Goal: Task Accomplishment & Management: Use online tool/utility

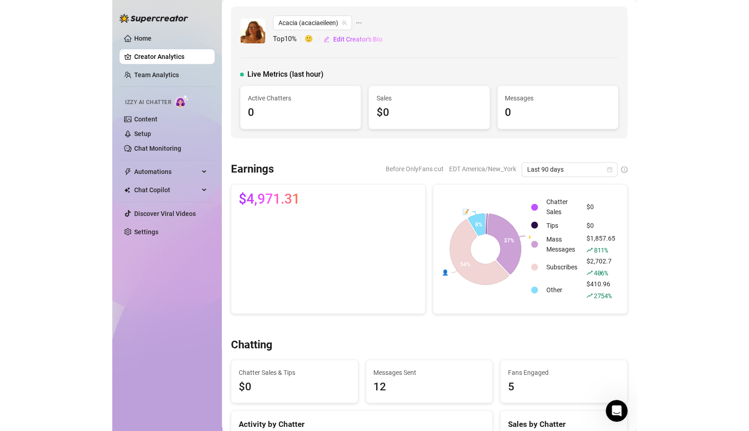
scroll to position [1, 0]
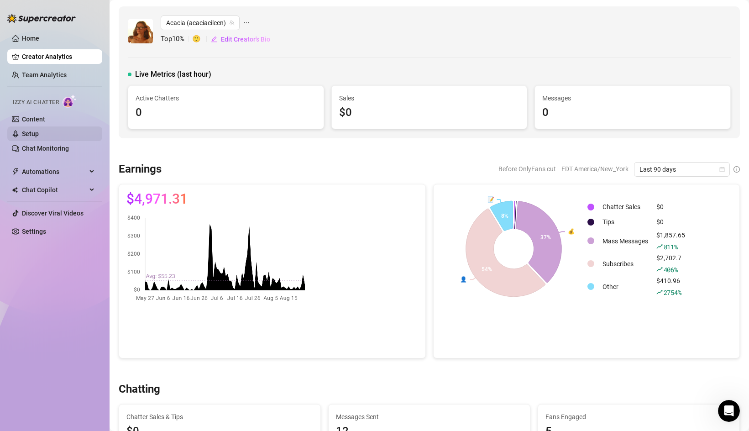
click at [39, 136] on link "Setup" at bounding box center [30, 133] width 17 height 7
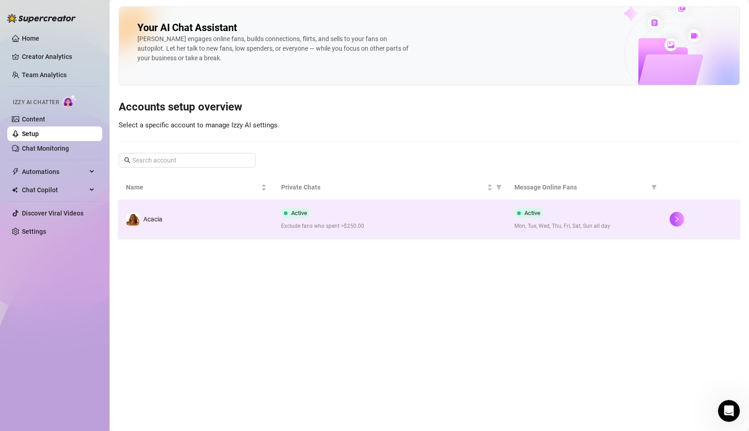
click at [216, 216] on td "Acacia" at bounding box center [196, 219] width 155 height 38
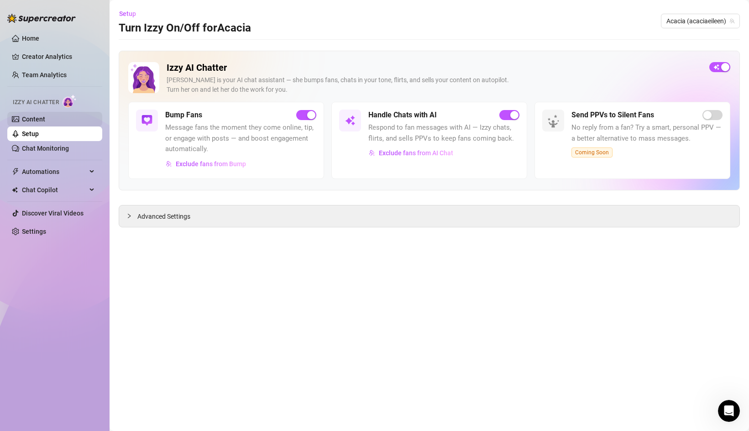
click at [45, 120] on link "Content" at bounding box center [33, 118] width 23 height 7
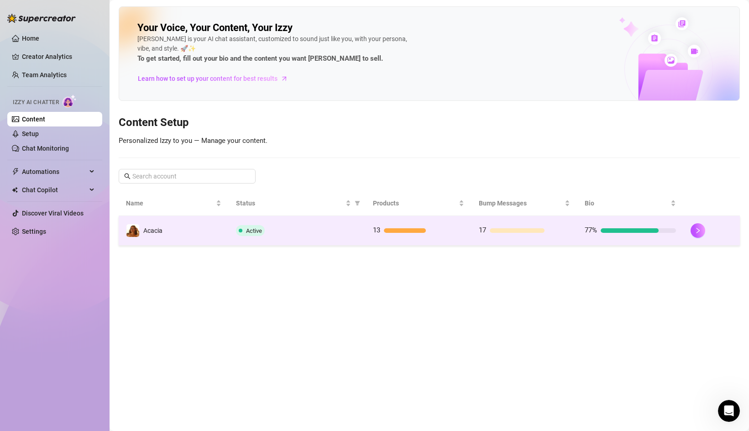
click at [306, 236] on td "Active" at bounding box center [297, 231] width 137 height 30
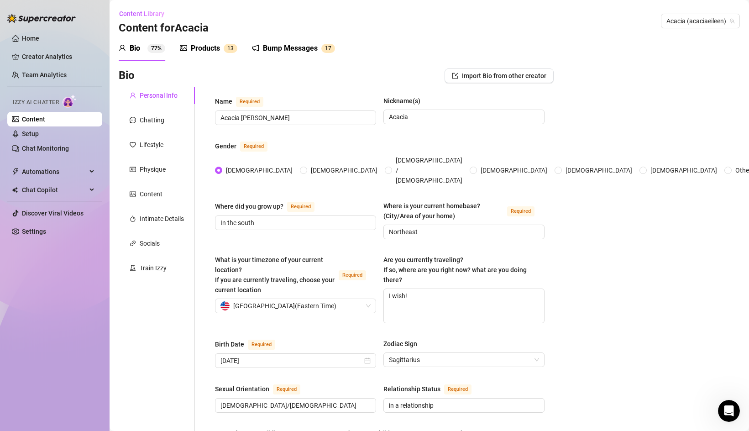
click at [204, 52] on div "Products" at bounding box center [205, 48] width 29 height 11
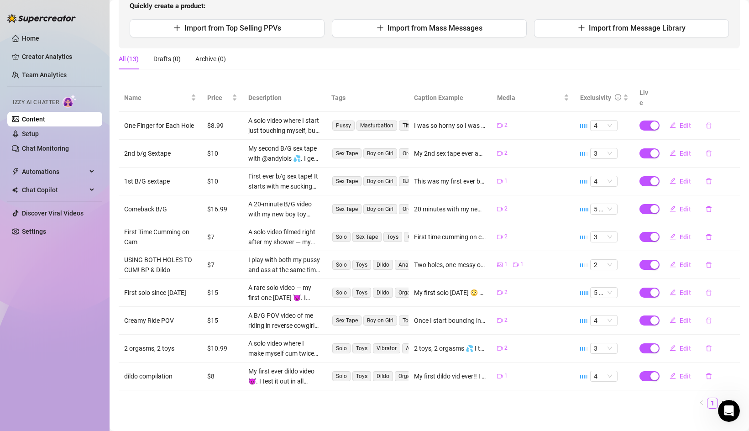
scroll to position [105, 0]
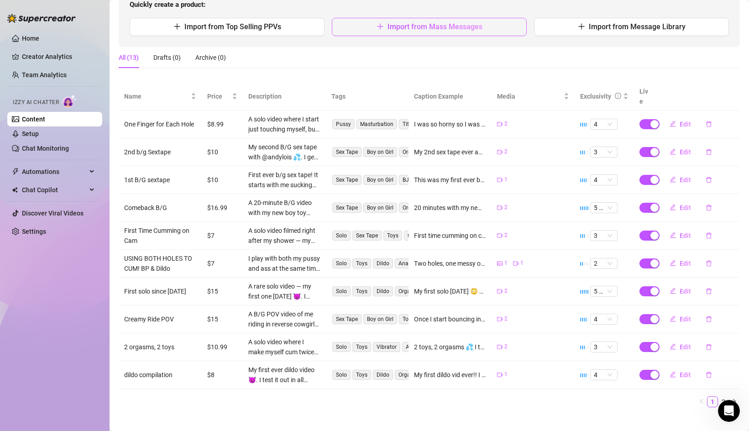
click at [437, 21] on button "Import from Mass Messages" at bounding box center [429, 27] width 195 height 18
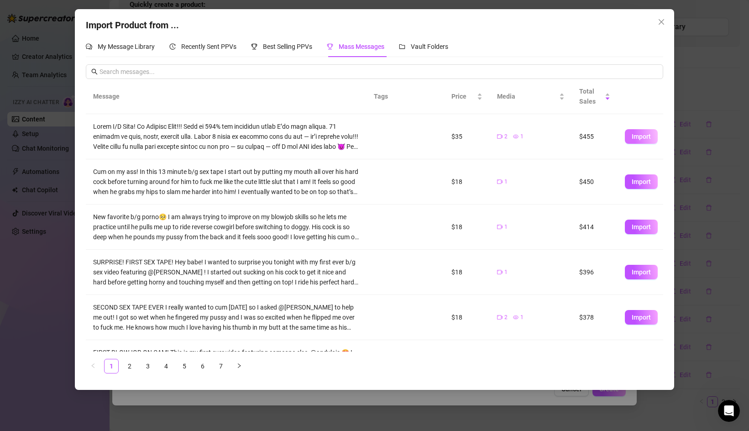
click at [523, 138] on button "Import" at bounding box center [641, 136] width 33 height 15
type textarea "Lorem I/D Sita! Co Adipisc Elit!!! Sedd ei 526% tem incididun utlab E’do magn a…"
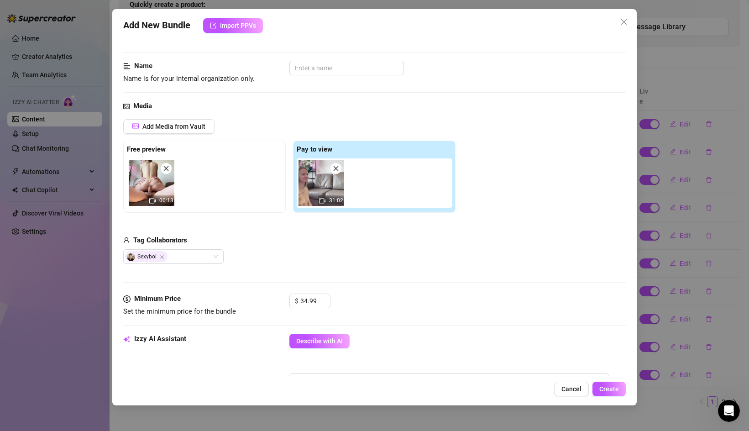
scroll to position [39, 0]
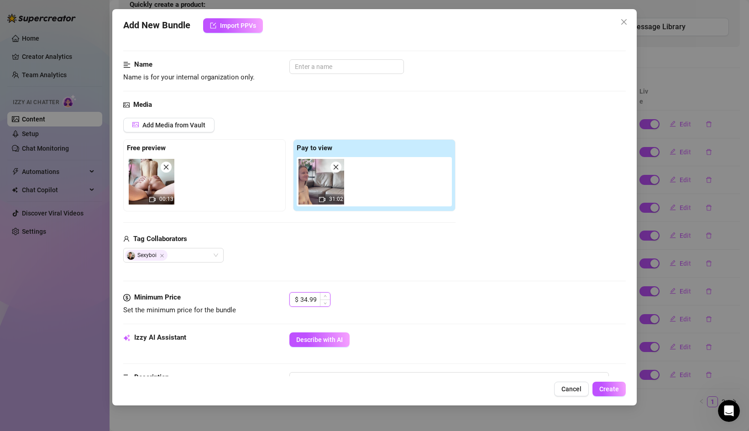
drag, startPoint x: 315, startPoint y: 300, endPoint x: 301, endPoint y: 301, distance: 14.2
click at [301, 301] on input "34.99" at bounding box center [315, 299] width 30 height 14
type input "19.99"
click at [313, 63] on input "text" at bounding box center [346, 66] width 115 height 15
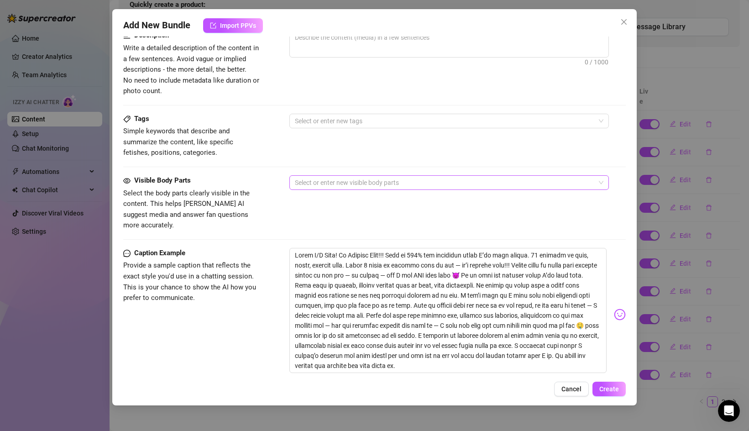
scroll to position [381, 0]
type input "1st b/g anal"
drag, startPoint x: 583, startPoint y: 263, endPoint x: 492, endPoint y: 343, distance: 120.9
click at [492, 343] on textarea at bounding box center [447, 309] width 317 height 125
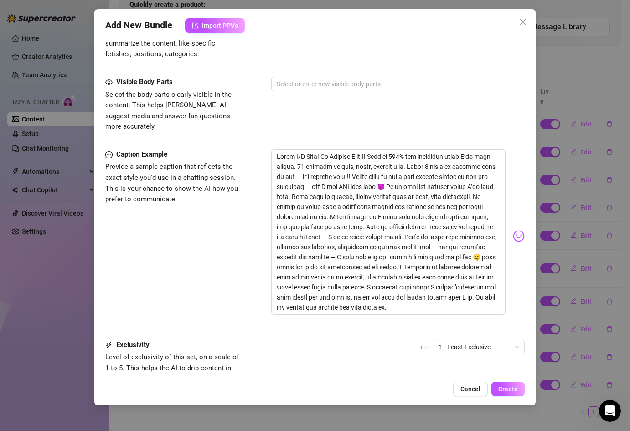
scroll to position [545, 0]
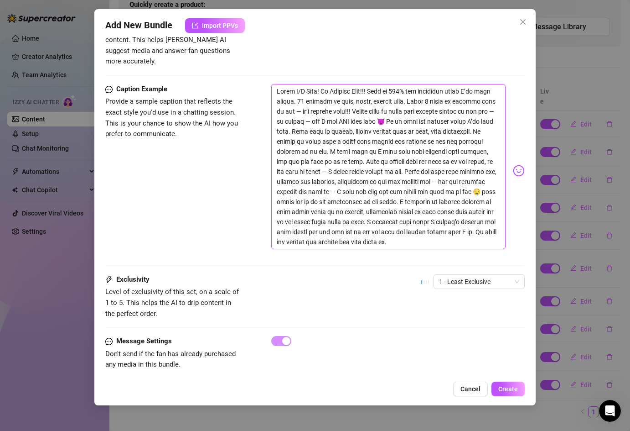
drag, startPoint x: 275, startPoint y: 78, endPoint x: 407, endPoint y: 235, distance: 205.7
click at [408, 235] on textarea at bounding box center [388, 166] width 234 height 165
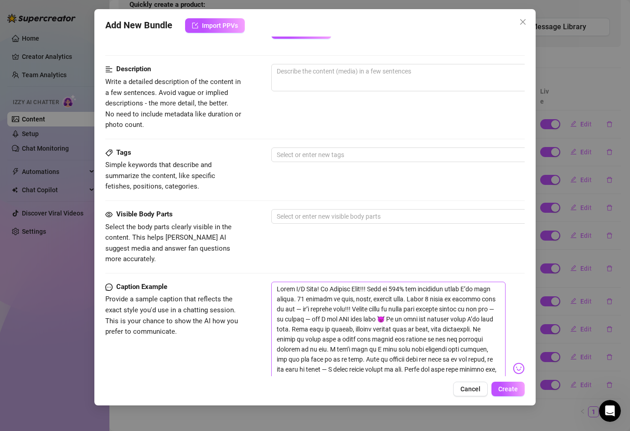
scroll to position [323, 0]
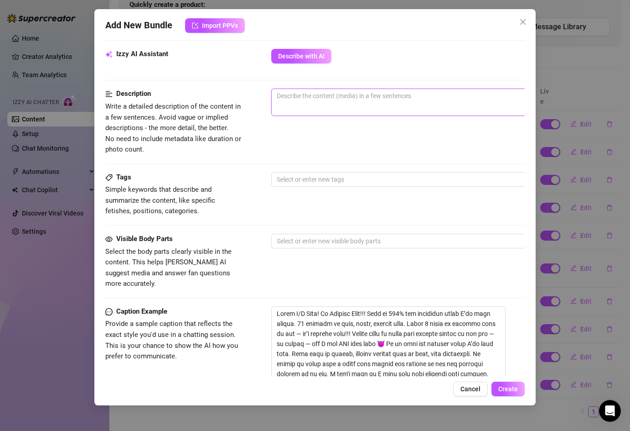
click at [327, 94] on textarea at bounding box center [431, 96] width 318 height 14
type textarea "v"
type textarea "Describe the content (media) in a few sentences"
paste textarea "My very first B/G anal scene 😈 and it’s the filthiest thing I’ve ever filmed. A…"
type textarea "My very first B/G anal scene 😈 and it’s the filthiest thing I’ve ever filmed. A…"
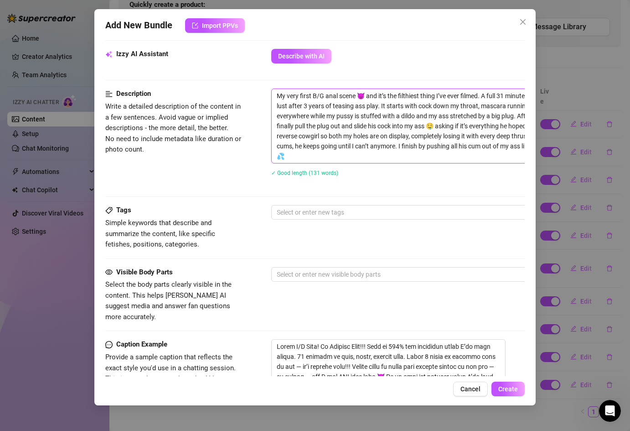
scroll to position [0, 0]
type textarea "My very first B/G anal scene 😈 and it’s the filthiest thing I’ve ever filmed. A…"
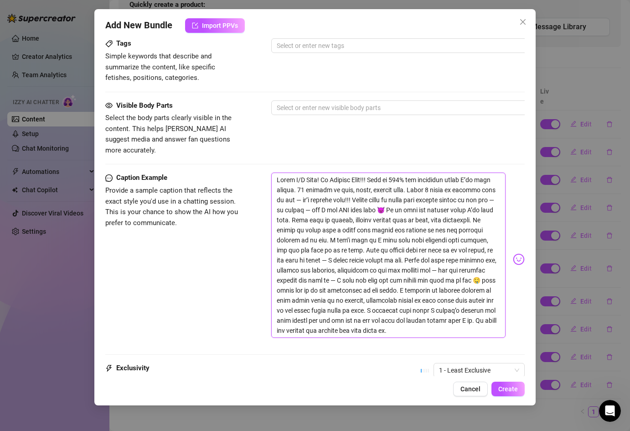
scroll to position [578, 0]
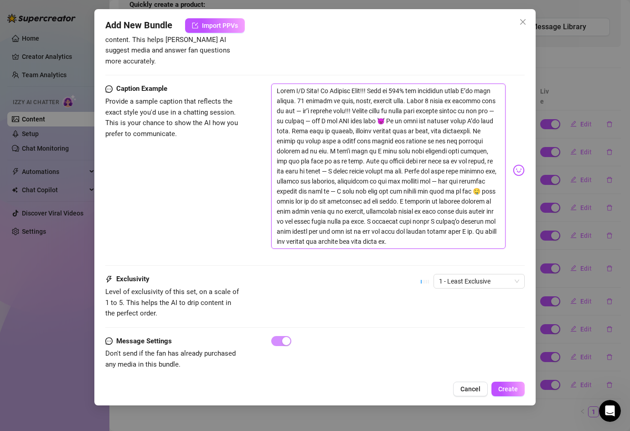
drag, startPoint x: 276, startPoint y: 222, endPoint x: 402, endPoint y: 229, distance: 125.7
click at [402, 229] on textarea at bounding box center [388, 165] width 234 height 165
paste textarea "My first anal sex tape ever 😈 31 minutes of pure messy lust… mascara running, s…"
type textarea "My first anal sex tape ever 😈 31 minutes of pure messy lust… mascara running, s…"
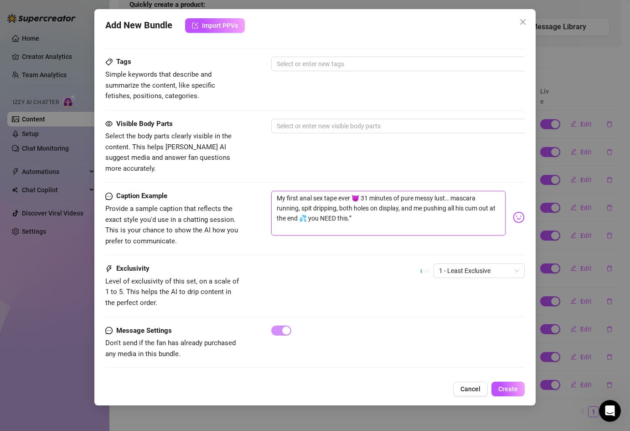
scroll to position [460, 0]
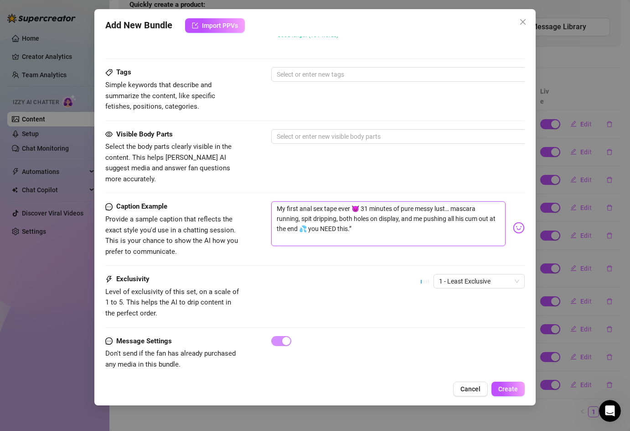
type textarea "My first anal sex tape ever 😈 31 minutes of pure messy lust… mascara running, s…"
click at [307, 218] on textarea "My first anal sex tape ever 😈 31 minutes of pure messy lust… mascara running, s…" at bounding box center [388, 219] width 234 height 36
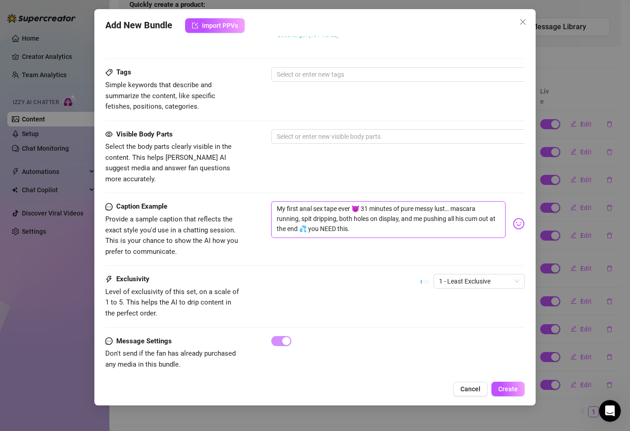
type textarea "My first anal sex tape ever 😈 31 minutes of pure messy lust… mascara running, s…"
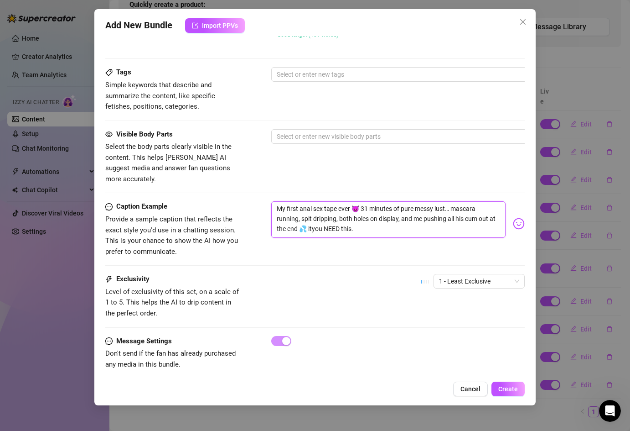
type textarea "My first anal sex tape ever 😈 31 minutes of pure messy lust… mascara running, s…"
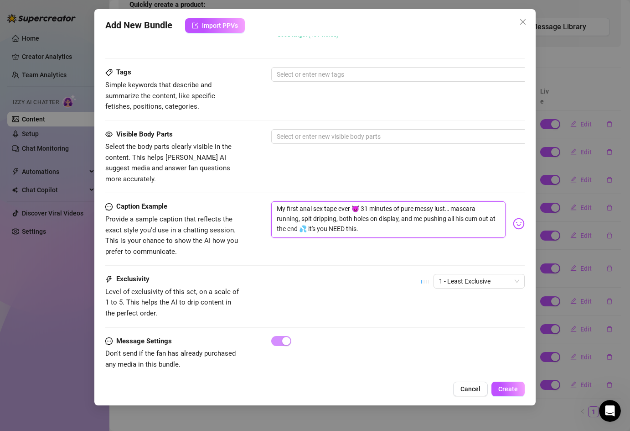
type textarea "My first anal sex tape ever 😈 31 minutes of pure messy lust… mascara running, s…"
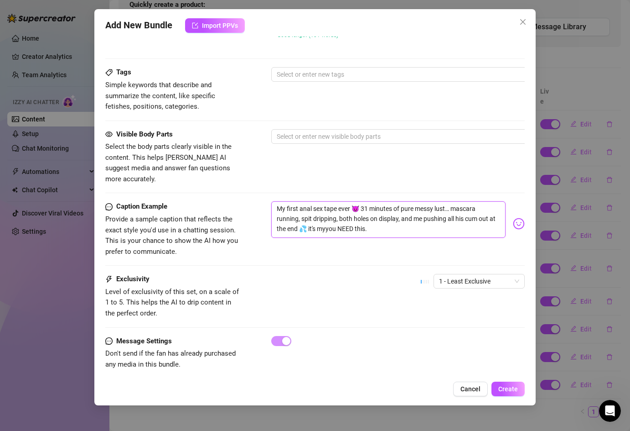
type textarea "My first anal sex tape ever 😈 31 minutes of pure messy lust… mascara running, s…"
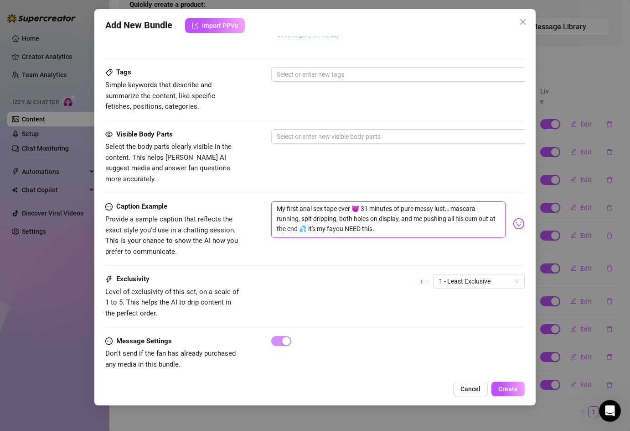
type textarea "My first anal sex tape ever 😈 31 minutes of pure messy lust… mascara running, s…"
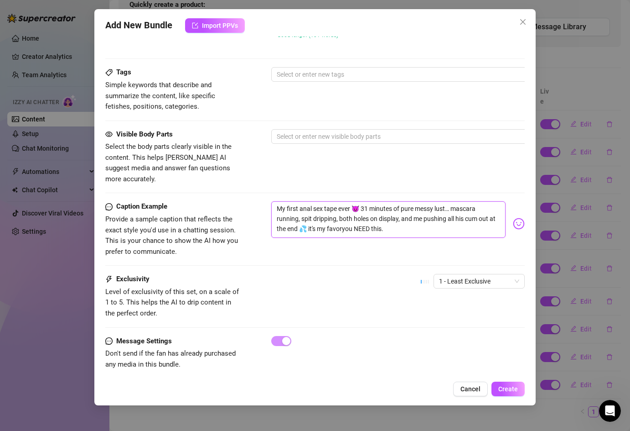
type textarea "My first anal sex tape ever 😈 31 minutes of pure messy lust… mascara running, s…"
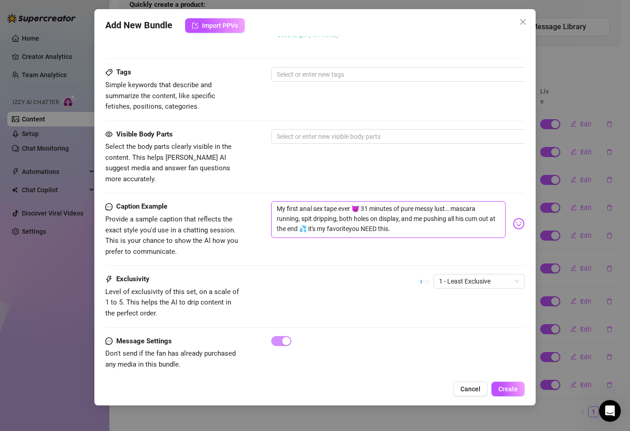
type textarea "My first anal sex tape ever 😈 31 minutes of pure messy lust… mascara running, s…"
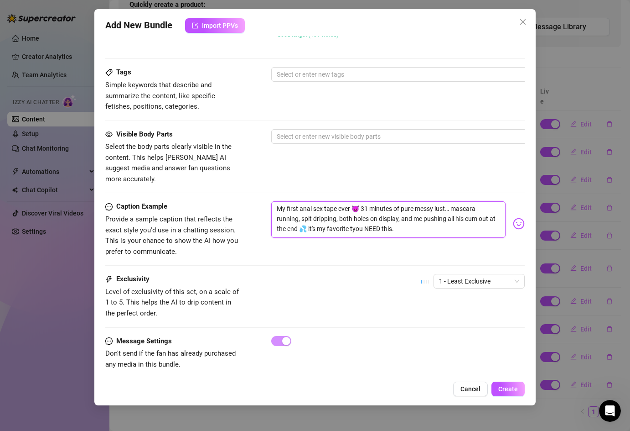
type textarea "My first anal sex tape ever 😈 31 minutes of pure messy lust… mascara running, s…"
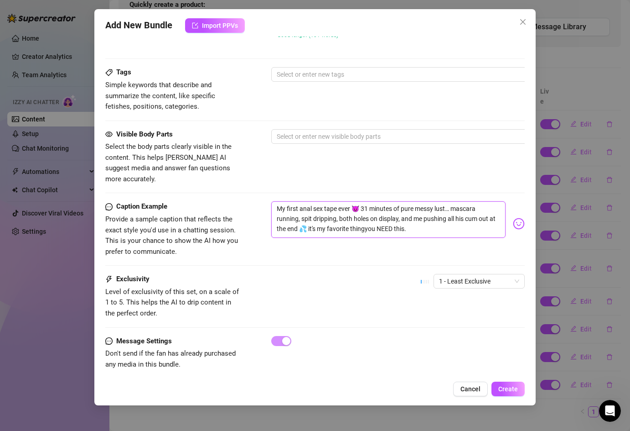
type textarea "My first anal sex tape ever 😈 31 minutes of pure messy lust… mascara running, s…"
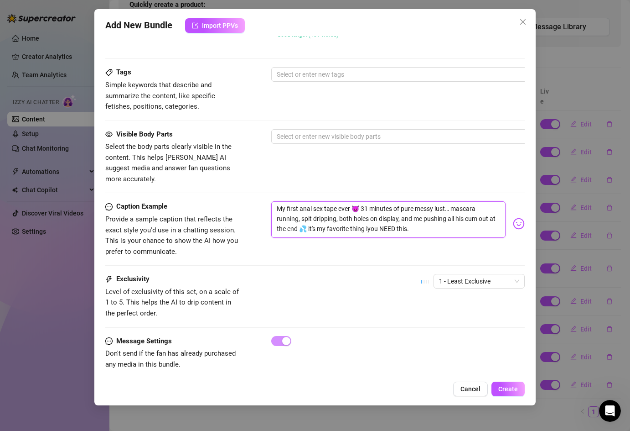
type textarea "My first anal sex tape ever 😈 31 minutes of pure messy lust… mascara running, s…"
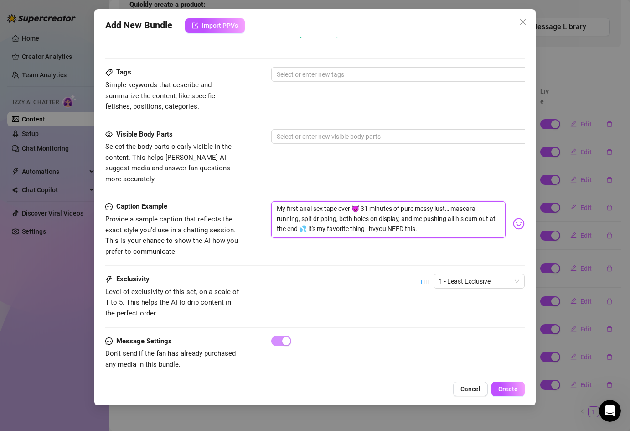
type textarea "My first anal sex tape ever 😈 31 minutes of pure messy lust… mascara running, s…"
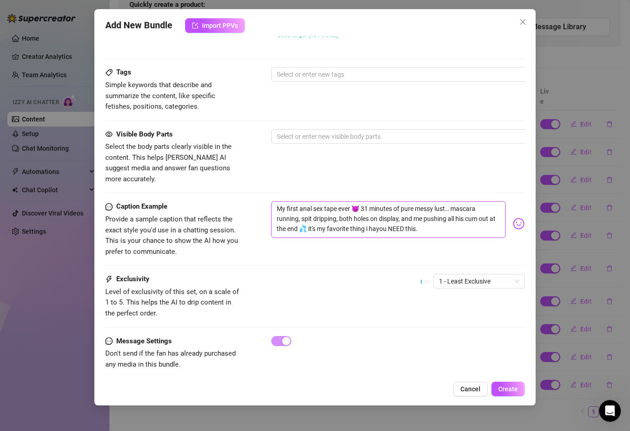
type textarea "My first anal sex tape ever 😈 31 minutes of pure messy lust… mascara running, s…"
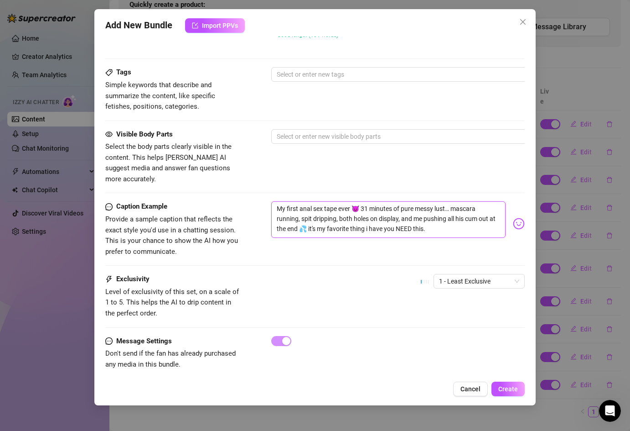
type textarea "My first anal sex tape ever 😈 31 minutes of pure messy lust… mascara running, s…"
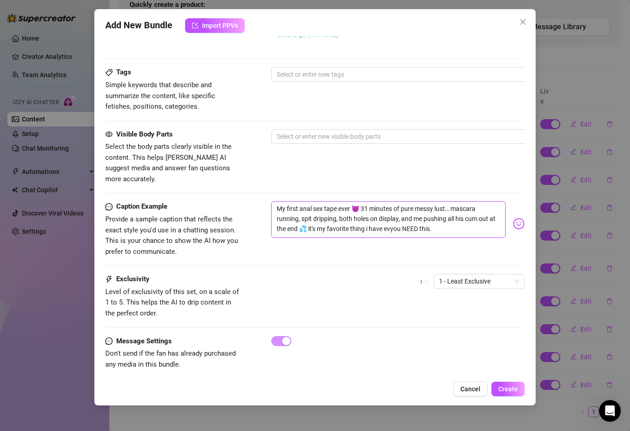
type textarea "My first anal sex tape ever 😈 31 minutes of pure messy lust… mascara running, s…"
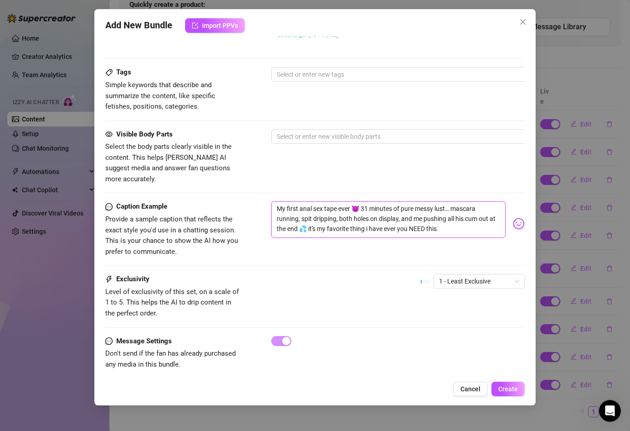
type textarea "My first anal sex tape ever 😈 31 minutes of pure messy lust… mascara running, s…"
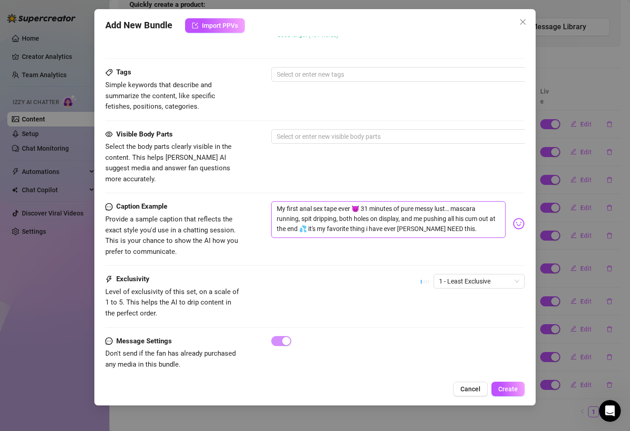
type textarea "My first anal sex tape ever 😈 31 minutes of pure messy lust… mascara running, s…"
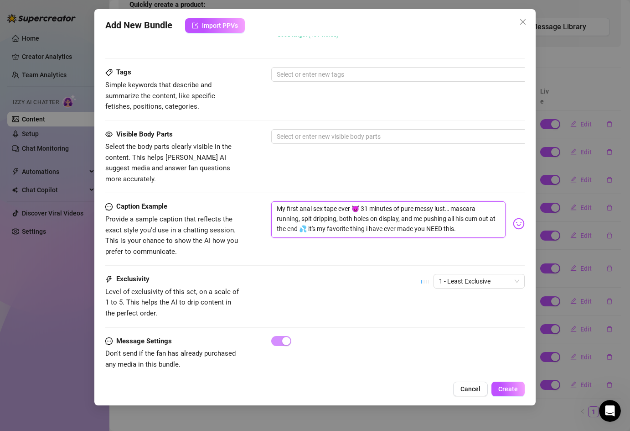
type textarea "My first anal sex tape ever 😈 31 minutes of pure messy lust… mascara running, s…"
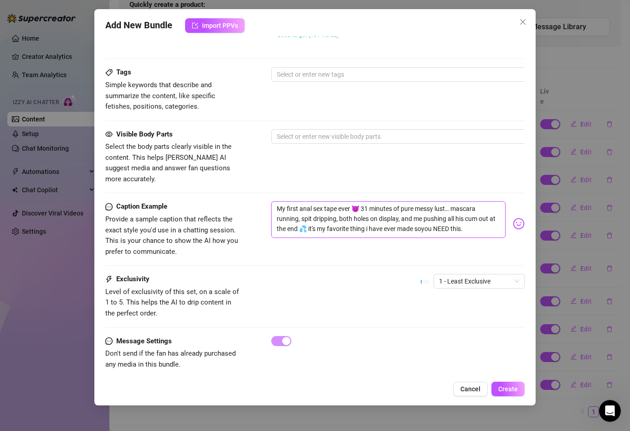
type textarea "My first anal sex tape ever 😈 31 minutes of pure messy lust… mascara running, s…"
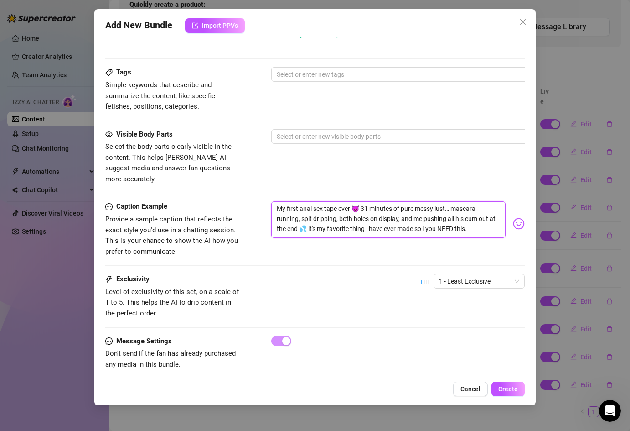
type textarea "My first anal sex tape ever 😈 31 minutes of pure messy lust… mascara running, s…"
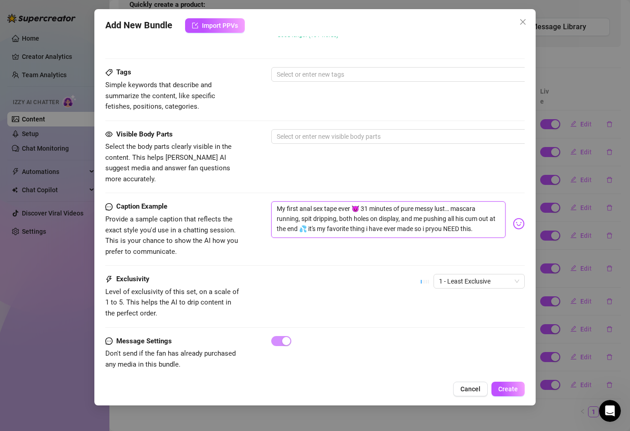
type textarea "My first anal sex tape ever 😈 31 minutes of pure messy lust… mascara running, s…"
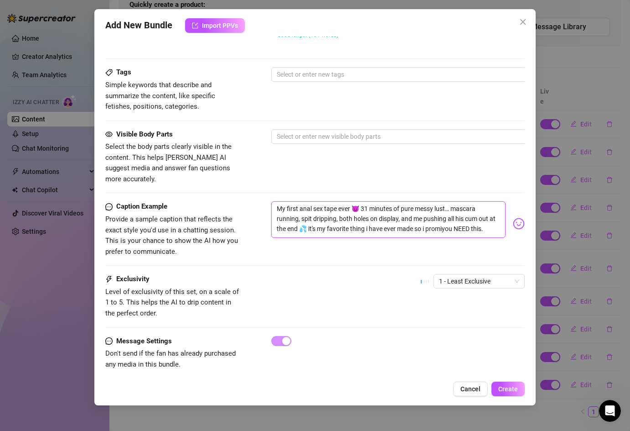
type textarea "My first anal sex tape ever 😈 31 minutes of pure messy lust… mascara running, s…"
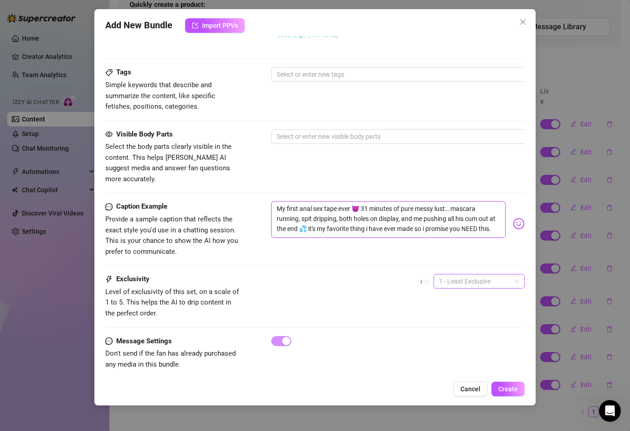
click at [460, 274] on span "1 - Least Exclusive" at bounding box center [479, 281] width 80 height 14
type textarea "My first anal sex tape ever 😈 31 minutes of pure messy lust… mascara running, s…"
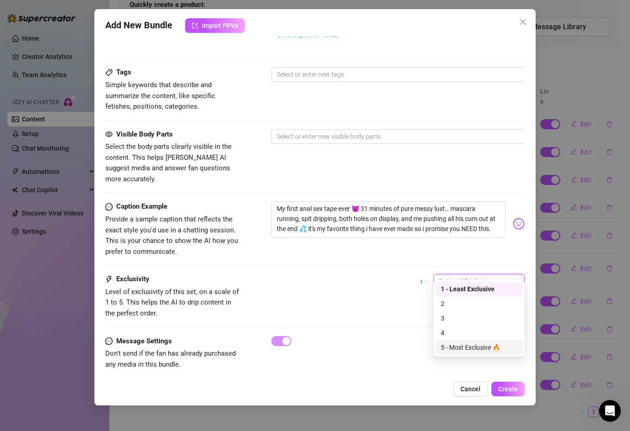
click at [456, 346] on div "5 - Most Exclusive 🔥" at bounding box center [479, 347] width 77 height 10
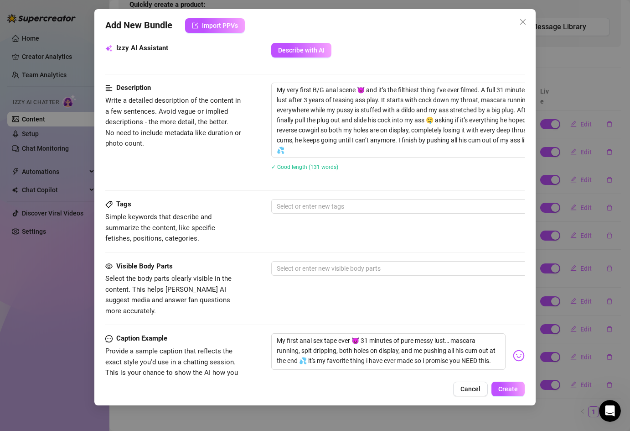
scroll to position [329, 0]
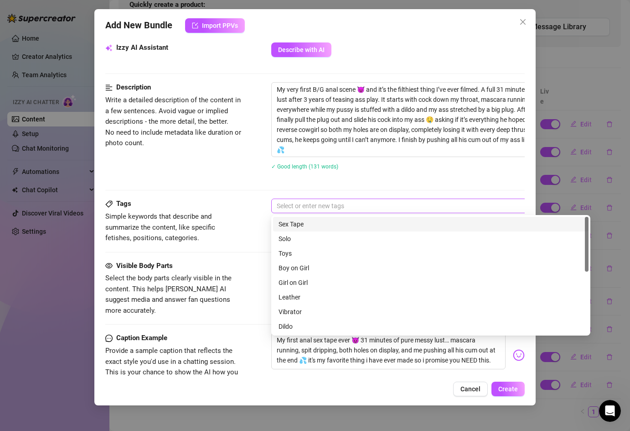
click at [307, 206] on div at bounding box center [426, 205] width 306 height 13
click at [302, 227] on div "Sex Tape" at bounding box center [431, 224] width 305 height 10
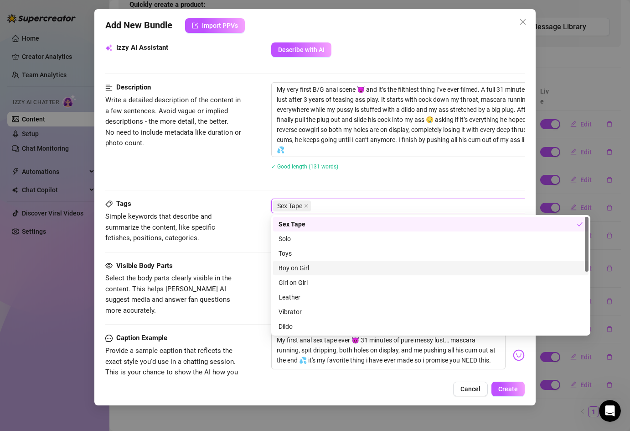
click at [293, 267] on div "Boy on Girl" at bounding box center [431, 268] width 305 height 10
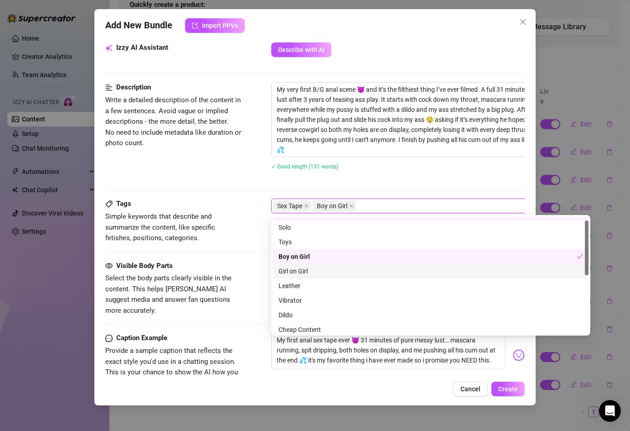
scroll to position [5, 0]
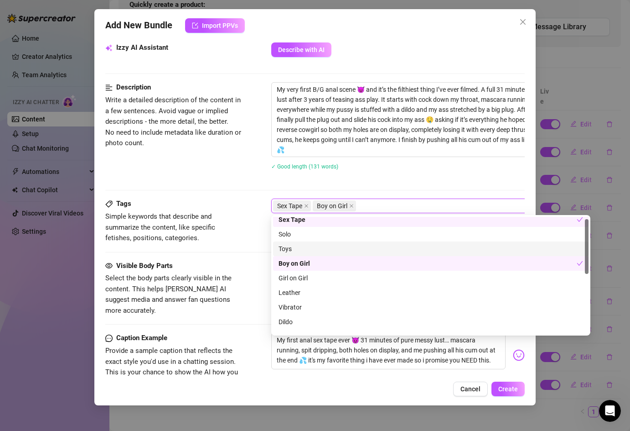
click at [300, 249] on div "Toys" at bounding box center [431, 249] width 305 height 10
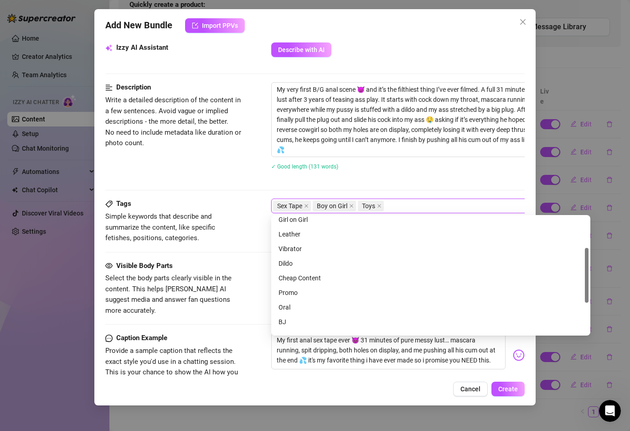
scroll to position [70, 0]
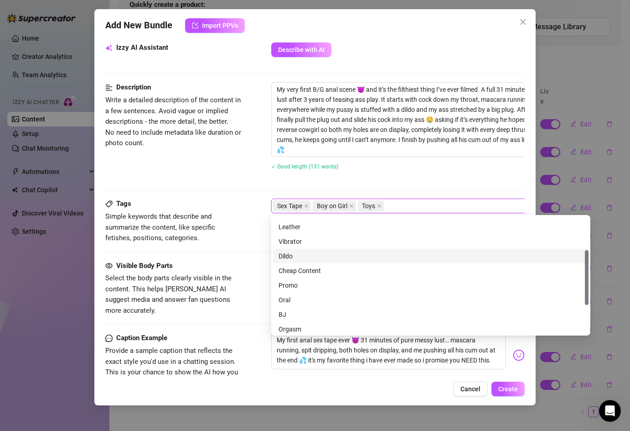
click at [302, 254] on div "Dildo" at bounding box center [431, 256] width 305 height 10
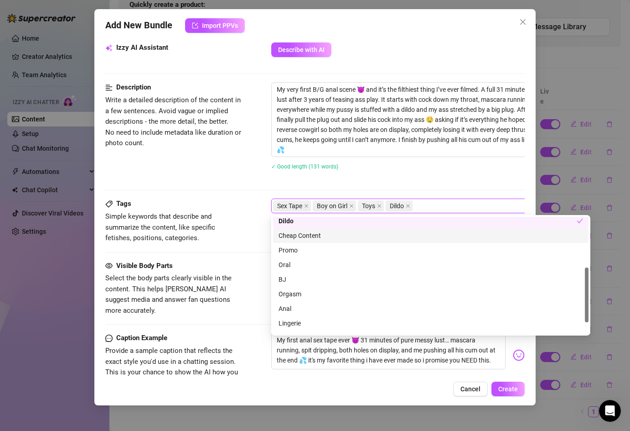
scroll to position [111, 0]
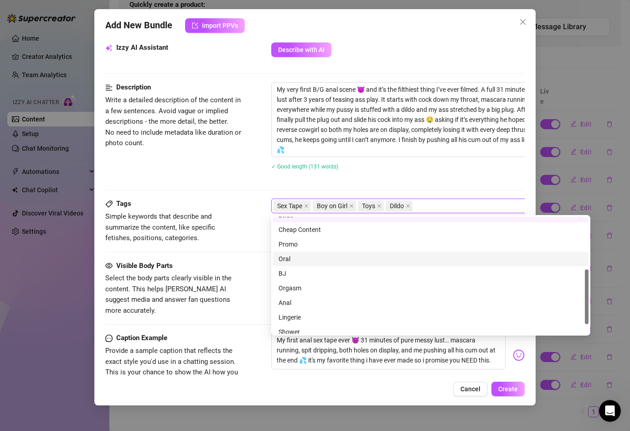
click at [300, 256] on div "Oral" at bounding box center [431, 259] width 305 height 10
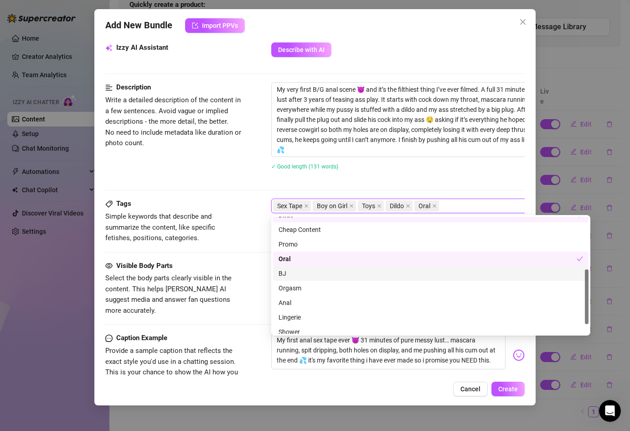
click at [300, 271] on div "BJ" at bounding box center [431, 273] width 305 height 10
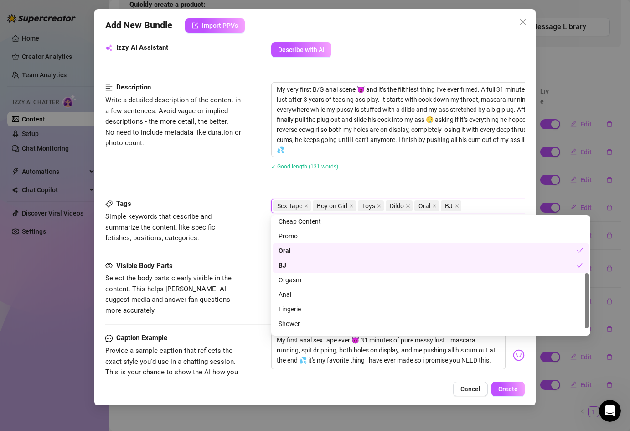
scroll to position [128, 0]
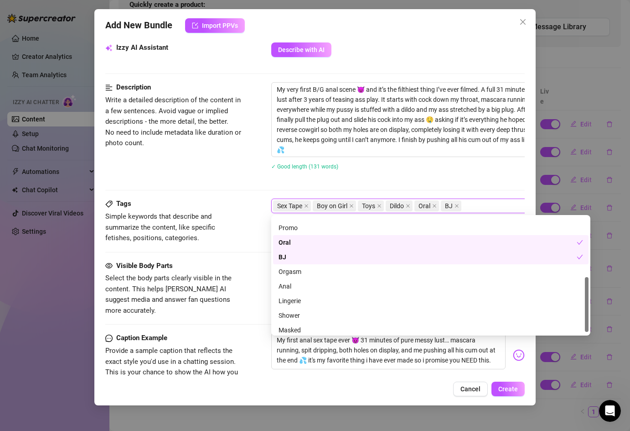
click at [300, 271] on div "Orgasm" at bounding box center [431, 271] width 305 height 10
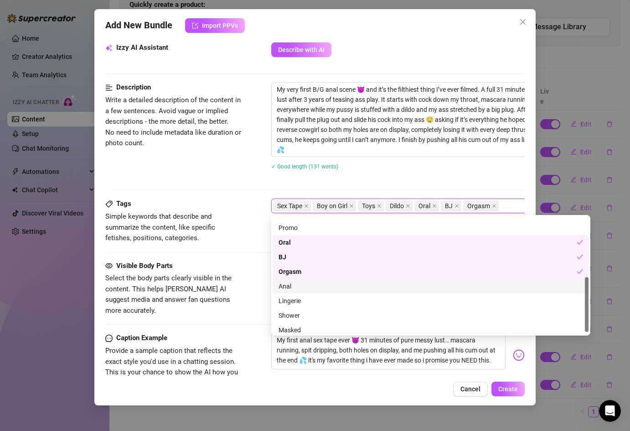
click at [300, 279] on div "Anal" at bounding box center [431, 286] width 316 height 15
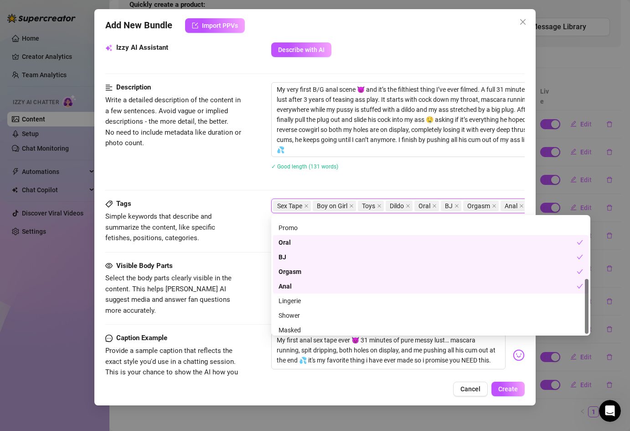
scroll to position [131, 0]
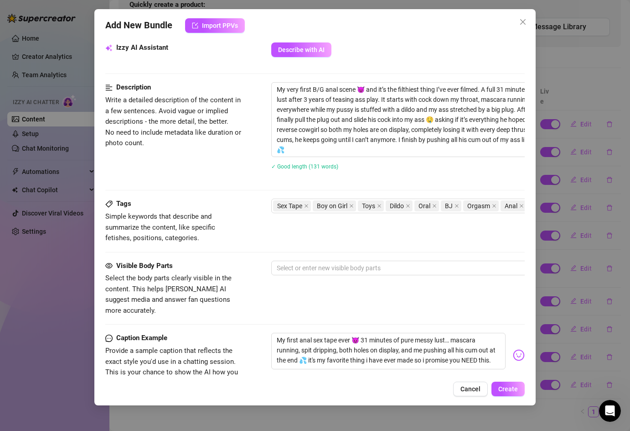
click at [234, 282] on span "Select the body parts clearly visible in the content. This helps [PERSON_NAME] …" at bounding box center [173, 294] width 137 height 43
click at [323, 265] on div at bounding box center [426, 267] width 306 height 13
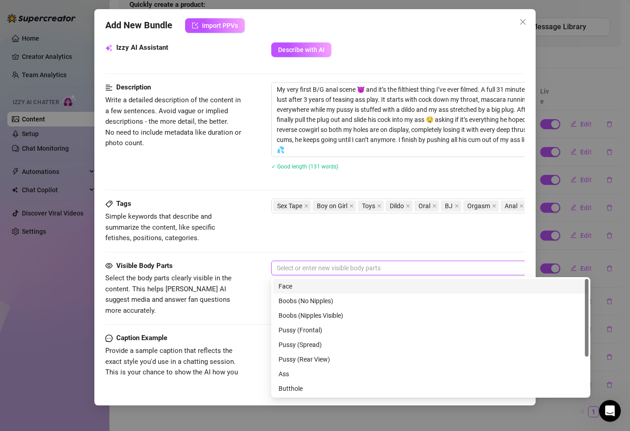
click at [316, 283] on div "Face" at bounding box center [431, 286] width 305 height 10
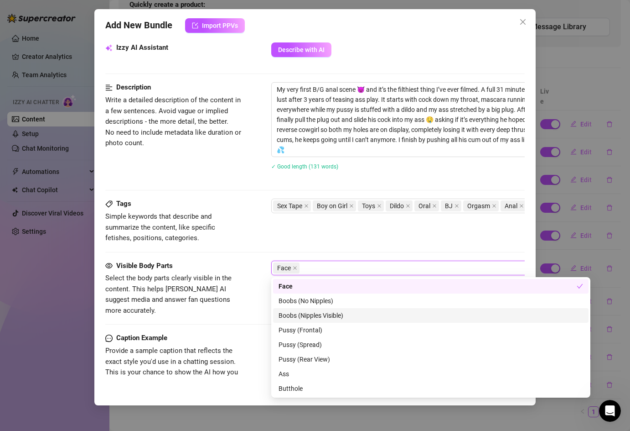
click at [316, 314] on div "Boobs (Nipples Visible)" at bounding box center [431, 315] width 305 height 10
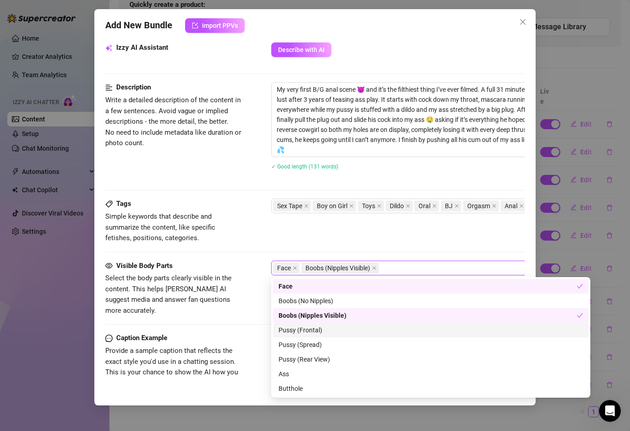
click at [314, 327] on div "Pussy (Frontal)" at bounding box center [431, 330] width 305 height 10
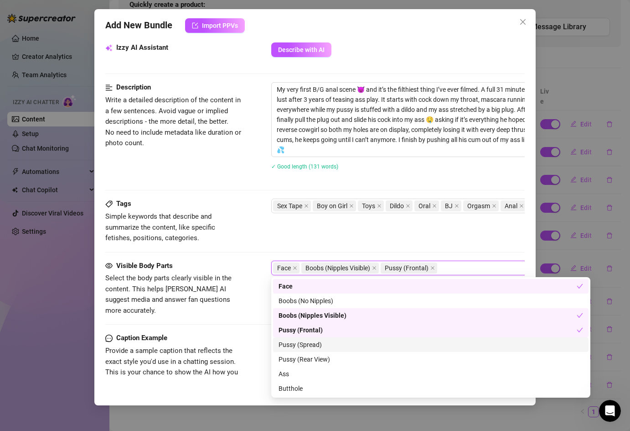
click at [314, 344] on div "Pussy (Spread)" at bounding box center [431, 344] width 305 height 10
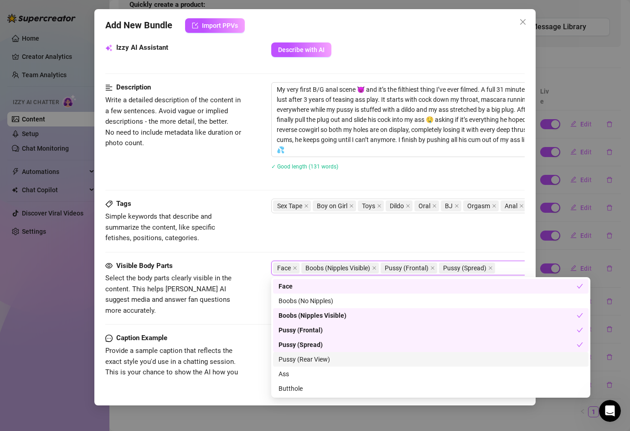
click at [309, 356] on div "Pussy (Rear View)" at bounding box center [431, 359] width 305 height 10
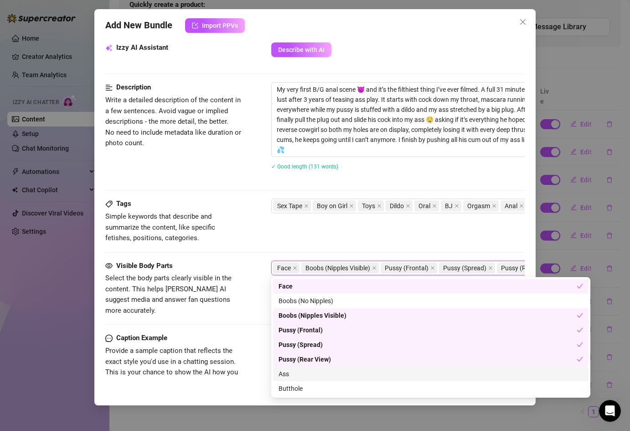
click at [300, 373] on div "Ass" at bounding box center [431, 374] width 305 height 10
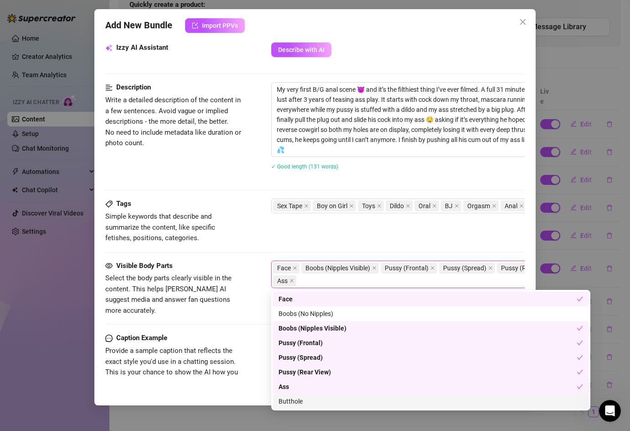
click at [289, 396] on div "Butthole" at bounding box center [431, 401] width 305 height 10
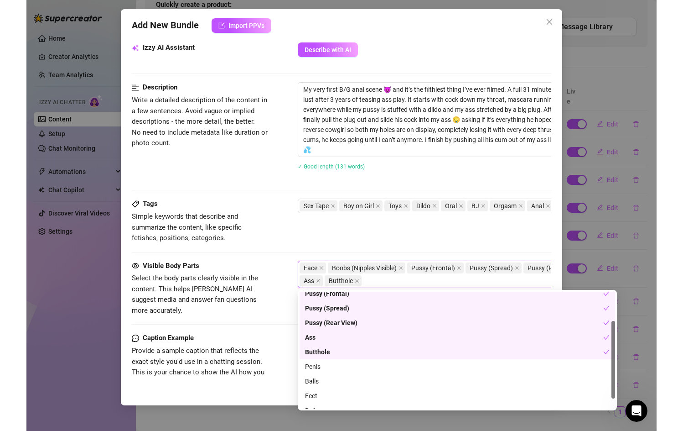
scroll to position [58, 0]
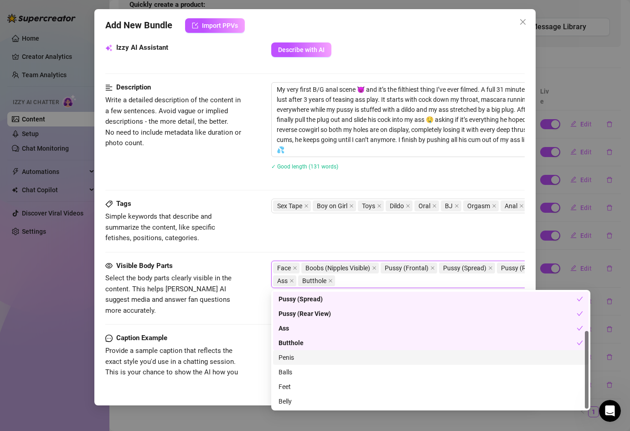
click at [294, 356] on div "Penis" at bounding box center [431, 357] width 305 height 10
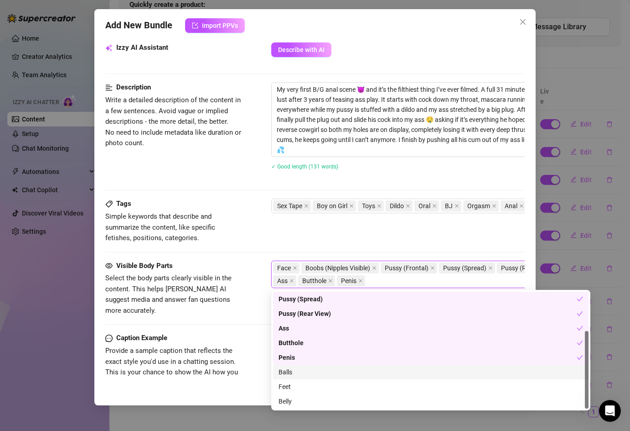
click at [299, 369] on div "Balls" at bounding box center [431, 372] width 305 height 10
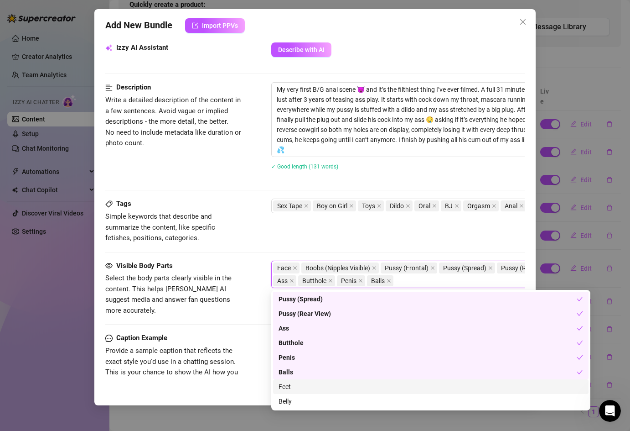
click at [299, 386] on div "Feet" at bounding box center [431, 386] width 305 height 10
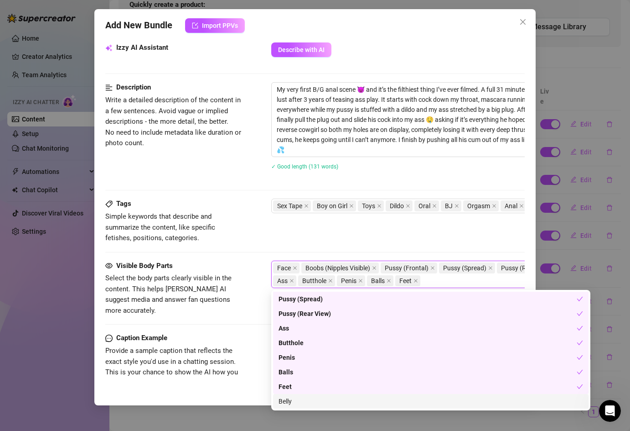
click at [296, 399] on div "Belly" at bounding box center [431, 401] width 305 height 10
click at [235, 355] on span "Provide a sample caption that reflects the exact style you'd use in a chatting …" at bounding box center [173, 366] width 137 height 43
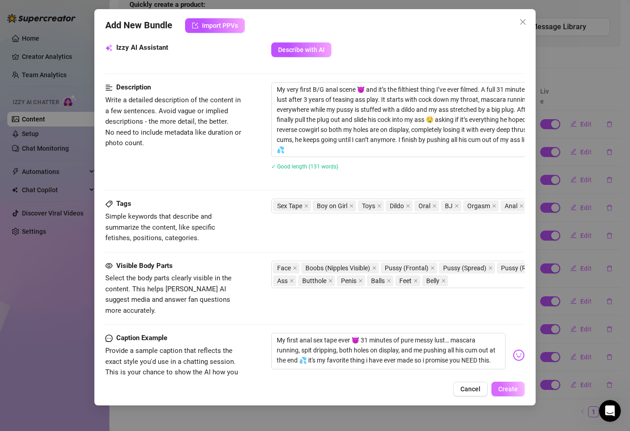
click at [512, 389] on span "Create" at bounding box center [509, 388] width 20 height 7
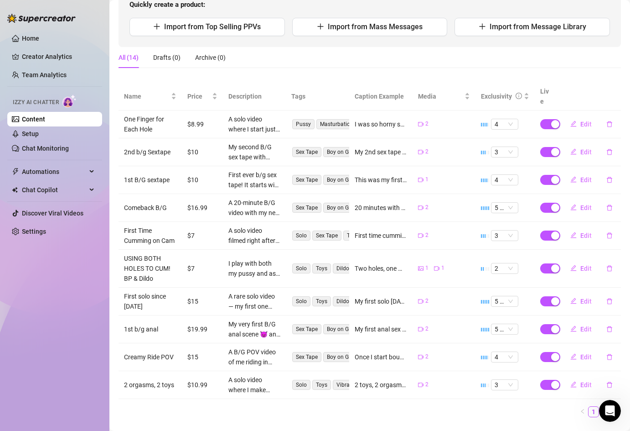
drag, startPoint x: 511, startPoint y: 392, endPoint x: 412, endPoint y: 392, distance: 99.0
click at [412, 392] on div "Name Price Description Tags Caption Example Media Exclusivity Live One Finger f…" at bounding box center [370, 250] width 503 height 334
click html
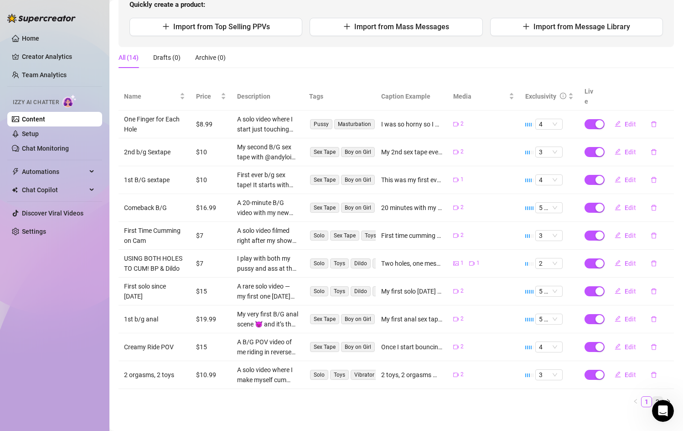
click at [523, 396] on link "2" at bounding box center [658, 401] width 10 height 10
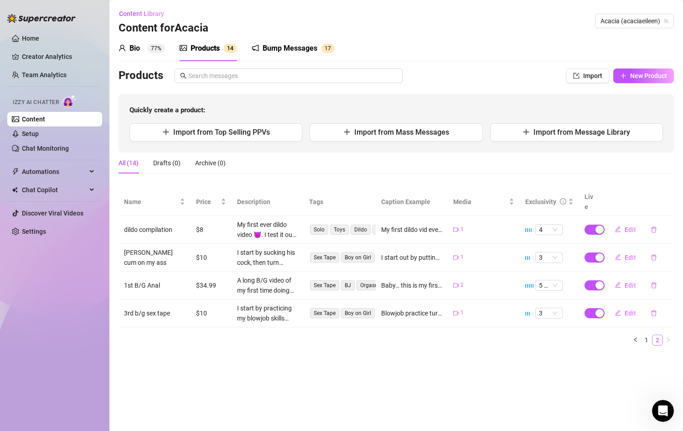
scroll to position [0, 0]
click at [523, 282] on icon "delete" at bounding box center [653, 285] width 5 height 6
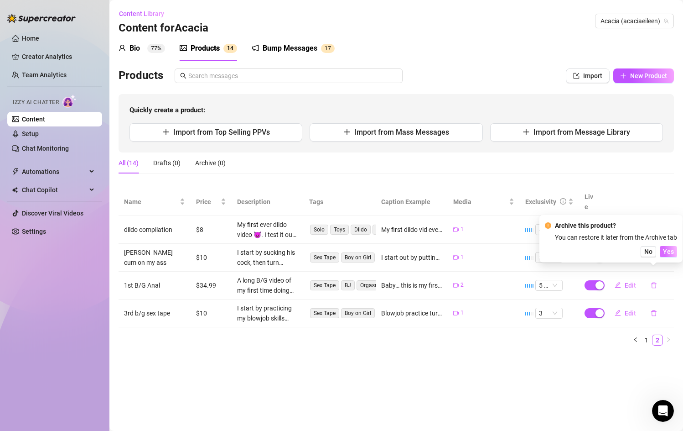
click at [523, 251] on span "Yes" at bounding box center [668, 251] width 11 height 7
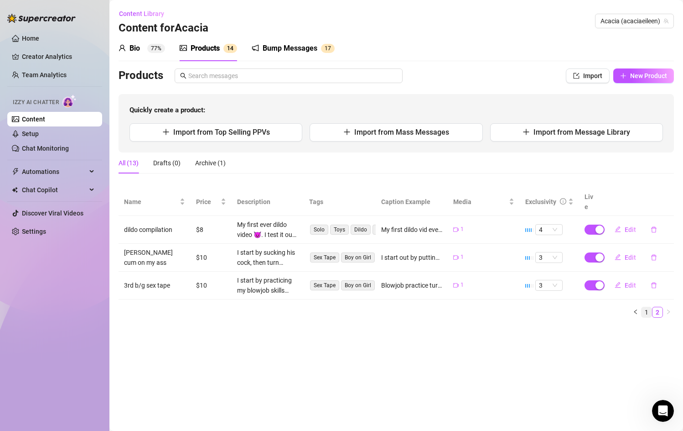
click at [523, 307] on link "1" at bounding box center [647, 312] width 10 height 10
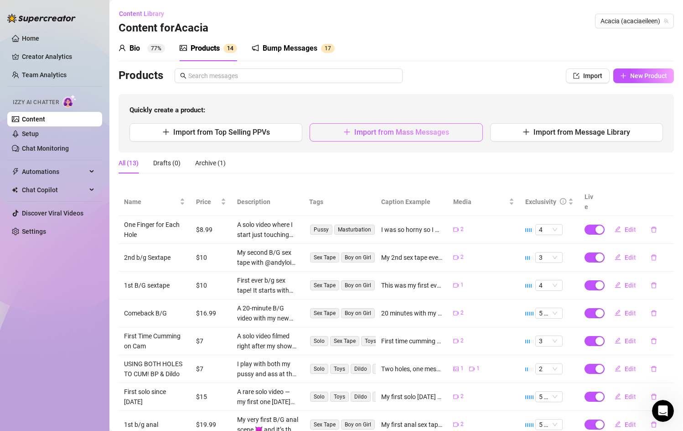
click at [375, 135] on span "Import from Mass Messages" at bounding box center [401, 132] width 95 height 9
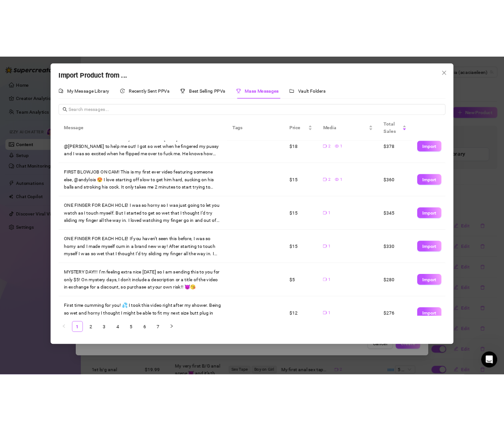
scroll to position [198, 0]
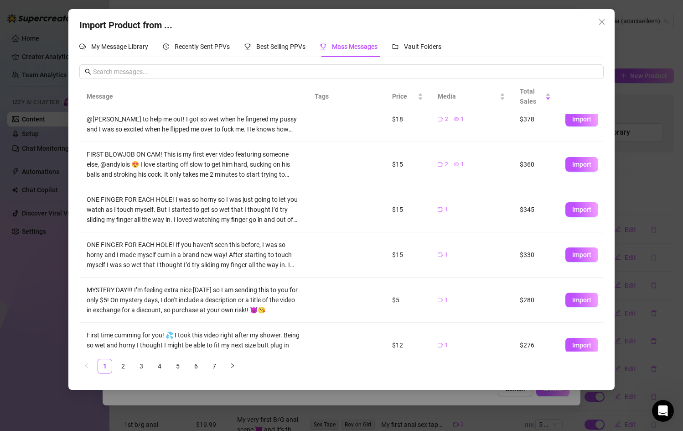
click at [47, 272] on div "Import Product from ... My Message Library Recently Sent PPVs Best Selling PPVs…" at bounding box center [341, 215] width 683 height 431
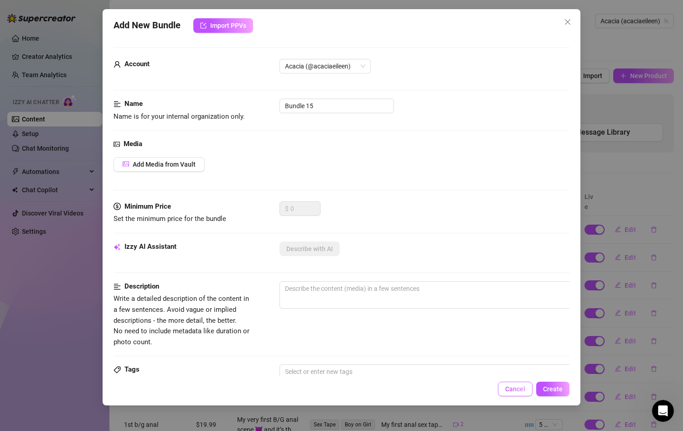
click at [520, 393] on button "Cancel" at bounding box center [515, 388] width 35 height 15
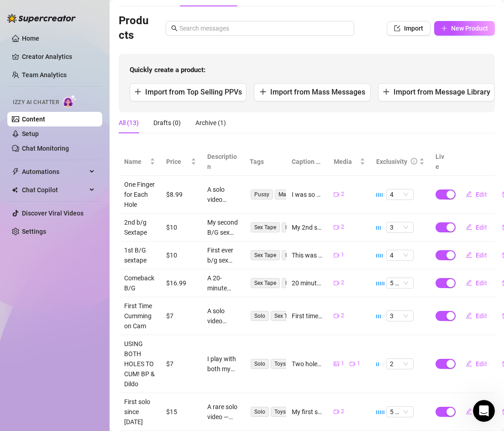
scroll to position [58, 0]
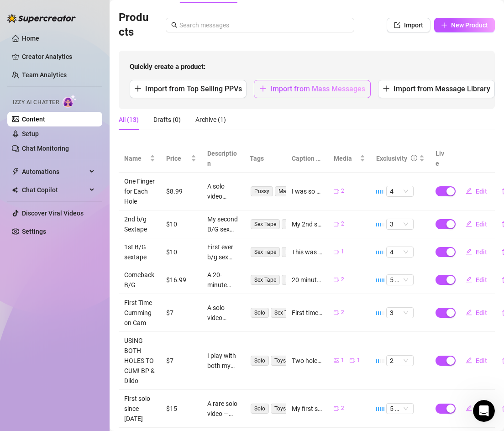
click at [292, 88] on span "Import from Mass Messages" at bounding box center [317, 88] width 95 height 9
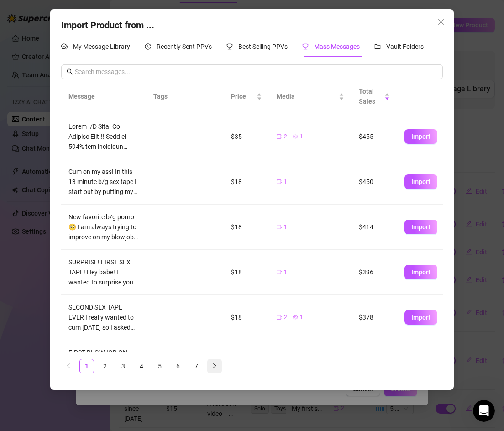
click at [214, 365] on icon "right" at bounding box center [215, 365] width 3 height 5
click at [196, 366] on link "7" at bounding box center [196, 366] width 14 height 14
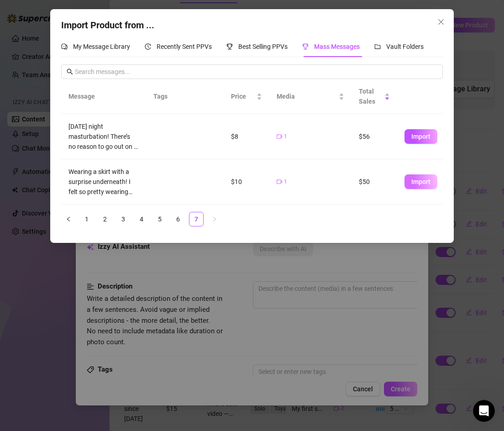
click at [412, 183] on span "Import" at bounding box center [420, 181] width 19 height 7
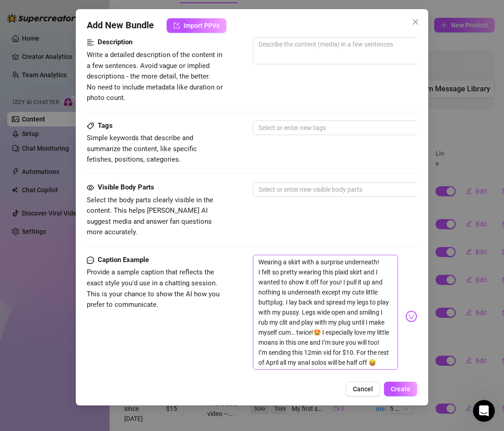
scroll to position [385, 0]
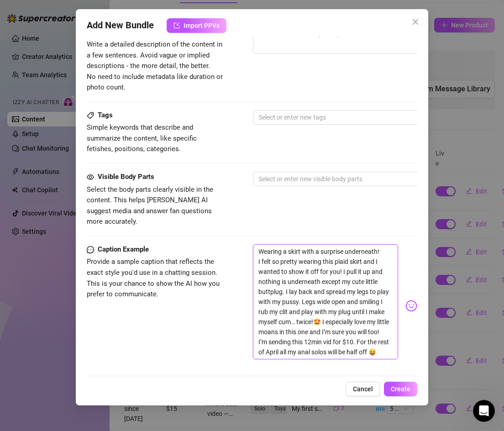
drag, startPoint x: 258, startPoint y: 240, endPoint x: 383, endPoint y: 320, distance: 148.3
click at [383, 320] on textarea "Wearing a skirt with a surprise underneath! I felt so pretty wearing this plaid…" at bounding box center [326, 301] width 146 height 115
click at [259, 244] on textarea "Wearing a skirt with a surprise underneath! I felt so pretty wearing this plaid…" at bounding box center [326, 301] width 146 height 115
drag, startPoint x: 259, startPoint y: 238, endPoint x: 379, endPoint y: 340, distance: 157.6
click at [379, 340] on textarea "Wearing a skirt with a surprise underneath! I felt so pretty wearing this plaid…" at bounding box center [326, 301] width 146 height 115
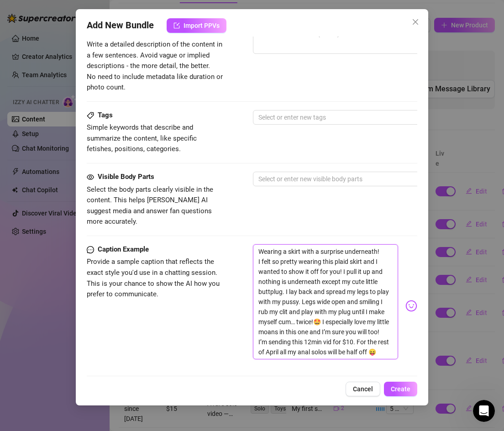
type textarea "Type your message here..."
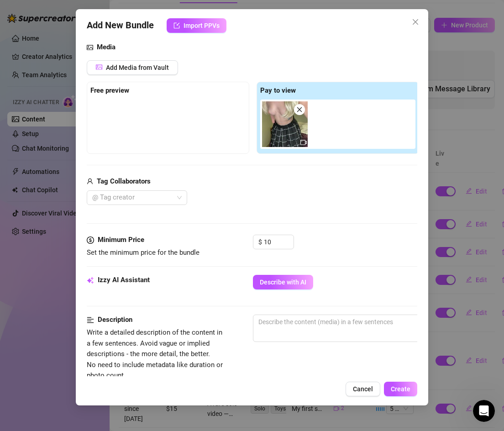
scroll to position [0, 0]
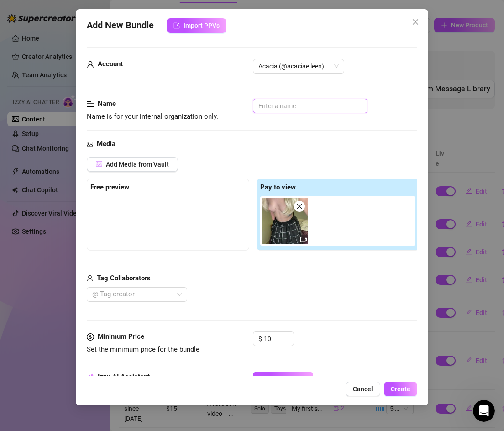
click at [265, 102] on input "text" at bounding box center [310, 106] width 115 height 15
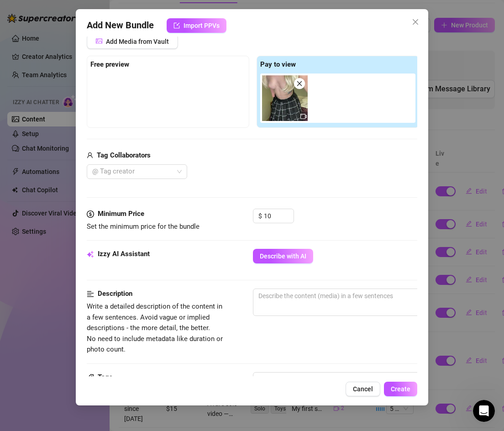
scroll to position [127, 0]
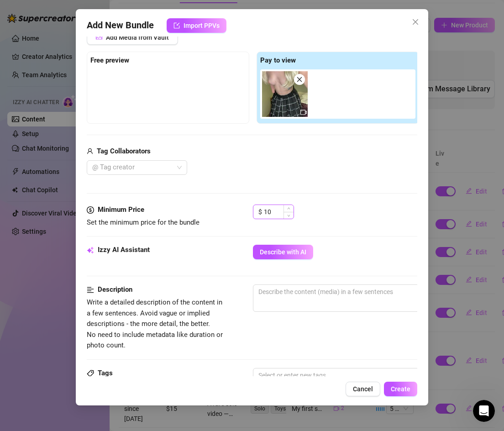
type input "plaid skirt surprise"
click at [276, 214] on input "10" at bounding box center [279, 212] width 30 height 14
type input "1"
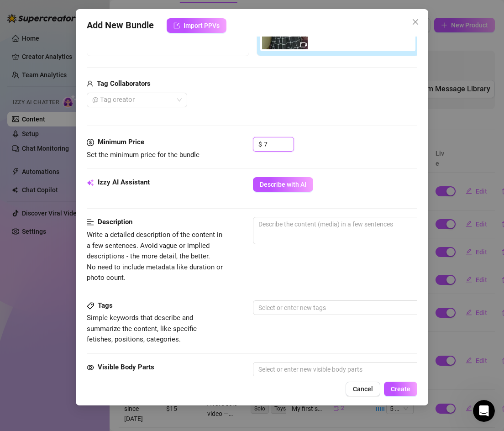
scroll to position [196, 0]
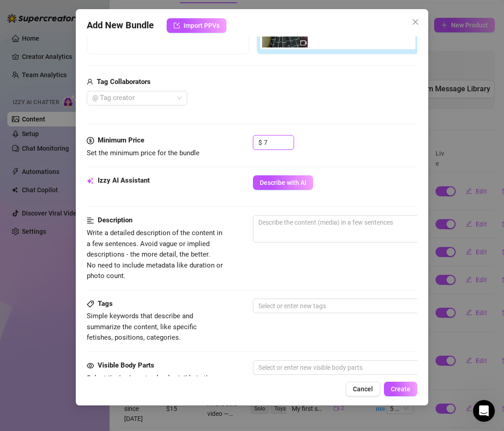
type input "7"
click at [282, 226] on textarea at bounding box center [412, 222] width 318 height 14
paste textarea "A solo video where I start by showing off my cute plaid skirt — with nothing un…"
type textarea "A solo video where I start by showing off my cute plaid skirt — with nothing un…"
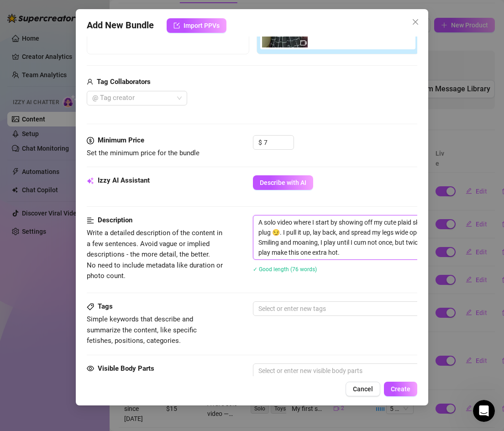
scroll to position [0, 0]
type textarea "A solo video where I start by showing off my cute plaid skirt — with nothing un…"
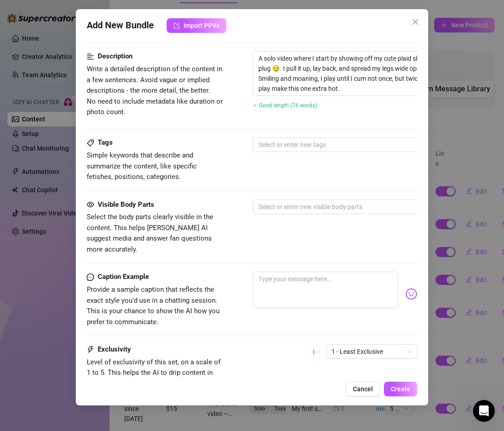
scroll to position [363, 0]
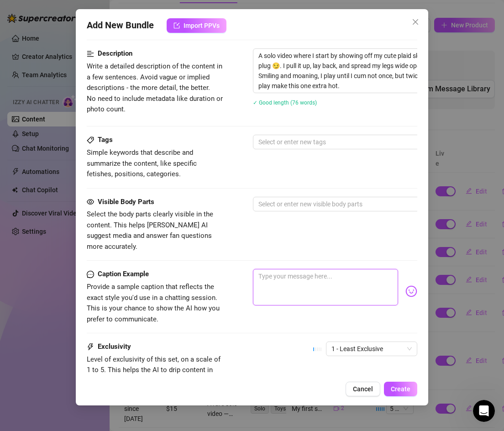
click at [291, 269] on textarea at bounding box center [326, 287] width 146 height 36
paste textarea "“Plaid skirt, no panties… just my cute plug underneath 😈 I spread wide open, ru…"
type textarea "“Plaid skirt, no panties… just my cute plug underneath 😈 I spread wide open, ru…"
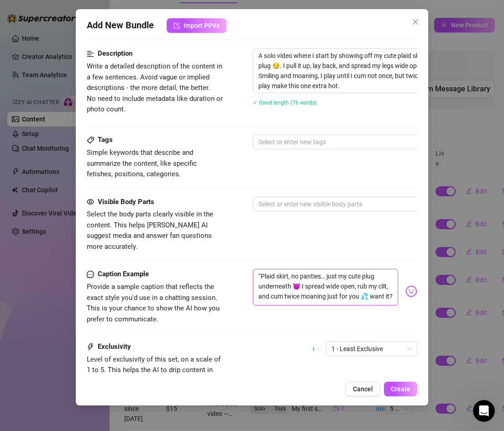
type textarea "“Plaid skirt, no panties… just my cute plug underneath 😈 I spread wide open, ru…"
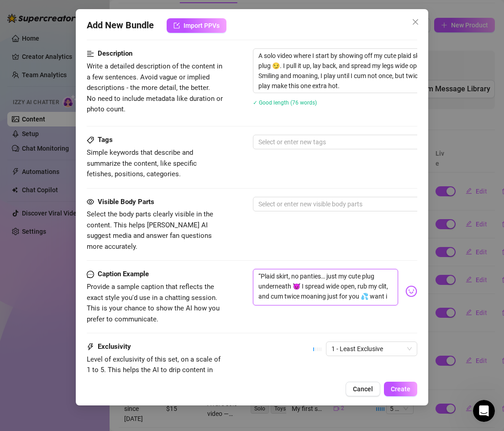
type textarea "“Plaid skirt, no panties… just my cute plug underneath 😈 I spread wide open, ru…"
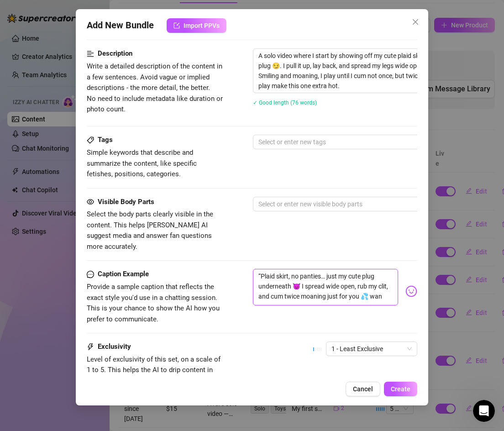
type textarea "“Plaid skirt, no panties… just my cute plug underneath 😈 I spread wide open, ru…"
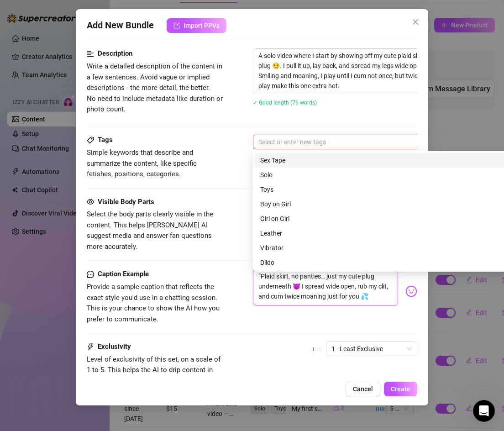
click at [282, 145] on div at bounding box center [408, 141] width 306 height 13
type textarea "“Plaid skirt, no panties… just my cute plug underneath 😈 I spread wide open, ru…"
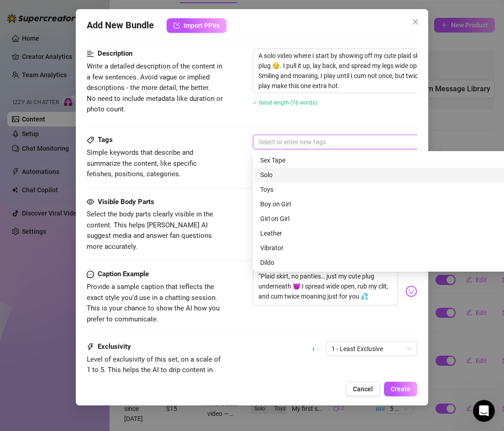
click at [279, 170] on div "Solo" at bounding box center [412, 175] width 305 height 10
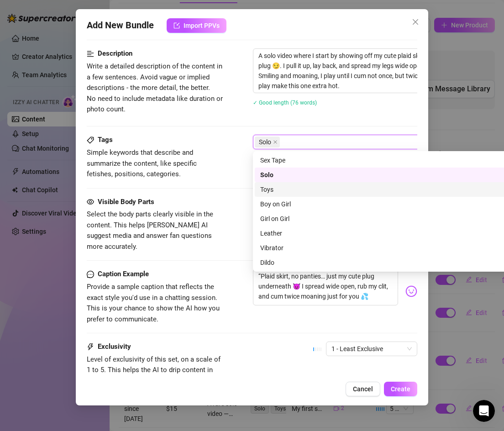
click at [280, 188] on div "Toys" at bounding box center [412, 189] width 305 height 10
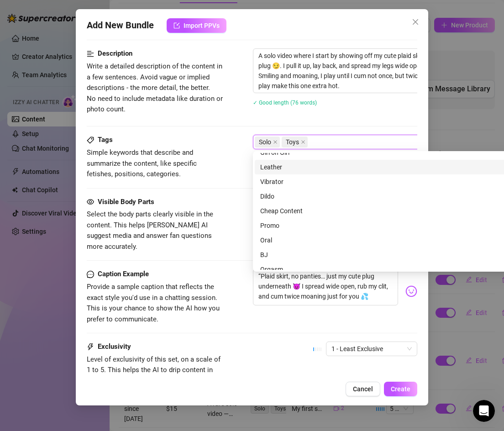
scroll to position [67, 0]
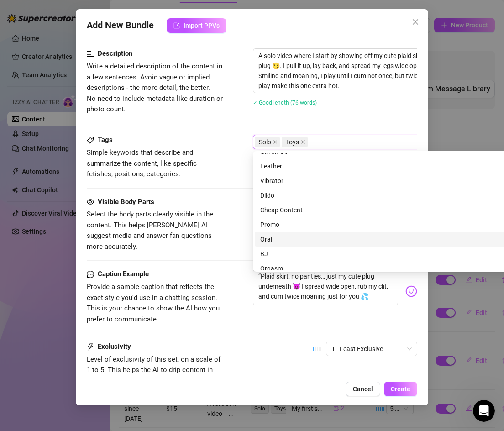
click at [231, 254] on div "Visible Body Parts Select the body parts clearly visible in the content. This h…" at bounding box center [252, 233] width 331 height 73
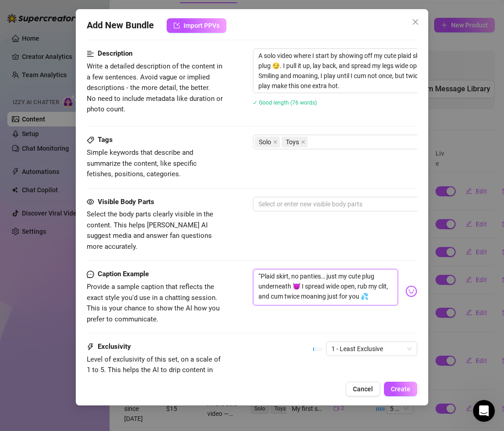
click at [263, 269] on textarea "“Plaid skirt, no panties… just my cute plug underneath 😈 I spread wide open, ru…" at bounding box center [326, 287] width 146 height 36
type textarea "Plaid skirt, no panties… just my cute plug underneath 😈 I spread wide open, rub…"
click at [320, 143] on div "Solo Toys" at bounding box center [408, 141] width 306 height 13
type textarea "Plaid skirt, no panties… just my cute plug underneath 😈 I spread wide open, rub…"
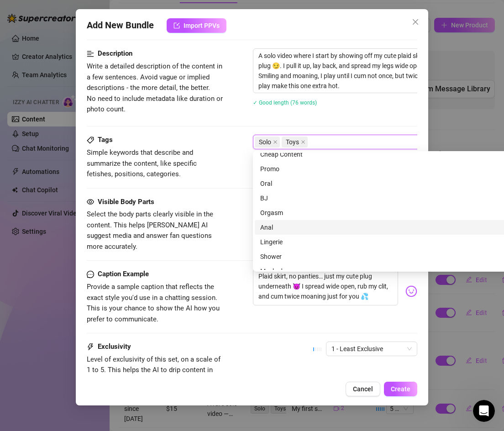
scroll to position [131, 0]
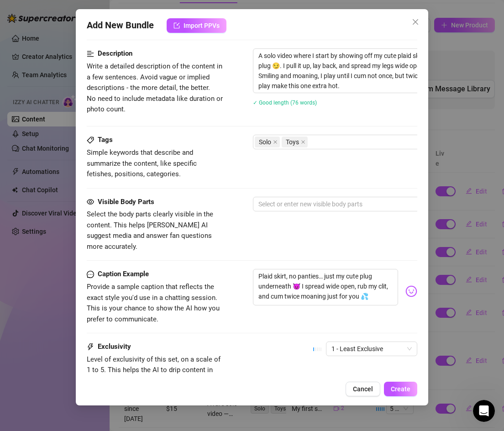
click at [229, 244] on div "Visible Body Parts Select the body parts clearly visible in the content. This h…" at bounding box center [252, 233] width 331 height 73
click at [269, 204] on div at bounding box center [408, 204] width 306 height 13
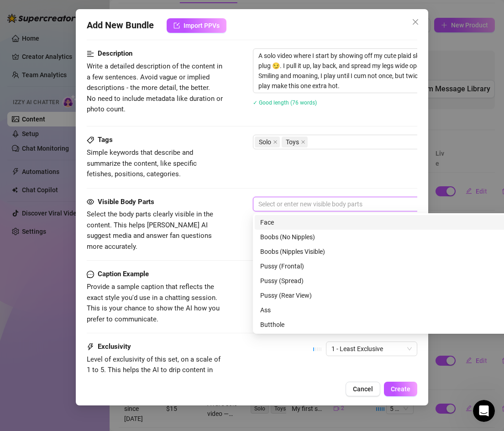
click at [276, 223] on div "Face" at bounding box center [412, 222] width 305 height 10
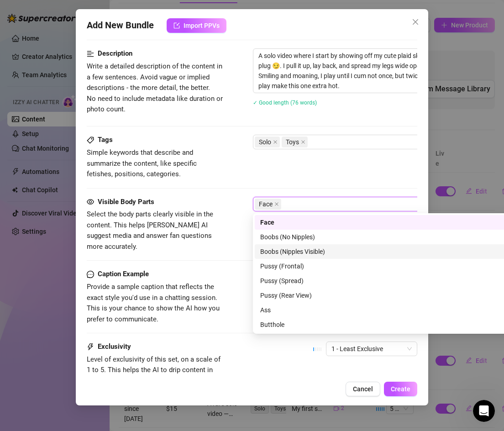
click at [277, 248] on div "Boobs (Nipples Visible)" at bounding box center [412, 251] width 305 height 10
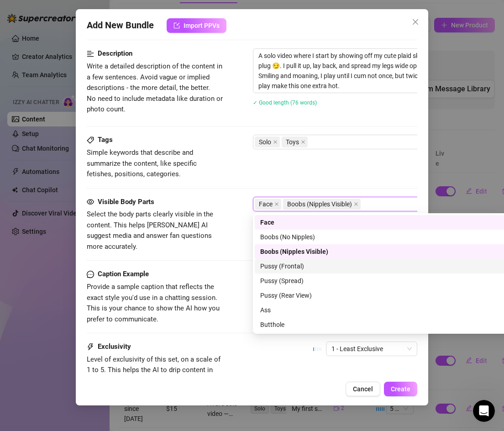
click at [278, 262] on div "Pussy (Frontal)" at bounding box center [412, 266] width 305 height 10
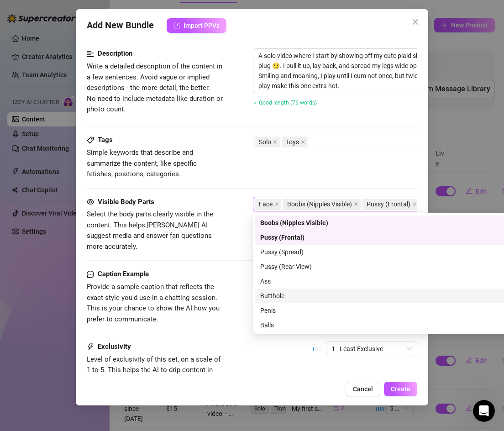
click at [278, 290] on div "Butthole" at bounding box center [413, 295] width 316 height 15
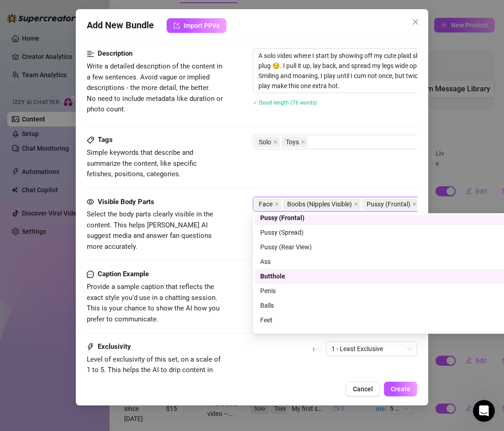
scroll to position [58, 0]
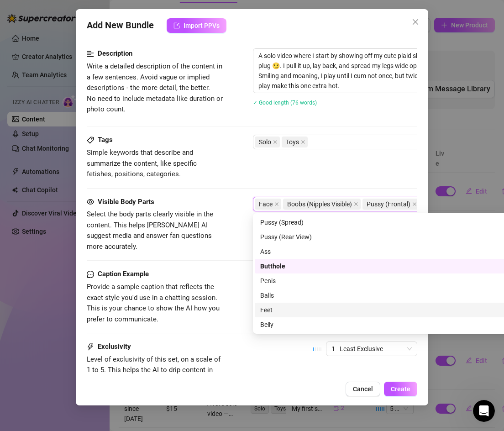
click at [226, 313] on div "Caption Example Provide a sample caption that reflects the exact style you'd us…" at bounding box center [252, 297] width 331 height 56
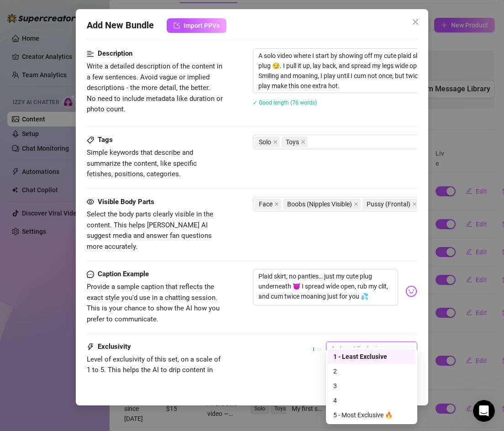
click at [378, 342] on span "1 - Least Exclusive" at bounding box center [371, 349] width 80 height 14
click at [364, 371] on div "2" at bounding box center [371, 371] width 77 height 10
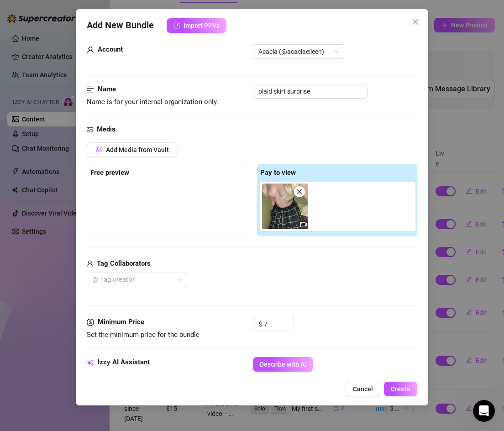
scroll to position [0, 0]
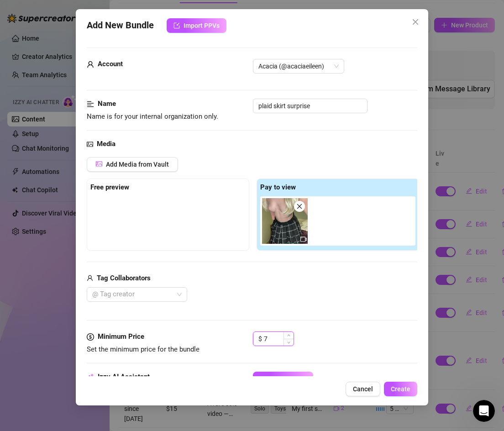
click at [268, 336] on input "7" at bounding box center [279, 339] width 30 height 14
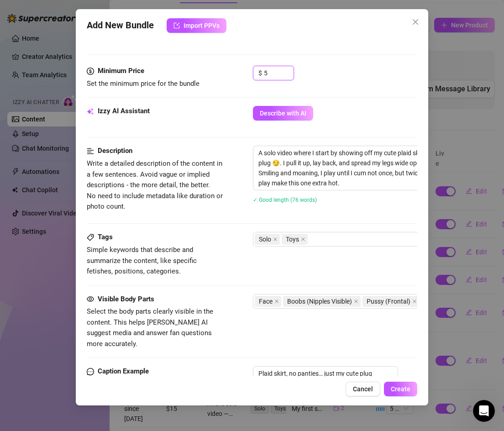
scroll to position [430, 0]
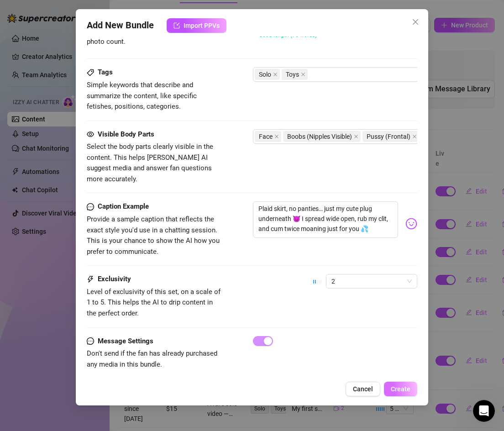
type input "5"
click at [394, 389] on span "Create" at bounding box center [401, 388] width 20 height 7
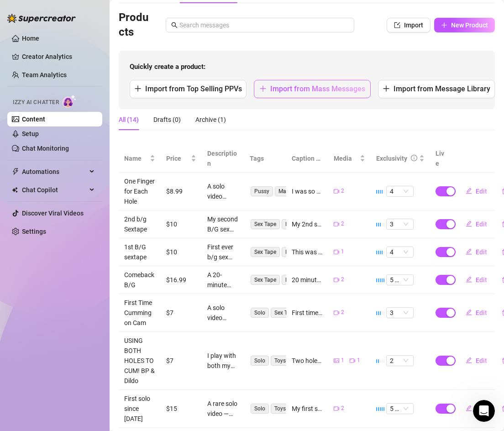
click at [292, 89] on span "Import from Mass Messages" at bounding box center [317, 88] width 95 height 9
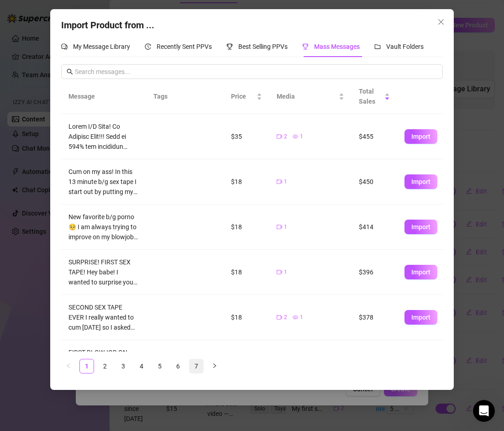
click at [195, 361] on link "7" at bounding box center [196, 366] width 14 height 14
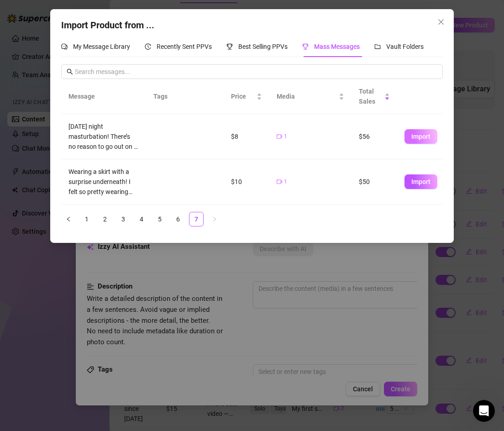
click at [424, 137] on span "Import" at bounding box center [420, 136] width 19 height 7
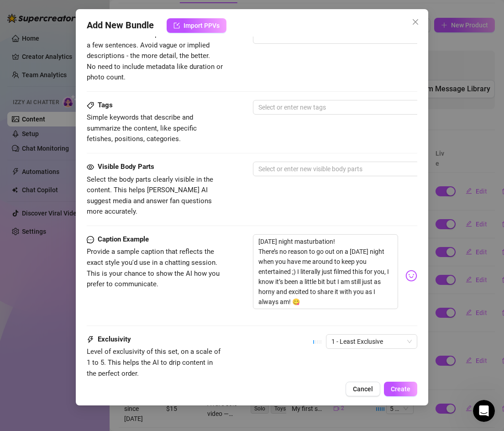
scroll to position [408, 0]
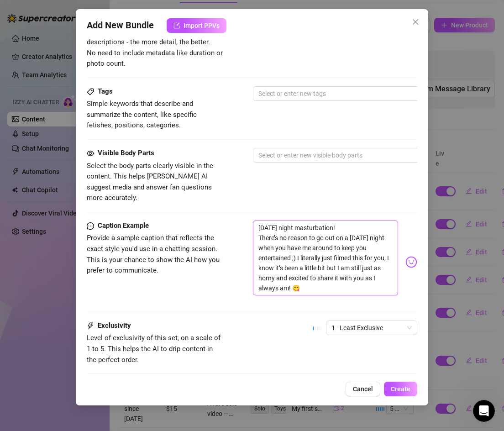
drag, startPoint x: 334, startPoint y: 217, endPoint x: 248, endPoint y: 219, distance: 86.2
click at [248, 220] on div "Caption Example Provide a sample caption that reflects the exact style you'd us…" at bounding box center [252, 261] width 331 height 83
type textarea "There’s no reason to go out on a [DATE] night when you have me around to keep y…"
click at [260, 228] on textarea "There’s no reason to go out on a [DATE] night when you have me around to keep y…" at bounding box center [326, 257] width 146 height 75
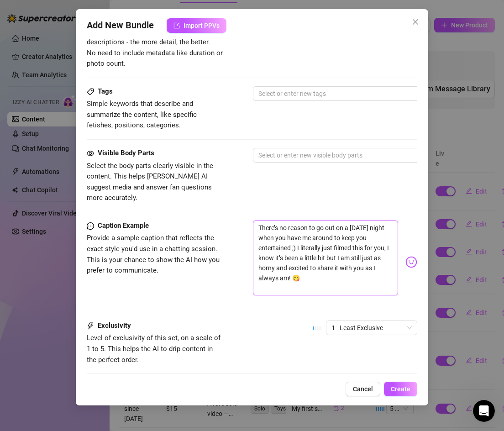
type textarea "There’s no reason to go out on a [DATE] night when you have me around to keep y…"
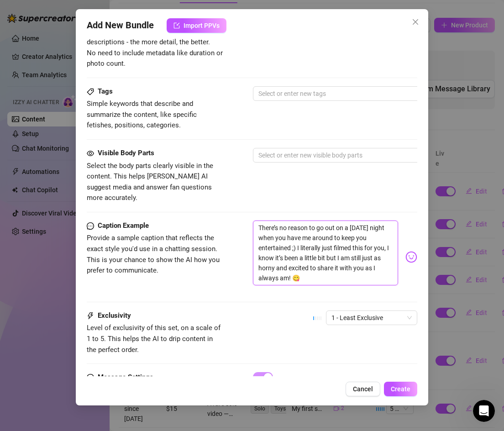
click at [349, 220] on textarea "There’s no reason to go out on a [DATE] night when you have me around to keep y…" at bounding box center [326, 252] width 146 height 65
drag, startPoint x: 349, startPoint y: 217, endPoint x: 364, endPoint y: 217, distance: 14.6
click at [364, 220] on textarea "There’s no reason to go out on a [DATE] night when you have me around to keep y…" at bounding box center [326, 252] width 146 height 65
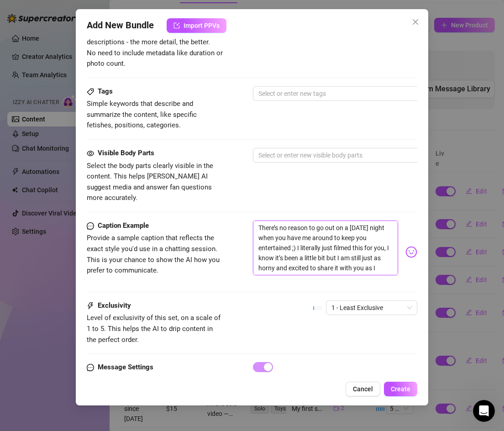
type textarea "There’s no reason to go out on at night when you have me around to keep you ent…"
drag, startPoint x: 389, startPoint y: 228, endPoint x: 360, endPoint y: 254, distance: 39.4
click at [360, 255] on textarea "There’s no reason to go out on at night when you have me around to keep you ent…" at bounding box center [326, 247] width 146 height 55
type textarea "There’s no reason to go out on at night when you have me around to keep you ent…"
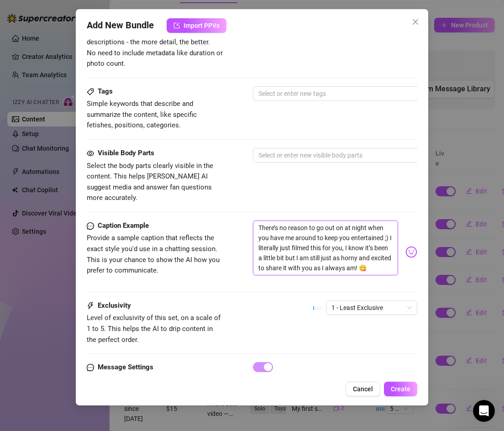
type textarea "There’s no reason to go out on at night when you have me around to keep you ent…"
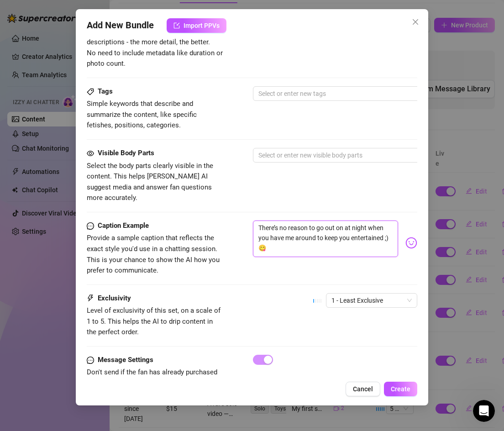
type textarea "There’s no reason to go out on at night when you have me around to keep you ent…"
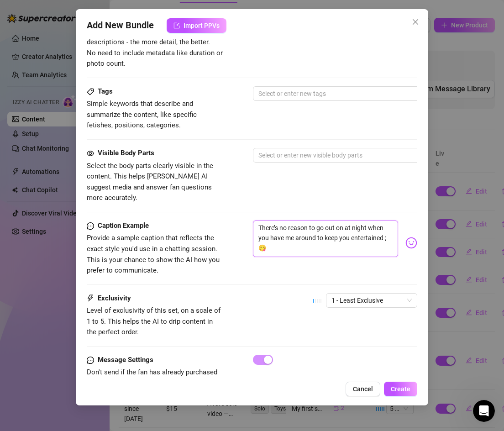
type textarea "There’s no reason to go out on at night when you have me around to keep you ent…"
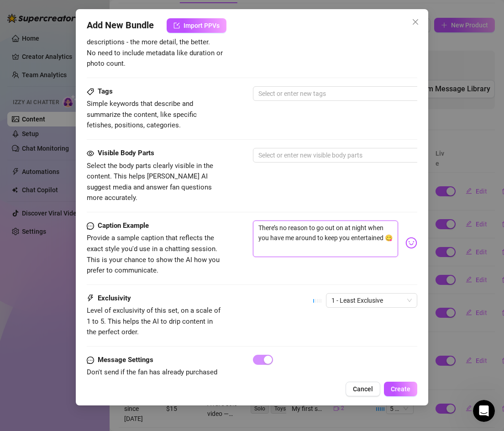
type textarea "There’s no reason to go out on at night when you have me around to keep you ent…"
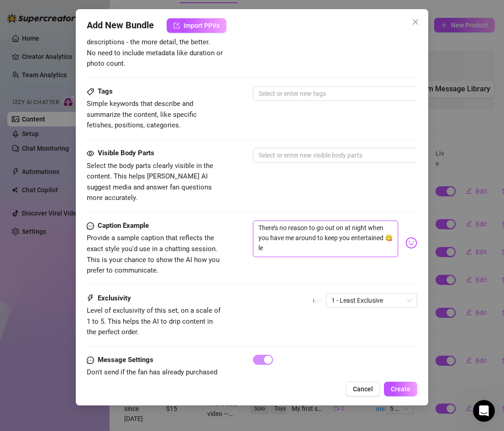
type textarea "There’s no reason to go out on at night when you have me around to keep you ent…"
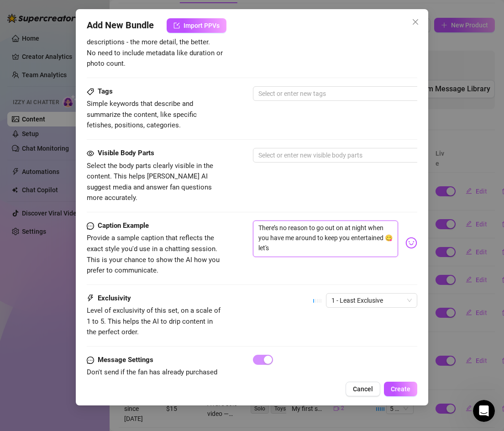
type textarea "There’s no reason to go out on at night when you have me around to keep you ent…"
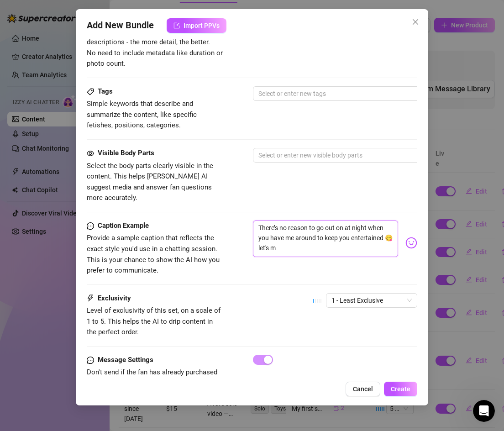
type textarea "There’s no reason to go out on at night when you have me around to keep you ent…"
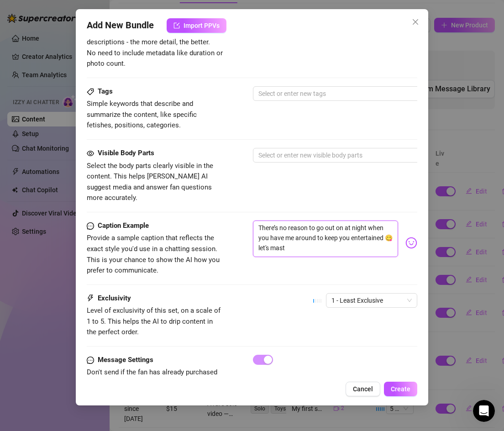
type textarea "There’s no reason to go out on at night when you have me around to keep you ent…"
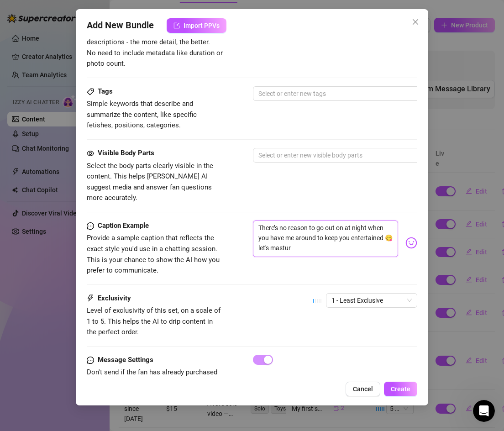
type textarea "There’s no reason to go out on at night when you have me around to keep you ent…"
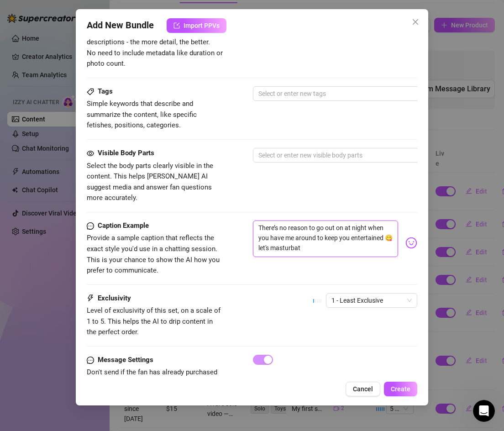
type textarea "There’s no reason to go out on at night when you have me around to keep you ent…"
drag, startPoint x: 256, startPoint y: 216, endPoint x: 358, endPoint y: 244, distance: 105.4
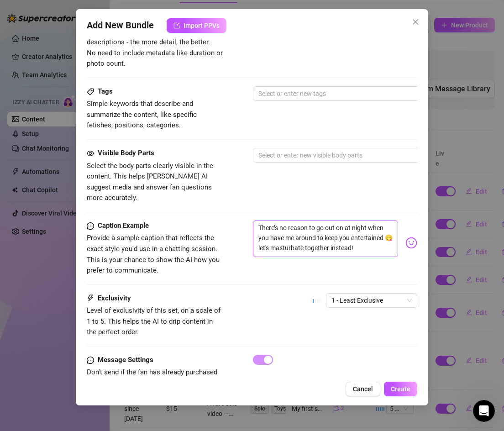
click at [358, 244] on textarea "There’s no reason to go out on at night when you have me around to keep you ent…" at bounding box center [326, 238] width 146 height 36
click at [247, 234] on div "Caption Example Provide a sample caption that reflects the exact style you'd us…" at bounding box center [252, 248] width 331 height 56
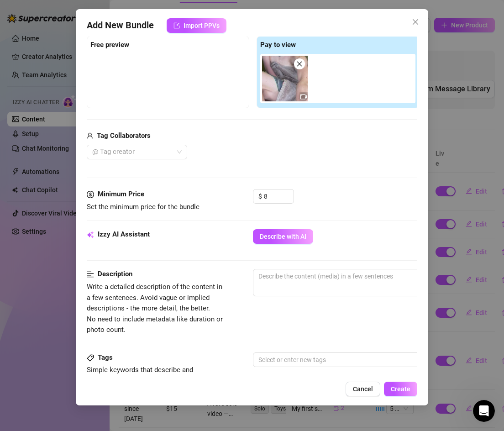
scroll to position [143, 0]
click at [267, 284] on span "0 / 1000" at bounding box center [412, 281] width 319 height 27
click at [276, 280] on textarea at bounding box center [412, 276] width 318 height 14
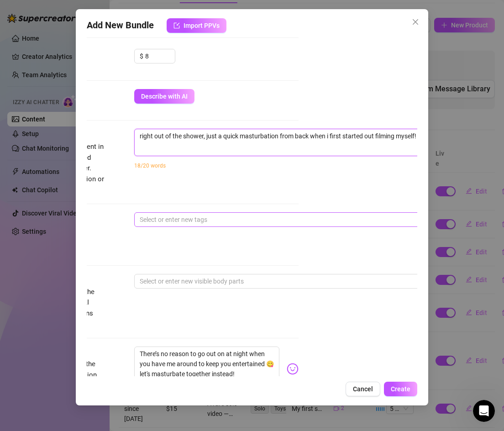
scroll to position [286, 119]
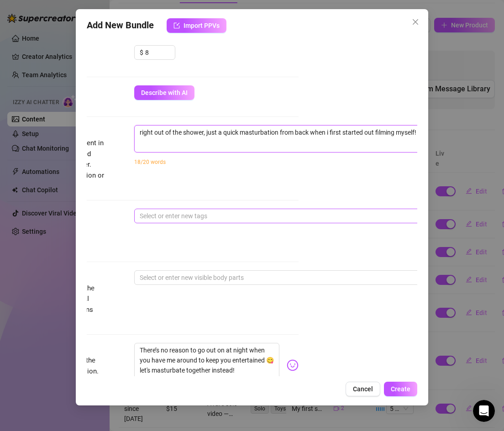
click at [205, 219] on div at bounding box center [289, 215] width 306 height 13
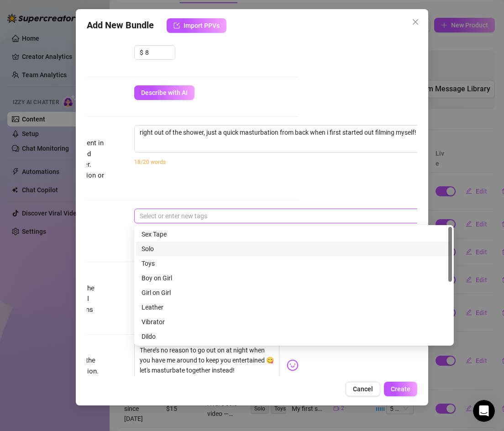
click at [179, 245] on div "Solo" at bounding box center [293, 249] width 305 height 10
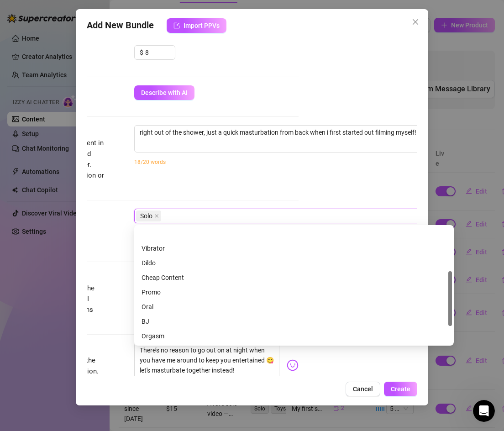
scroll to position [69, 0]
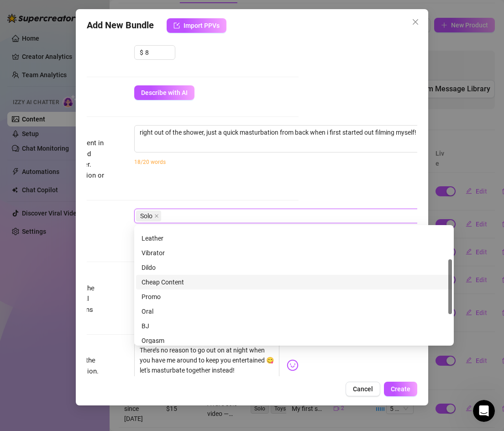
click at [185, 284] on div "Cheap Content" at bounding box center [293, 282] width 305 height 10
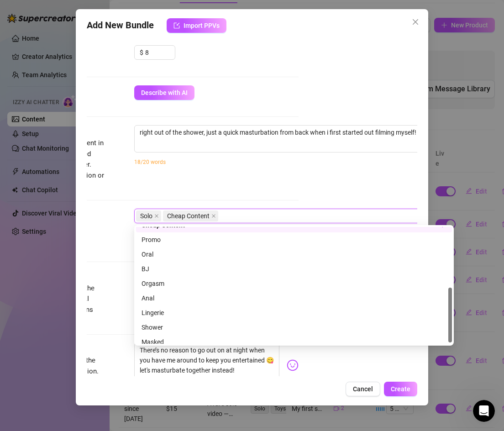
scroll to position [131, 0]
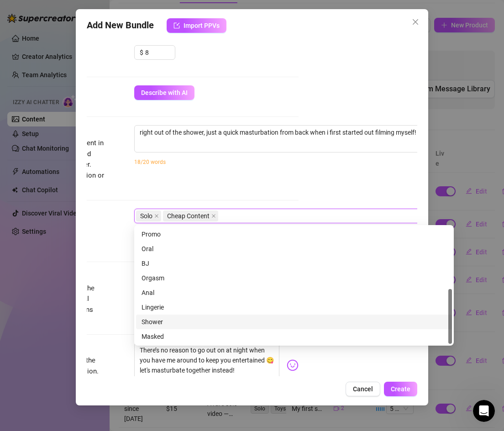
click at [148, 323] on div "Shower" at bounding box center [293, 322] width 305 height 10
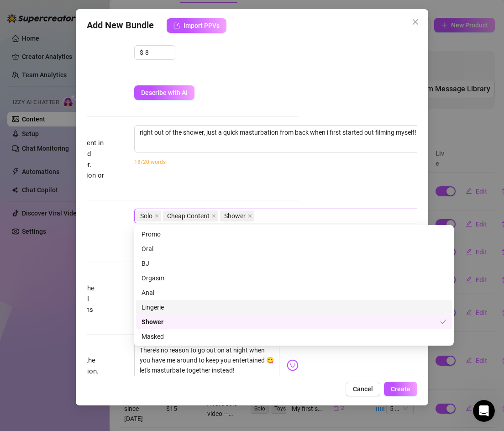
click at [111, 257] on div "Tags Simple keywords that describe and summarize the content, like specific fet…" at bounding box center [133, 239] width 331 height 62
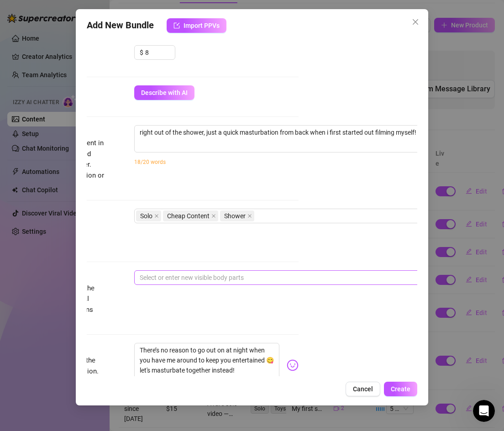
click at [151, 277] on div at bounding box center [289, 277] width 306 height 13
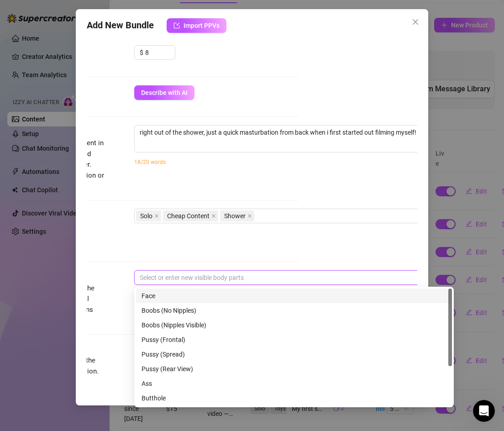
click at [163, 292] on div "Face" at bounding box center [293, 296] width 305 height 10
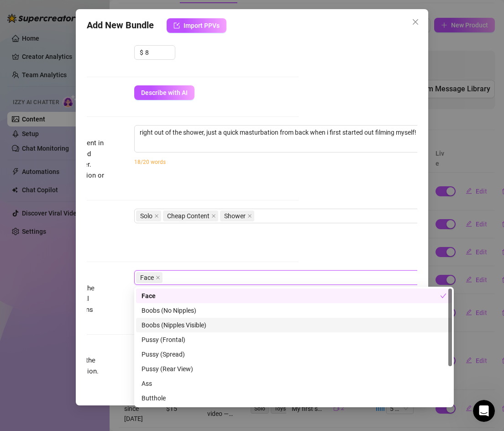
click at [170, 323] on div "Boobs (Nipples Visible)" at bounding box center [293, 325] width 305 height 10
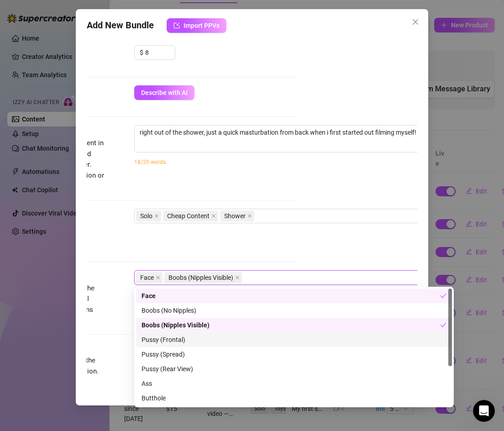
click at [170, 333] on div "Pussy (Frontal)" at bounding box center [294, 339] width 316 height 15
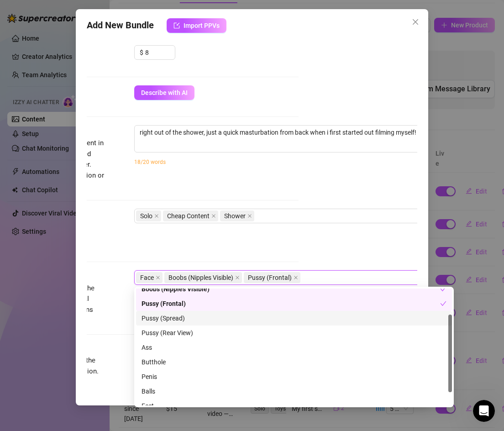
scroll to position [43, 0]
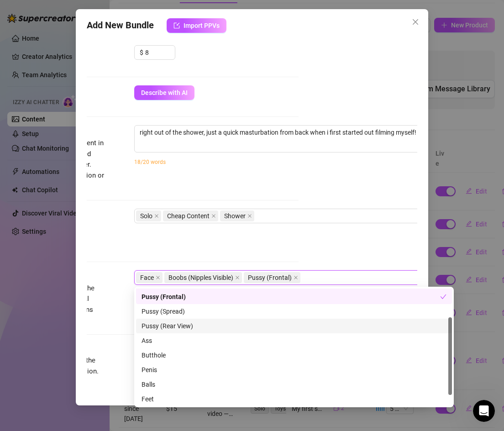
click at [117, 316] on div "Visible Body Parts Select the body parts clearly visible in the content. This h…" at bounding box center [133, 306] width 331 height 73
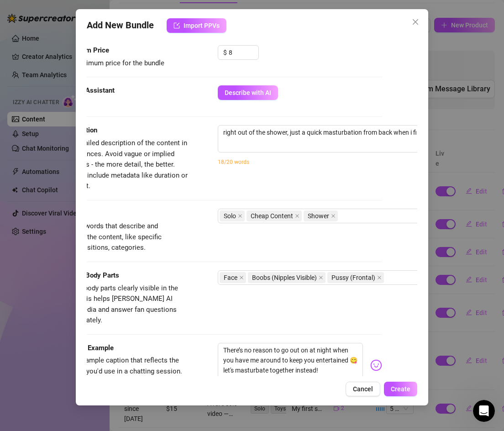
scroll to position [286, 21]
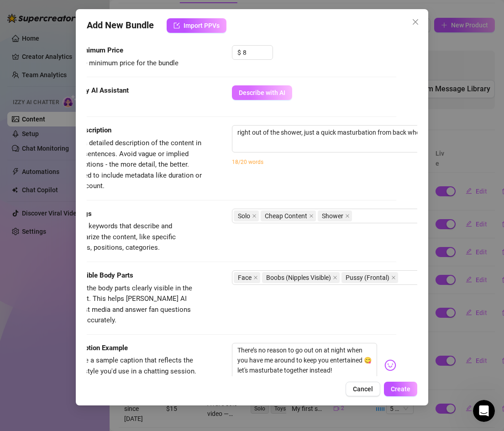
click at [258, 93] on span "Describe with AI" at bounding box center [262, 92] width 47 height 7
drag, startPoint x: 237, startPoint y: 339, endPoint x: 333, endPoint y: 365, distance: 99.7
click at [333, 365] on textarea "There’s no reason to go out on at night when you have me around to keep you ent…" at bounding box center [305, 361] width 146 height 36
click at [206, 361] on div "Caption Example Provide a sample caption that reflects the exact style you'd us…" at bounding box center [231, 371] width 331 height 56
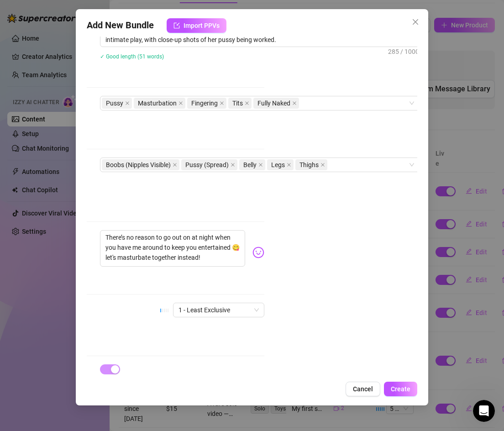
scroll to position [399, 153]
click at [233, 302] on span "1 - Least Exclusive" at bounding box center [218, 309] width 80 height 14
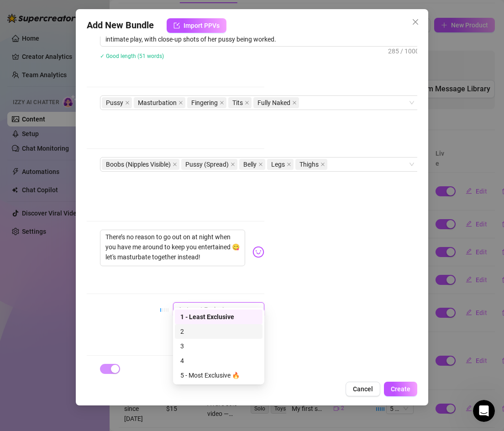
click at [220, 330] on div "2" at bounding box center [218, 331] width 77 height 10
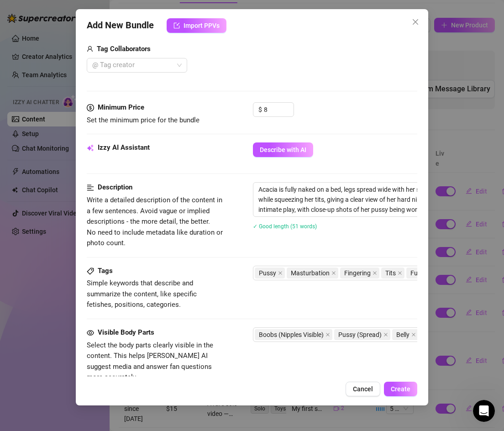
scroll to position [228, 0]
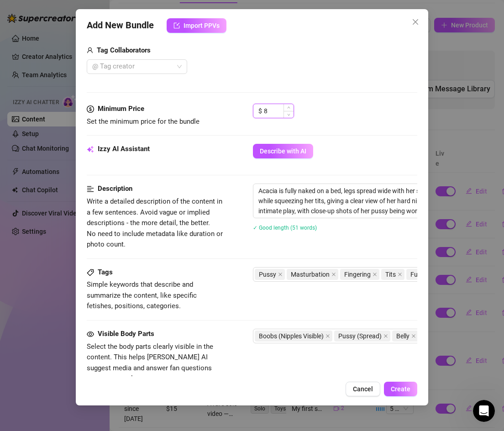
click at [269, 109] on input "8" at bounding box center [279, 111] width 30 height 14
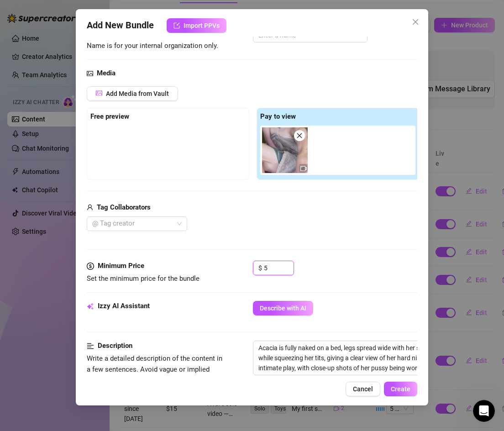
scroll to position [0, 0]
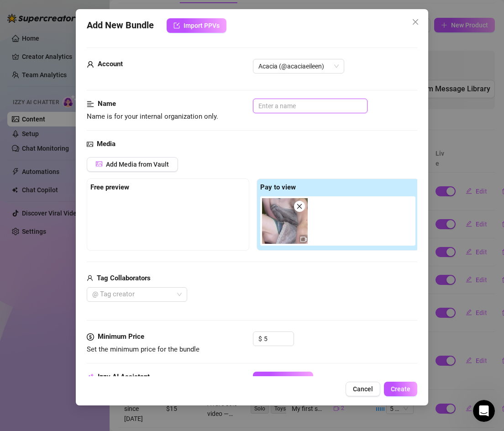
click at [280, 104] on input "text" at bounding box center [310, 106] width 115 height 15
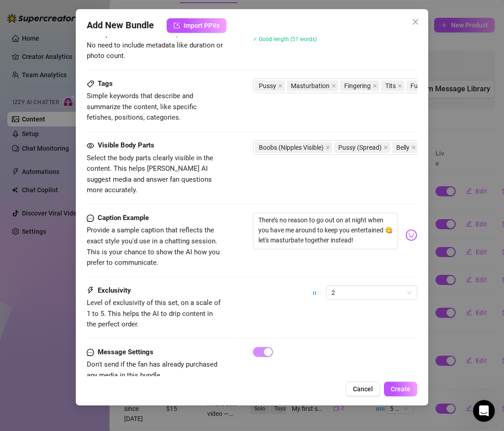
scroll to position [427, 0]
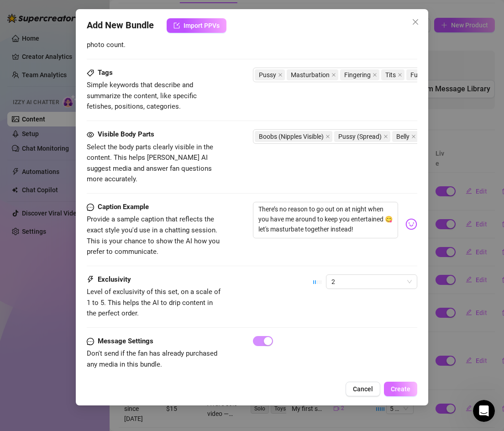
click at [402, 384] on button "Create" at bounding box center [400, 388] width 33 height 15
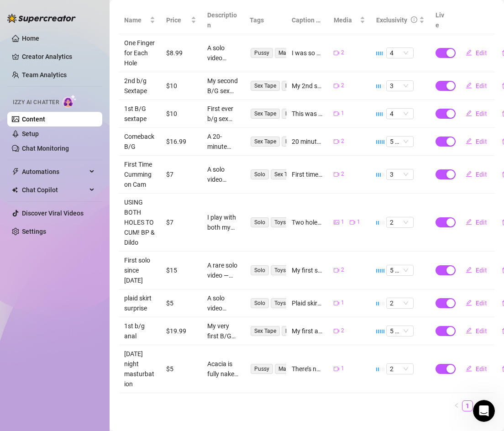
scroll to position [201, 0]
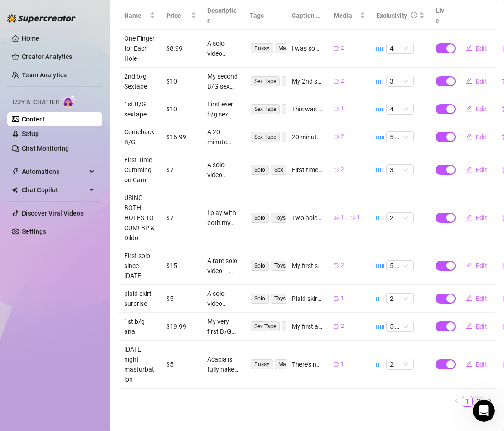
click at [479, 396] on link "2" at bounding box center [478, 401] width 10 height 10
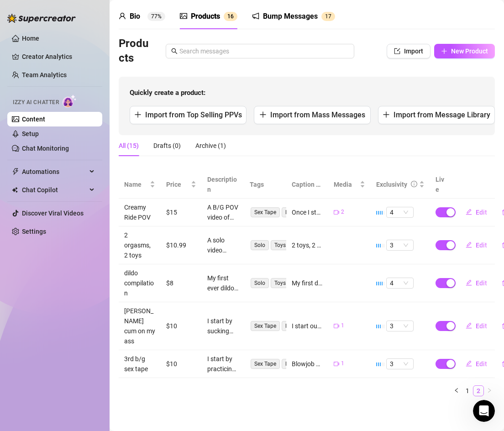
scroll to position [21, 0]
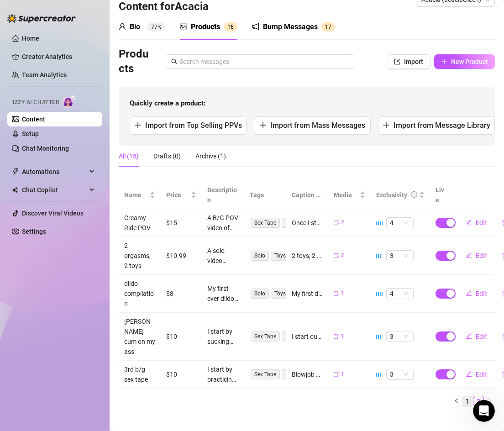
click at [469, 396] on link "1" at bounding box center [467, 401] width 10 height 10
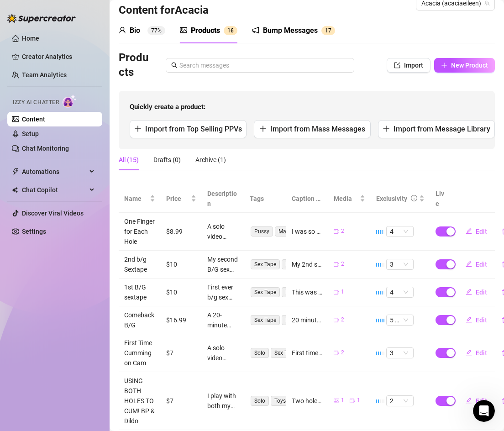
scroll to position [14, 0]
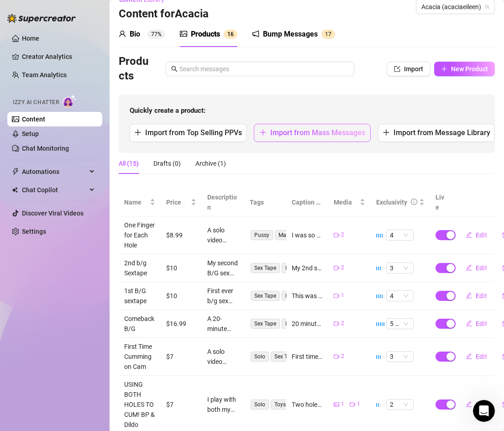
click at [314, 134] on span "Import from Mass Messages" at bounding box center [317, 132] width 95 height 9
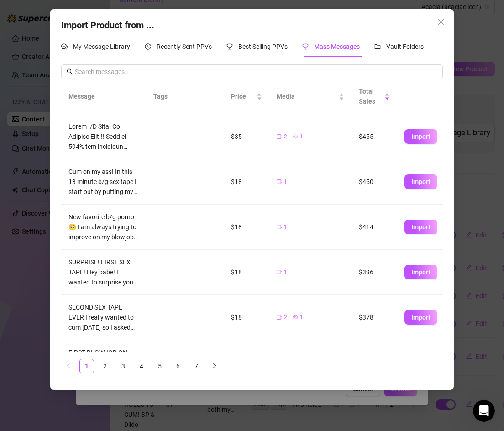
click at [170, 365] on ul "1 2 3 4 5 6 7" at bounding box center [251, 366] width 381 height 15
click at [177, 365] on link "6" at bounding box center [178, 366] width 14 height 14
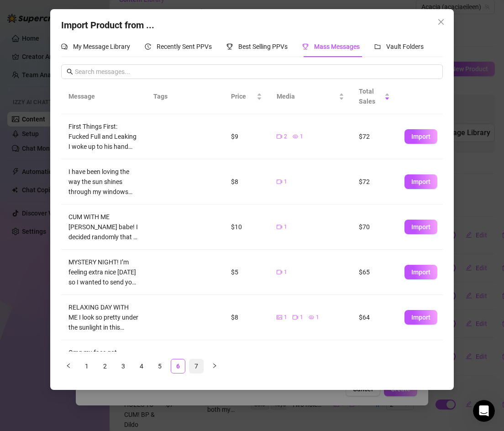
click at [195, 365] on link "7" at bounding box center [196, 366] width 14 height 14
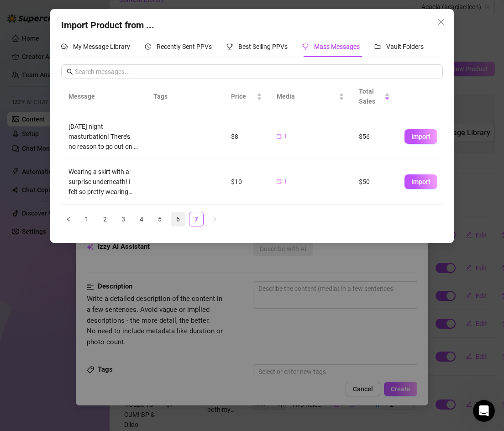
click at [173, 216] on link "6" at bounding box center [178, 219] width 14 height 14
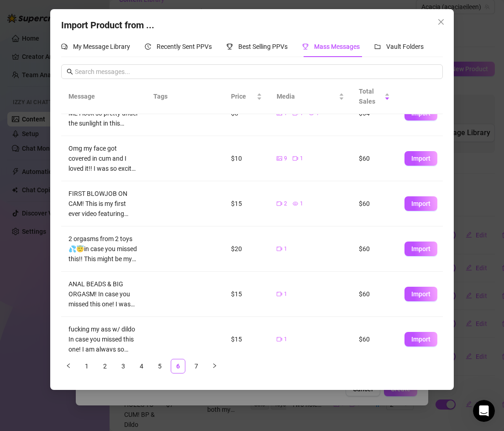
scroll to position [215, 0]
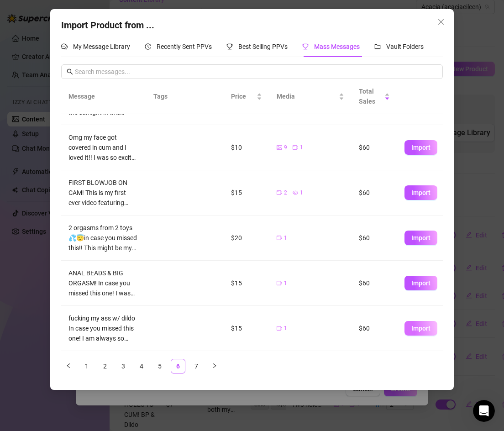
click at [425, 328] on span "Import" at bounding box center [420, 327] width 19 height 7
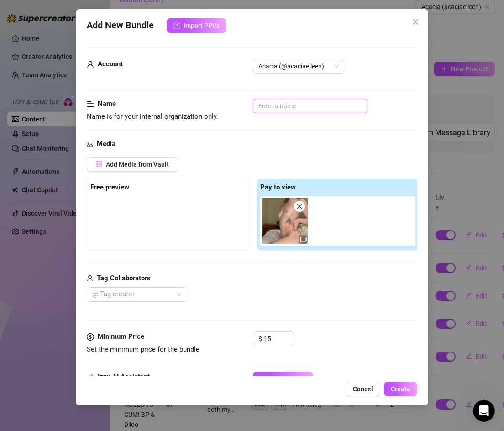
click at [273, 107] on input "text" at bounding box center [310, 106] width 115 height 15
click at [124, 167] on span "Add Media from Vault" at bounding box center [137, 164] width 63 height 7
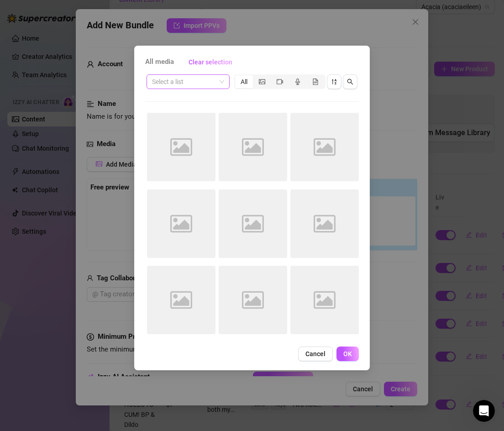
click at [209, 82] on input "search" at bounding box center [184, 82] width 64 height 14
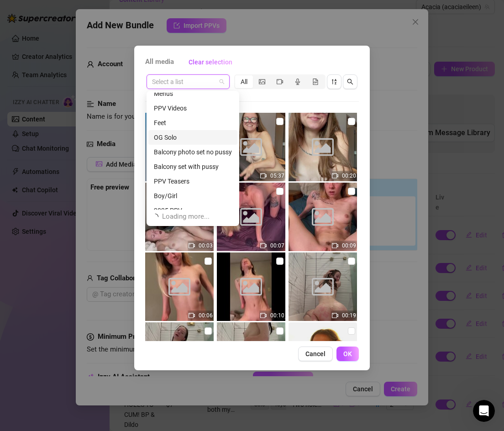
scroll to position [29, 0]
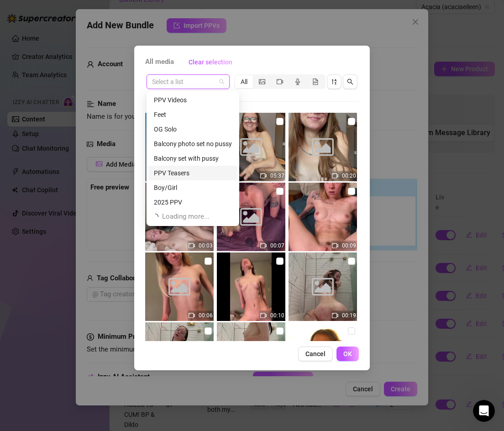
click at [186, 173] on div "PPV Teasers" at bounding box center [193, 173] width 78 height 10
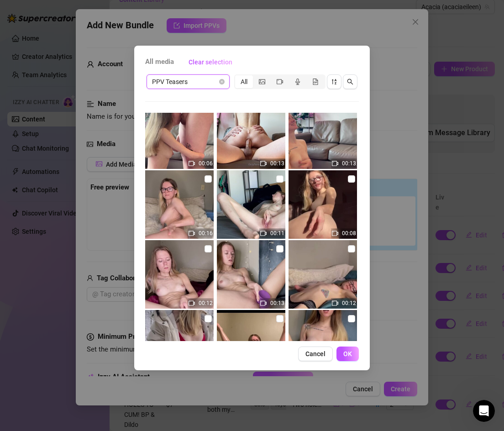
scroll to position [223, 0]
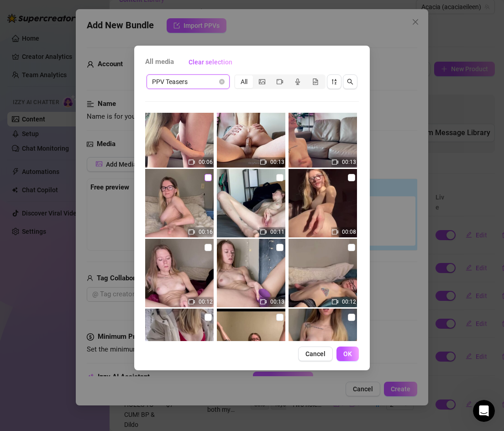
click at [207, 182] on label at bounding box center [207, 177] width 7 height 10
click at [207, 181] on input "checkbox" at bounding box center [207, 177] width 7 height 7
click at [344, 347] on button "OK" at bounding box center [347, 353] width 22 height 15
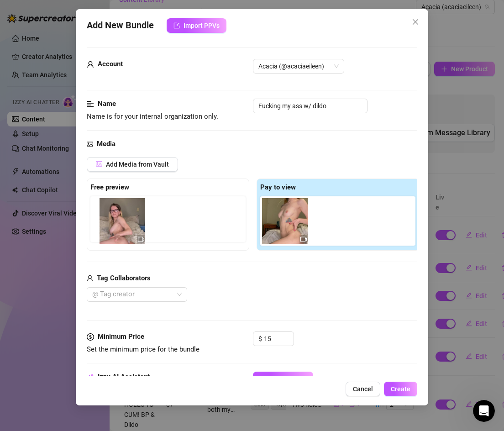
drag, startPoint x: 335, startPoint y: 221, endPoint x: 116, endPoint y: 223, distance: 218.5
click at [116, 223] on div "Free preview Pay to view" at bounding box center [253, 214] width 332 height 72
drag, startPoint x: 328, startPoint y: 223, endPoint x: 107, endPoint y: 220, distance: 221.3
click at [107, 220] on div "Free preview Pay to view" at bounding box center [253, 214] width 332 height 72
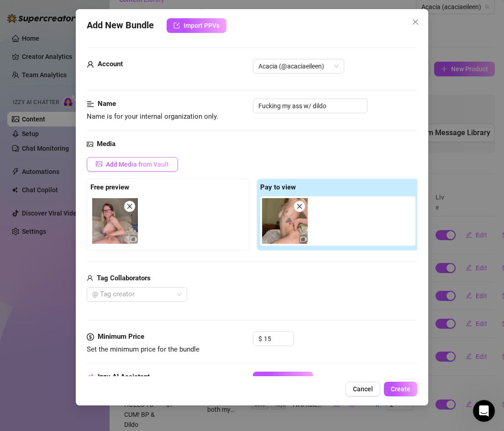
click at [154, 164] on span "Add Media from Vault" at bounding box center [137, 164] width 63 height 7
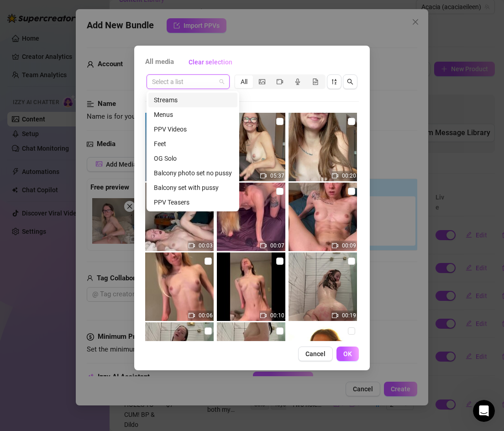
click at [198, 84] on input "search" at bounding box center [184, 82] width 64 height 14
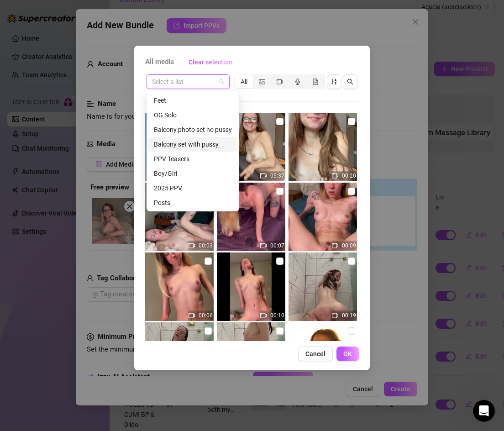
scroll to position [73, 0]
click at [190, 129] on div "PPV Teasers" at bounding box center [193, 129] width 78 height 10
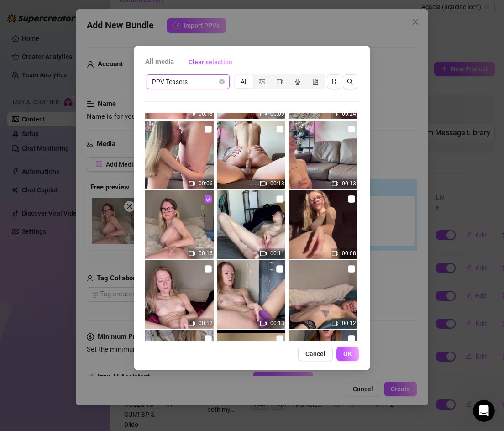
scroll to position [203, 0]
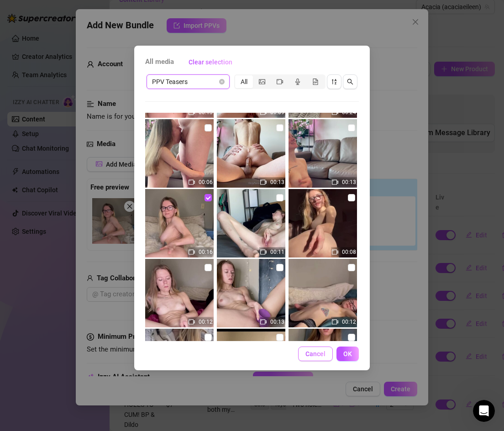
click at [314, 353] on span "Cancel" at bounding box center [315, 353] width 20 height 7
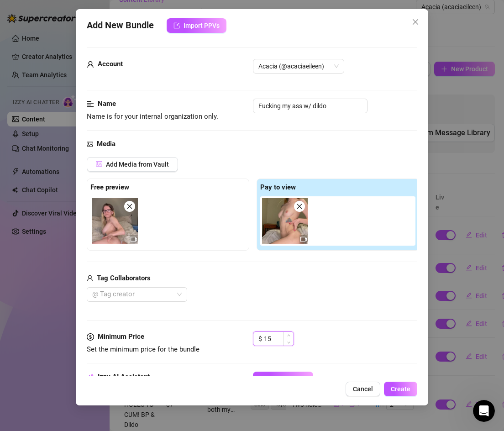
click at [273, 336] on input "15" at bounding box center [279, 339] width 30 height 14
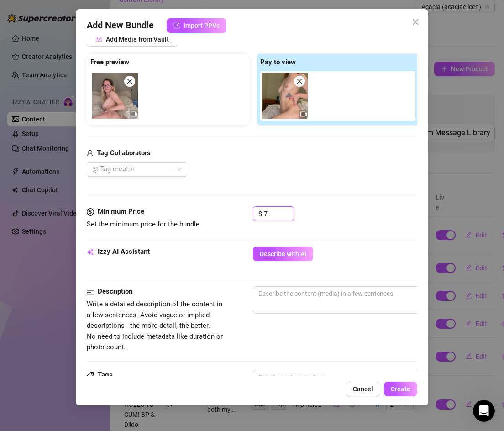
scroll to position [123, 0]
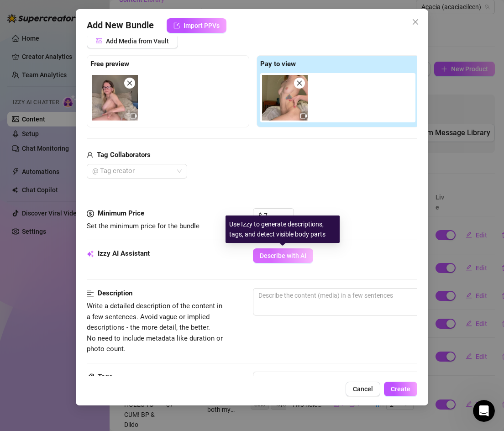
click at [270, 258] on span "Describe with AI" at bounding box center [283, 255] width 47 height 7
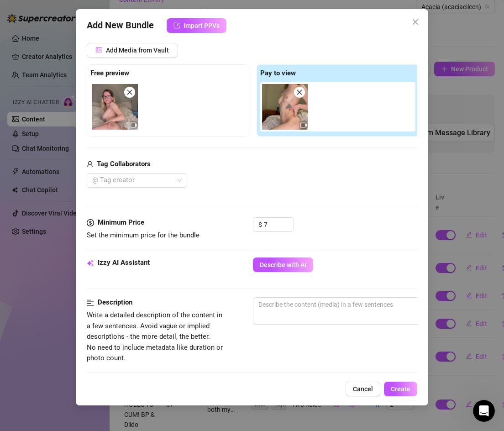
scroll to position [114, 1]
click at [271, 268] on button "Describe with AI" at bounding box center [282, 264] width 60 height 15
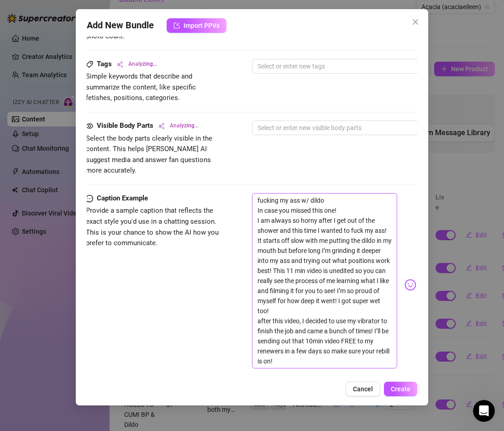
scroll to position [438, 1]
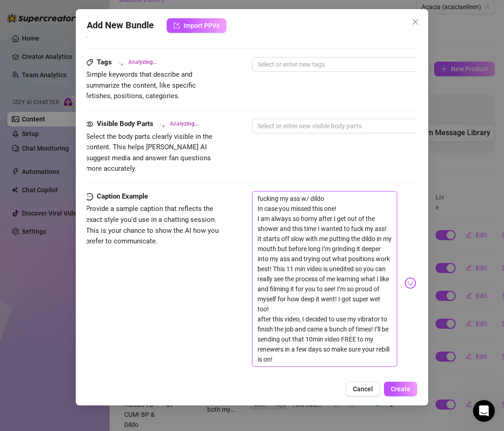
drag, startPoint x: 258, startPoint y: 208, endPoint x: 292, endPoint y: 294, distance: 92.8
click at [292, 294] on textarea "fucking my ass w/ dildo In case you missed this one! I am always so horny after…" at bounding box center [325, 278] width 146 height 175
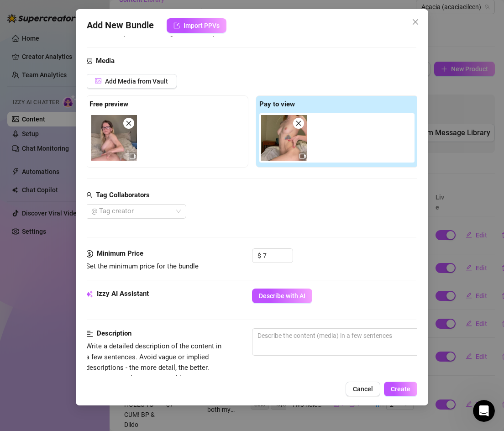
scroll to position [82, 0]
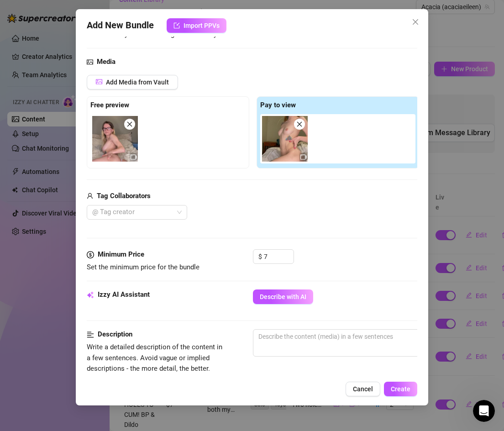
click at [126, 123] on span at bounding box center [129, 124] width 11 height 11
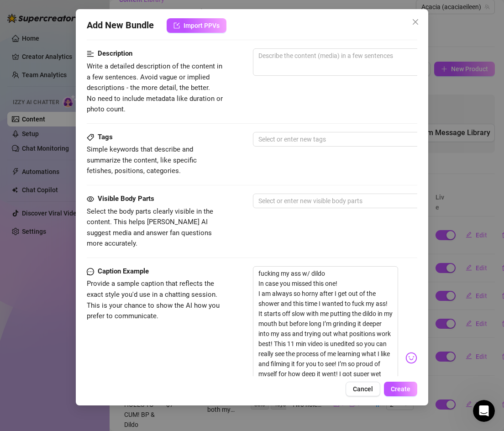
scroll to position [375, 0]
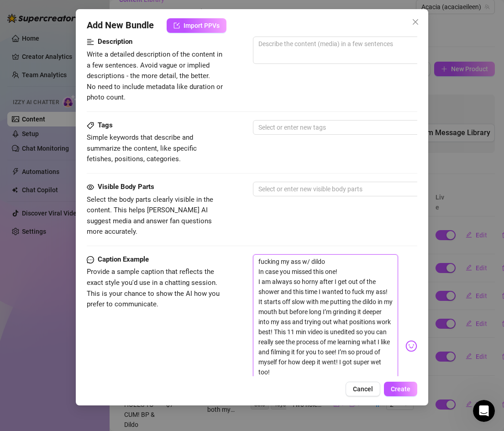
click at [258, 270] on textarea "fucking my ass w/ dildo In case you missed this one! I am always so horny after…" at bounding box center [326, 341] width 146 height 175
drag, startPoint x: 257, startPoint y: 270, endPoint x: 272, endPoint y: 357, distance: 87.9
click at [272, 357] on textarea "fucking my ass w/ dildo In case you missed this one! I am always so horny after…" at bounding box center [326, 341] width 146 height 175
click at [281, 50] on textarea at bounding box center [412, 44] width 318 height 14
paste textarea "solo video where I play with my ass right after getting out of the shower 😈. I …"
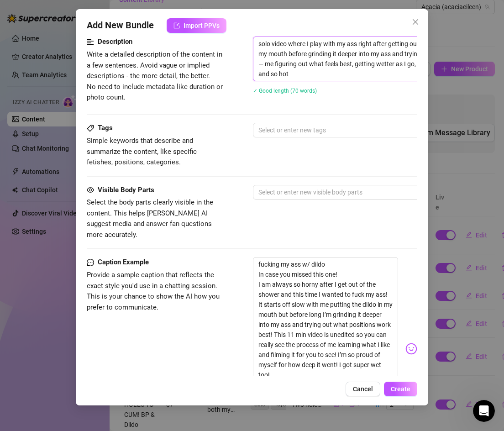
scroll to position [0, 0]
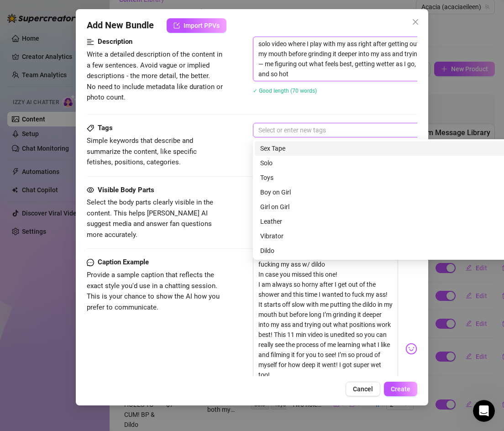
click at [273, 133] on div at bounding box center [408, 130] width 306 height 13
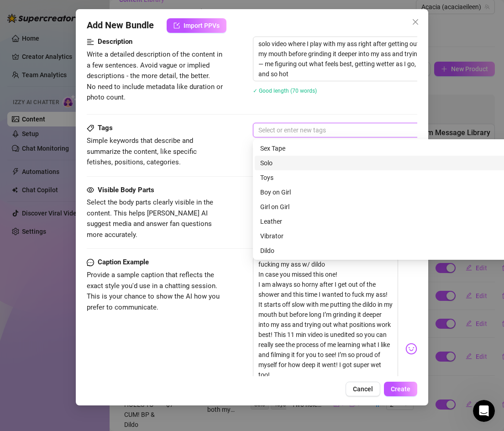
click at [271, 159] on div "Solo" at bounding box center [412, 163] width 305 height 10
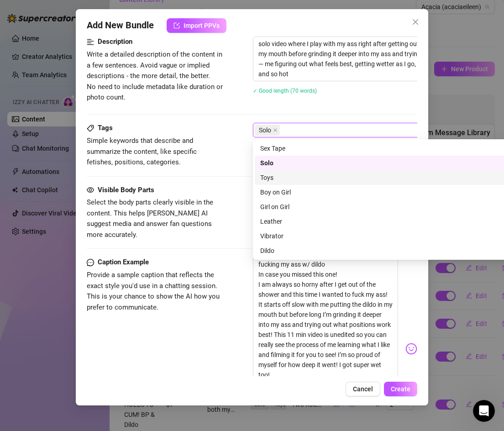
click at [271, 177] on div "Toys" at bounding box center [412, 177] width 305 height 10
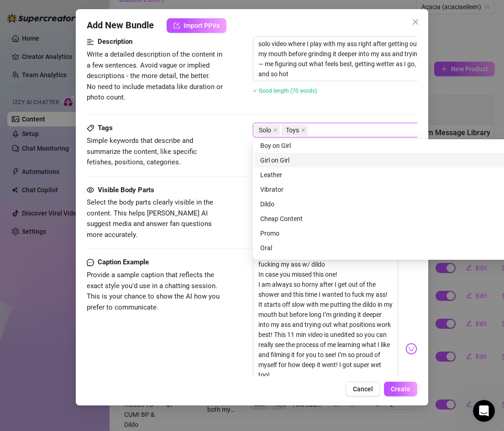
scroll to position [48, 0]
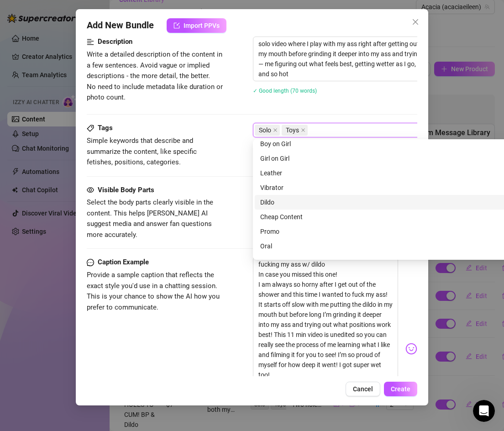
click at [283, 200] on div "Dildo" at bounding box center [412, 202] width 305 height 10
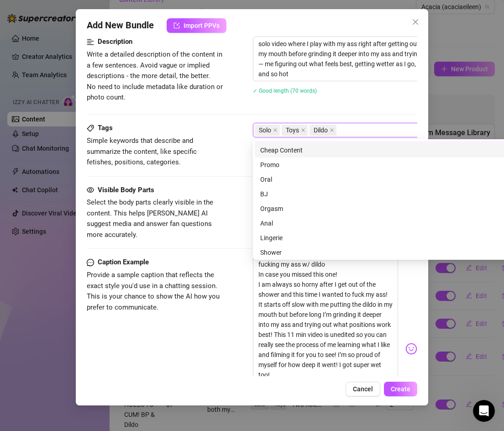
scroll to position [121, 0]
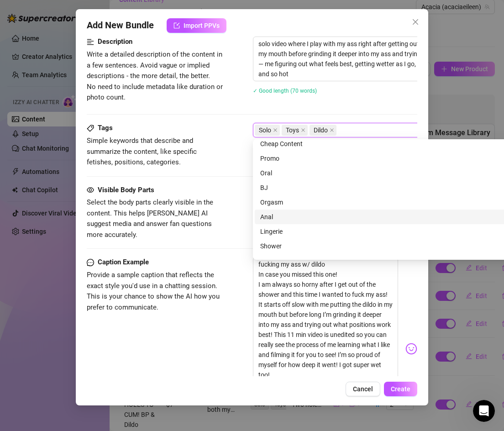
click at [283, 216] on div "Anal" at bounding box center [412, 217] width 305 height 10
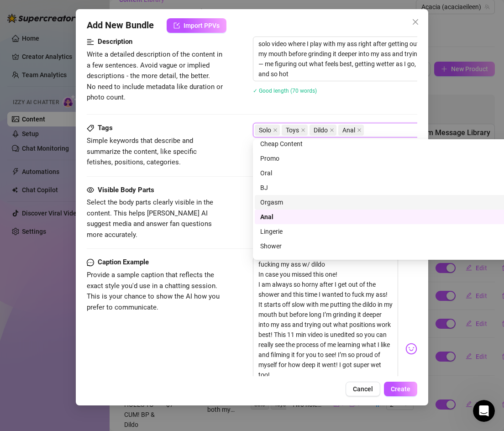
click at [283, 203] on div "Orgasm" at bounding box center [412, 202] width 305 height 10
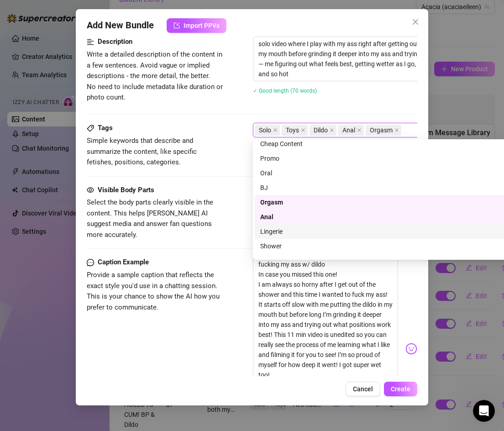
scroll to position [131, 0]
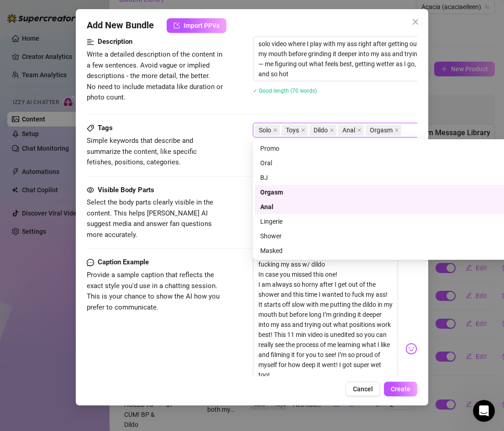
click at [281, 193] on div "Orgasm" at bounding box center [409, 192] width 298 height 10
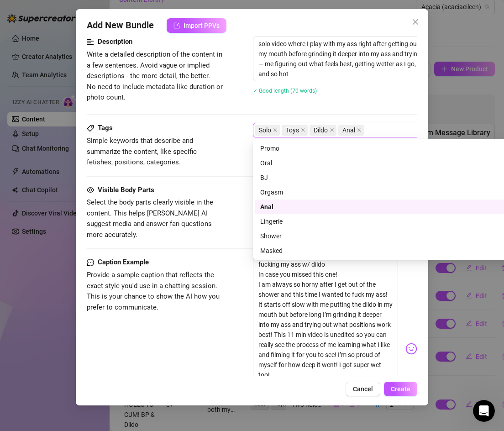
click at [210, 217] on span "Select the body parts clearly visible in the content. This helps [PERSON_NAME] …" at bounding box center [155, 218] width 137 height 43
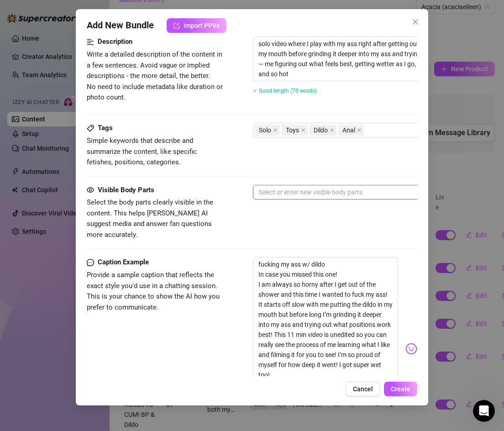
click at [265, 193] on div at bounding box center [408, 192] width 306 height 13
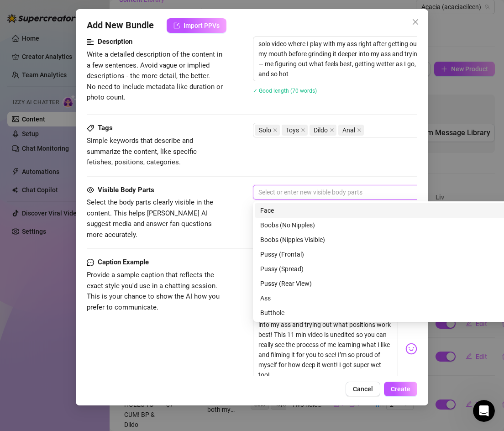
click at [276, 209] on div "Face" at bounding box center [412, 210] width 305 height 10
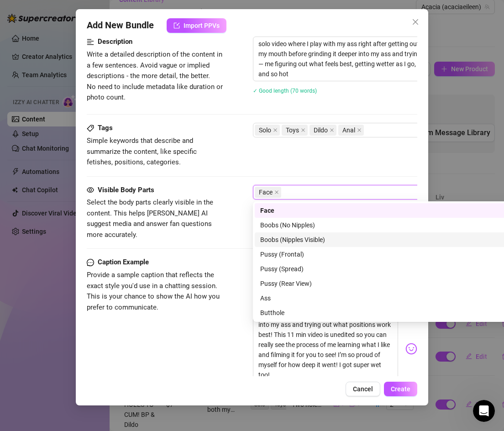
click at [277, 235] on div "Boobs (Nipples Visible)" at bounding box center [412, 239] width 305 height 10
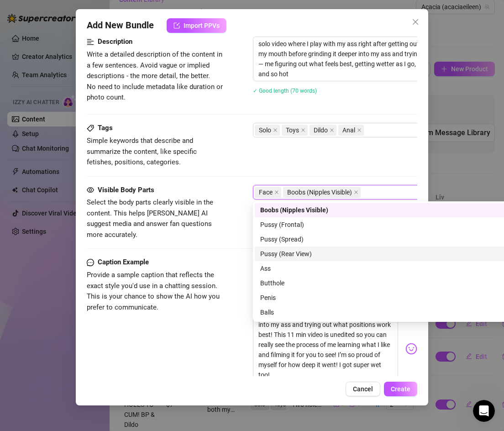
scroll to position [31, 0]
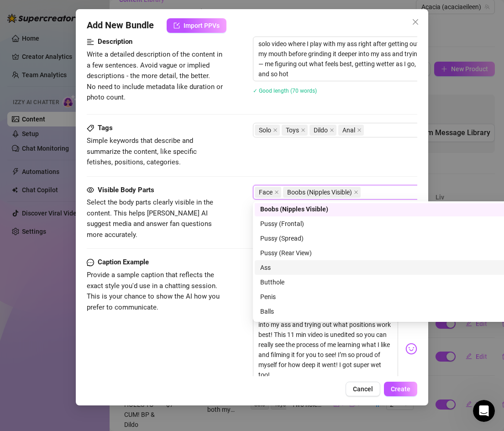
click at [275, 264] on div "Ass" at bounding box center [412, 267] width 305 height 10
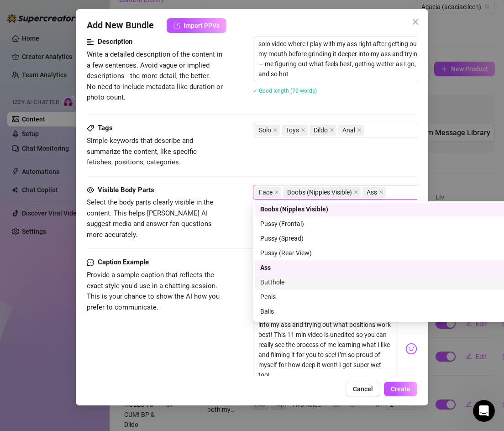
click at [272, 281] on div "Butthole" at bounding box center [412, 282] width 305 height 10
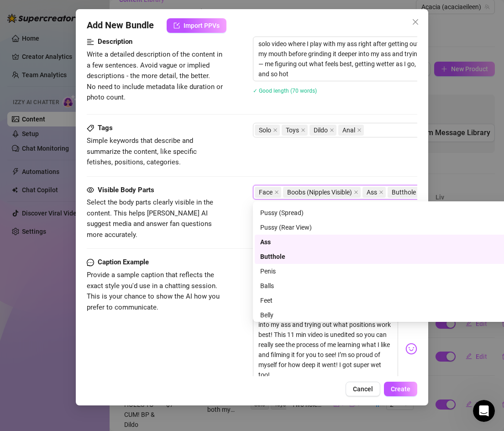
scroll to position [58, 0]
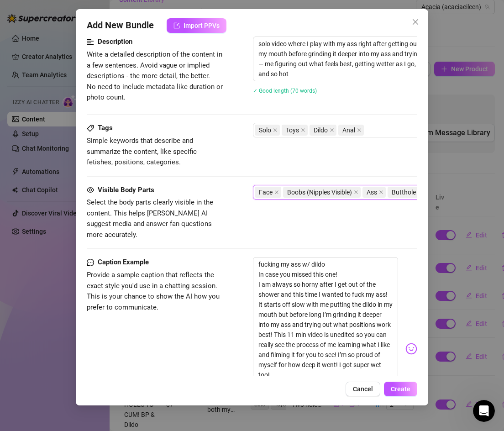
click at [207, 288] on span "Provide a sample caption that reflects the exact style you'd use in a chatting …" at bounding box center [153, 291] width 133 height 41
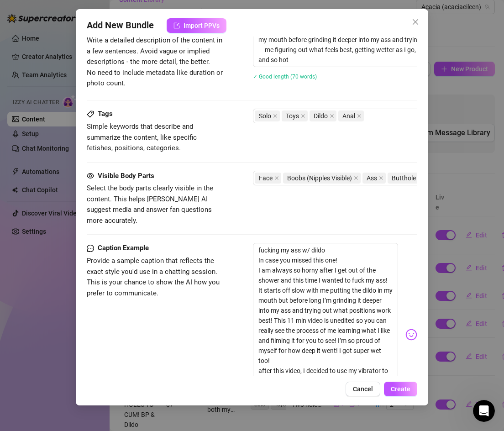
scroll to position [394, 0]
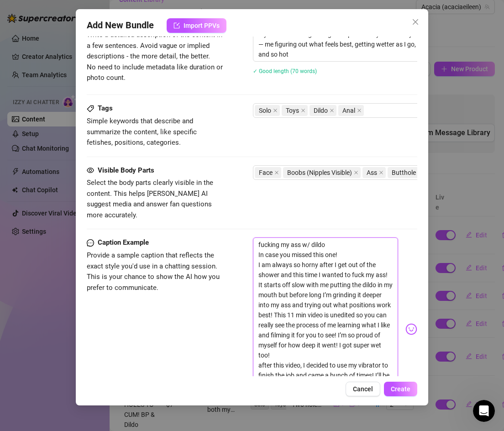
drag, startPoint x: 352, startPoint y: 245, endPoint x: 249, endPoint y: 230, distance: 104.1
click at [250, 237] on div "Caption Example Provide a sample caption that reflects the exact style you'd us…" at bounding box center [252, 328] width 331 height 183
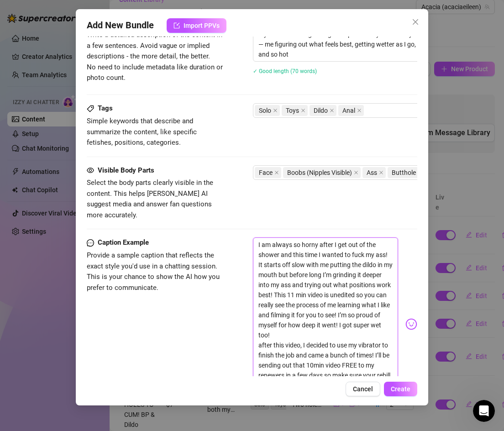
click at [257, 241] on textarea "I am always so horny after I get out of the shower and this time I wanted to fu…" at bounding box center [326, 319] width 146 height 165
click at [277, 284] on textarea "I am always so horny after I get out of the shower and this time I wanted to fu…" at bounding box center [326, 314] width 146 height 155
drag, startPoint x: 306, startPoint y: 285, endPoint x: 289, endPoint y: 286, distance: 17.4
click at [289, 286] on textarea "I am always so horny after I get out of the shower and this time I wanted to fu…" at bounding box center [326, 314] width 146 height 155
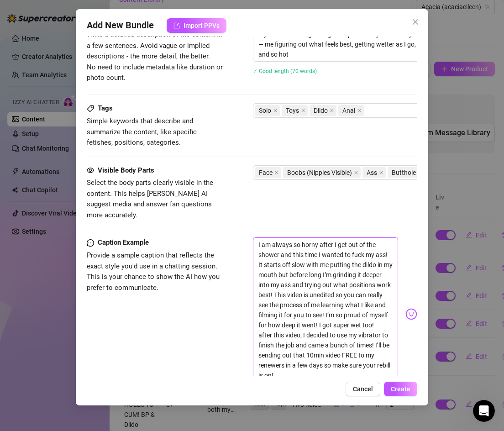
drag, startPoint x: 257, startPoint y: 325, endPoint x: 283, endPoint y: 365, distance: 47.6
click at [283, 366] on textarea "I am always so horny after I get out of the shower and this time I wanted to fu…" at bounding box center [326, 309] width 146 height 145
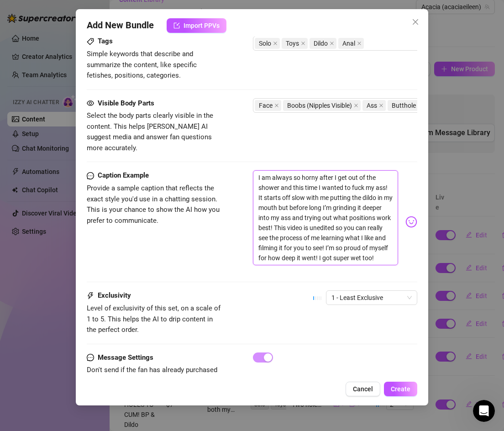
scroll to position [472, 0]
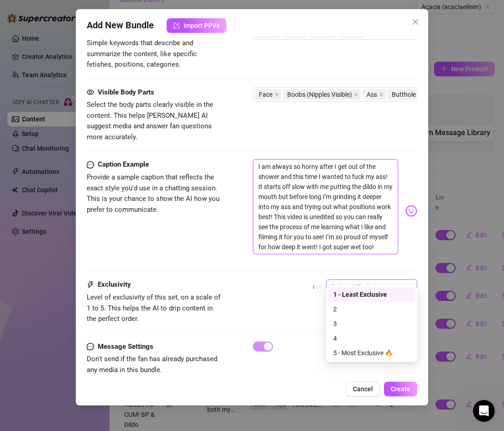
click at [354, 280] on span "1 - Least Exclusive" at bounding box center [371, 287] width 80 height 14
click at [339, 324] on div "3" at bounding box center [371, 323] width 77 height 10
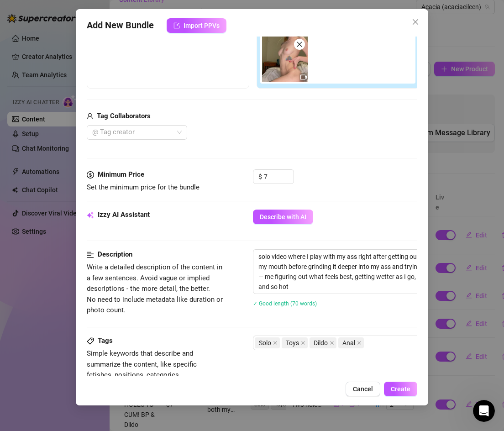
scroll to position [158, 0]
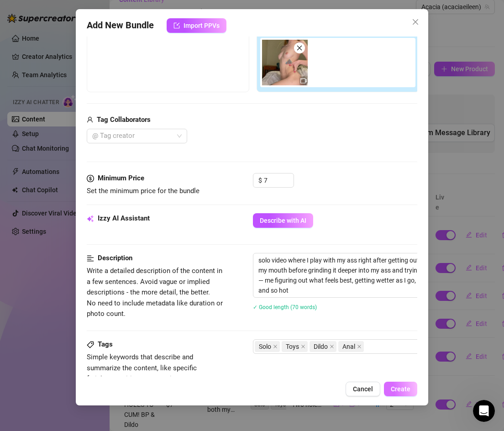
click at [396, 383] on button "Create" at bounding box center [400, 388] width 33 height 15
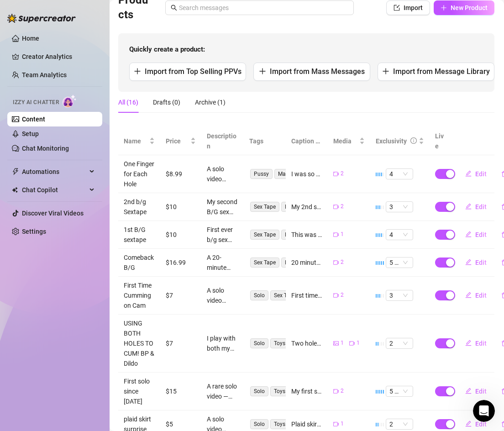
scroll to position [0, 0]
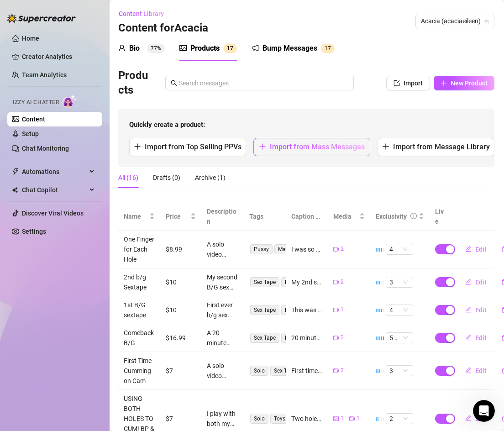
click at [282, 147] on span "Import from Mass Messages" at bounding box center [317, 146] width 95 height 9
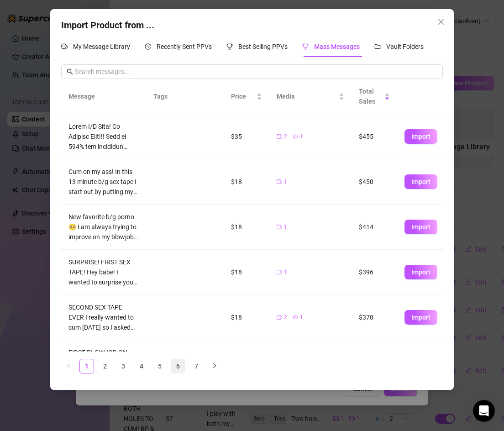
click at [178, 366] on link "6" at bounding box center [178, 366] width 14 height 14
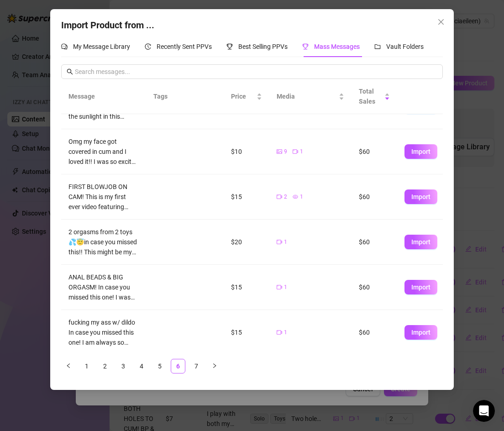
scroll to position [215, 0]
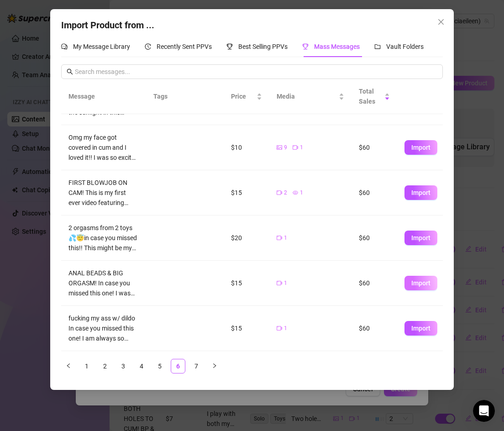
click at [416, 281] on span "Import" at bounding box center [420, 282] width 19 height 7
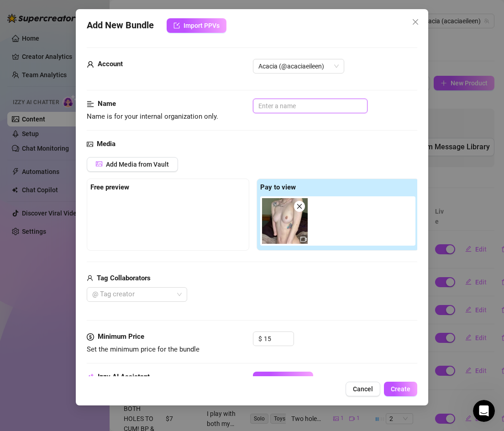
click at [266, 104] on input "text" at bounding box center [310, 106] width 115 height 15
drag, startPoint x: 331, startPoint y: 103, endPoint x: 255, endPoint y: 107, distance: 75.9
click at [255, 107] on input "anal beads & big orgasm" at bounding box center [310, 106] width 115 height 15
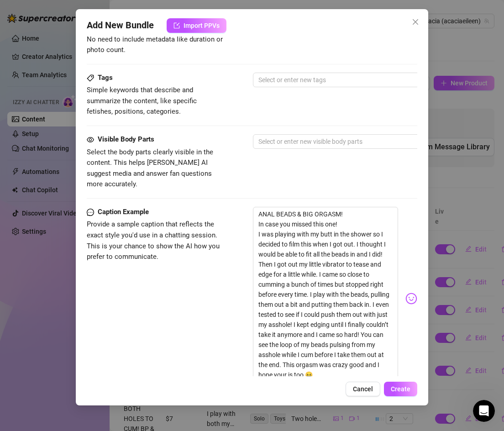
scroll to position [423, 0]
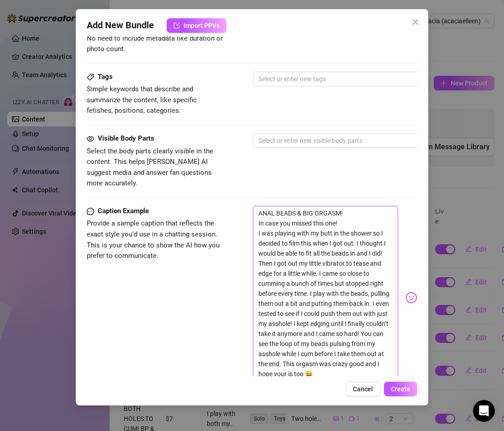
drag, startPoint x: 258, startPoint y: 222, endPoint x: 312, endPoint y: 362, distance: 149.9
click at [312, 362] on textarea "ANAL BEADS & BIG ORGASM! In case you missed this one! I was playing with my but…" at bounding box center [326, 293] width 146 height 175
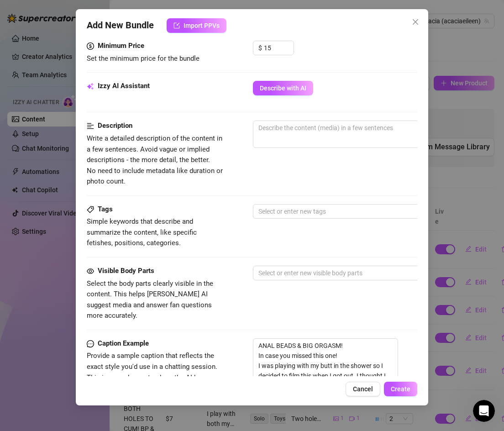
scroll to position [290, 0]
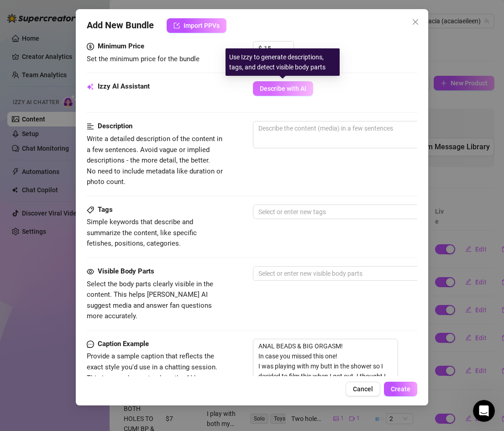
click at [273, 88] on span "Describe with AI" at bounding box center [283, 88] width 47 height 7
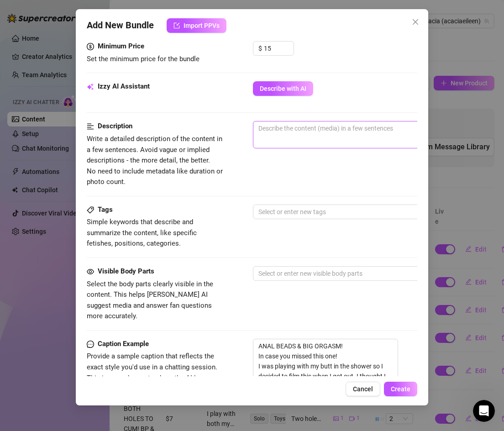
click at [273, 137] on span "0 / 1000" at bounding box center [412, 134] width 319 height 27
click at [266, 130] on textarea at bounding box center [412, 128] width 318 height 14
click at [317, 134] on textarea at bounding box center [412, 128] width 318 height 14
paste textarea "A solo anal play video filmed after my shower 💦. I use my anal beads, sliding t…"
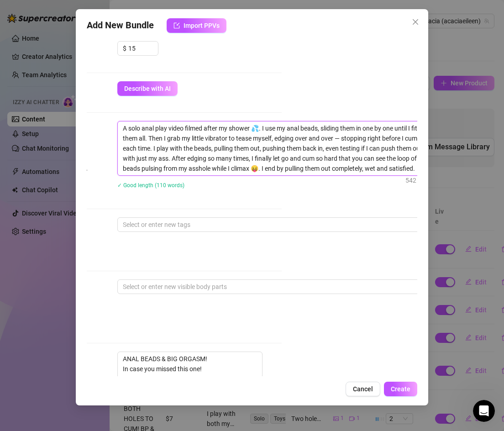
scroll to position [0, 0]
click at [132, 225] on div at bounding box center [272, 224] width 306 height 13
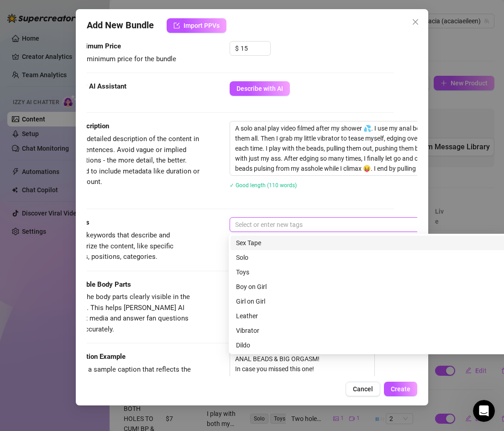
scroll to position [290, 23]
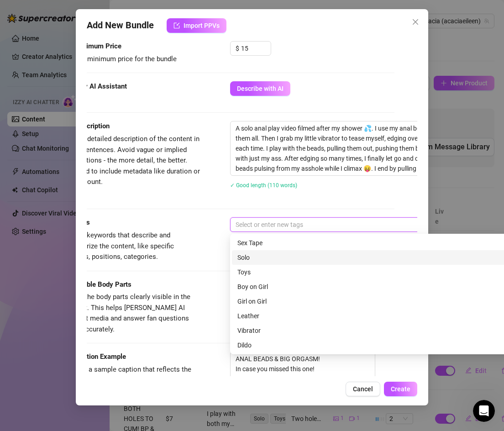
click at [251, 255] on div "Solo" at bounding box center [389, 257] width 305 height 10
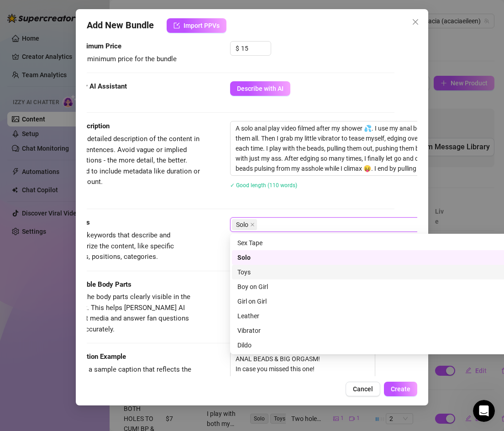
click at [250, 271] on div "Toys" at bounding box center [389, 272] width 305 height 10
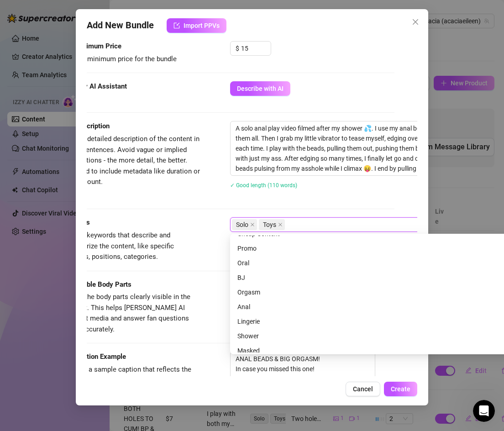
scroll to position [131, 0]
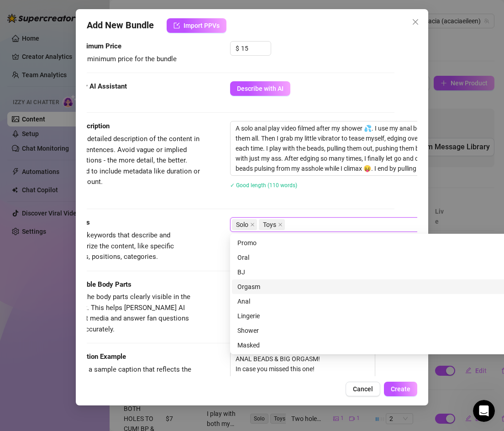
click at [250, 285] on div "Orgasm" at bounding box center [389, 286] width 305 height 10
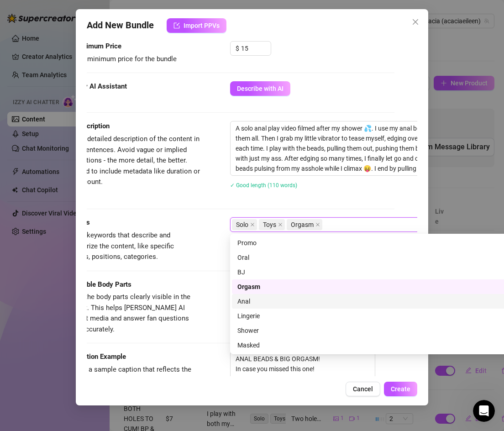
click at [250, 300] on div "Anal" at bounding box center [389, 301] width 305 height 10
click at [186, 300] on span "Select the body parts clearly visible in the content. This helps [PERSON_NAME] …" at bounding box center [127, 312] width 126 height 41
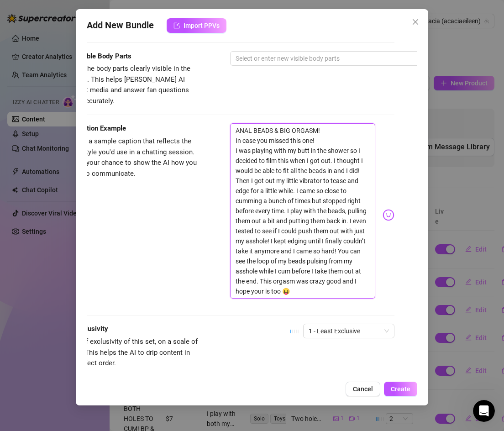
scroll to position [568, 23]
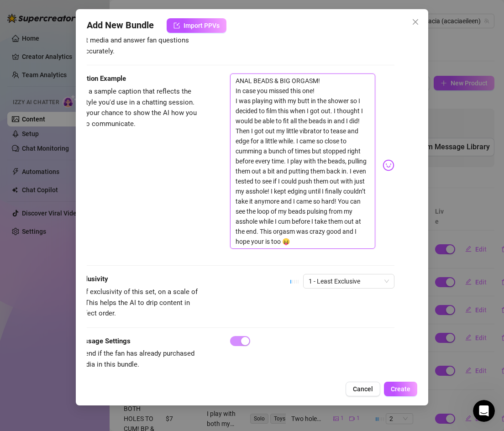
drag, startPoint x: 236, startPoint y: 288, endPoint x: 293, endPoint y: 233, distance: 79.7
click at [293, 233] on textarea "ANAL BEADS & BIG ORGASM! In case you missed this one! I was playing with my but…" at bounding box center [303, 160] width 146 height 175
click at [285, 229] on textarea "ANAL BEADS & BIG ORGASM! In case you missed this one! I was playing with my but…" at bounding box center [303, 160] width 146 height 175
drag, startPoint x: 258, startPoint y: 224, endPoint x: 234, endPoint y: 87, distance: 138.5
click at [234, 87] on textarea "ANAL BEADS & BIG ORGASM! In case you missed this one! I was playing with my but…" at bounding box center [303, 160] width 146 height 175
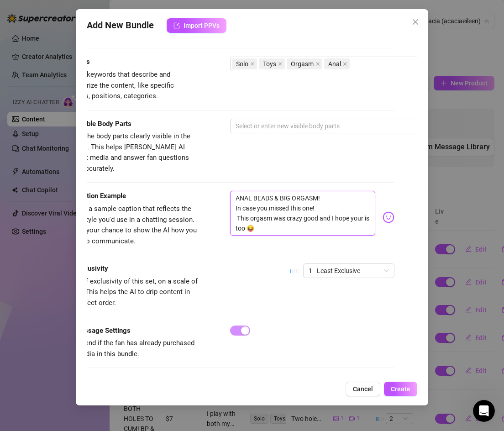
scroll to position [440, 23]
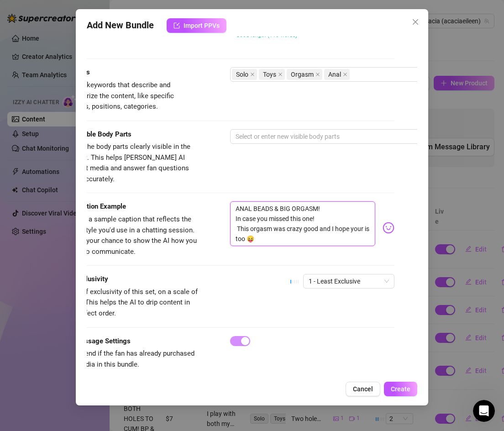
drag, startPoint x: 319, startPoint y: 208, endPoint x: 223, endPoint y: 195, distance: 97.0
click at [223, 201] on div "Caption Example Provide a sample caption that reflects the exact style you'd us…" at bounding box center [229, 229] width 331 height 56
click at [324, 211] on textarea "ANAL BEADS & BIG ORGASM! In case you missed this one! This orgasm was crazy goo…" at bounding box center [303, 223] width 146 height 45
paste textarea "I stuffed my beads in, edged myself over and over, and finally came sooo hard 😈…"
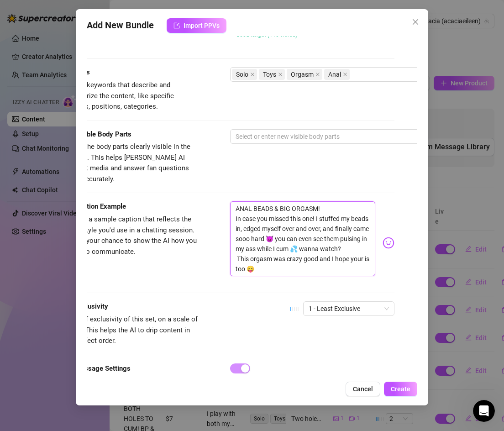
scroll to position [0, 0]
click at [238, 249] on textarea "ANAL BEADS & BIG ORGASM! In case you missed this one! I stuffed my beads in, ed…" at bounding box center [303, 238] width 146 height 75
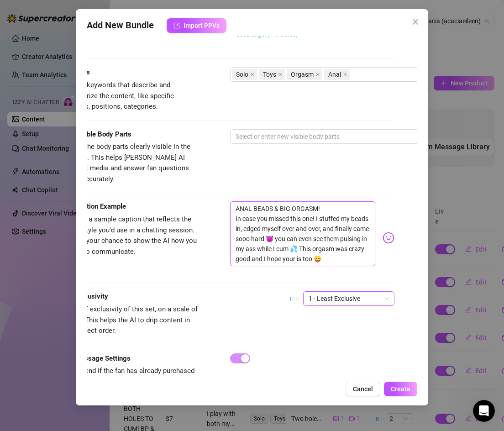
click at [344, 292] on span "1 - Least Exclusive" at bounding box center [348, 299] width 80 height 14
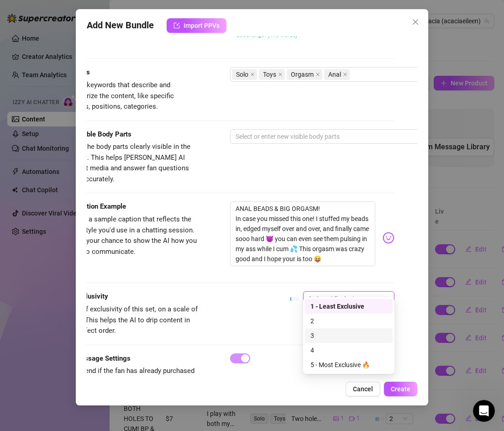
click at [323, 335] on div "3" at bounding box center [348, 335] width 77 height 10
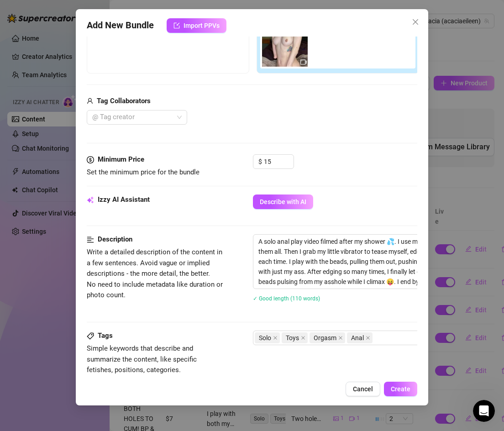
scroll to position [170, 0]
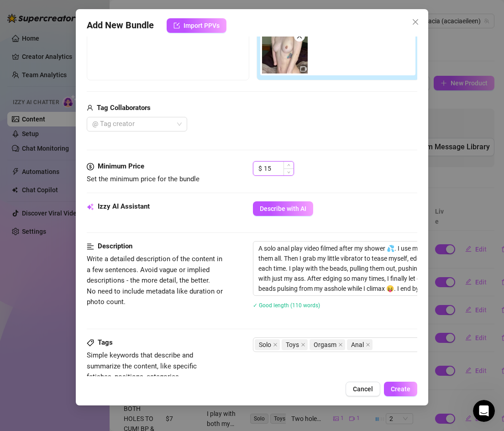
click at [274, 173] on input "15" at bounding box center [279, 169] width 30 height 14
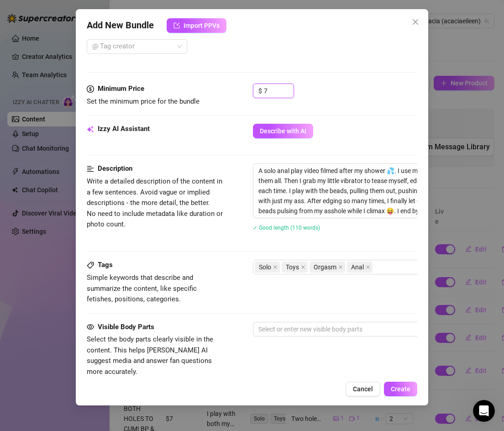
scroll to position [273, 0]
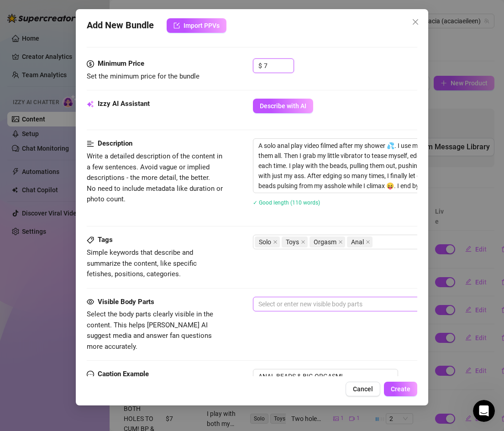
click at [344, 304] on div at bounding box center [408, 303] width 306 height 13
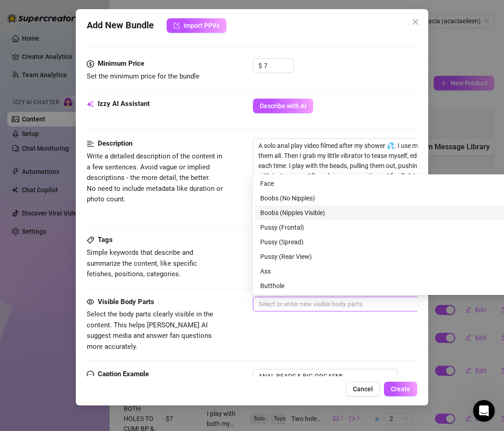
click at [280, 209] on div "Boobs (Nipples Visible)" at bounding box center [412, 213] width 305 height 10
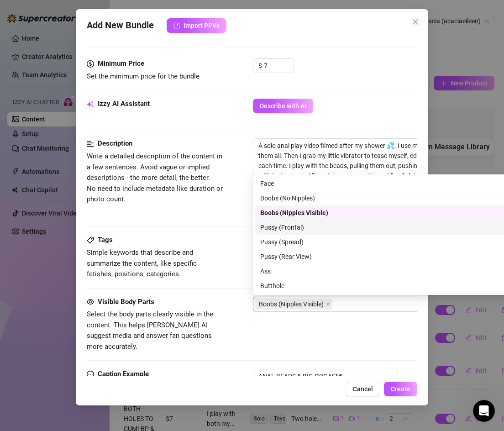
click at [281, 225] on div "Pussy (Frontal)" at bounding box center [412, 227] width 305 height 10
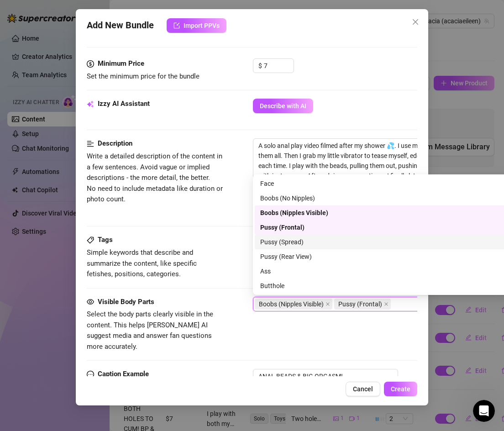
click at [284, 240] on div "Pussy (Spread)" at bounding box center [412, 242] width 305 height 10
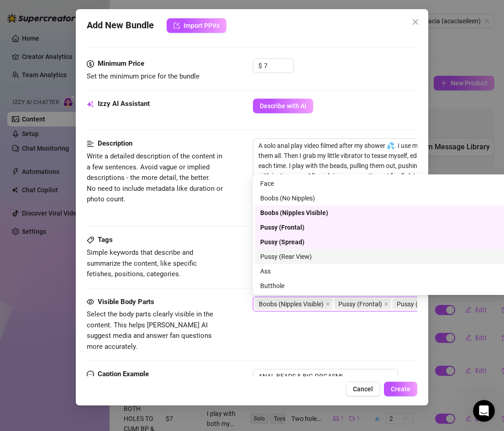
click at [284, 251] on div "Pussy (Rear View)" at bounding box center [412, 256] width 305 height 10
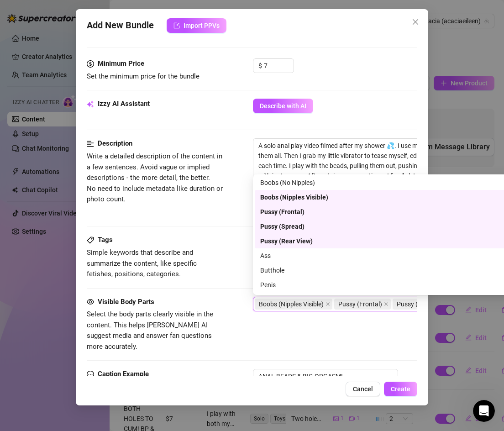
scroll to position [19, 0]
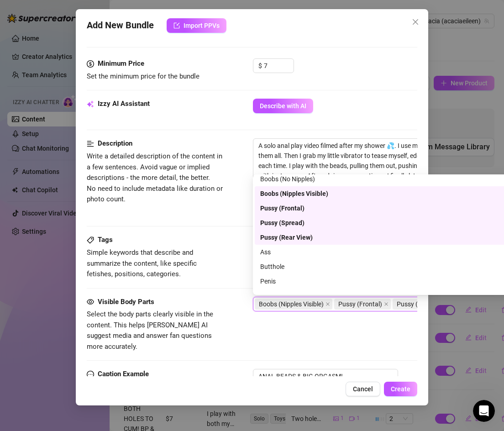
click at [284, 251] on div "Ass" at bounding box center [412, 252] width 305 height 10
click at [284, 258] on div "Ass" at bounding box center [413, 252] width 316 height 15
click at [284, 261] on div "Butthole" at bounding box center [413, 266] width 316 height 15
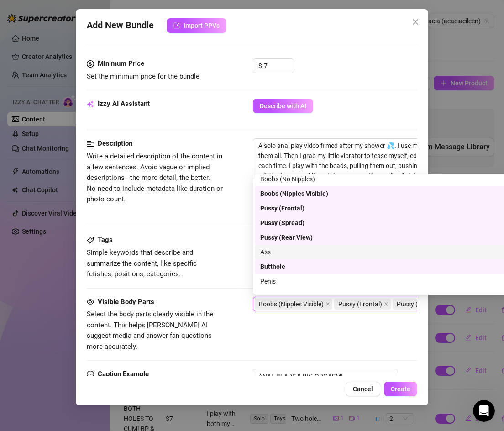
click at [284, 250] on div "Ass" at bounding box center [412, 252] width 305 height 10
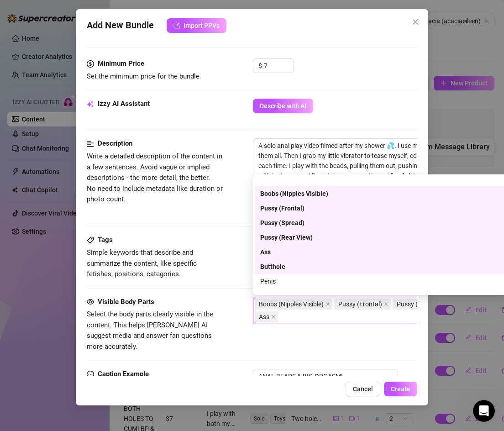
scroll to position [58, 0]
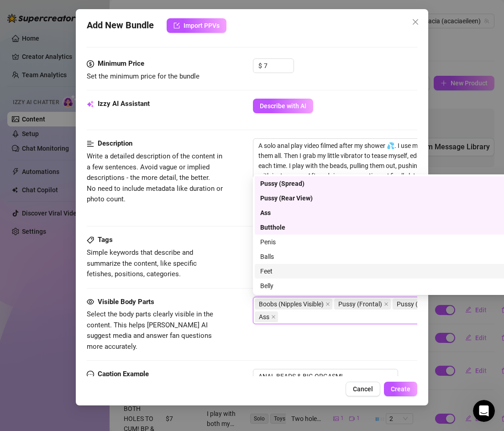
click at [268, 275] on div "Feet" at bounding box center [412, 271] width 305 height 10
click at [270, 270] on div "Feet" at bounding box center [409, 271] width 298 height 10
click at [232, 284] on div "Tags Simple keywords that describe and summarize the content, like specific fet…" at bounding box center [252, 265] width 331 height 62
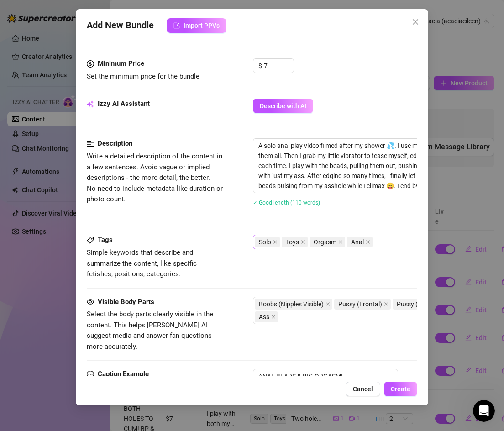
click at [377, 242] on div "Solo Toys Orgasm Anal" at bounding box center [408, 241] width 306 height 13
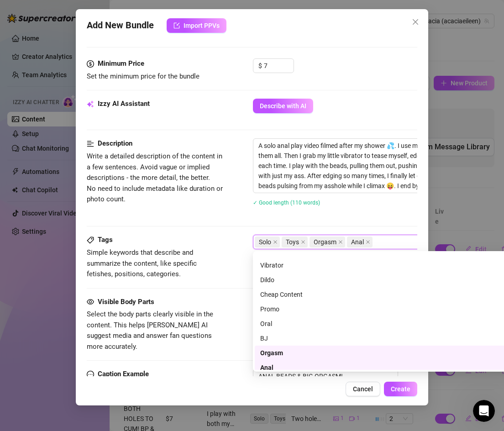
scroll to position [80, 0]
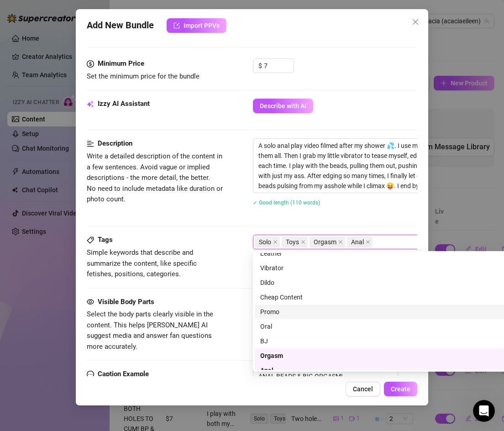
click at [213, 290] on div "Tags Simple keywords that describe and summarize the content, like specific fet…" at bounding box center [252, 265] width 331 height 62
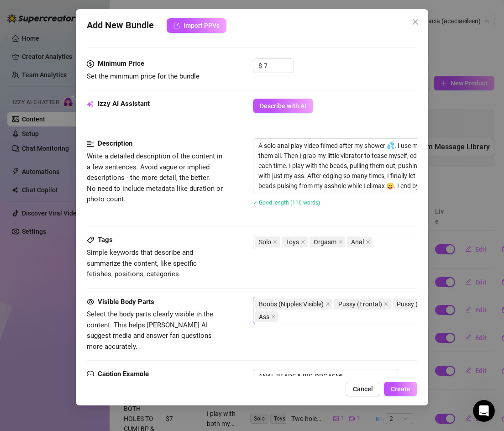
click at [295, 317] on div "Boobs (Nipples Visible) Pussy (Frontal) Pussy (Spread) Pussy (Rear View) Buttho…" at bounding box center [408, 310] width 306 height 26
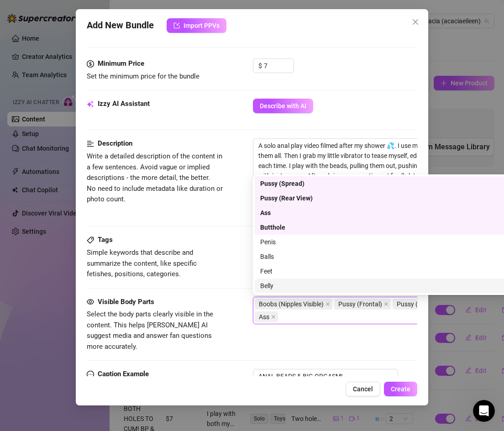
click at [277, 286] on div "Belly" at bounding box center [412, 286] width 305 height 10
click at [194, 322] on span "Select the body parts clearly visible in the content. This helps [PERSON_NAME] …" at bounding box center [150, 330] width 126 height 41
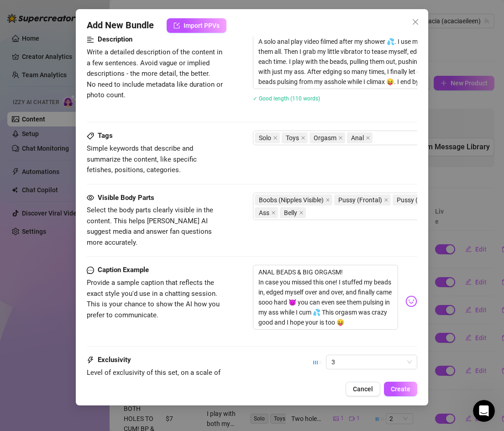
scroll to position [458, 0]
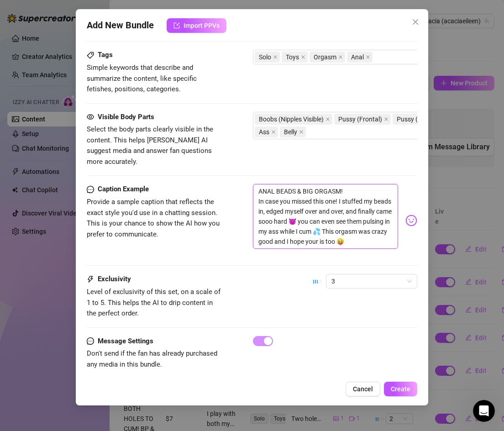
drag, startPoint x: 347, startPoint y: 180, endPoint x: 256, endPoint y: 182, distance: 90.8
click at [256, 184] on textarea "ANAL BEADS & BIG ORGASM! In case you missed this one! I stuffed my beads in, ed…" at bounding box center [326, 216] width 146 height 65
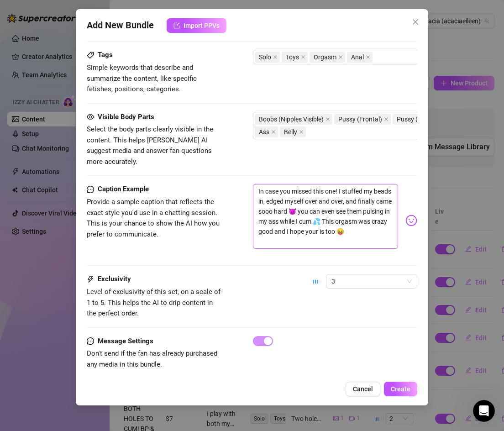
click at [257, 190] on textarea "In case you missed this one! I stuffed my beads in, edged myself over and over,…" at bounding box center [326, 216] width 146 height 65
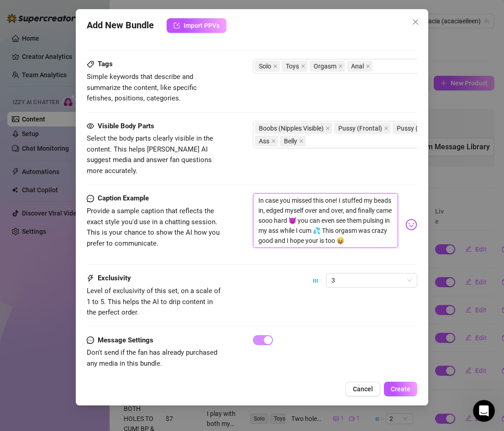
scroll to position [448, 0]
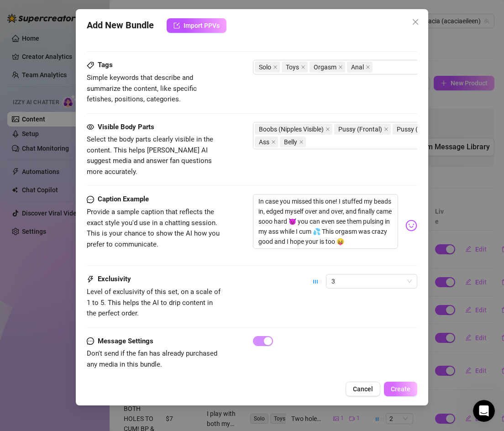
click at [392, 381] on button "Create" at bounding box center [400, 388] width 33 height 15
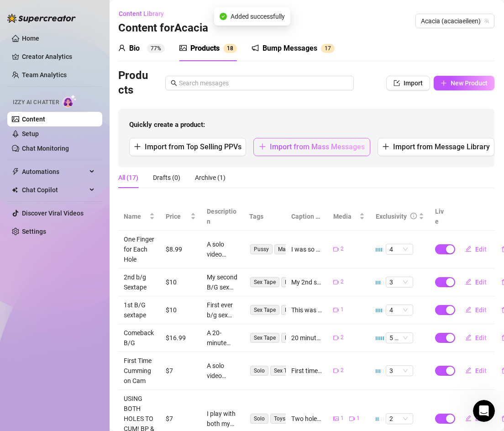
click at [291, 146] on span "Import from Mass Messages" at bounding box center [317, 146] width 95 height 9
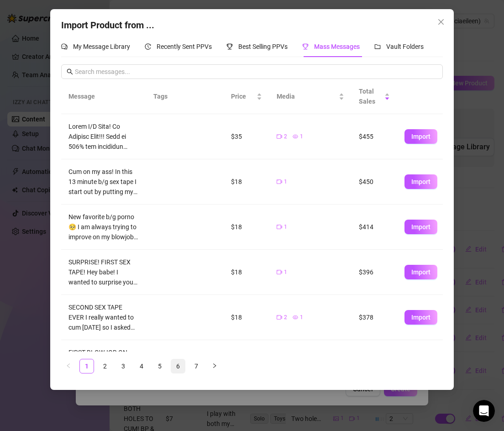
click at [177, 364] on link "6" at bounding box center [178, 366] width 14 height 14
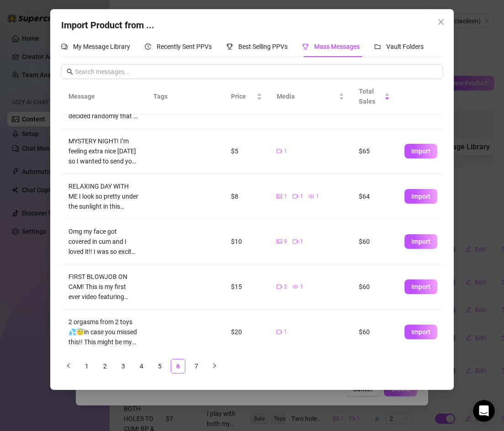
scroll to position [122, 0]
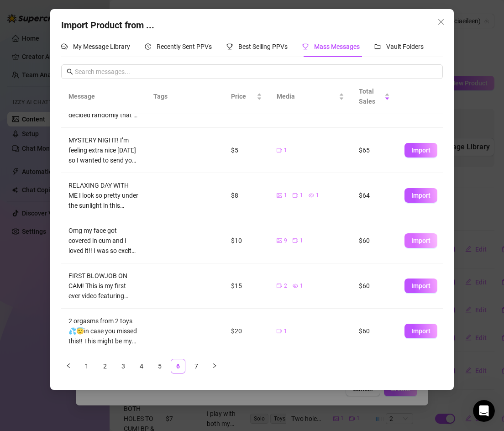
click at [421, 234] on button "Import" at bounding box center [420, 240] width 33 height 15
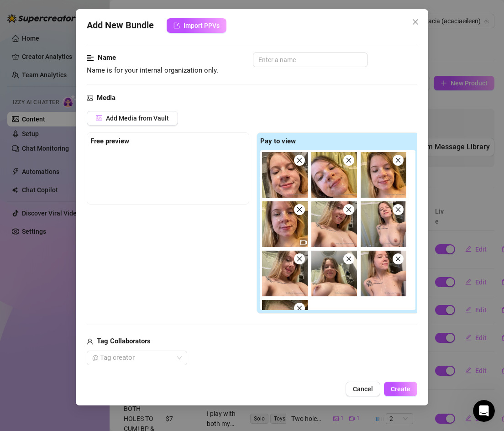
scroll to position [2, 0]
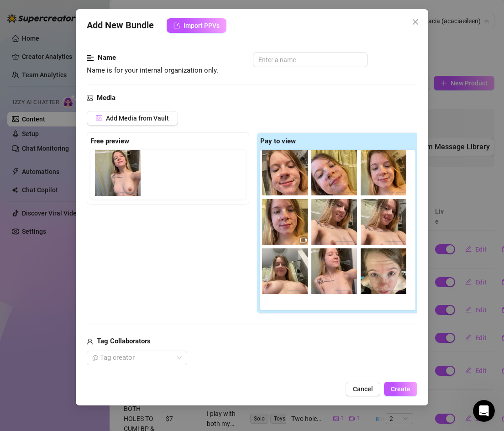
drag, startPoint x: 391, startPoint y: 234, endPoint x: 122, endPoint y: 185, distance: 273.1
click at [122, 185] on div "Free preview Pay to view" at bounding box center [253, 223] width 332 height 182
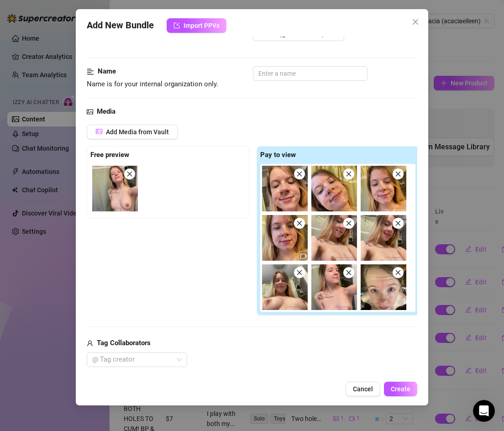
scroll to position [15, 0]
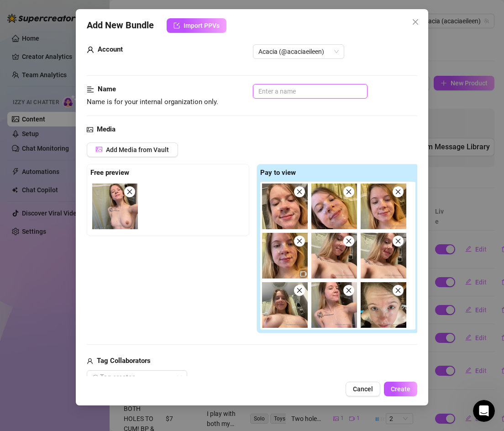
click at [268, 94] on input "text" at bounding box center [310, 91] width 115 height 15
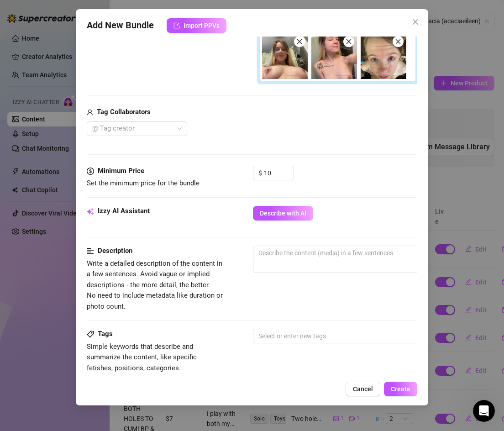
scroll to position [265, 0]
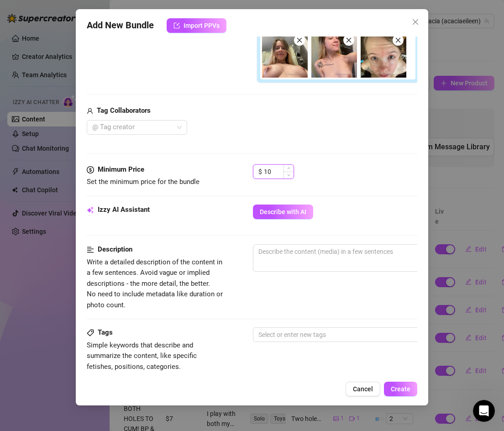
click at [271, 174] on input "10" at bounding box center [279, 172] width 30 height 14
click at [214, 210] on div "Izzy AI Assistant" at bounding box center [155, 209] width 137 height 11
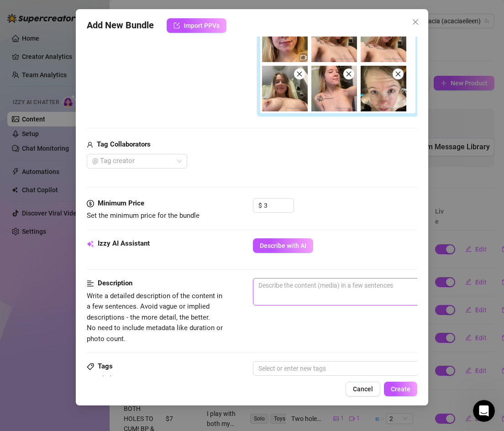
scroll to position [237, 0]
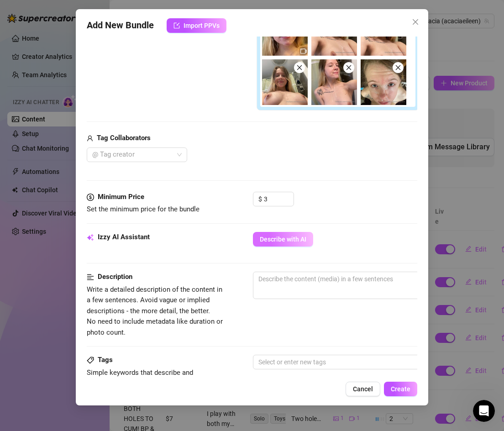
click at [275, 240] on span "Describe with AI" at bounding box center [283, 238] width 47 height 7
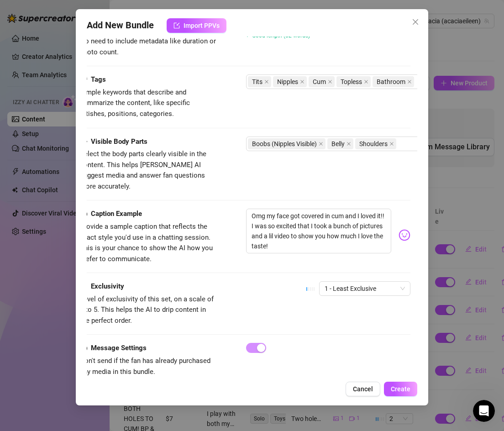
scroll to position [519, 7]
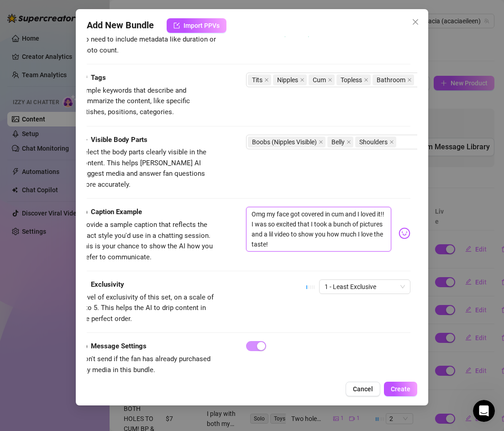
click at [266, 207] on textarea "Omg my face got covered in cum and I loved it!! I was so excited that I took a …" at bounding box center [319, 229] width 146 height 45
click at [268, 207] on textarea "reminiscing my face got covered in cum and I loved it!! I was so excited that I…" at bounding box center [319, 229] width 146 height 45
click at [272, 207] on textarea "reminiscing my face got covered in cum and I loved it!! I was so excited that I…" at bounding box center [319, 229] width 146 height 45
click at [281, 207] on textarea "reminiscing my face got covered in cum and I loved it!! I was so excited that I…" at bounding box center [319, 229] width 146 height 45
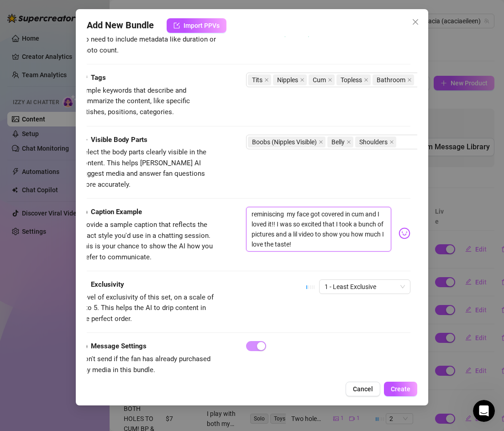
click at [287, 207] on textarea "reminiscing my face got covered in cum and I loved it!! I was so excited that I…" at bounding box center [319, 229] width 146 height 45
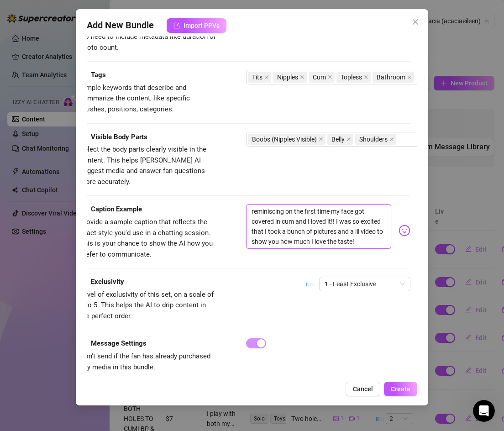
drag, startPoint x: 307, startPoint y: 213, endPoint x: 297, endPoint y: 214, distance: 10.5
click at [297, 214] on textarea "reminiscing on the first time my face got covered in cum and I loved it!! I was…" at bounding box center [319, 226] width 146 height 45
click at [323, 213] on textarea "reminiscing on the first time my face got covered in cum - I loved it!! I was s…" at bounding box center [319, 226] width 146 height 45
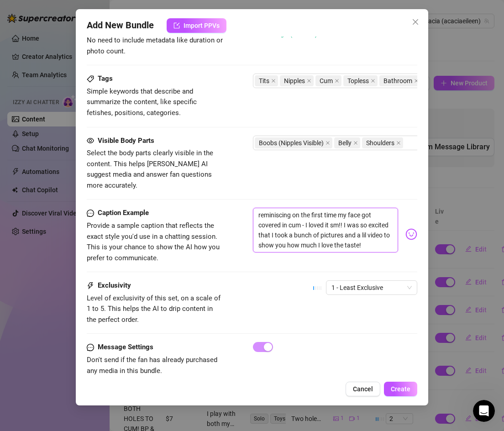
scroll to position [525, 0]
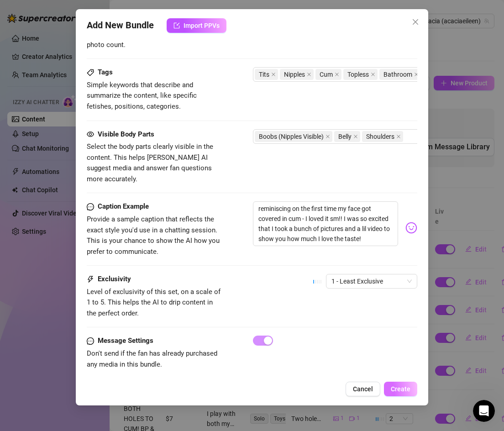
click at [404, 389] on span "Create" at bounding box center [401, 388] width 20 height 7
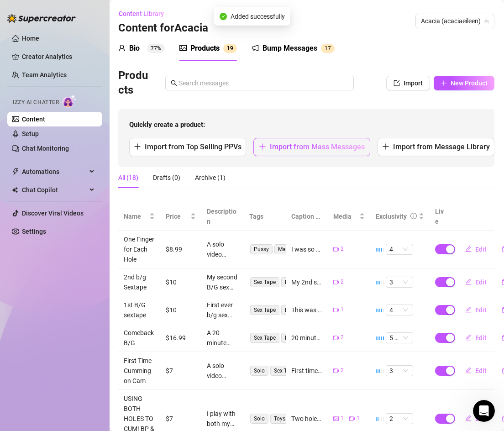
click at [297, 150] on span "Import from Mass Messages" at bounding box center [317, 146] width 95 height 9
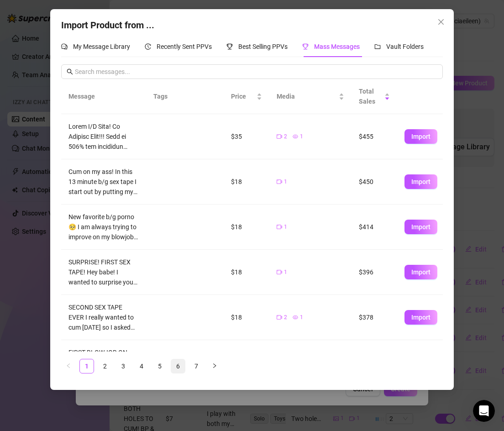
click at [179, 367] on link "6" at bounding box center [178, 366] width 14 height 14
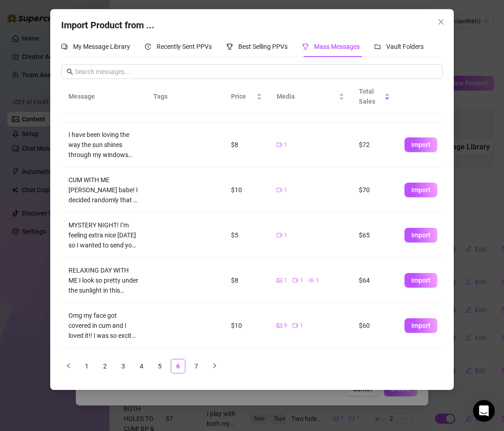
scroll to position [36, 0]
click at [406, 281] on button "Import" at bounding box center [420, 280] width 33 height 15
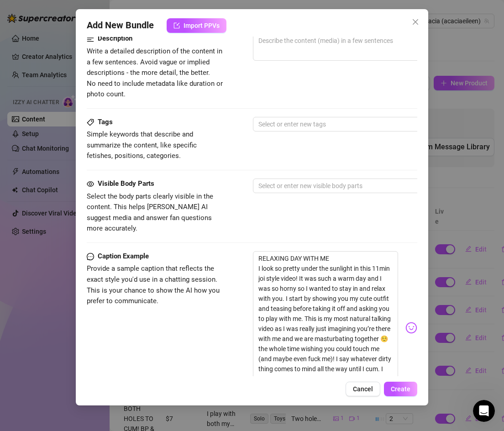
scroll to position [392, 0]
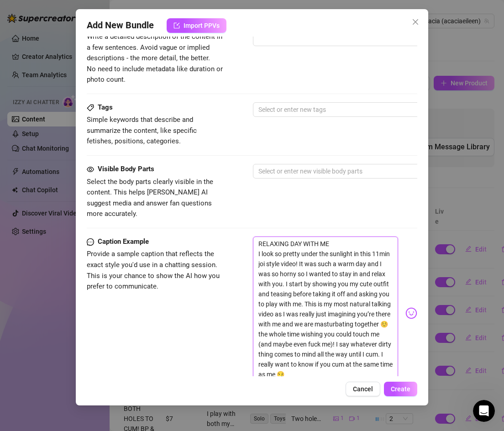
drag, startPoint x: 256, startPoint y: 233, endPoint x: 300, endPoint y: 361, distance: 135.5
click at [300, 361] on textarea "RELAXING DAY WITH ME I look so pretty under the sunlight in this 11min joi styl…" at bounding box center [326, 308] width 146 height 145
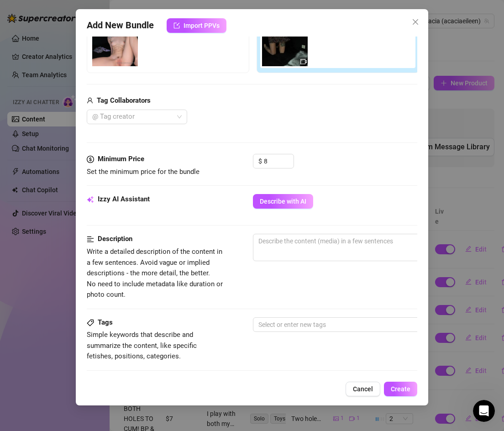
scroll to position [138, 0]
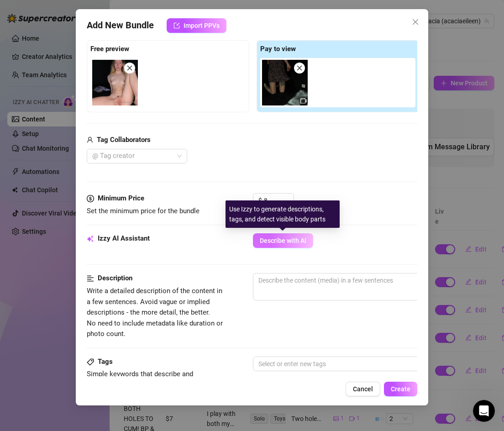
click at [269, 241] on span "Describe with AI" at bounding box center [283, 240] width 47 height 7
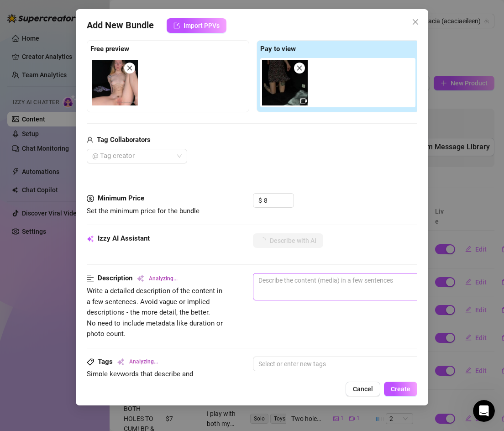
click at [293, 287] on span "0 / 1000" at bounding box center [412, 286] width 319 height 27
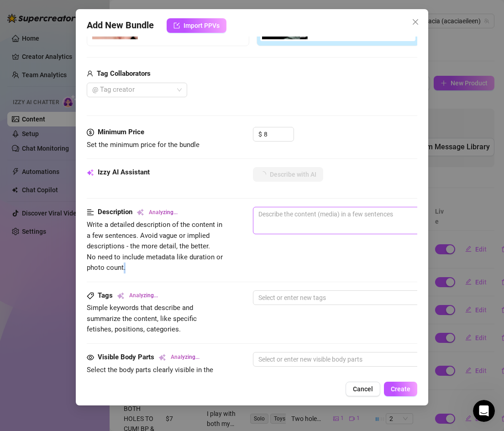
scroll to position [206, 0]
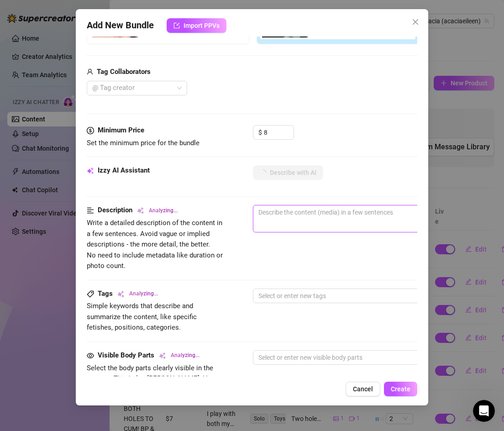
click at [270, 218] on textarea at bounding box center [412, 212] width 318 height 14
paste textarea "JOI-style video filmed in the sunlight ☀️. I start by showing off my cute outfi…"
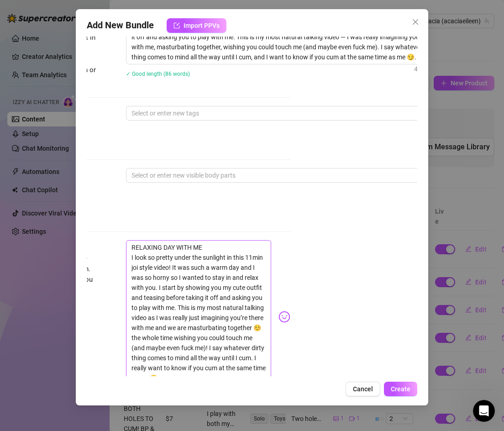
scroll to position [393, 127]
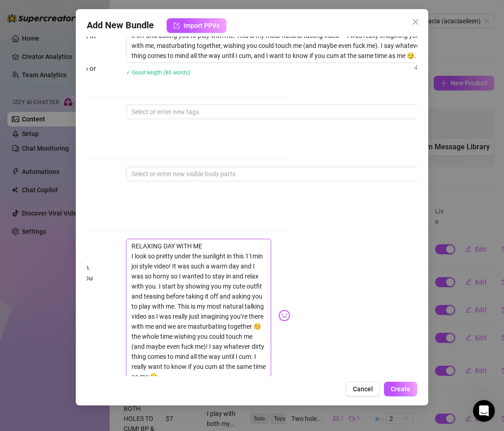
drag, startPoint x: 262, startPoint y: 245, endPoint x: 245, endPoint y: 247, distance: 17.4
click at [245, 247] on textarea "RELAXING DAY WITH ME I look so pretty under the sunlight in this 11min joi styl…" at bounding box center [199, 311] width 146 height 145
drag, startPoint x: 206, startPoint y: 234, endPoint x: 130, endPoint y: 234, distance: 76.7
click at [130, 239] on textarea "RELAXING DAY WITH ME I look so pretty under the sunlight in this joi style vide…" at bounding box center [199, 311] width 146 height 145
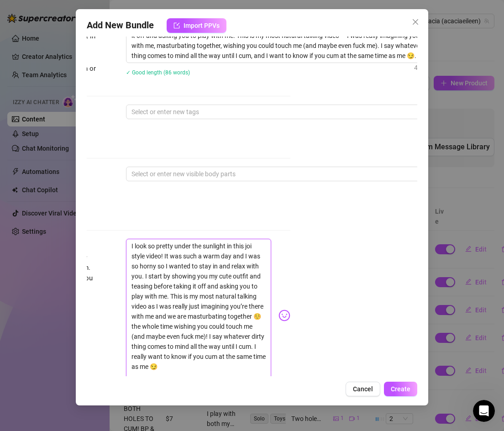
click at [130, 244] on textarea "I look so pretty under the sunlight in this joi style video! It was such a warm…" at bounding box center [199, 311] width 146 height 145
drag, startPoint x: 155, startPoint y: 296, endPoint x: 145, endPoint y: 268, distance: 29.0
click at [145, 268] on textarea "I look so pretty under the sunlight in this joi style video! It was such a warm…" at bounding box center [199, 306] width 146 height 135
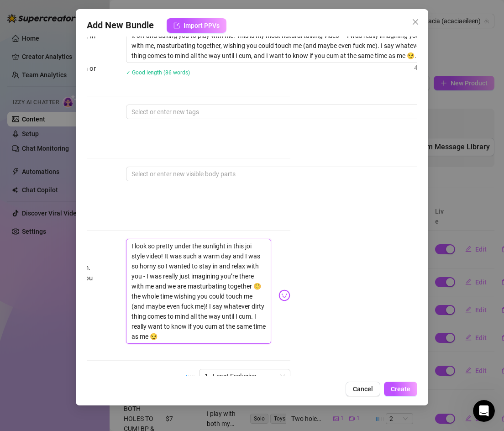
click at [177, 266] on textarea "I look so pretty under the sunlight in this joi style video! It was such a warm…" at bounding box center [199, 291] width 146 height 105
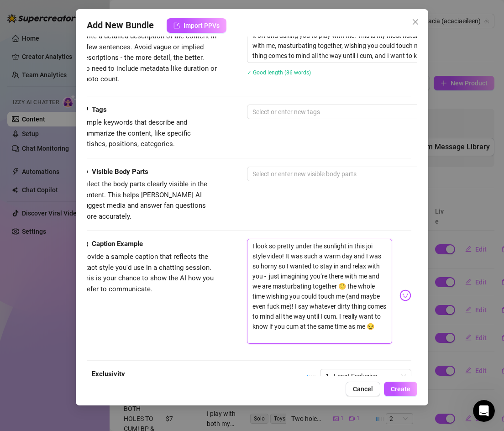
scroll to position [393, 0]
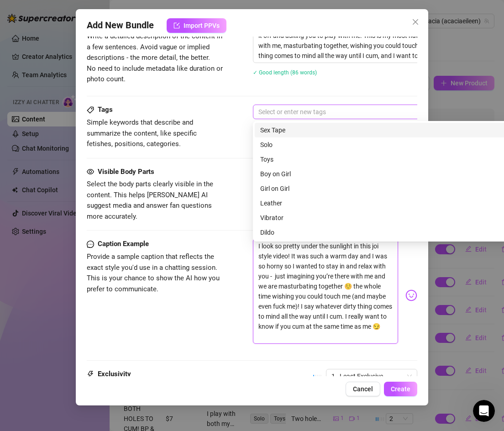
click at [282, 108] on div at bounding box center [408, 111] width 306 height 13
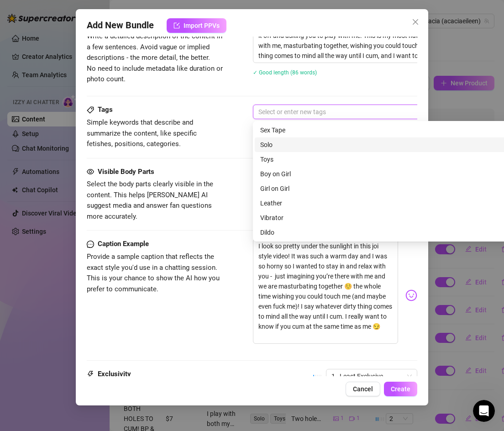
click at [268, 142] on div "Solo" at bounding box center [412, 145] width 305 height 10
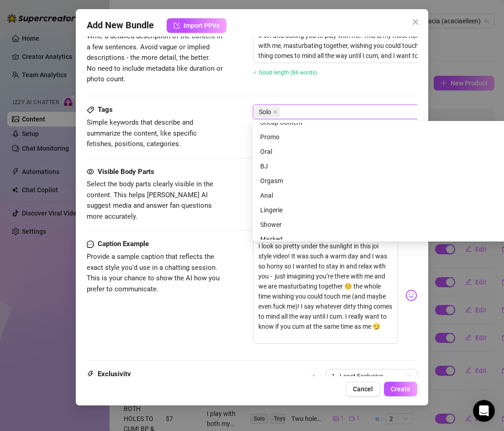
scroll to position [126, 0]
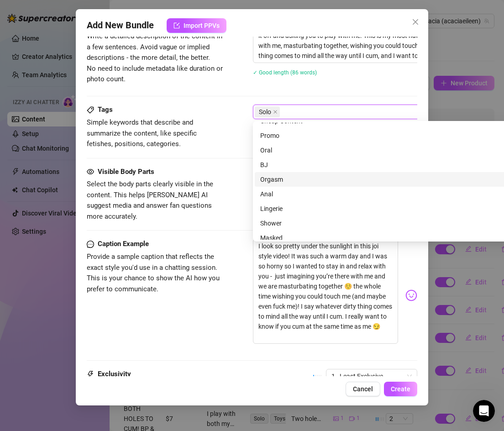
click at [278, 178] on div "Orgasm" at bounding box center [412, 179] width 305 height 10
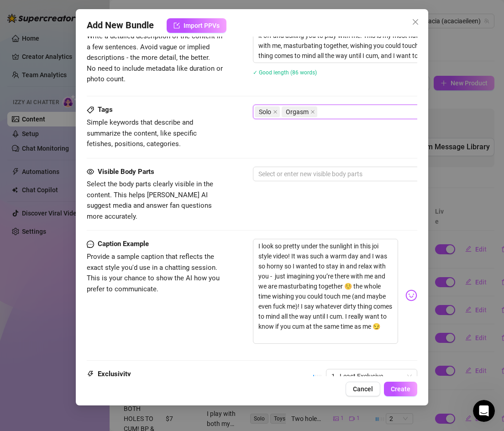
click at [325, 113] on div "Solo Orgasm" at bounding box center [408, 111] width 306 height 13
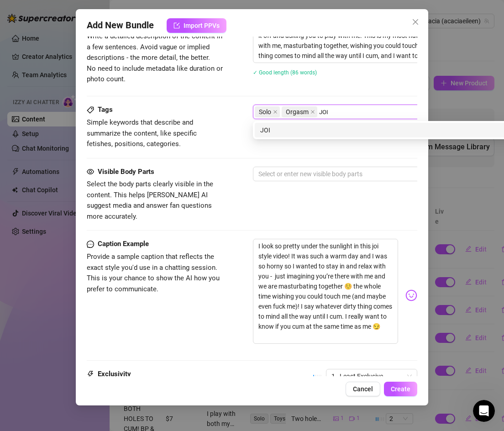
click at [292, 134] on div "JOI" at bounding box center [412, 130] width 305 height 10
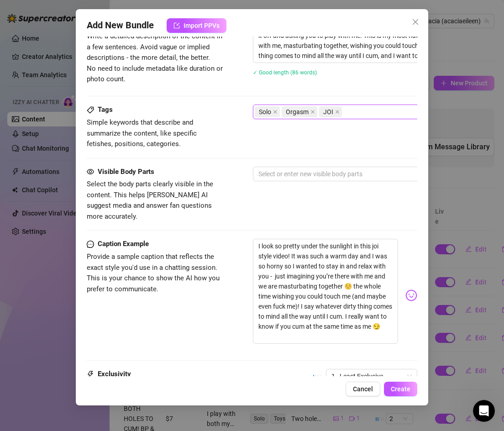
click at [196, 134] on span "Simple keywords that describe and summarize the content, like specific fetishes…" at bounding box center [142, 133] width 110 height 30
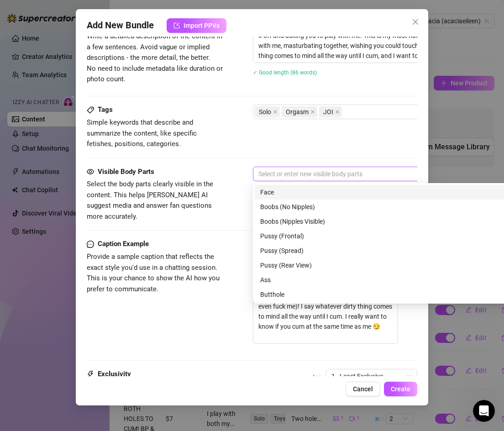
click at [261, 173] on div at bounding box center [408, 173] width 306 height 13
click at [273, 189] on div "Face" at bounding box center [412, 192] width 305 height 10
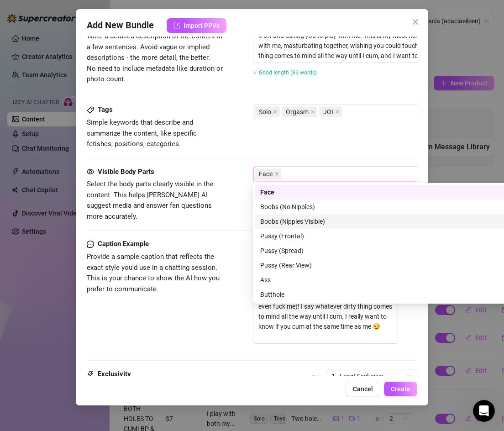
click at [274, 217] on div "Boobs (Nipples Visible)" at bounding box center [412, 221] width 305 height 10
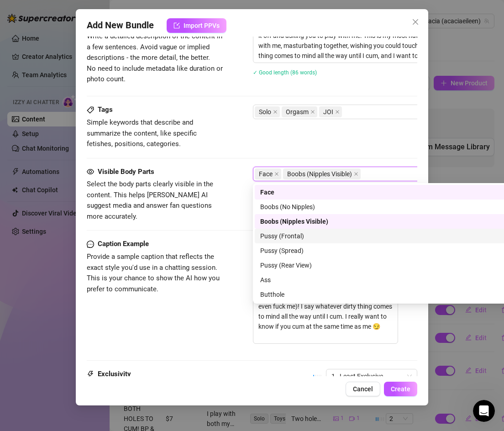
click at [276, 234] on div "Pussy (Frontal)" at bounding box center [412, 236] width 305 height 10
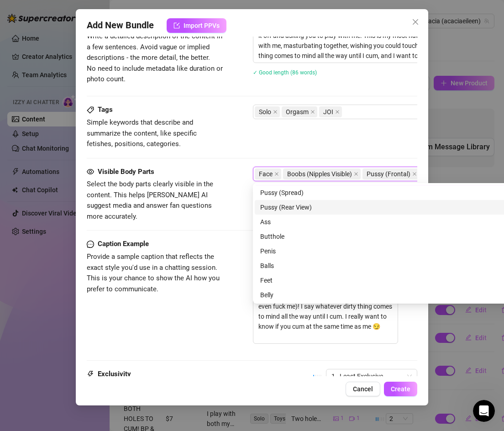
scroll to position [58, 0]
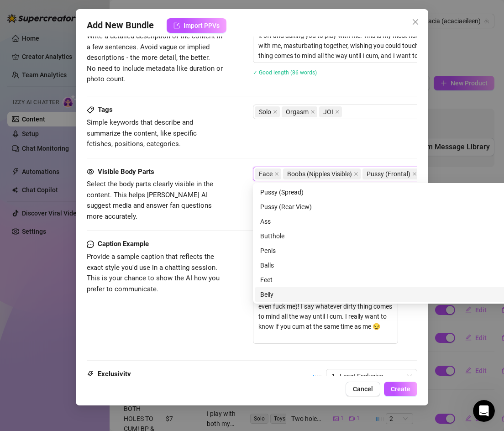
click at [278, 294] on div "Belly" at bounding box center [412, 294] width 305 height 10
click at [396, 369] on span "1 - Least Exclusive" at bounding box center [371, 376] width 80 height 14
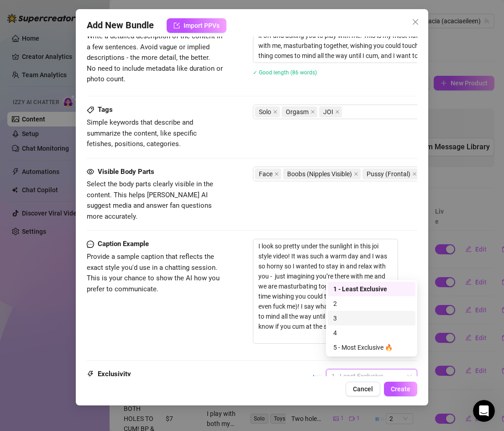
click at [365, 311] on div "3" at bounding box center [372, 318] width 88 height 15
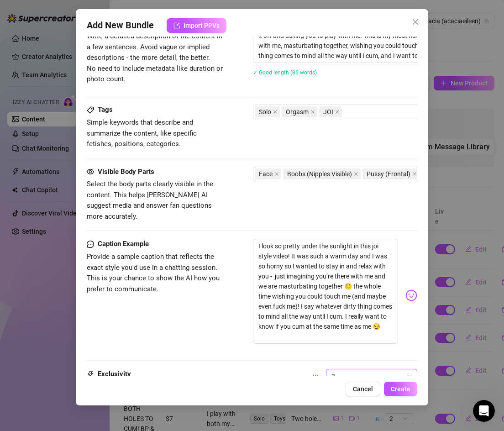
click at [368, 369] on span "3" at bounding box center [371, 376] width 80 height 14
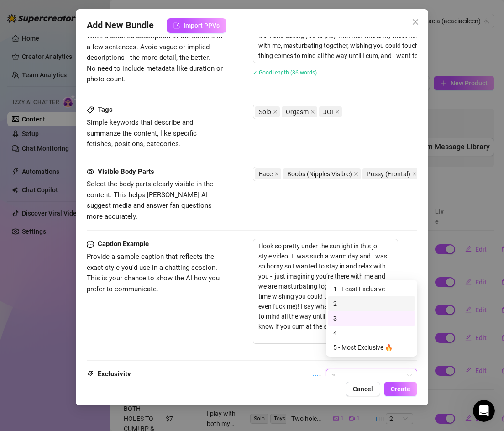
click at [349, 304] on div "2" at bounding box center [371, 303] width 77 height 10
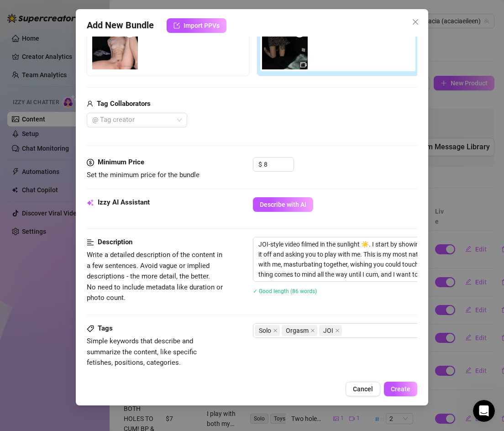
scroll to position [167, 0]
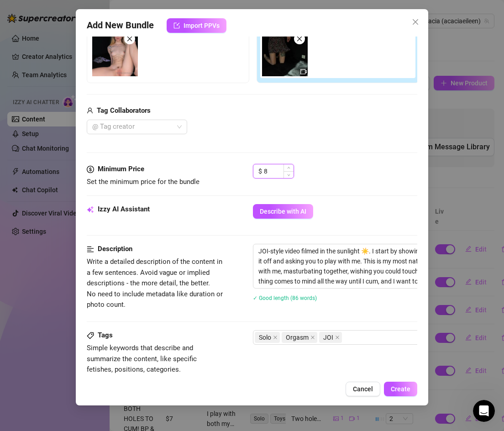
click at [271, 170] on input "8" at bounding box center [279, 171] width 30 height 14
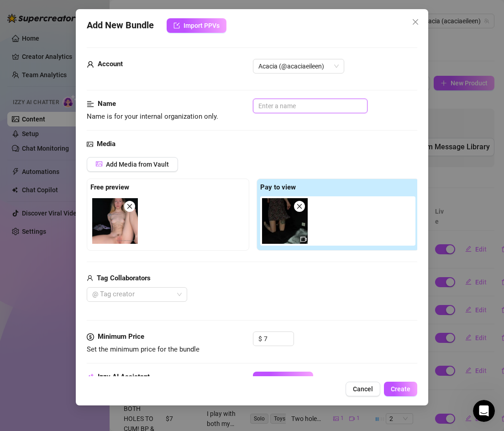
click at [277, 102] on input "text" at bounding box center [310, 106] width 115 height 15
click at [406, 388] on span "Create" at bounding box center [401, 388] width 20 height 7
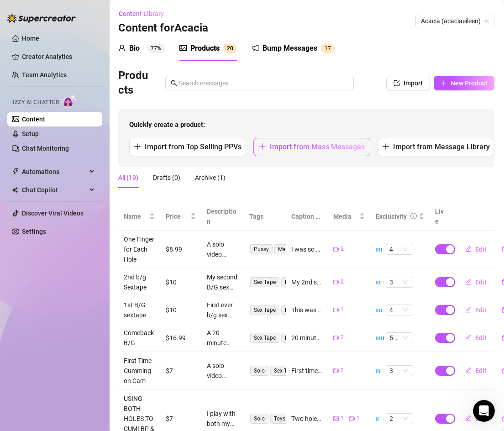
click at [297, 149] on span "Import from Mass Messages" at bounding box center [317, 146] width 95 height 9
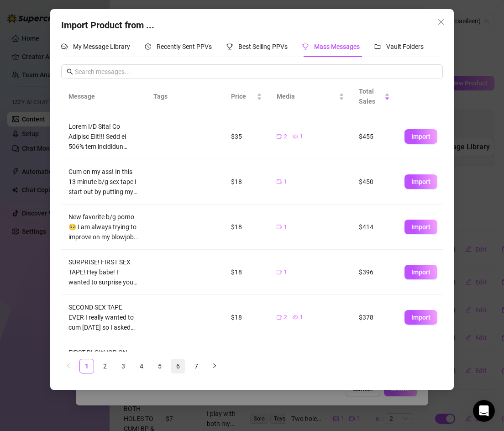
click at [175, 364] on link "6" at bounding box center [178, 366] width 14 height 14
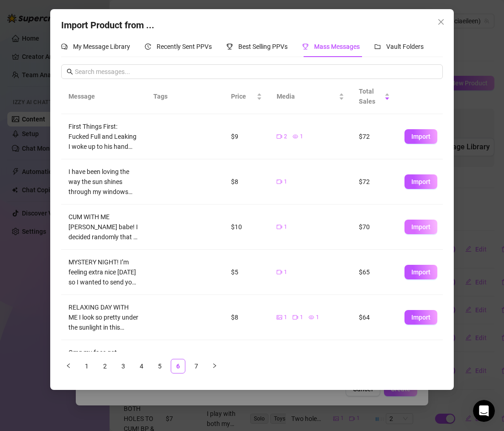
click at [416, 226] on span "Import" at bounding box center [420, 226] width 19 height 7
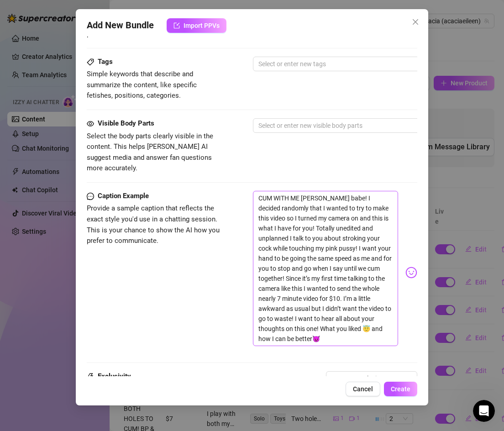
scroll to position [447, 0]
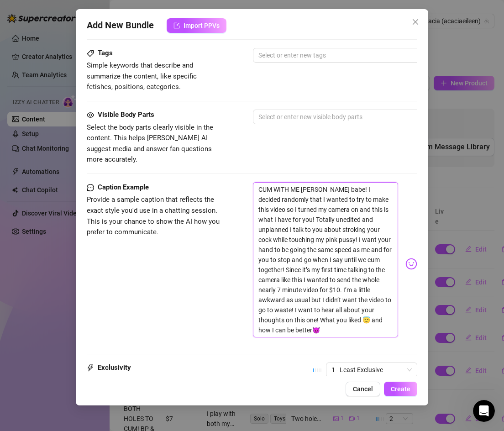
drag, startPoint x: 258, startPoint y: 177, endPoint x: 329, endPoint y: 319, distance: 159.1
click at [329, 319] on textarea "CUM WITH ME [PERSON_NAME] babe! I decided randomly that I wanted to try to make…" at bounding box center [326, 259] width 146 height 155
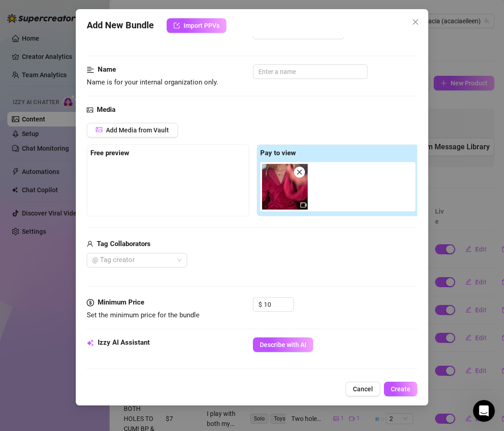
scroll to position [26, 0]
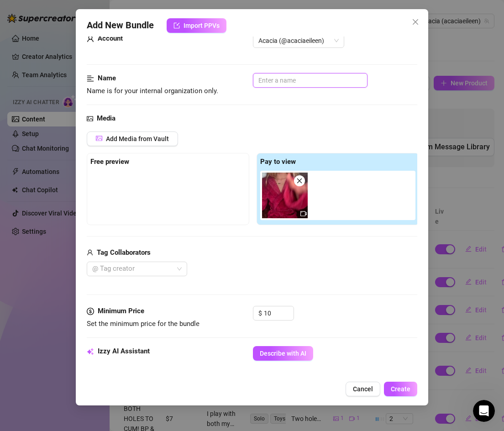
click at [268, 83] on input "text" at bounding box center [310, 80] width 115 height 15
click at [201, 261] on div "@ Tag creator" at bounding box center [253, 268] width 332 height 15
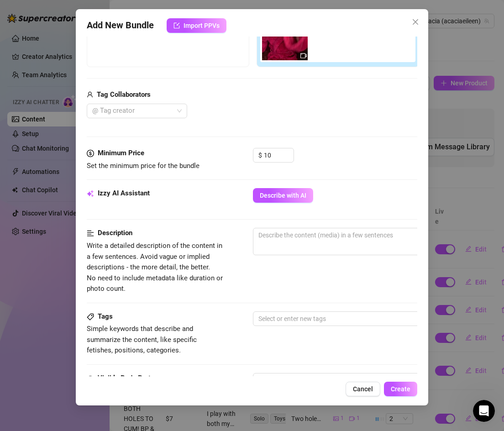
scroll to position [184, 0]
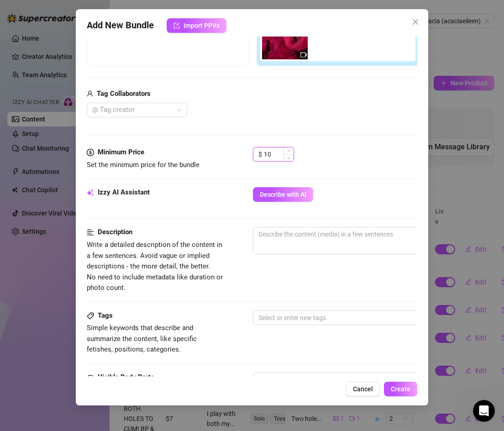
click at [279, 154] on input "10" at bounding box center [279, 154] width 30 height 14
click at [302, 237] on textarea at bounding box center [412, 234] width 318 height 14
paste textarea "A 7-minute JOI-style video that’s totally unedited and unplanned 😇. I randomly …"
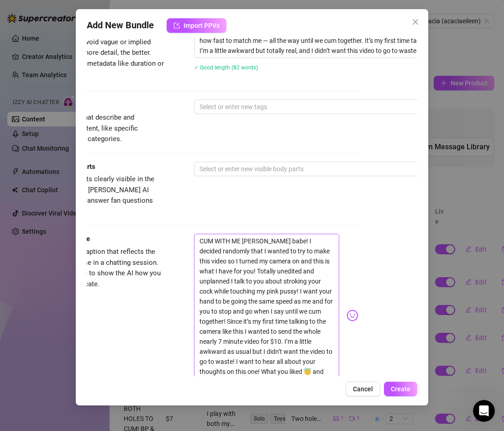
scroll to position [399, 59]
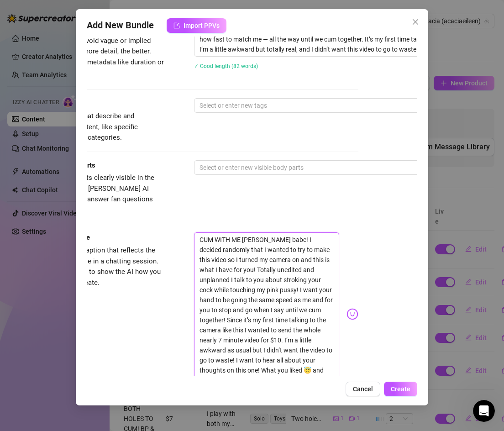
drag, startPoint x: 199, startPoint y: 228, endPoint x: 262, endPoint y: 241, distance: 64.9
click at [262, 241] on textarea "CUM WITH ME [PERSON_NAME] babe! I decided randomly that I wanted to try to make…" at bounding box center [267, 309] width 146 height 155
paste textarea "“Hii babe 😘 I tried something new — a JOI where I tell you when to stroke, stop…"
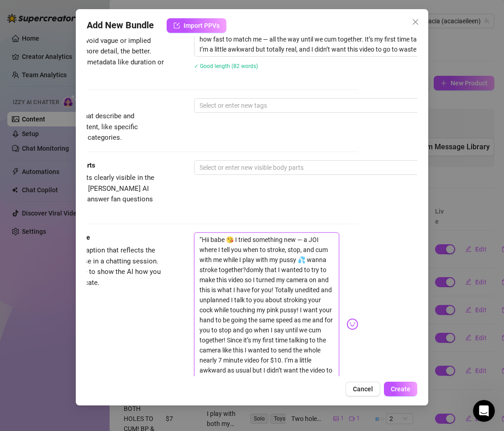
click at [202, 232] on textarea "“Hii babe 😘 I tried something new — a JOI where I tell you when to stroke, stop…" at bounding box center [267, 319] width 146 height 175
drag, startPoint x: 293, startPoint y: 229, endPoint x: 230, endPoint y: 230, distance: 63.0
click at [230, 232] on textarea "Hii babe 😘 I tried something new — a JOI where I tell you when to stroke, stop,…" at bounding box center [267, 319] width 146 height 175
drag, startPoint x: 318, startPoint y: 229, endPoint x: 253, endPoint y: 236, distance: 65.6
click at [253, 236] on textarea "Hii babe 😘 I tried something new — a JOI where I tell you when to stroke, stop,…" at bounding box center [267, 319] width 146 height 175
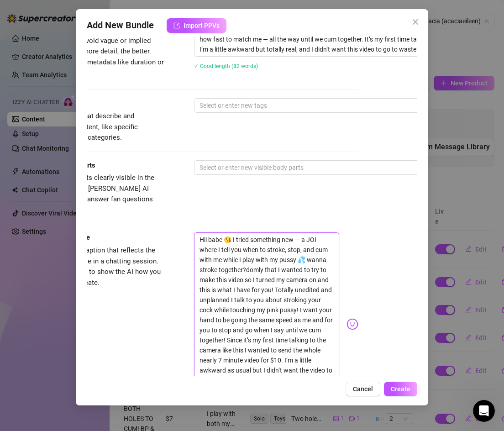
click at [232, 240] on textarea "Hii babe 😘 I tried something new — a JOI where I tell you when to stroke, stop,…" at bounding box center [267, 319] width 146 height 175
drag, startPoint x: 214, startPoint y: 241, endPoint x: 235, endPoint y: 228, distance: 24.8
click at [235, 232] on textarea "Hii babe 😘 I tried something new — a JOI where I tell you when to stroke, stop,…" at bounding box center [267, 319] width 146 height 175
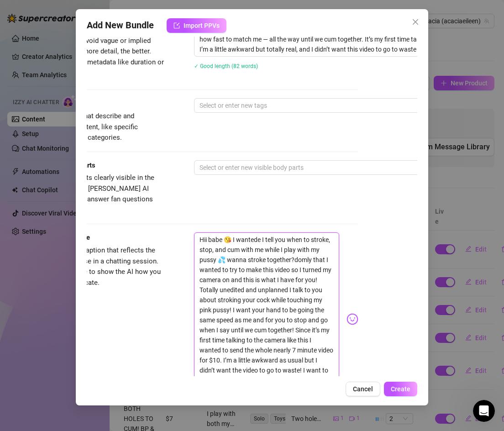
click at [262, 232] on textarea "Hii babe 😘 I wantede I tell you when to stroke, stop, and cum with me while I p…" at bounding box center [267, 314] width 146 height 165
drag, startPoint x: 293, startPoint y: 250, endPoint x: 230, endPoint y: 299, distance: 79.9
click at [230, 299] on textarea "Hii babe 😘 I wanted to tell you when to stroke, stop, and cum with me while I p…" at bounding box center [267, 314] width 146 height 165
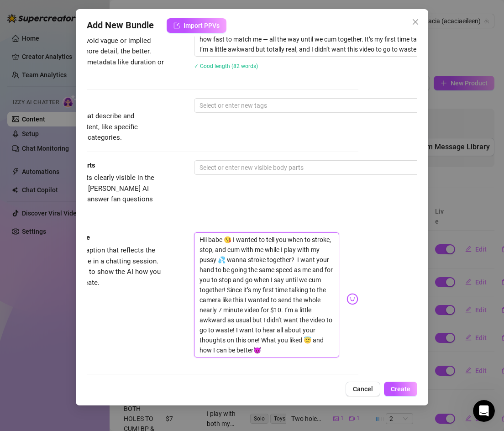
drag, startPoint x: 225, startPoint y: 279, endPoint x: 282, endPoint y: 339, distance: 82.3
click at [282, 339] on textarea "Hii babe 😘 I wanted to tell you when to stroke, stop, and cum with me while I p…" at bounding box center [267, 294] width 146 height 125
click at [284, 300] on textarea "Hii babe 😘 I wanted to tell you when to stroke, stop, and cum with me while I p…" at bounding box center [267, 294] width 146 height 125
drag, startPoint x: 284, startPoint y: 300, endPoint x: 228, endPoint y: 281, distance: 58.9
click at [228, 281] on textarea "Hii babe 😘 I wanted to tell you when to stroke, stop, and cum with me while I p…" at bounding box center [267, 294] width 146 height 125
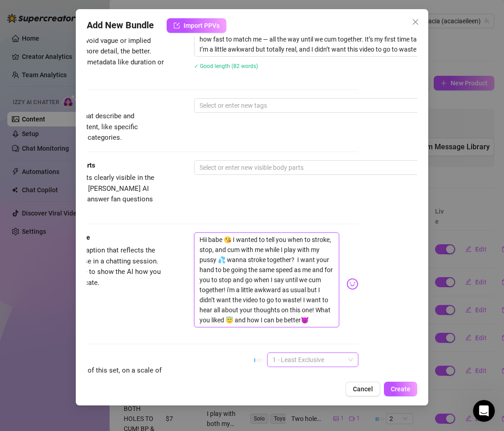
click at [292, 353] on span "1 - Least Exclusive" at bounding box center [312, 360] width 80 height 14
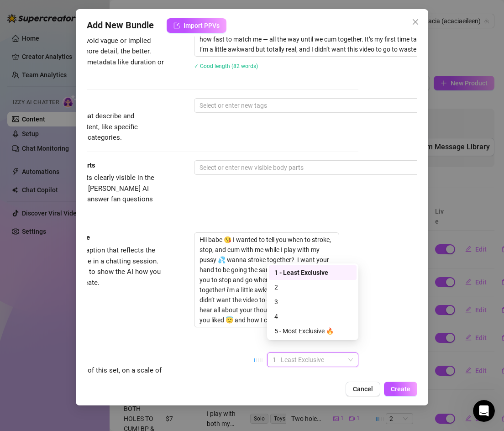
click at [282, 271] on div "1 - Least Exclusive" at bounding box center [312, 272] width 77 height 10
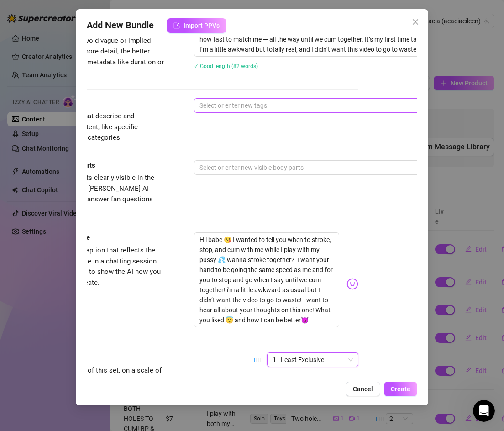
click at [211, 105] on div at bounding box center [349, 105] width 306 height 13
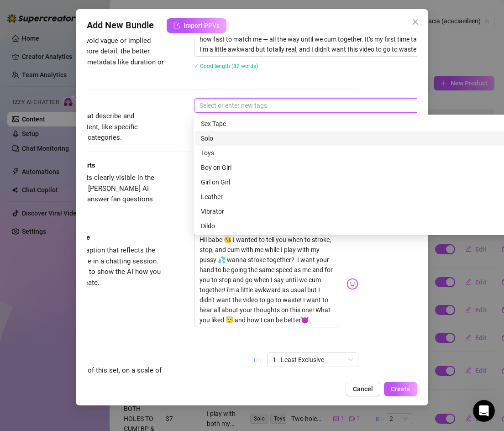
click at [208, 135] on div "Solo" at bounding box center [353, 138] width 305 height 10
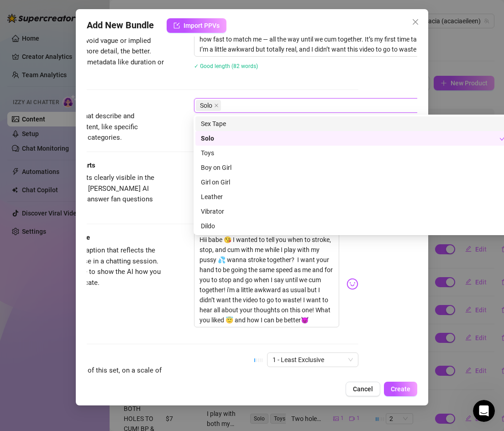
click at [230, 103] on div "Solo" at bounding box center [349, 105] width 306 height 13
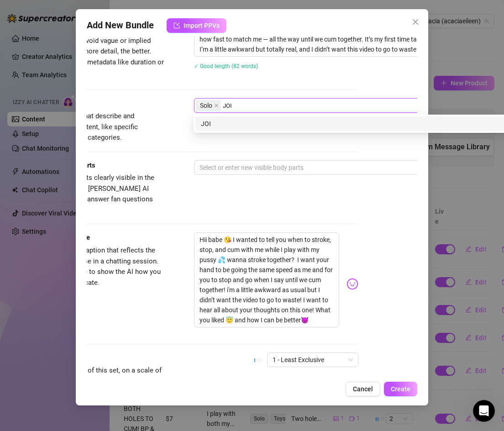
click at [236, 123] on div "JOI" at bounding box center [353, 124] width 305 height 10
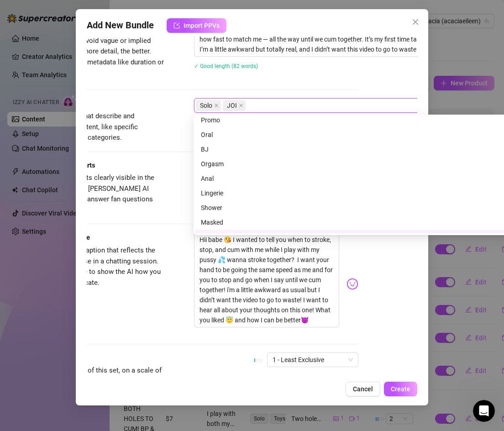
scroll to position [146, 0]
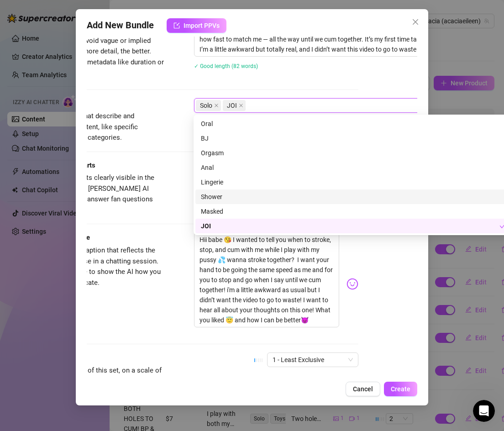
click at [156, 212] on div "Visible Body Parts Select the body parts clearly visible in the content. This h…" at bounding box center [193, 196] width 331 height 73
click at [262, 107] on div "Solo JOI" at bounding box center [349, 105] width 306 height 13
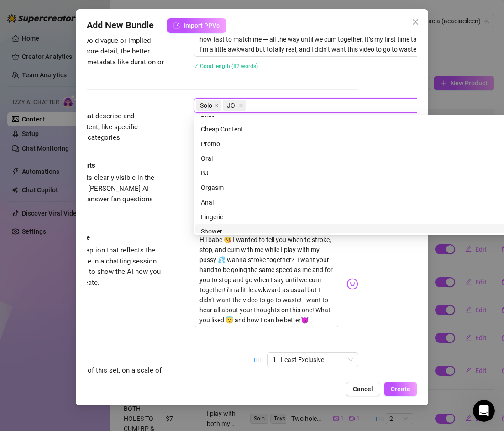
scroll to position [112, 0]
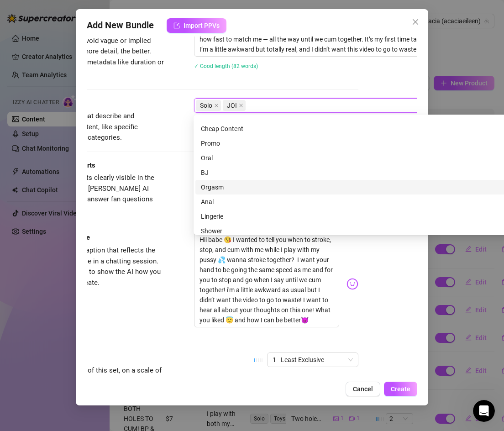
click at [226, 186] on div "Orgasm" at bounding box center [353, 187] width 305 height 10
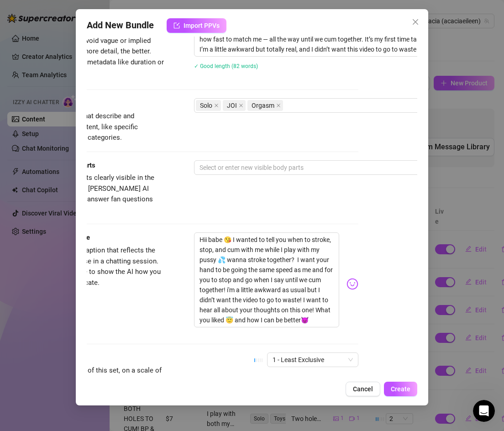
click at [176, 205] on div "Visible Body Parts Select the body parts clearly visible in the content. This h…" at bounding box center [193, 196] width 331 height 73
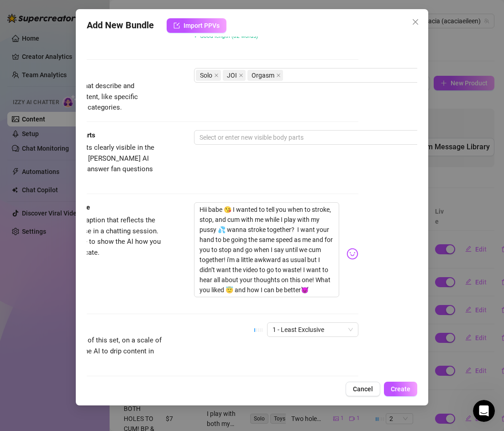
scroll to position [478, 59]
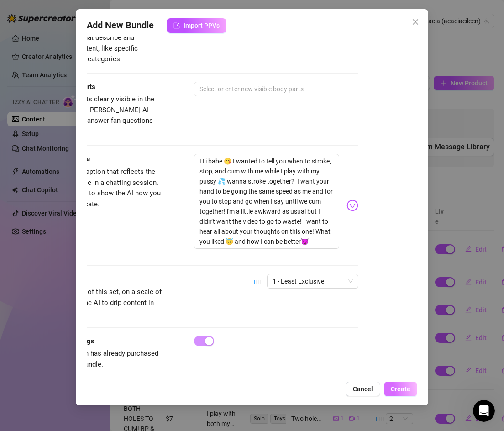
click at [396, 387] on span "Create" at bounding box center [401, 388] width 20 height 7
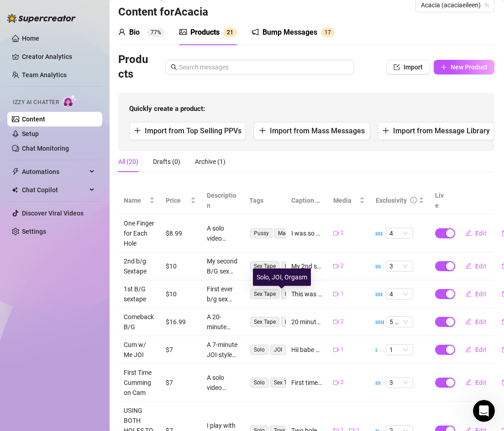
scroll to position [16, 0]
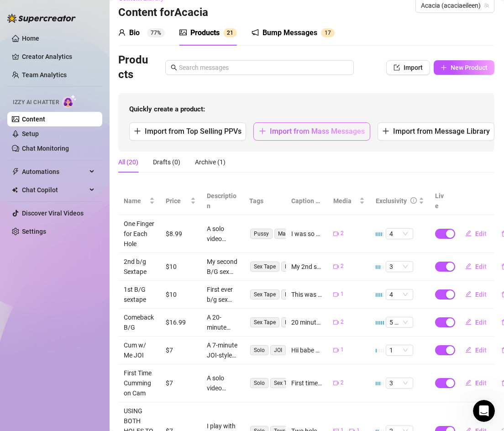
click at [313, 127] on span "Import from Mass Messages" at bounding box center [317, 131] width 95 height 9
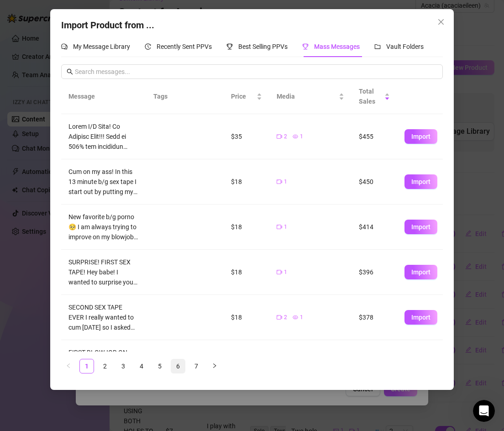
click at [183, 365] on link "6" at bounding box center [178, 366] width 14 height 14
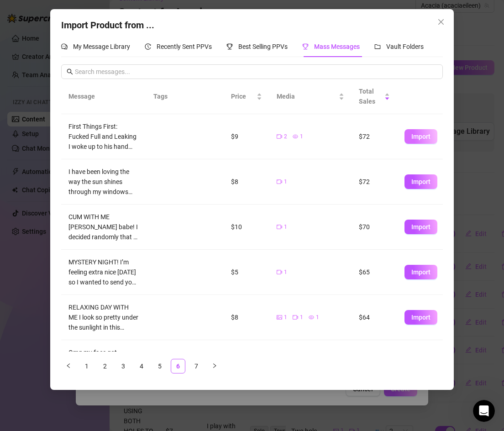
click at [423, 135] on span "Import" at bounding box center [420, 136] width 19 height 7
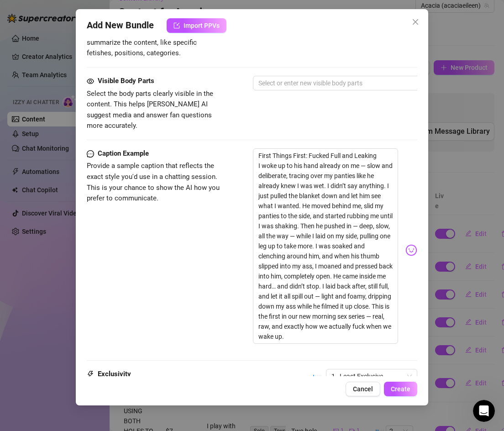
scroll to position [493, 0]
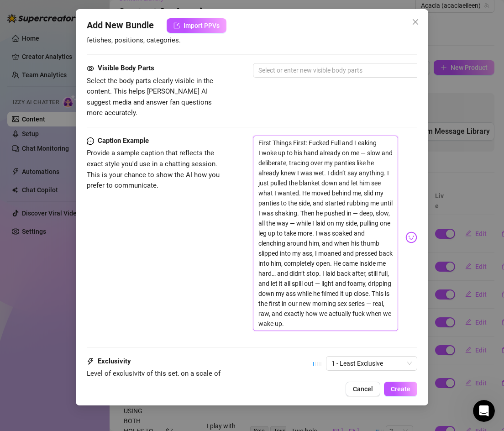
drag, startPoint x: 259, startPoint y: 133, endPoint x: 349, endPoint y: 311, distance: 199.5
click at [349, 311] on textarea "First Things First: Fucked Full and Leaking I woke up to his hand already on me…" at bounding box center [326, 232] width 146 height 195
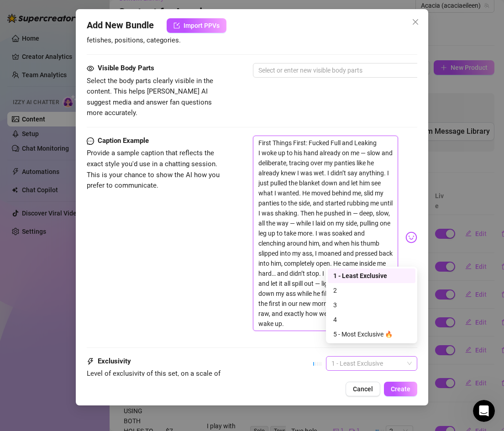
click at [388, 356] on span "1 - Least Exclusive" at bounding box center [371, 363] width 80 height 14
click at [359, 314] on div "4" at bounding box center [371, 319] width 77 height 10
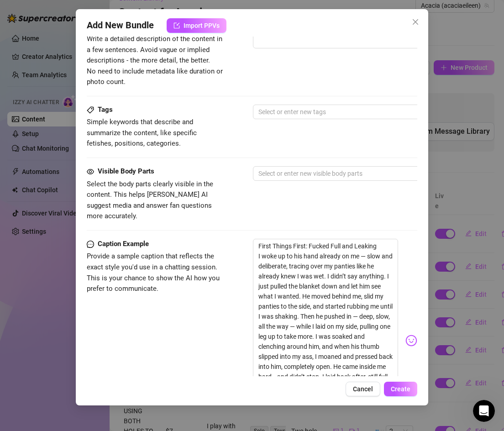
scroll to position [418, 0]
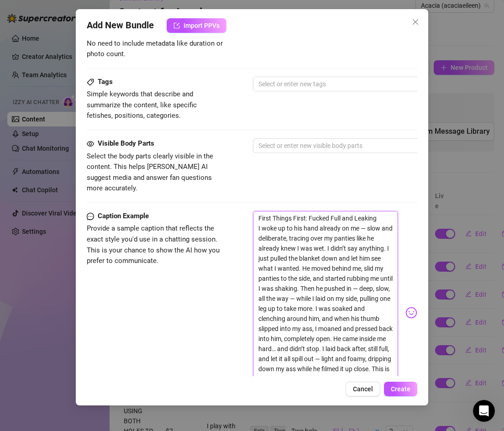
drag, startPoint x: 259, startPoint y: 206, endPoint x: 379, endPoint y: 209, distance: 120.5
click at [380, 211] on textarea "First Things First: Fucked Full and Leaking I woke up to his hand already on me…" at bounding box center [326, 308] width 146 height 195
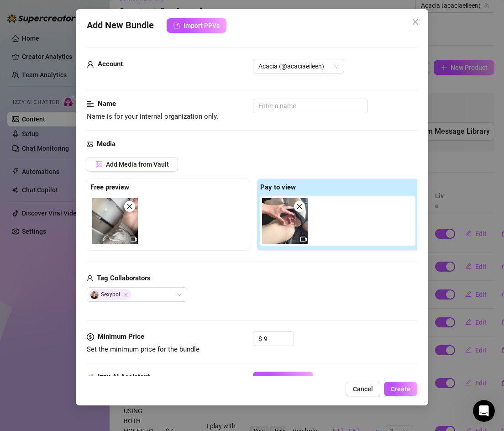
scroll to position [17, 0]
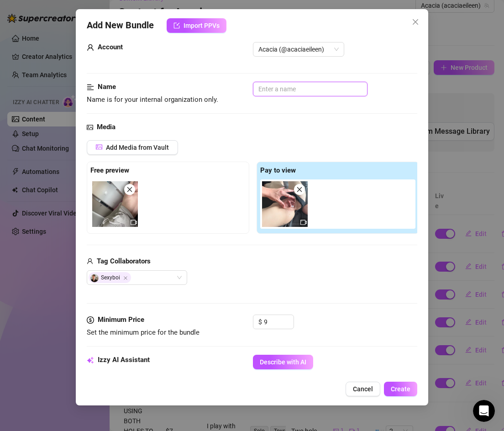
click at [276, 90] on input "text" at bounding box center [310, 89] width 115 height 15
paste input "First Things First: Fucked Full and Leaking"
click at [290, 89] on input "First Things First: Fucked Full and Leaking" at bounding box center [310, 89] width 115 height 15
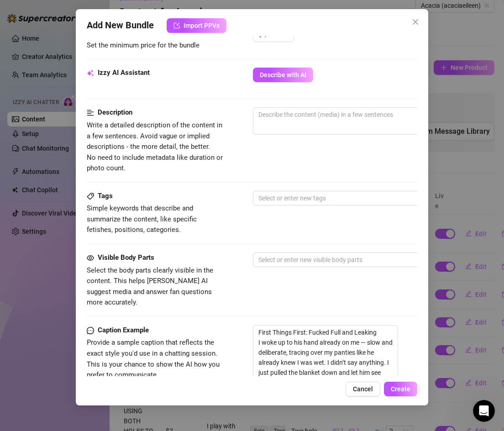
scroll to position [295, 0]
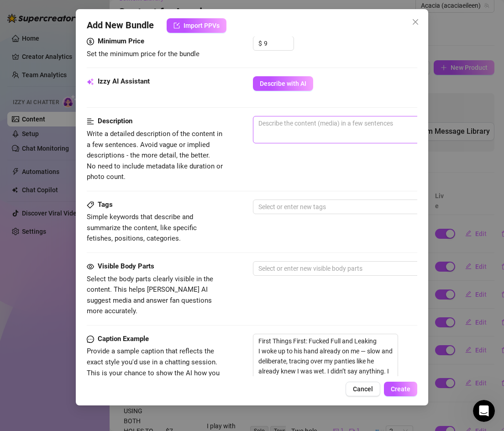
click at [282, 131] on span "0 / 1000" at bounding box center [412, 129] width 319 height 27
click at [275, 124] on textarea at bounding box center [412, 123] width 318 height 14
paste textarea "It starts with him tracing over my panties, already knowing I was wet. I pull t…"
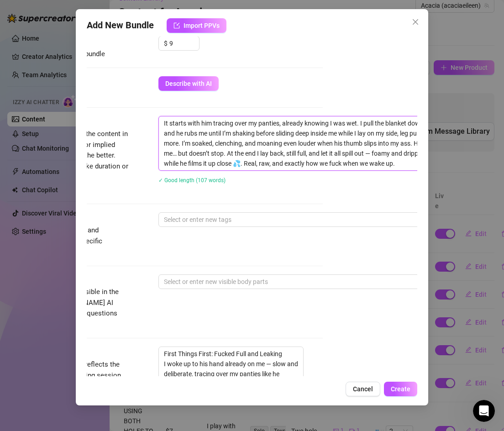
scroll to position [0, 0]
click at [203, 218] on div at bounding box center [313, 219] width 306 height 13
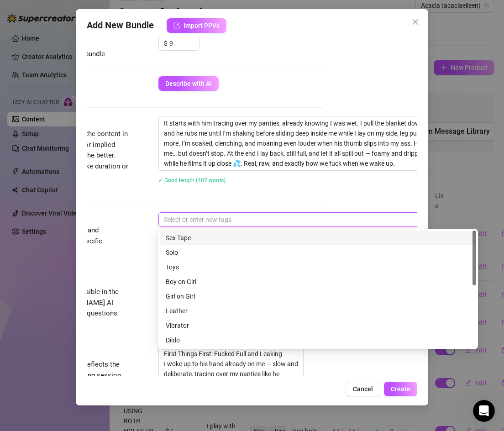
click at [192, 237] on div "Sex Tape" at bounding box center [318, 238] width 305 height 10
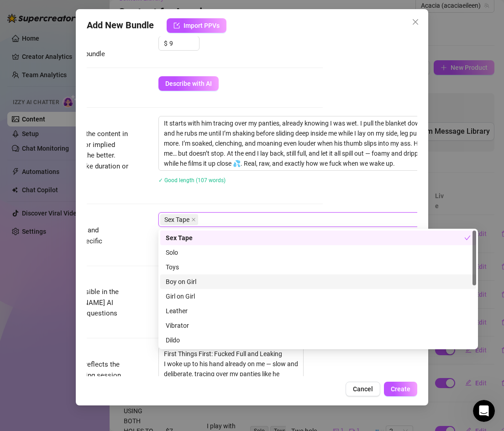
click at [182, 280] on div "Boy on Girl" at bounding box center [318, 281] width 305 height 10
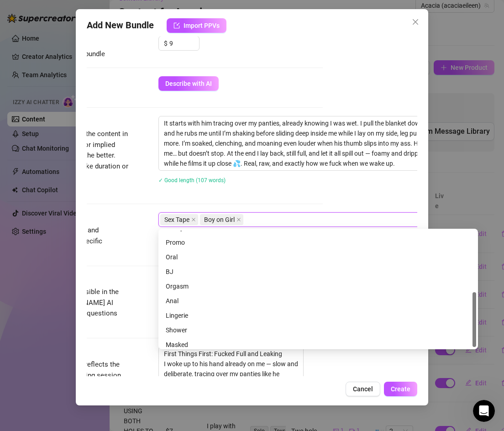
scroll to position [131, 0]
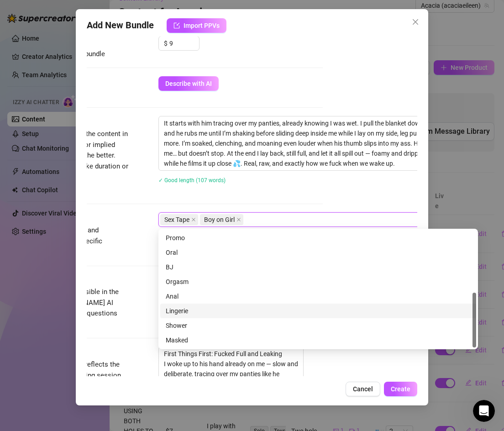
click at [127, 293] on span "Select the body parts clearly visible in the content. This helps [PERSON_NAME] …" at bounding box center [60, 308] width 137 height 43
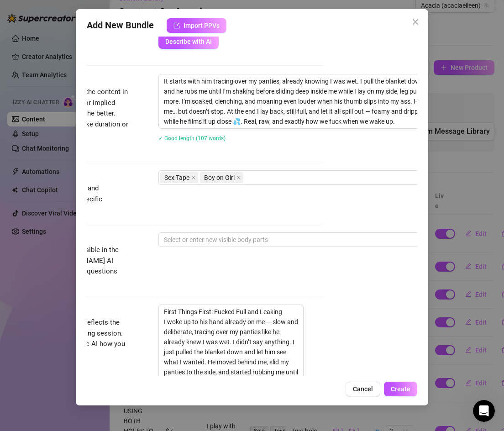
scroll to position [349, 94]
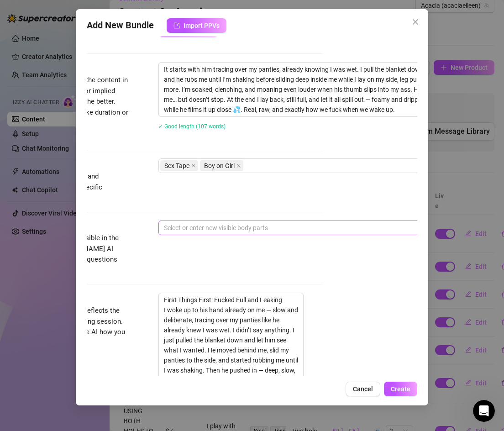
click at [193, 227] on div at bounding box center [313, 227] width 306 height 13
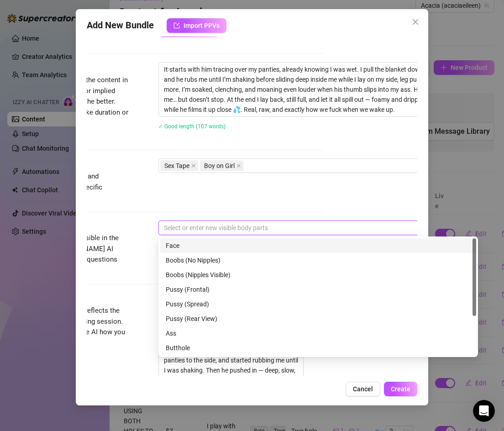
click at [181, 246] on div "Face" at bounding box center [318, 245] width 305 height 10
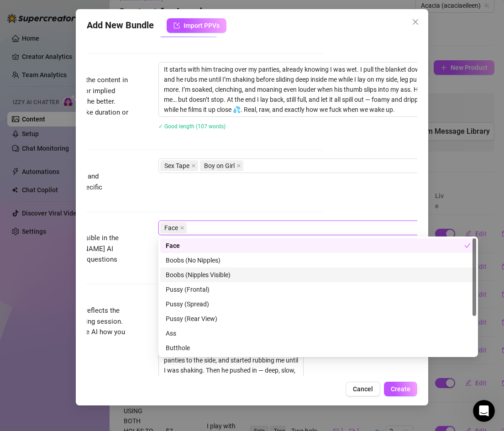
click at [184, 271] on div "Boobs (Nipples Visible)" at bounding box center [318, 275] width 305 height 10
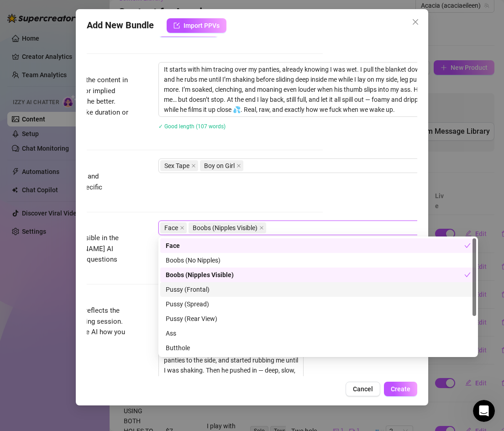
click at [184, 282] on div "Pussy (Frontal)" at bounding box center [318, 289] width 316 height 15
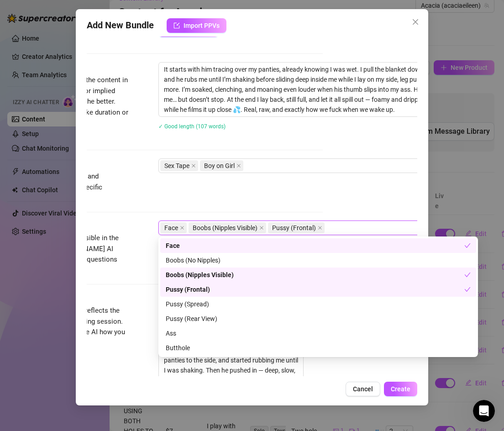
click at [184, 289] on div "Pussy (Frontal)" at bounding box center [315, 289] width 298 height 10
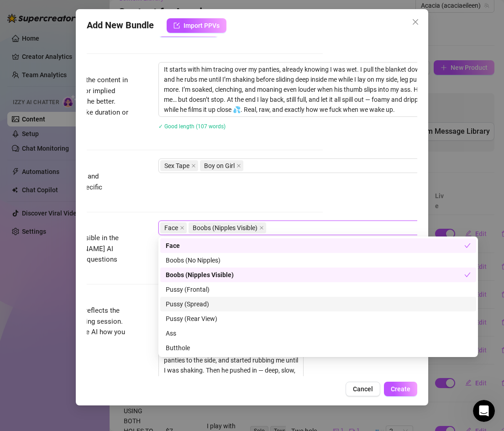
click at [184, 304] on div "Pussy (Spread)" at bounding box center [318, 304] width 305 height 10
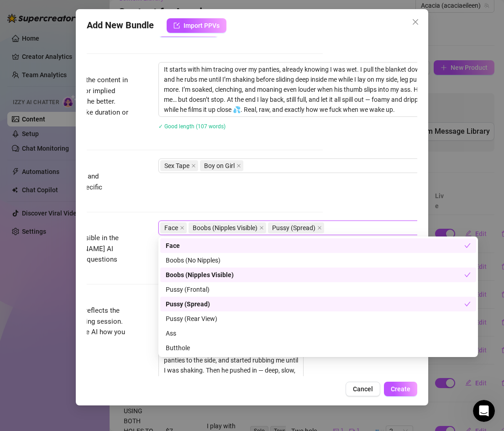
click at [184, 304] on div "Pussy (Spread)" at bounding box center [315, 304] width 298 height 10
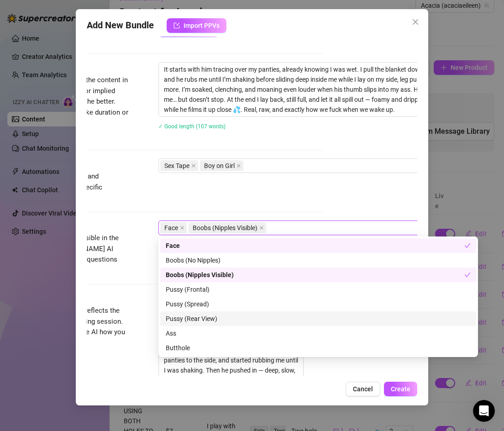
click at [182, 313] on div "Pussy (Rear View)" at bounding box center [318, 318] width 316 height 15
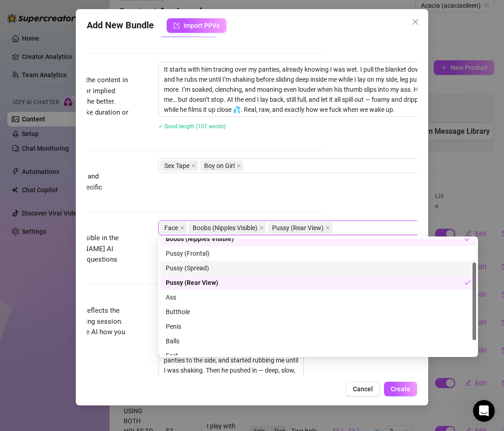
scroll to position [35, 0]
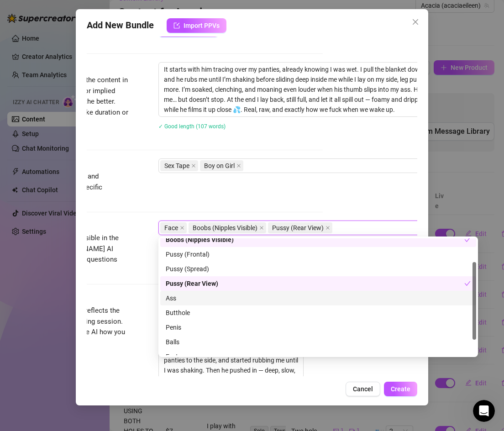
click at [181, 299] on div "Ass" at bounding box center [318, 298] width 305 height 10
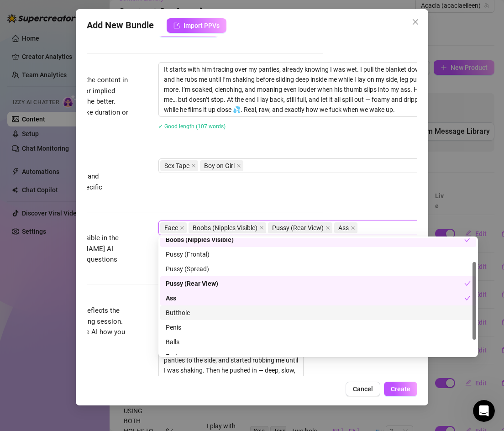
click at [181, 310] on div "Butthole" at bounding box center [318, 312] width 305 height 10
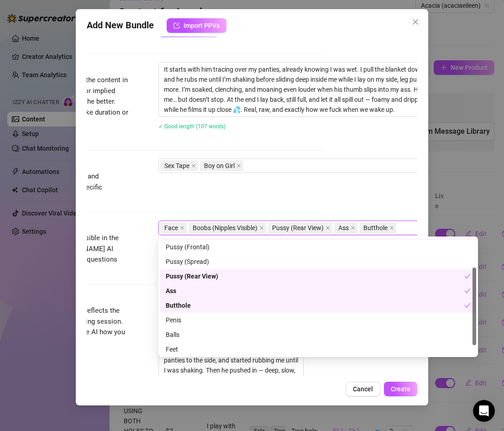
scroll to position [44, 0]
click at [182, 317] on div "Penis" at bounding box center [318, 318] width 305 height 10
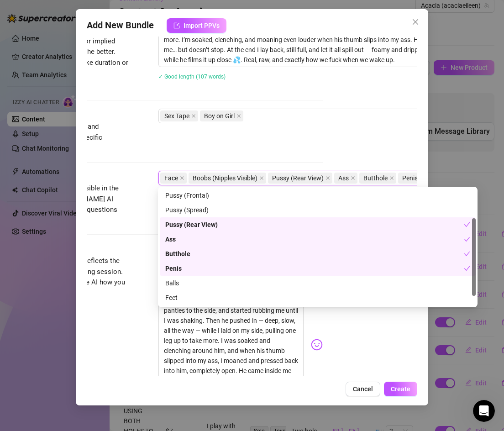
scroll to position [399, 95]
click at [137, 324] on div "Caption Example Provide a sample caption that reflects the exact style you'd us…" at bounding box center [157, 344] width 331 height 203
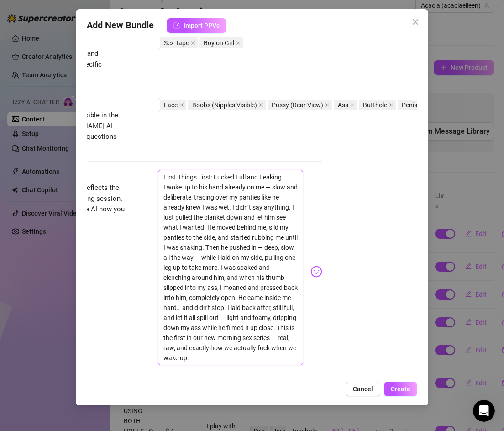
scroll to position [474, 95]
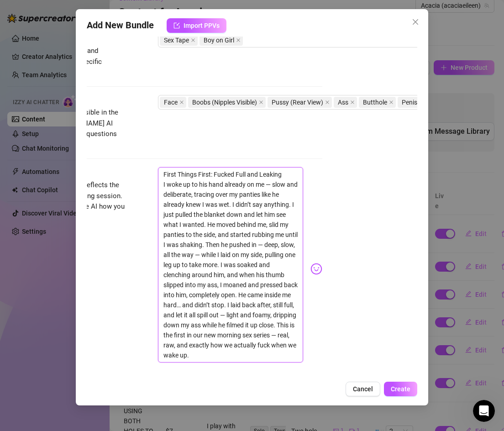
drag, startPoint x: 163, startPoint y: 198, endPoint x: 253, endPoint y: 340, distance: 168.3
click at [252, 340] on textarea "First Things First: Fucked Full and Leaking I woke up to his hand already on me…" at bounding box center [231, 264] width 146 height 195
paste textarea "Our first Morning Sex Series vid 💕 I wake up wet, he fucks me slow, cums inside…"
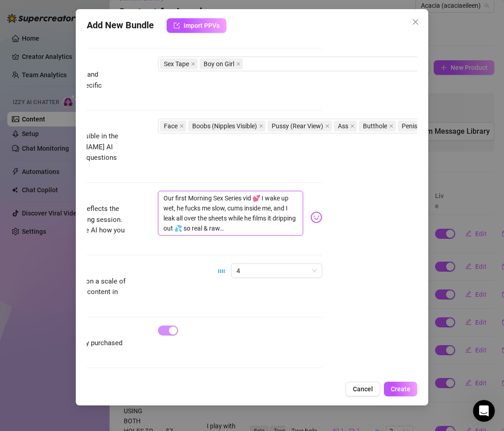
scroll to position [440, 95]
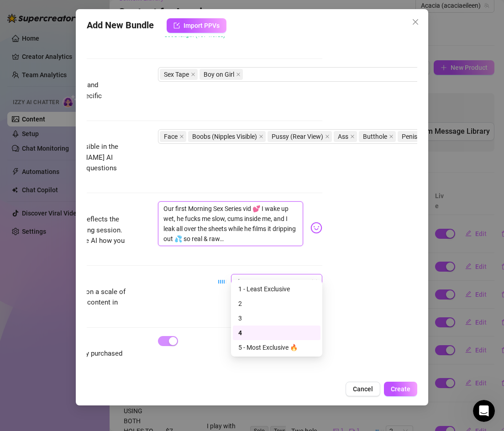
click at [254, 274] on span "4" at bounding box center [276, 281] width 80 height 14
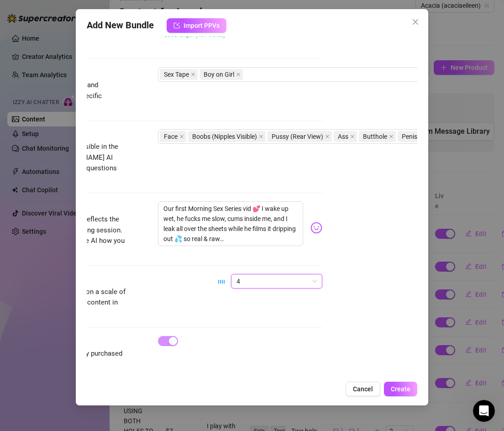
click at [254, 274] on span "4" at bounding box center [276, 281] width 80 height 14
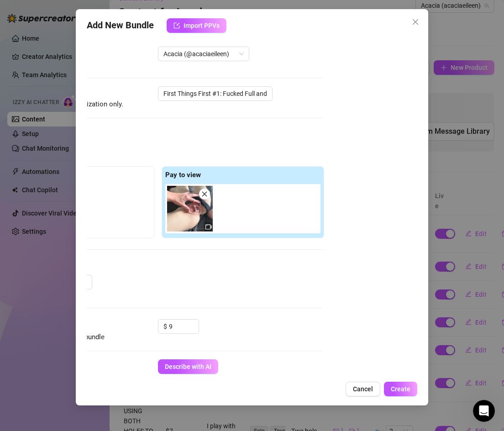
scroll to position [0, 95]
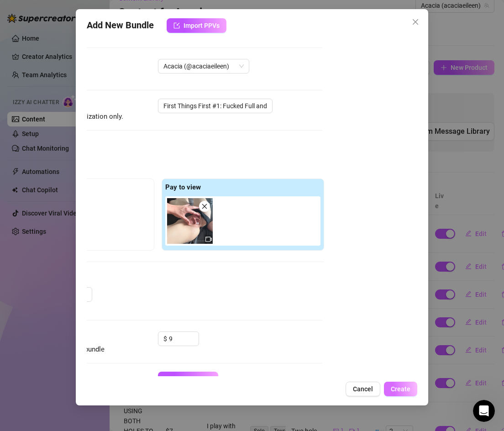
click at [402, 386] on span "Create" at bounding box center [401, 388] width 20 height 7
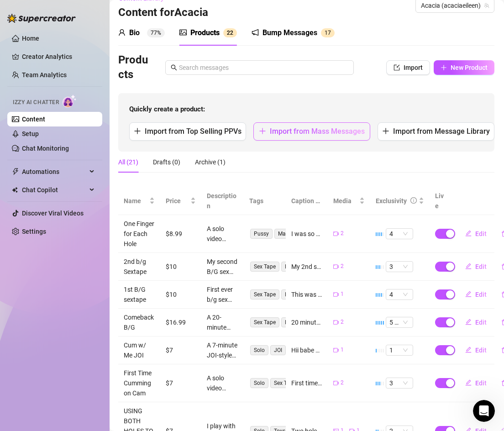
click at [290, 127] on span "Import from Mass Messages" at bounding box center [317, 131] width 95 height 9
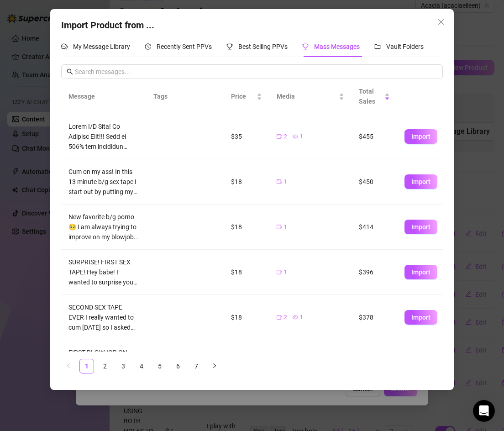
click at [20, 340] on div "Import Product from ... My Message Library Recently Sent PPVs Best Selling PPVs…" at bounding box center [252, 215] width 504 height 431
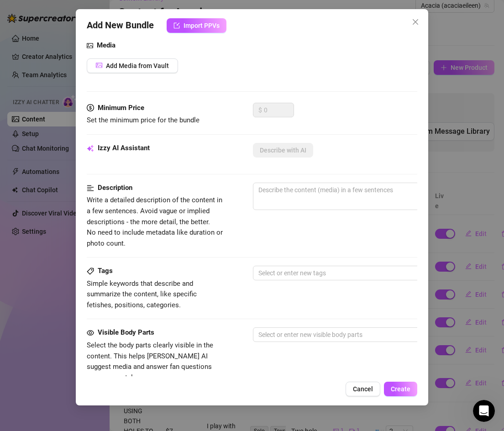
scroll to position [98, 0]
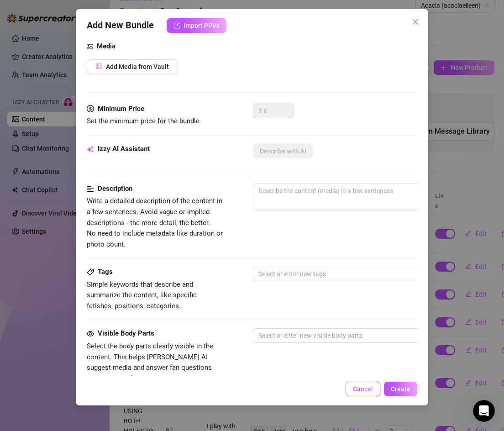
click at [359, 390] on span "Cancel" at bounding box center [363, 388] width 20 height 7
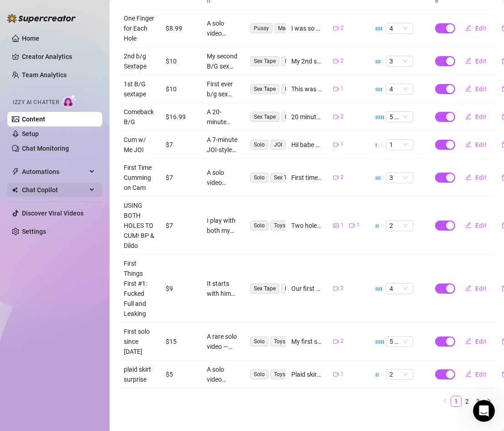
scroll to position [0, 0]
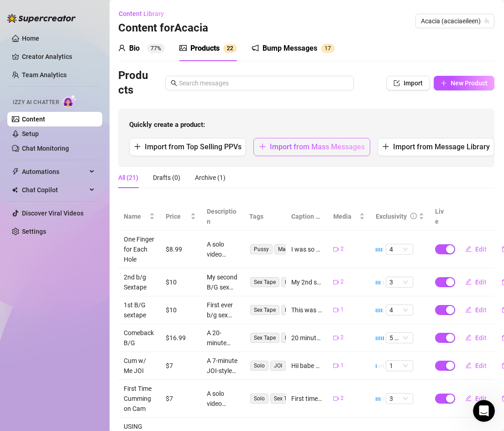
click at [282, 147] on span "Import from Mass Messages" at bounding box center [317, 146] width 95 height 9
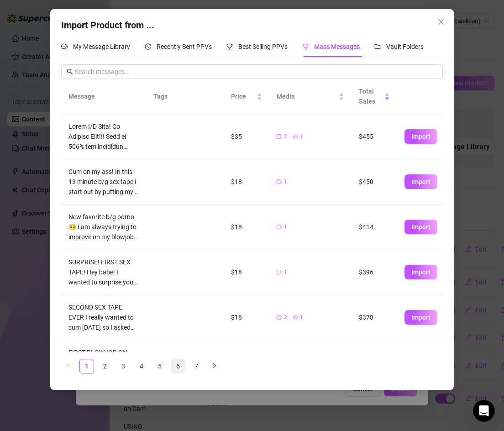
click at [177, 364] on link "6" at bounding box center [178, 366] width 14 height 14
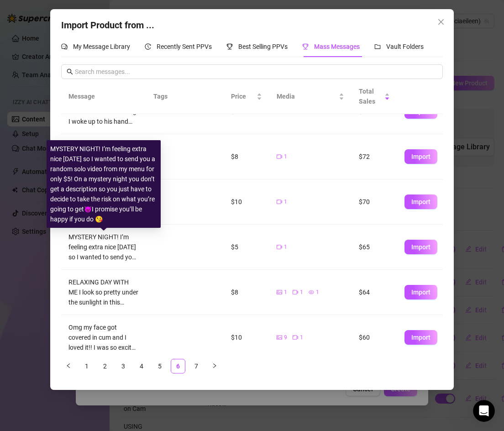
scroll to position [30, 0]
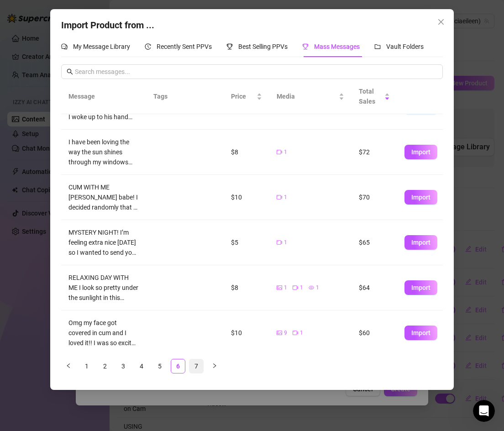
click at [193, 365] on link "7" at bounding box center [196, 366] width 14 height 14
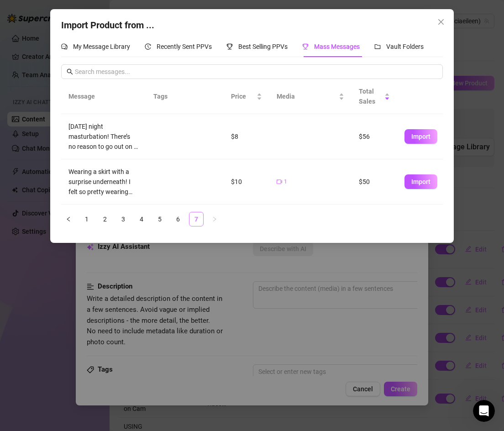
scroll to position [0, 0]
click at [158, 218] on link "5" at bounding box center [160, 219] width 14 height 14
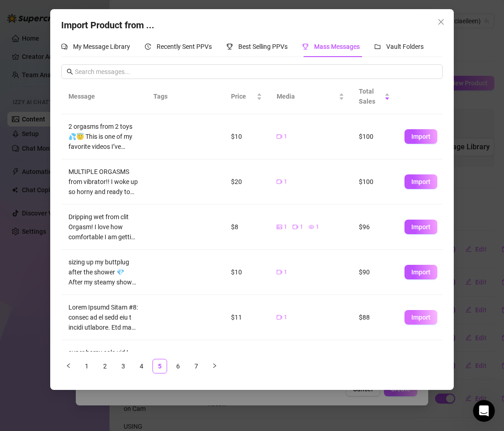
click at [416, 316] on span "Import" at bounding box center [420, 316] width 19 height 7
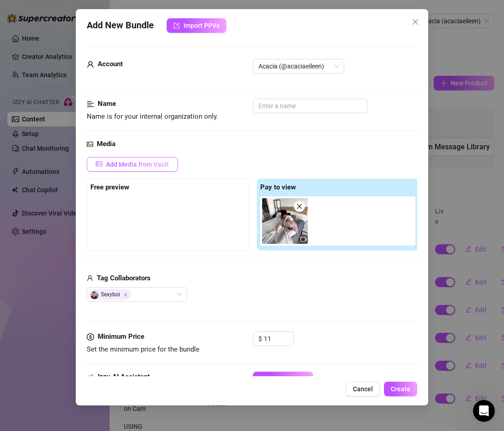
click at [129, 167] on span "Add Media from Vault" at bounding box center [137, 164] width 63 height 7
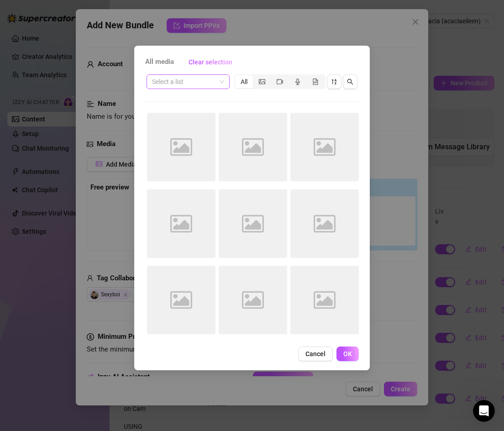
click at [176, 81] on input "search" at bounding box center [184, 82] width 64 height 14
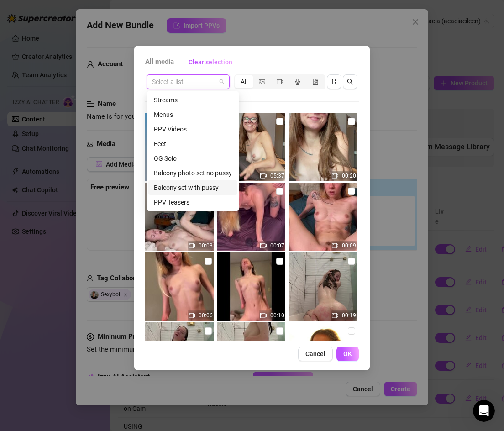
scroll to position [29, 0]
click at [183, 169] on div "PPV Teasers" at bounding box center [193, 173] width 78 height 10
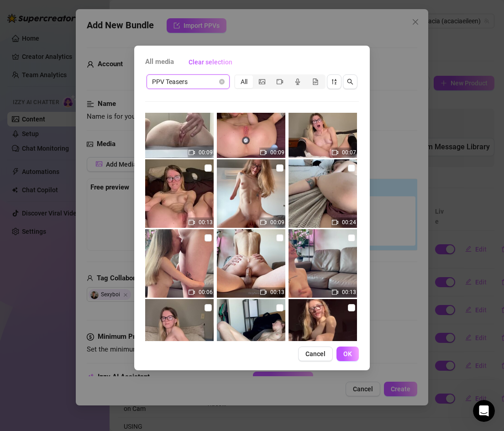
scroll to position [70, 0]
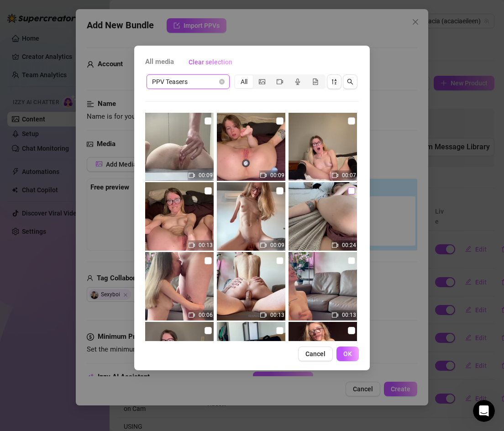
click at [349, 189] on input "checkbox" at bounding box center [351, 190] width 7 height 7
click at [342, 349] on button "OK" at bounding box center [347, 353] width 22 height 15
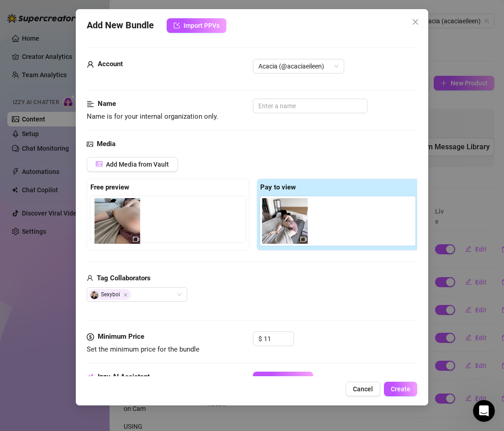
drag, startPoint x: 333, startPoint y: 224, endPoint x: 110, endPoint y: 224, distance: 222.6
click at [110, 224] on div "Free preview Pay to view" at bounding box center [253, 214] width 332 height 72
drag, startPoint x: 331, startPoint y: 226, endPoint x: 111, endPoint y: 225, distance: 220.4
click at [111, 225] on div "Free preview Pay to view" at bounding box center [253, 214] width 332 height 72
click at [265, 110] on input "text" at bounding box center [310, 106] width 115 height 15
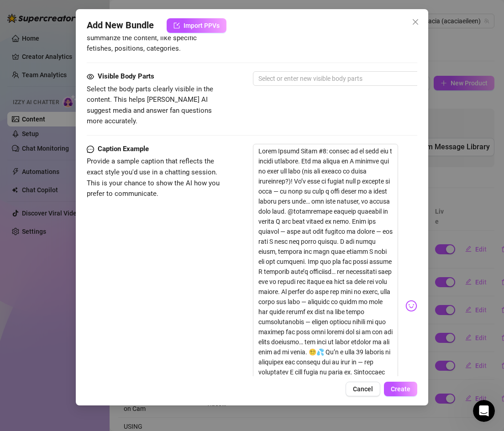
scroll to position [488, 0]
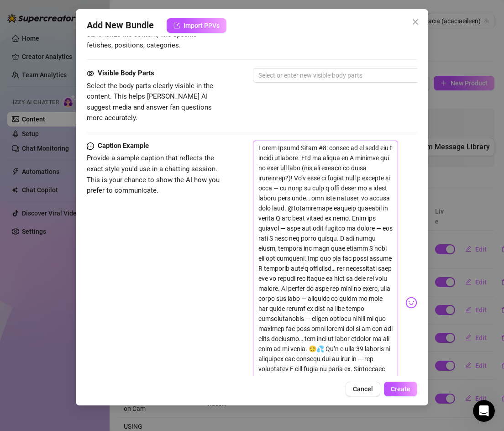
drag, startPoint x: 258, startPoint y: 134, endPoint x: 311, endPoint y: 369, distance: 241.4
click at [311, 370] on textarea at bounding box center [326, 299] width 146 height 316
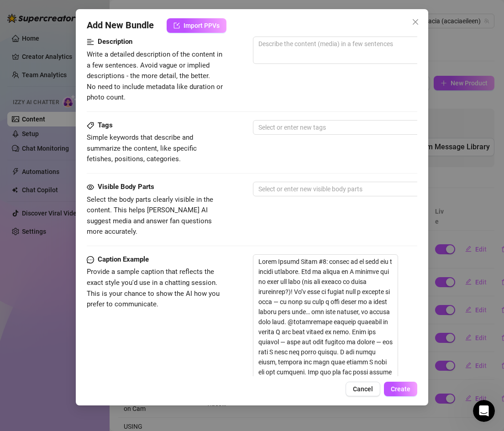
scroll to position [306, 0]
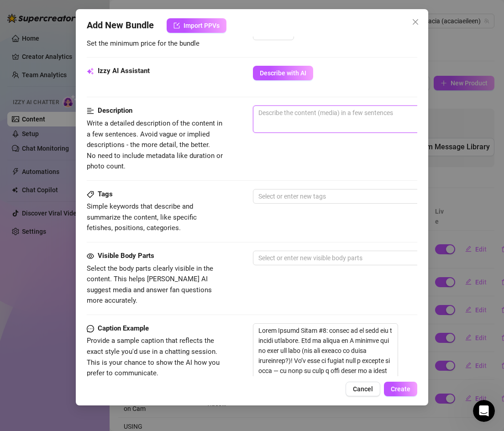
click at [292, 116] on textarea at bounding box center [412, 113] width 318 height 14
paste textarea "The second video in our Morning Sex Series 💕. This 15-minute scene is one of my…"
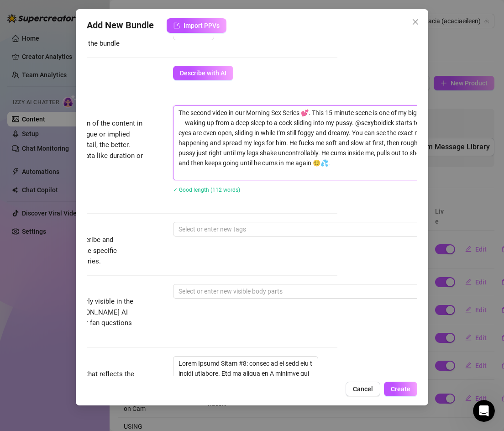
scroll to position [306, 80]
drag, startPoint x: 373, startPoint y: 114, endPoint x: 331, endPoint y: 114, distance: 42.4
click at [331, 114] on textarea "The second video in our Morning Sex Series 💕. This 15-minute scene is one of my…" at bounding box center [332, 143] width 318 height 74
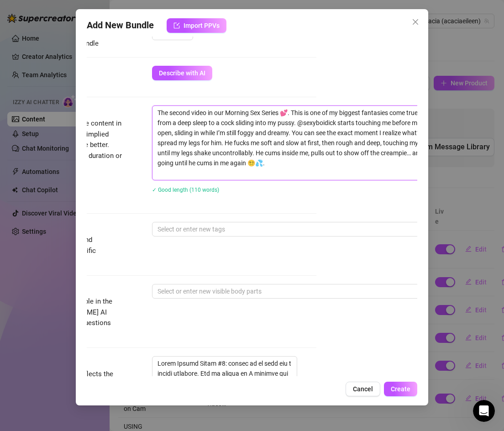
scroll to position [306, 101]
drag, startPoint x: 339, startPoint y: 123, endPoint x: 301, endPoint y: 125, distance: 37.9
click at [301, 125] on textarea "The second video in our Morning Sex Series 💕. This is one of my biggest fantasi…" at bounding box center [311, 143] width 318 height 74
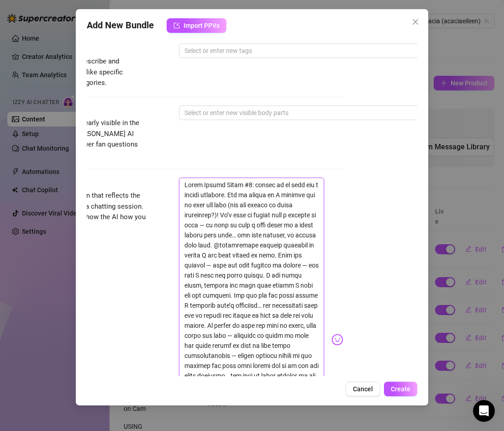
scroll to position [729, 74]
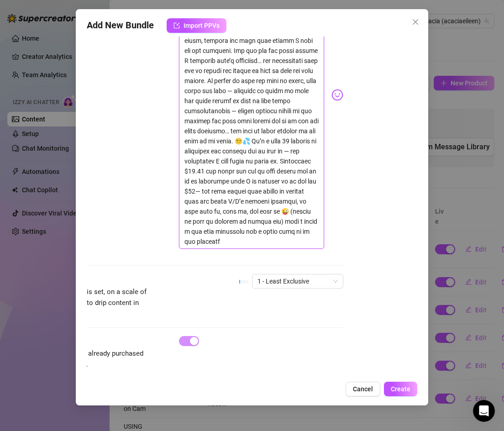
drag, startPoint x: 185, startPoint y: 215, endPoint x: 253, endPoint y: 229, distance: 69.5
click at [253, 229] on textarea at bounding box center [252, 91] width 146 height 316
paste textarea "My fantasy came true 😈 woke up to dick sliding in my pussy and ended with a dou…"
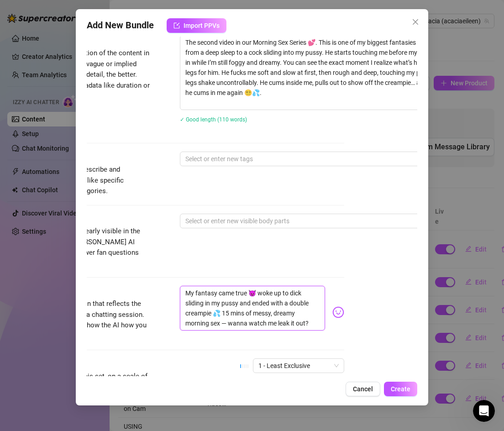
scroll to position [381, 73]
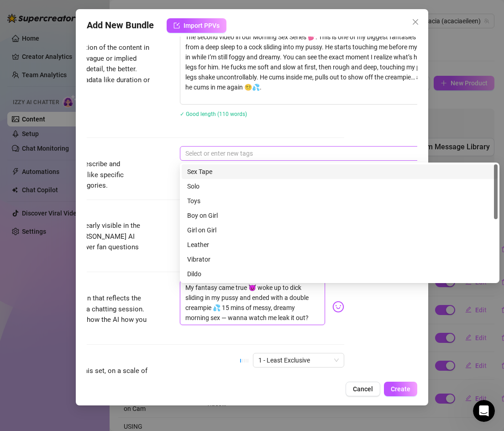
click at [212, 160] on div "Select or enter new tags" at bounding box center [339, 153] width 319 height 15
click at [208, 169] on div "Sex Tape" at bounding box center [339, 172] width 305 height 10
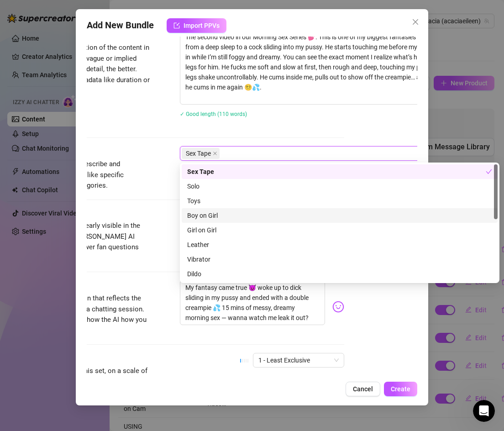
click at [205, 214] on div "Boy on Girl" at bounding box center [339, 215] width 305 height 10
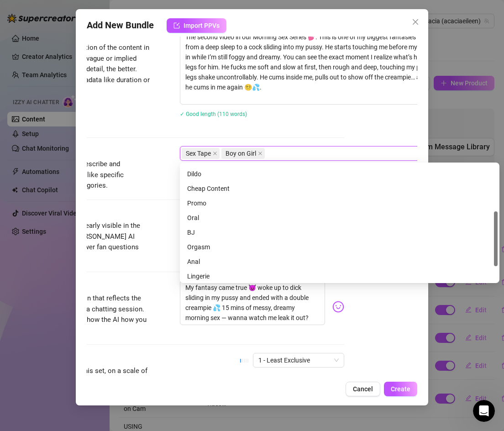
scroll to position [106, 0]
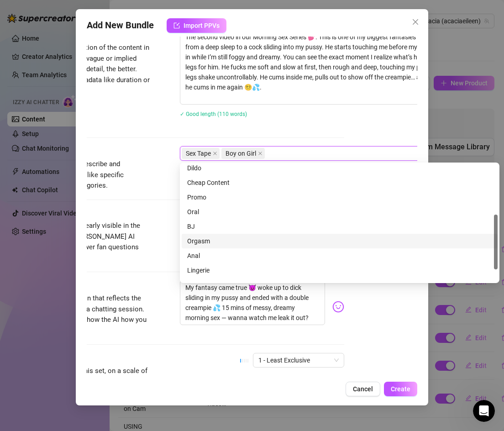
click at [206, 242] on div "Orgasm" at bounding box center [339, 241] width 305 height 10
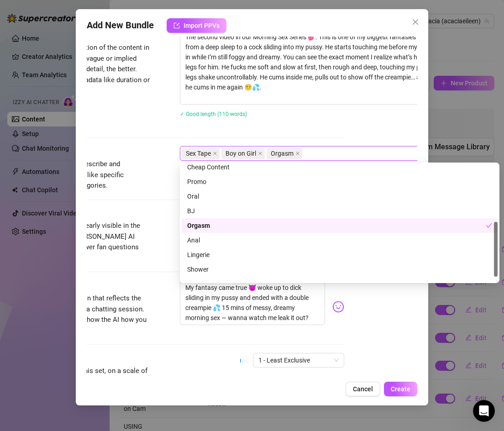
scroll to position [131, 0]
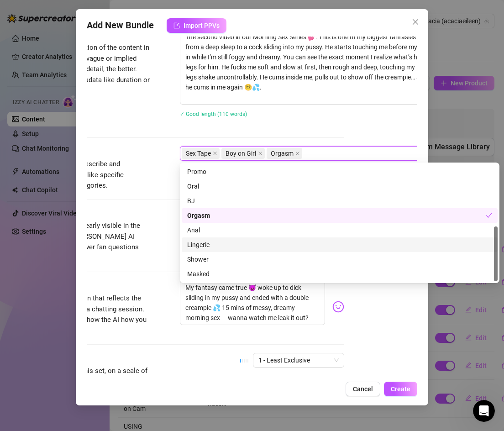
click at [159, 266] on div "Visible Body Parts Select the body parts clearly visible in the content. This h…" at bounding box center [179, 244] width 331 height 73
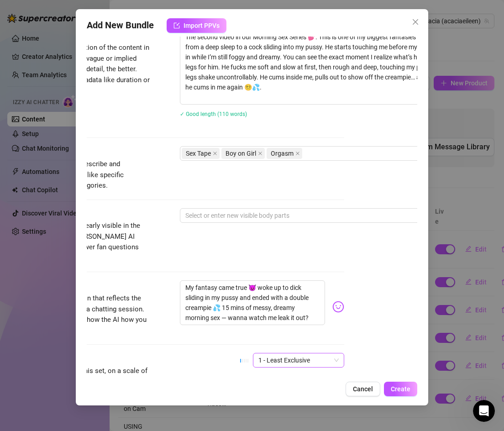
click at [294, 353] on span "1 - Least Exclusive" at bounding box center [298, 360] width 80 height 14
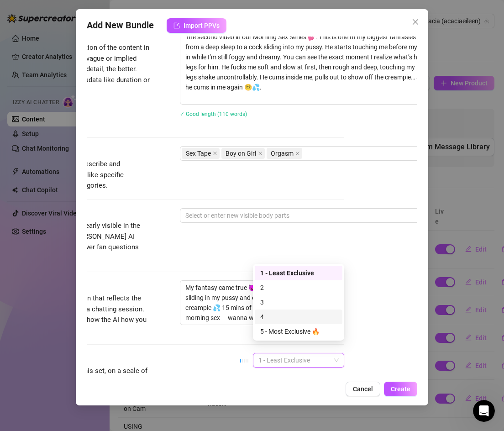
click at [280, 317] on div "4" at bounding box center [298, 317] width 77 height 10
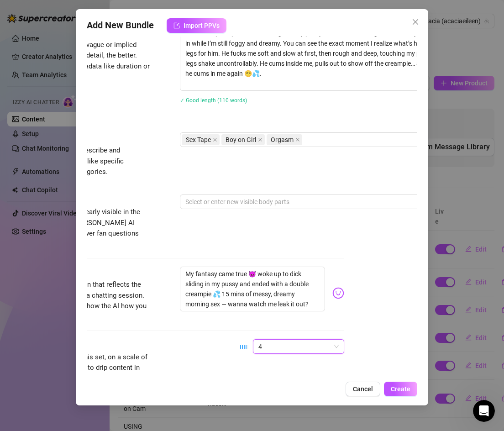
scroll to position [398, 73]
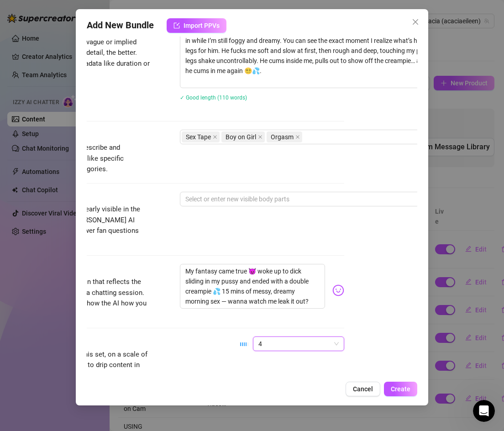
click at [276, 337] on span "4" at bounding box center [298, 344] width 80 height 14
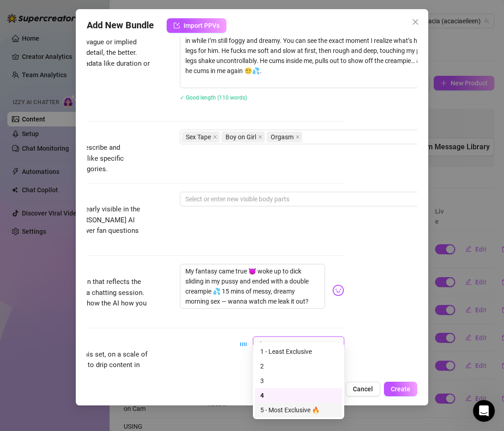
click at [271, 410] on div "5 - Most Exclusive 🔥" at bounding box center [298, 410] width 77 height 10
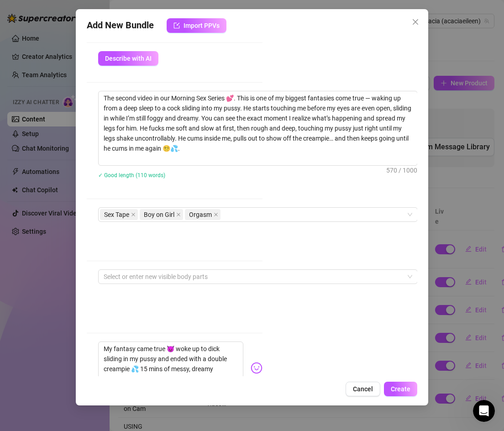
scroll to position [322, 155]
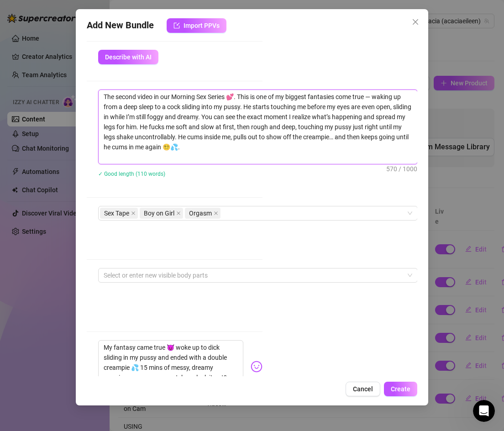
click at [228, 150] on textarea "The second video in our Morning Sex Series 💕. This is one of my biggest fantasi…" at bounding box center [258, 127] width 318 height 74
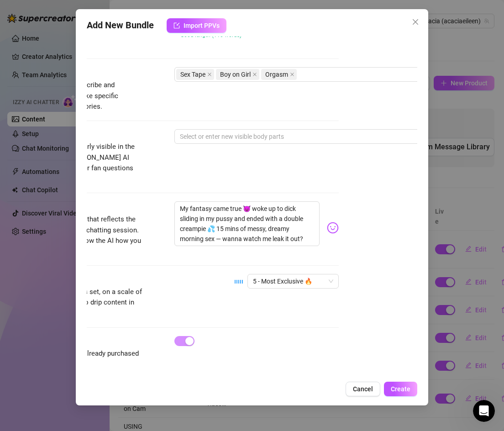
scroll to position [460, 0]
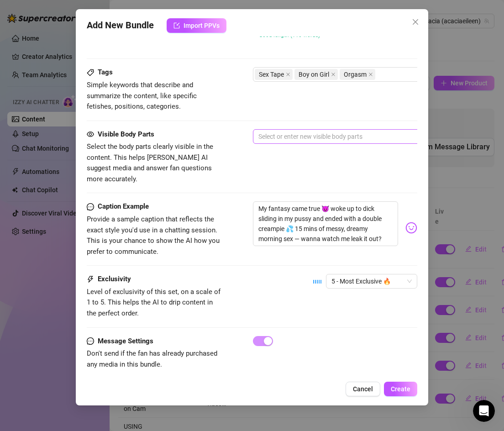
click at [266, 132] on div at bounding box center [408, 136] width 306 height 13
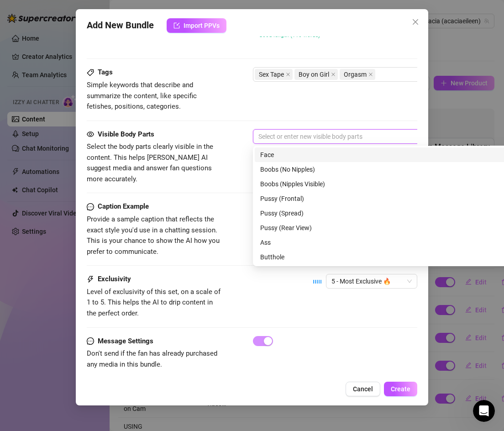
click at [277, 154] on div "Face" at bounding box center [412, 155] width 305 height 10
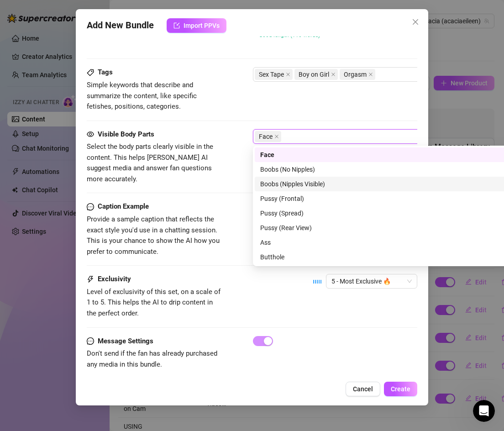
click at [277, 182] on div "Boobs (Nipples Visible)" at bounding box center [412, 184] width 305 height 10
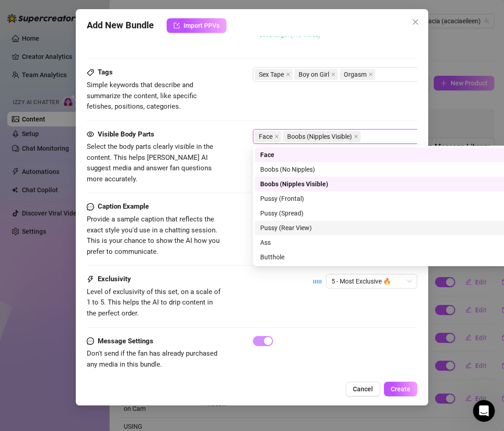
click at [284, 229] on div "Pussy (Rear View)" at bounding box center [412, 228] width 305 height 10
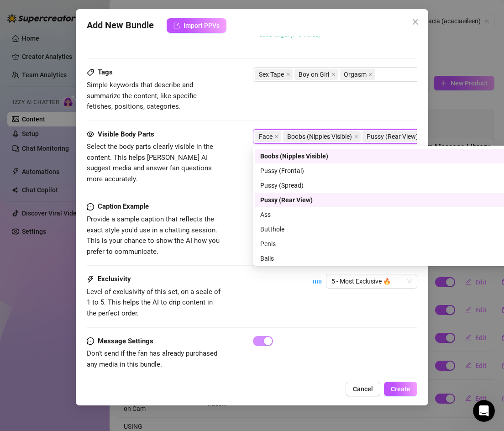
scroll to position [24, 0]
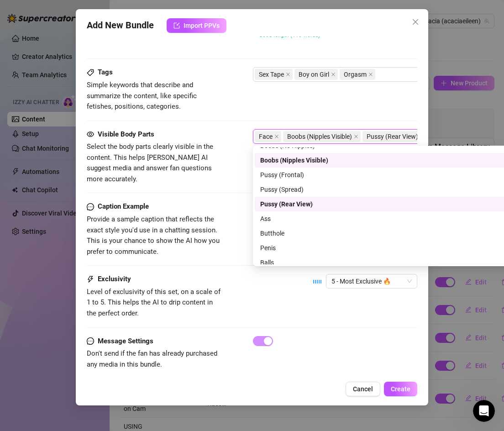
click at [284, 229] on div "Butthole" at bounding box center [412, 233] width 305 height 10
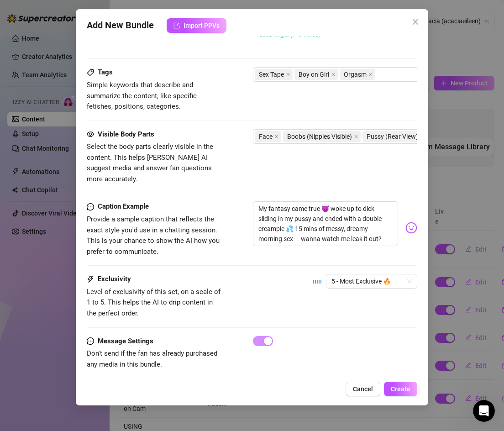
click at [253, 336] on div at bounding box center [335, 341] width 165 height 10
click at [403, 391] on span "Create" at bounding box center [401, 388] width 20 height 7
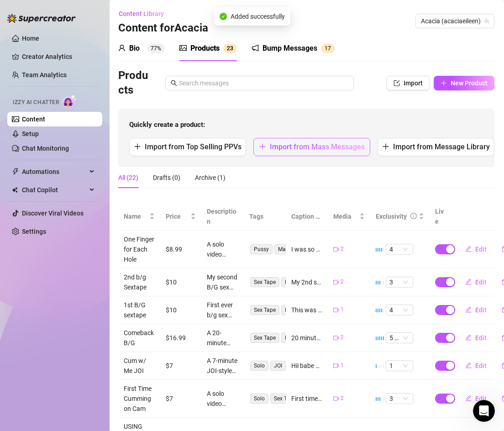
click at [320, 144] on span "Import from Mass Messages" at bounding box center [317, 146] width 95 height 9
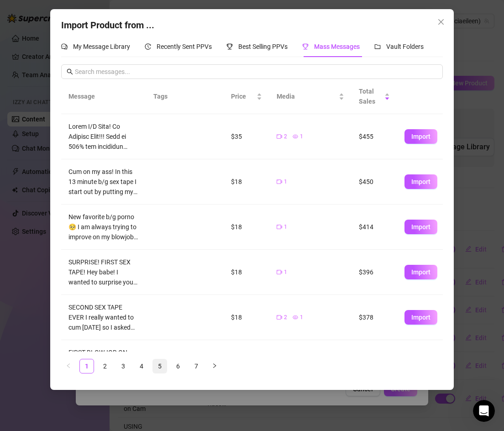
click at [163, 367] on link "5" at bounding box center [160, 366] width 14 height 14
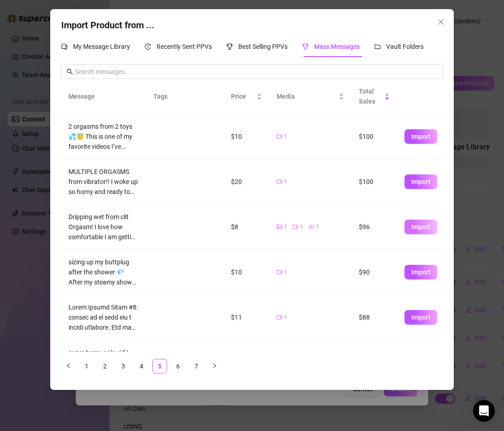
click at [423, 224] on span "Import" at bounding box center [420, 226] width 19 height 7
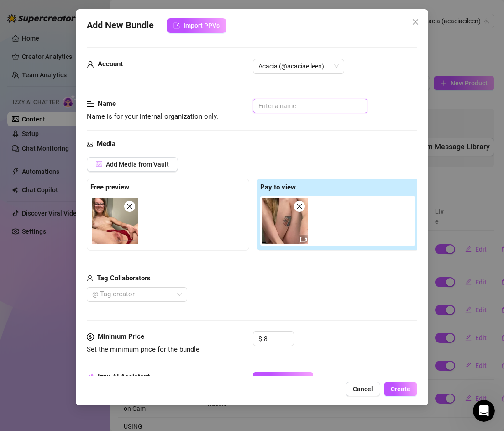
click at [272, 106] on input "text" at bounding box center [310, 106] width 115 height 15
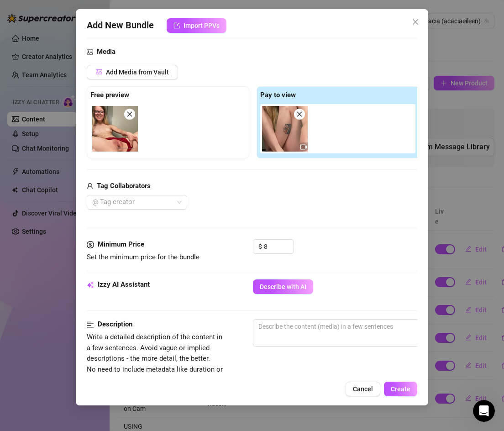
scroll to position [110, 0]
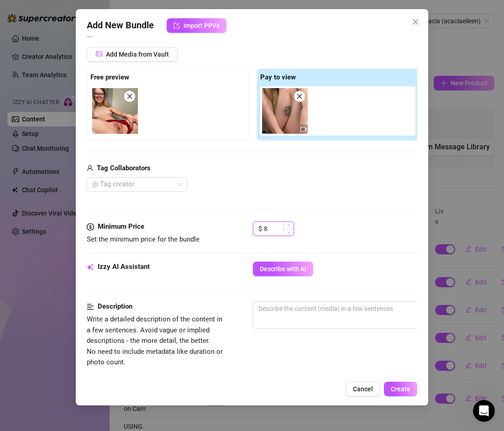
click at [268, 229] on input "8" at bounding box center [279, 229] width 30 height 14
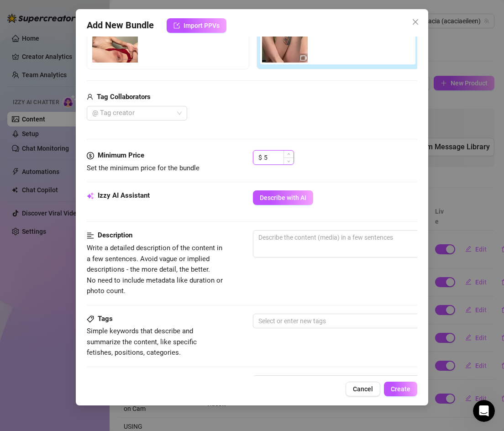
scroll to position [190, 0]
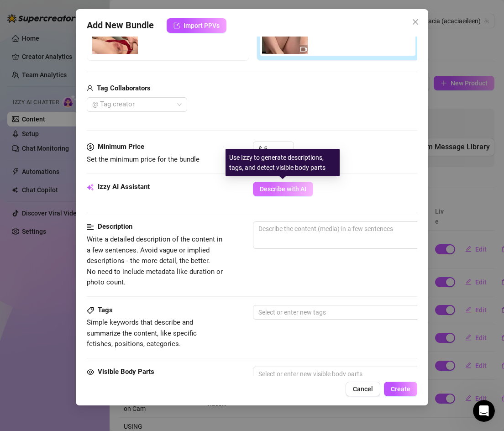
click at [282, 187] on span "Describe with AI" at bounding box center [283, 188] width 47 height 7
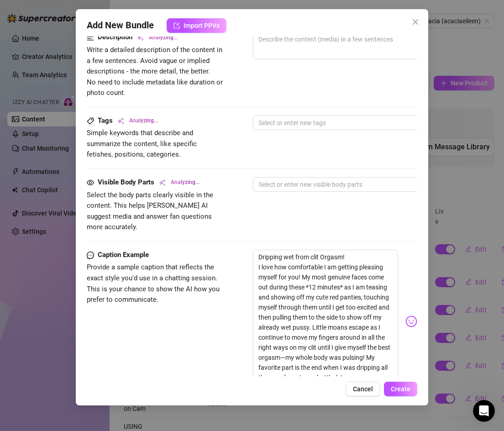
scroll to position [415, 0]
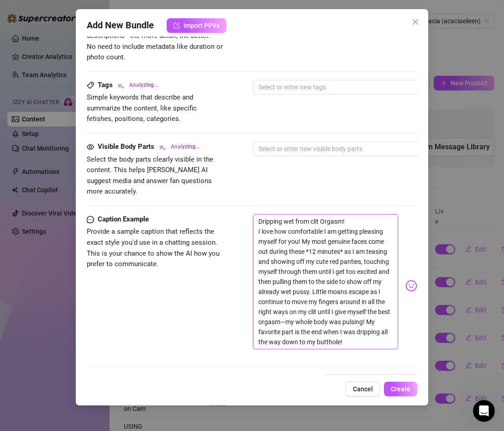
drag, startPoint x: 256, startPoint y: 210, endPoint x: 342, endPoint y: 335, distance: 151.5
click at [342, 335] on textarea "Dripping wet from clit Orgasm! I love how comfortable I am getting pleasing mys…" at bounding box center [326, 281] width 146 height 135
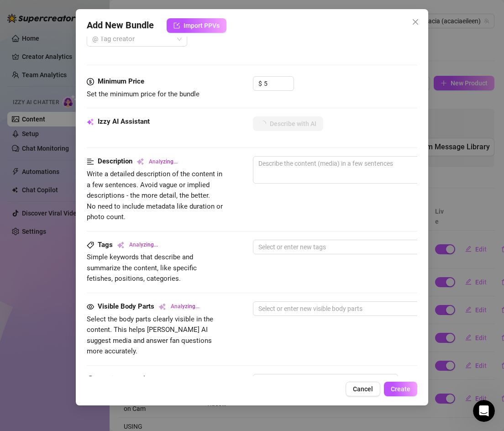
scroll to position [255, 0]
click at [281, 169] on textarea at bounding box center [412, 163] width 318 height 14
paste textarea "solo video focused completely on clit play 💦. I start by teasing in my cute red…"
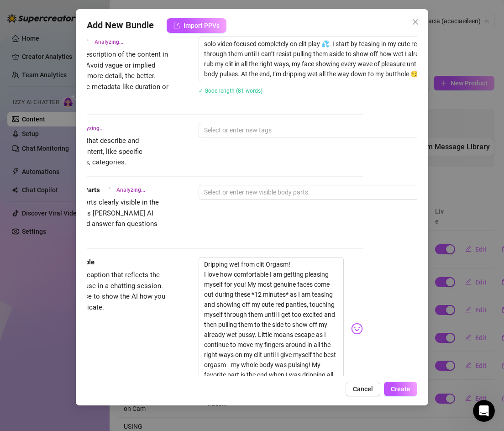
scroll to position [376, 54]
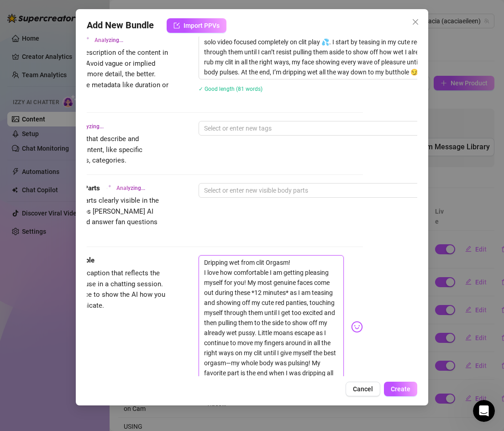
drag, startPoint x: 202, startPoint y: 249, endPoint x: 297, endPoint y: 369, distance: 153.0
click at [297, 369] on textarea "Dripping wet from clit Orgasm! I love how comfortable I am getting pleasing mys…" at bounding box center [271, 322] width 146 height 135
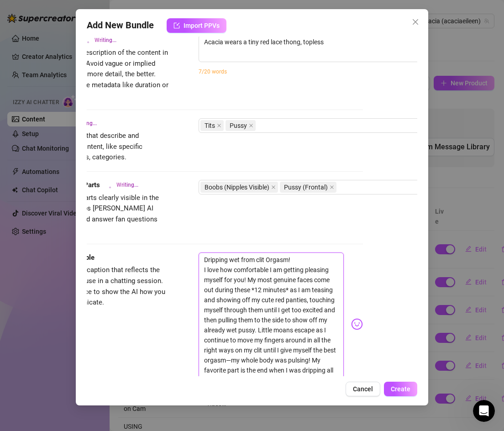
paste textarea "12 mins of teasing in red panties before pulling them aside to play with my cli…"
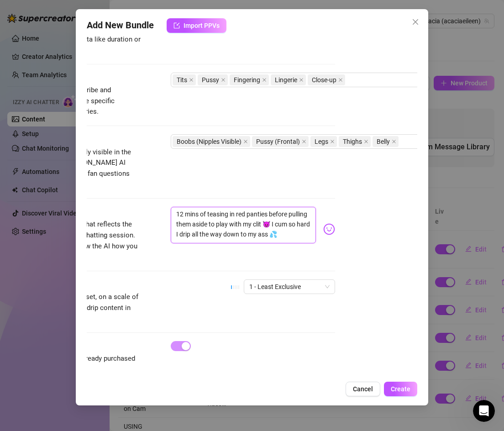
scroll to position [427, 82]
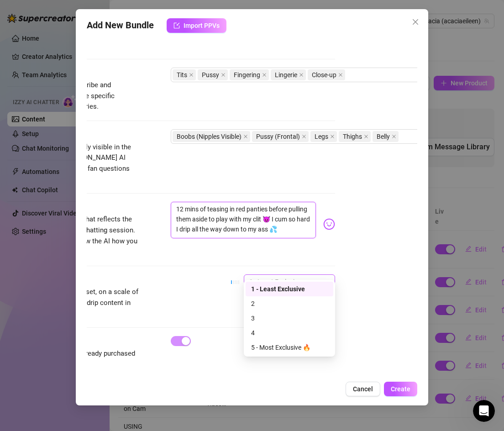
click at [287, 275] on span "1 - Least Exclusive" at bounding box center [289, 282] width 80 height 14
click at [271, 314] on div "3" at bounding box center [289, 318] width 77 height 10
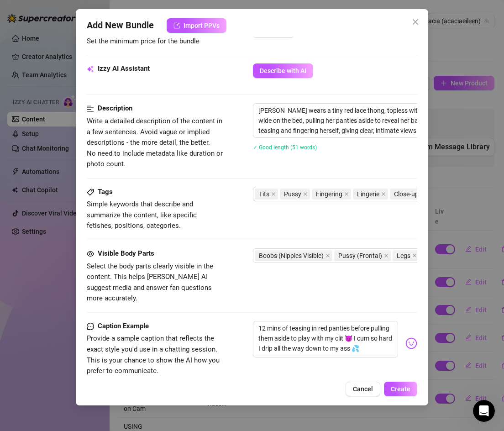
scroll to position [306, 0]
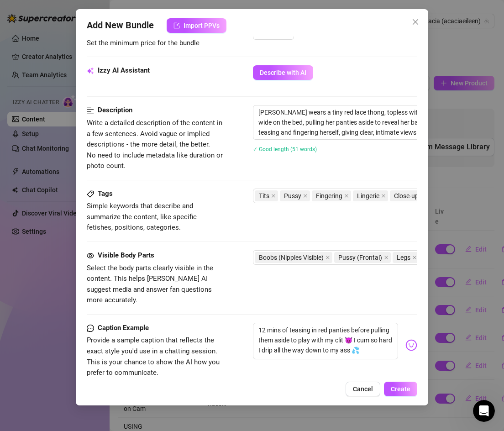
click at [196, 205] on span "Simple keywords that describe and summarize the content, like specific fetishes…" at bounding box center [155, 217] width 137 height 32
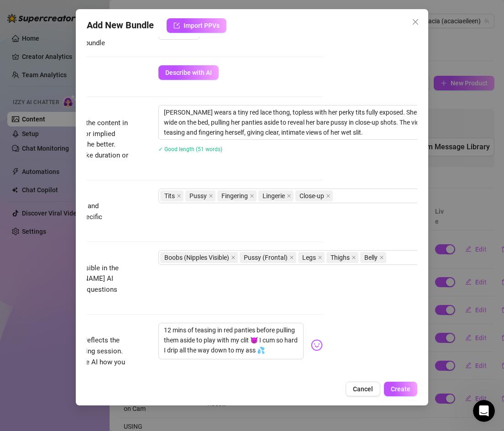
scroll to position [306, 122]
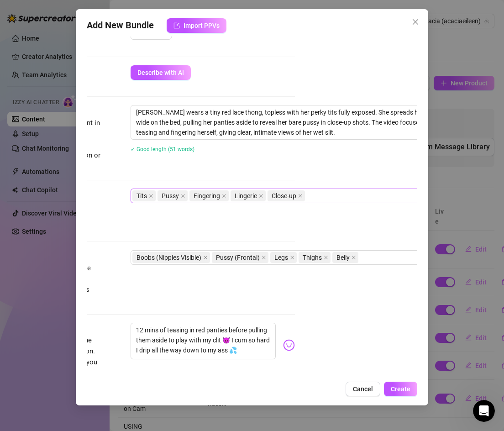
click at [341, 194] on div "Tits Pussy Fingering Lingerie Close-up" at bounding box center [285, 195] width 306 height 13
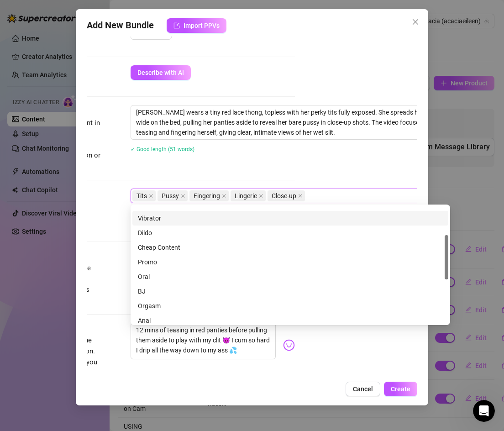
scroll to position [89, 0]
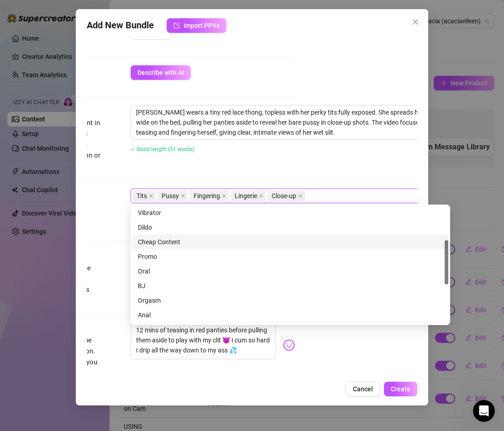
click at [161, 239] on div "Cheap Content" at bounding box center [290, 242] width 305 height 10
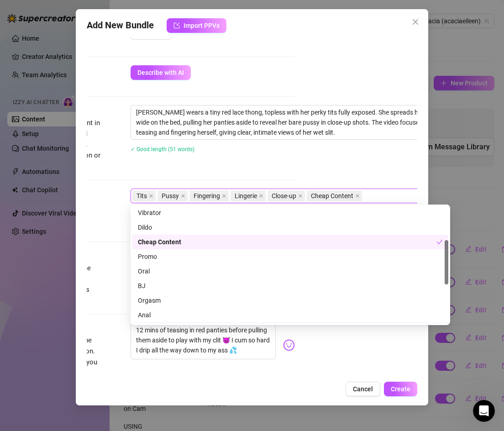
click at [216, 360] on div "Caption Example Provide a sample caption that reflects the exact style you'd us…" at bounding box center [129, 351] width 331 height 56
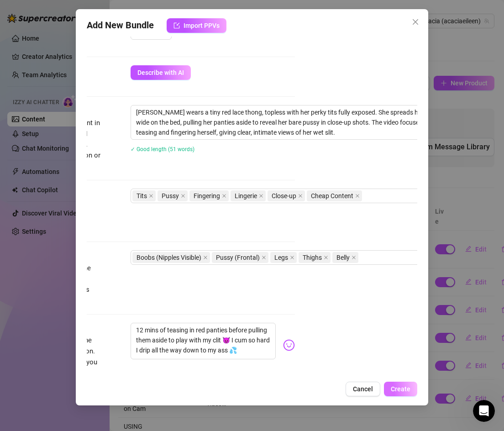
click at [399, 388] on span "Create" at bounding box center [401, 388] width 20 height 7
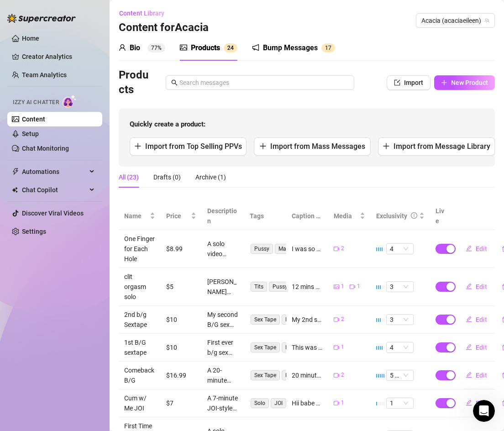
scroll to position [2, 0]
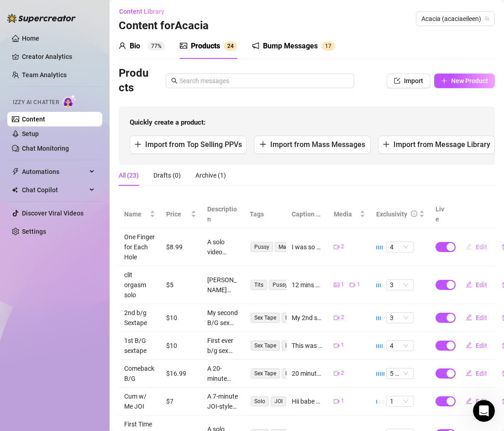
click at [476, 242] on button "Edit" at bounding box center [476, 247] width 36 height 15
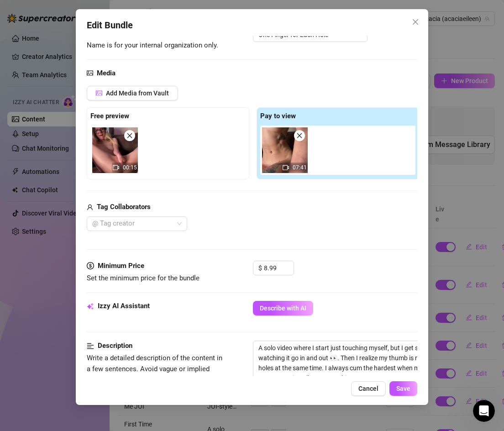
scroll to position [71, 0]
drag, startPoint x: 278, startPoint y: 267, endPoint x: 261, endPoint y: 268, distance: 17.8
click at [261, 268] on div "$ 8.99" at bounding box center [273, 267] width 41 height 15
click at [403, 390] on span "Save" at bounding box center [403, 388] width 14 height 7
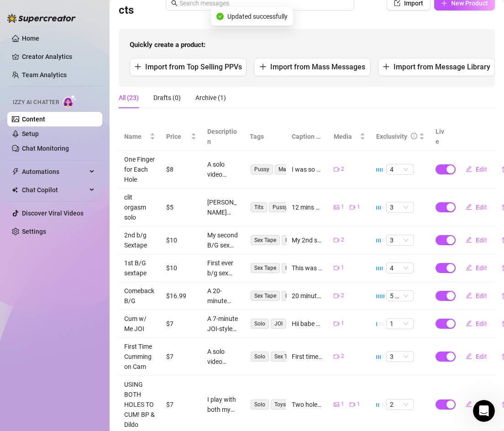
scroll to position [84, 0]
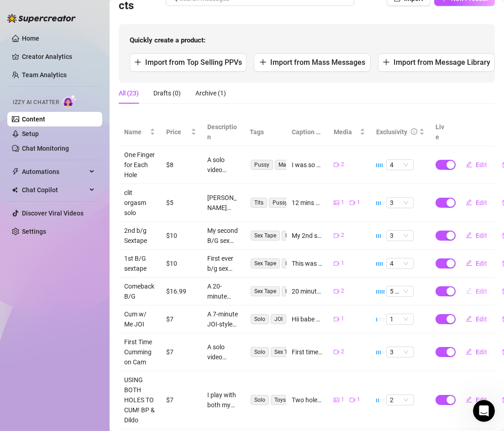
click at [479, 291] on span "Edit" at bounding box center [480, 290] width 11 height 7
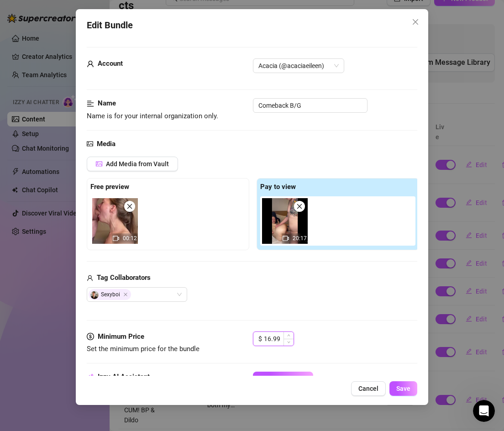
drag, startPoint x: 282, startPoint y: 335, endPoint x: 264, endPoint y: 338, distance: 18.5
click at [264, 338] on input "16.99" at bounding box center [279, 339] width 30 height 14
click at [396, 384] on button "Save" at bounding box center [403, 388] width 28 height 15
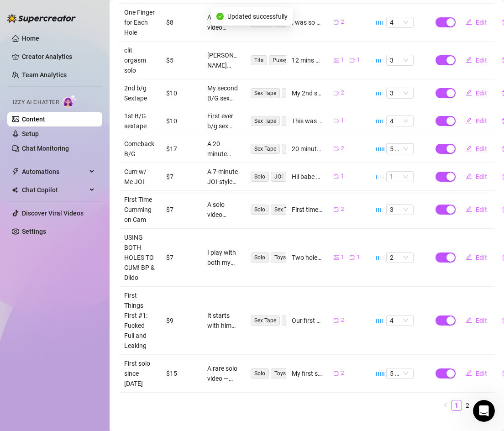
scroll to position [231, 0]
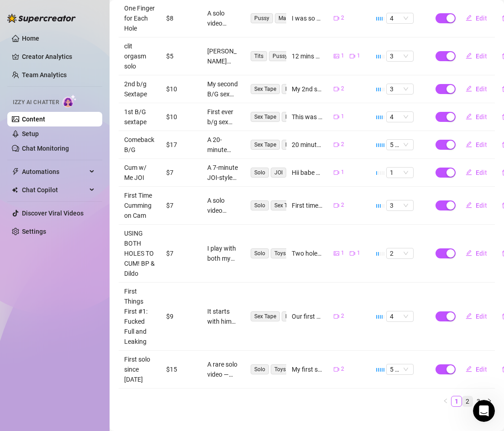
click at [467, 396] on link "2" at bounding box center [467, 401] width 10 height 10
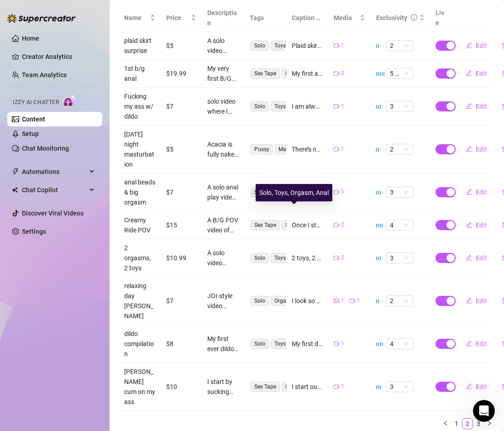
scroll to position [201, 0]
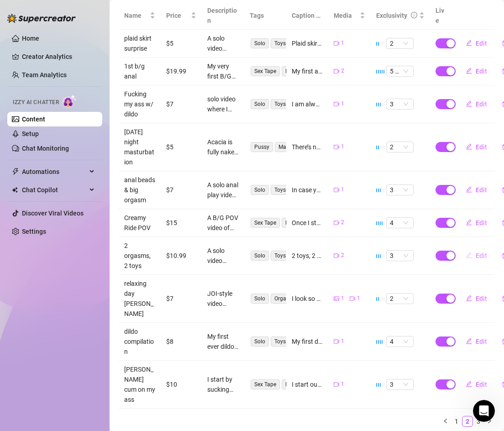
click at [478, 253] on span "Edit" at bounding box center [480, 255] width 11 height 7
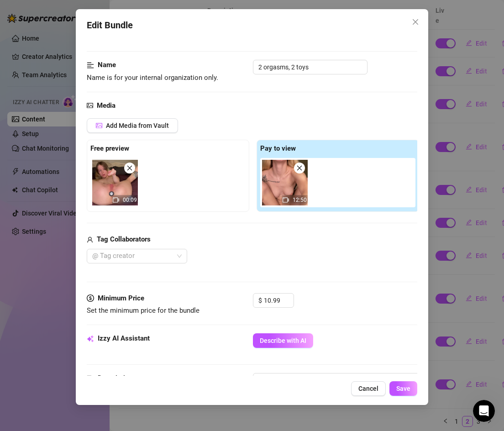
scroll to position [40, 0]
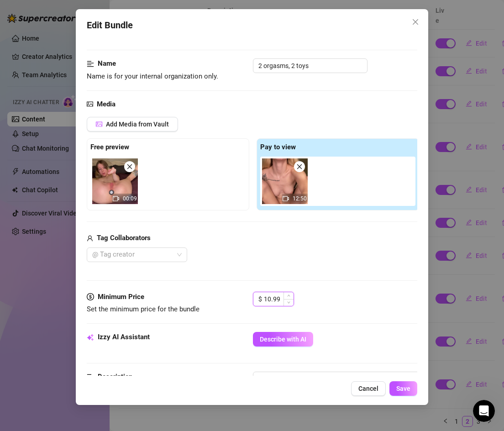
drag, startPoint x: 281, startPoint y: 301, endPoint x: 259, endPoint y: 302, distance: 21.5
click at [259, 302] on div "$ 10.99" at bounding box center [273, 299] width 41 height 15
click at [397, 389] on span "Save" at bounding box center [403, 388] width 14 height 7
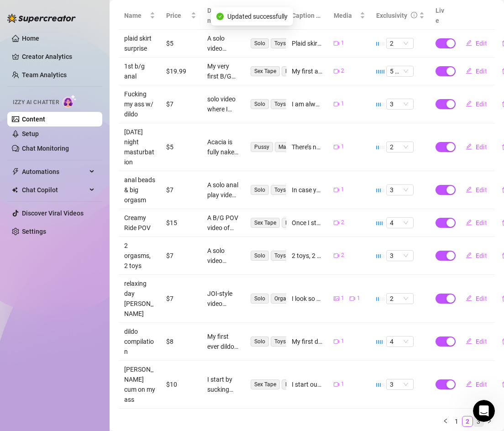
click at [476, 416] on link "3" at bounding box center [478, 421] width 10 height 10
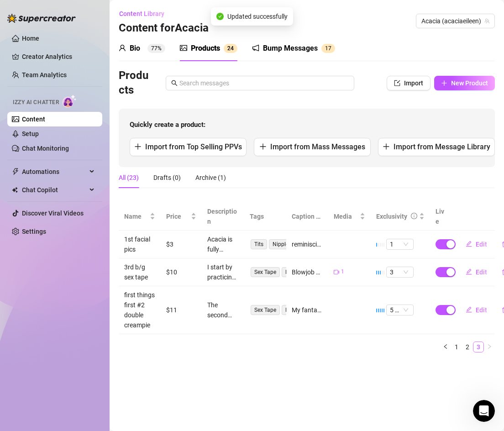
scroll to position [0, 0]
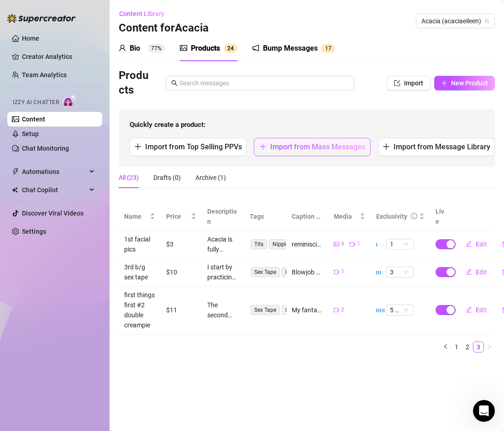
click at [286, 144] on span "Import from Mass Messages" at bounding box center [317, 146] width 95 height 9
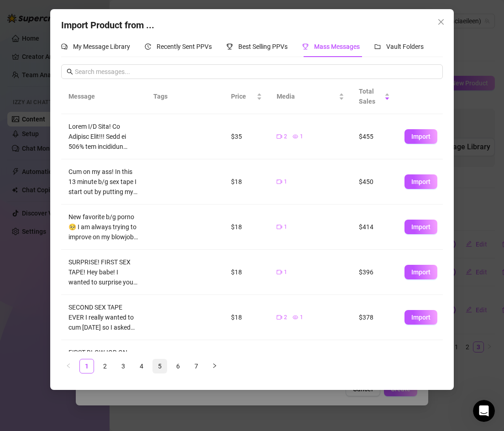
click at [162, 369] on link "5" at bounding box center [160, 366] width 14 height 14
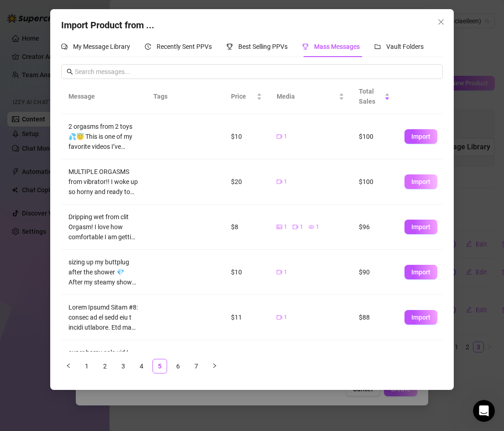
click at [407, 177] on button "Import" at bounding box center [420, 181] width 33 height 15
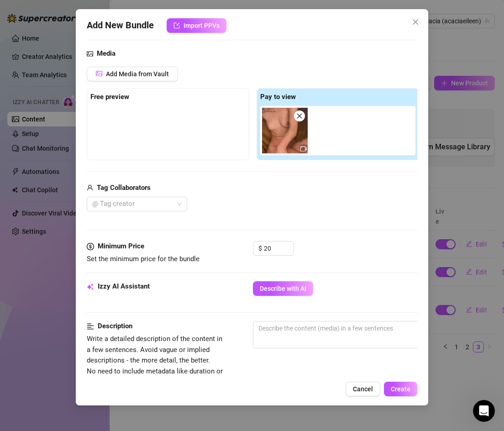
scroll to position [105, 0]
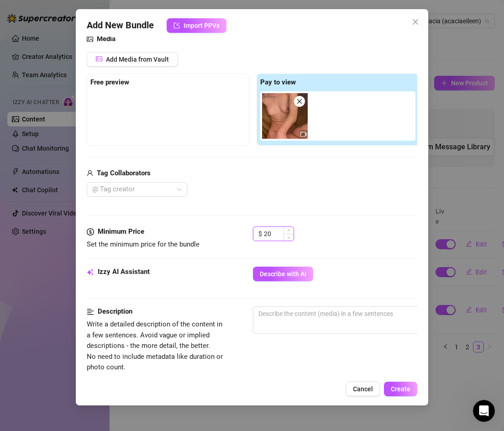
click at [271, 238] on input "20" at bounding box center [279, 234] width 30 height 14
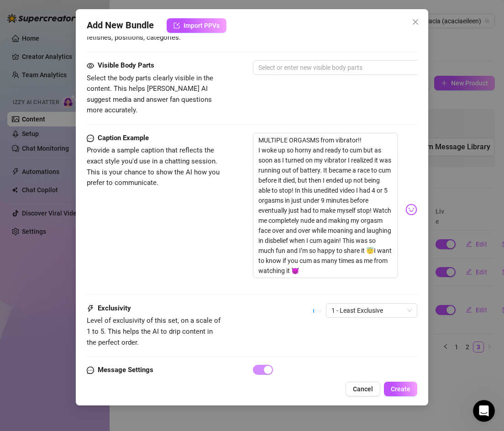
scroll to position [519, 0]
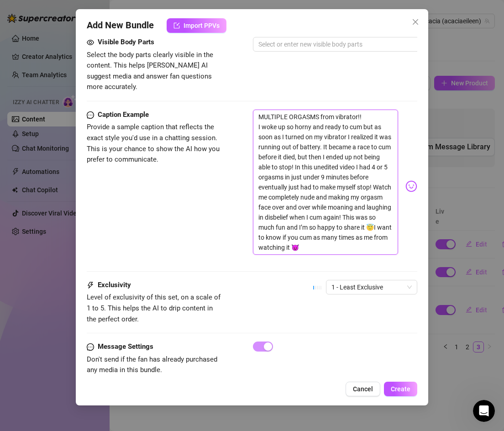
drag, startPoint x: 259, startPoint y: 105, endPoint x: 303, endPoint y: 237, distance: 138.8
click at [303, 237] on textarea "MULTIPLE ORGASMS from vibrator!! I woke up so horny and ready to cum but as soo…" at bounding box center [326, 181] width 146 height 145
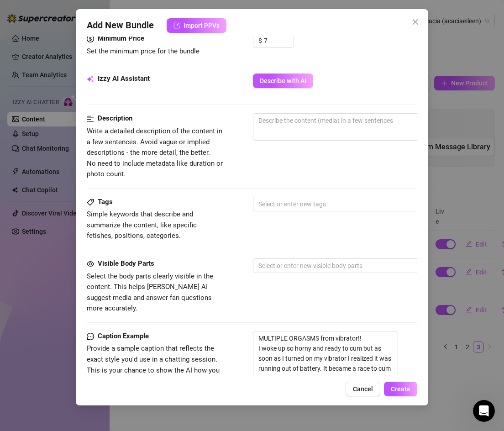
scroll to position [283, 0]
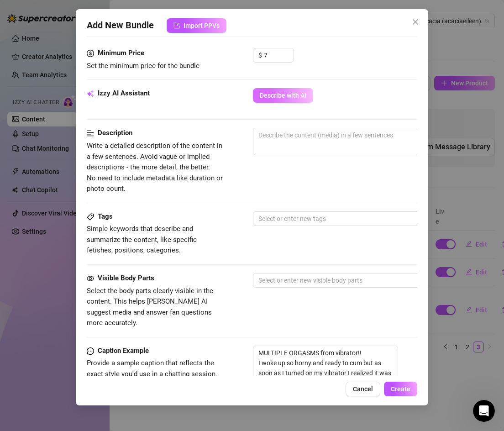
click at [270, 99] on span "Describe with AI" at bounding box center [283, 95] width 47 height 7
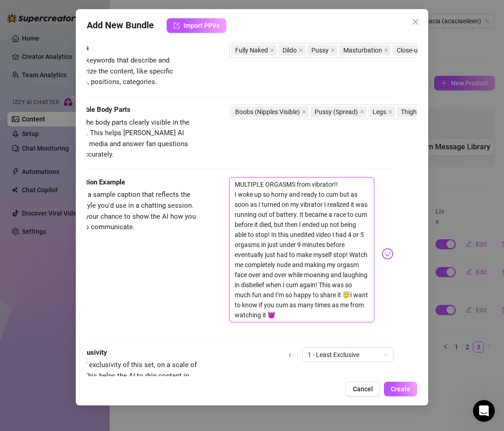
scroll to position [487, 24]
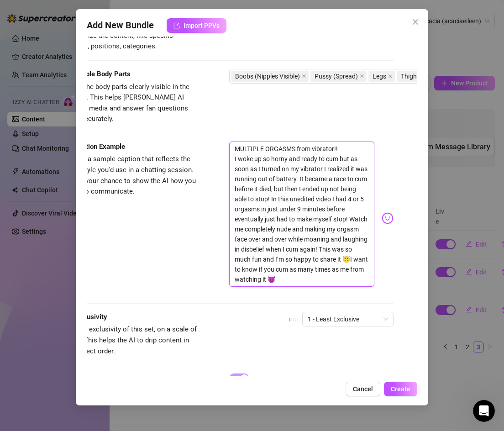
drag, startPoint x: 234, startPoint y: 252, endPoint x: 273, endPoint y: 264, distance: 40.7
click at [273, 264] on textarea "MULTIPLE ORGASMS from vibrator!! I woke up so horny and ready to cum but as soo…" at bounding box center [302, 213] width 146 height 145
paste textarea "y vibe was dying so I tried to cum quick… but ended up cumming 4 or 5 times ins…"
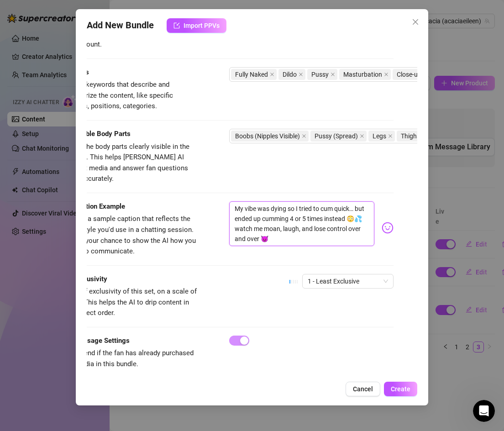
scroll to position [427, 24]
click at [337, 275] on span "1 - Least Exclusive" at bounding box center [347, 282] width 80 height 14
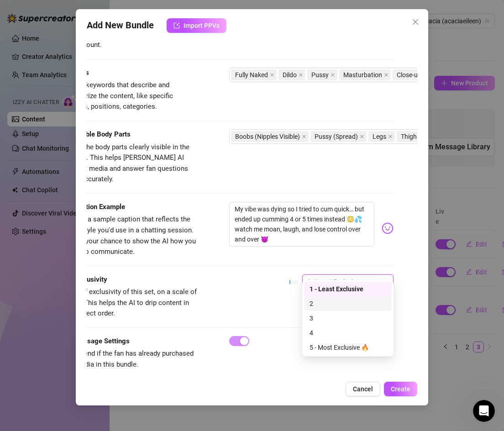
click at [318, 304] on div "2" at bounding box center [347, 303] width 77 height 10
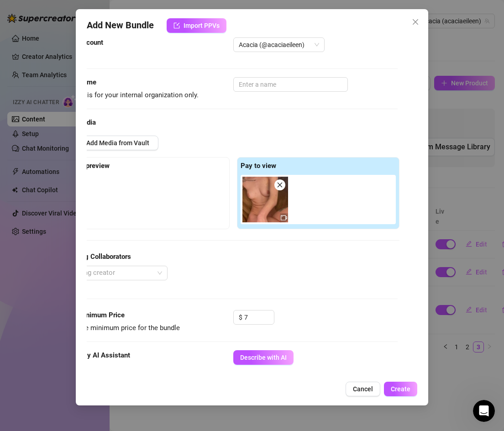
scroll to position [0, 20]
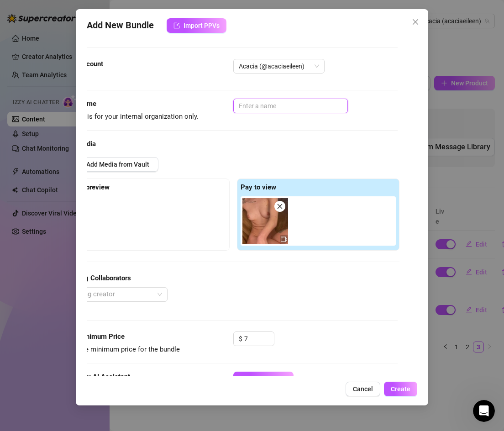
click at [261, 104] on input "text" at bounding box center [290, 106] width 115 height 15
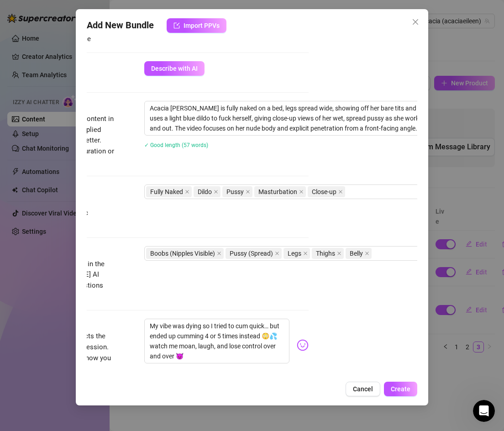
scroll to position [312, 109]
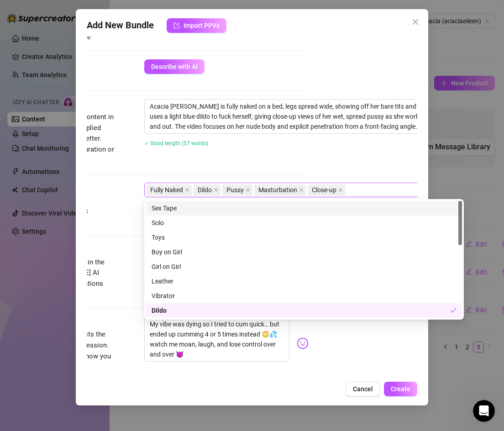
click at [363, 190] on div "Fully Naked Dildo Pussy Masturbation Close-up" at bounding box center [299, 189] width 306 height 13
click at [208, 224] on div "Solo" at bounding box center [303, 223] width 305 height 10
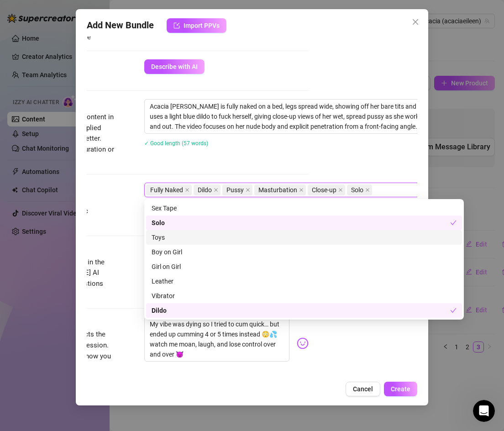
click at [218, 236] on div "Toys" at bounding box center [303, 237] width 305 height 10
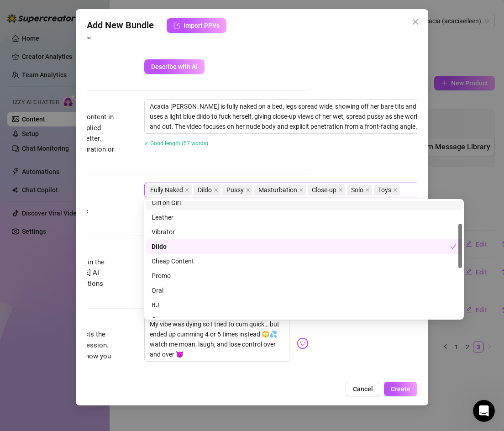
scroll to position [55, 0]
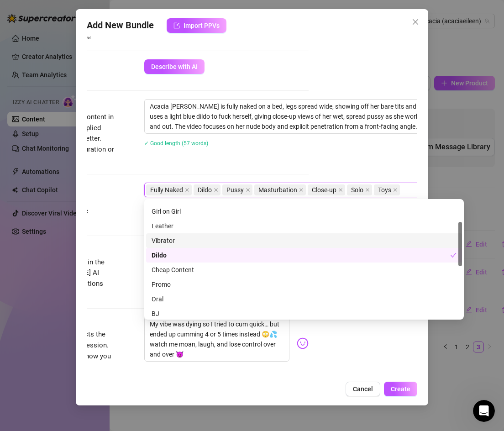
click at [190, 245] on div "Vibrator" at bounding box center [303, 240] width 305 height 10
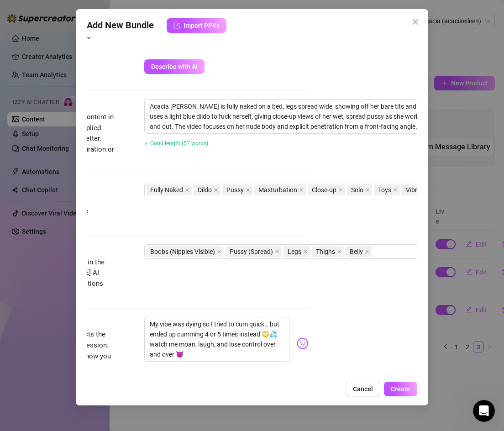
click at [110, 240] on div "Tags Simple keywords that describe and summarize the content, like specific fet…" at bounding box center [143, 213] width 331 height 62
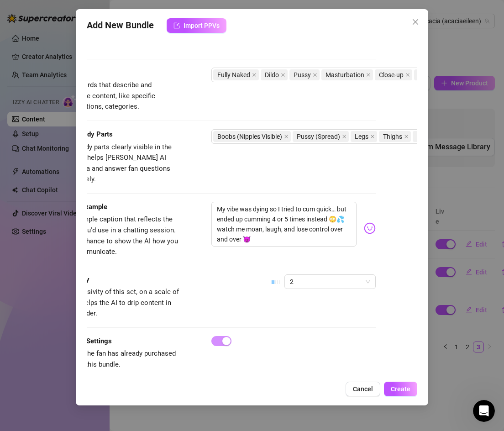
scroll to position [427, 0]
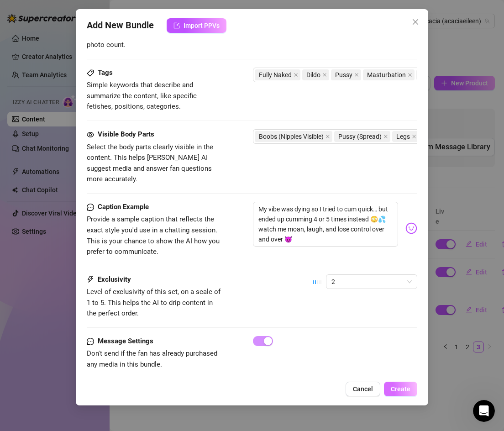
click at [395, 383] on button "Create" at bounding box center [400, 388] width 33 height 15
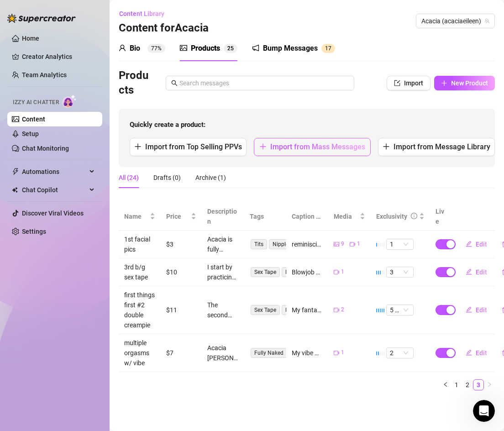
click at [322, 147] on span "Import from Mass Messages" at bounding box center [317, 146] width 95 height 9
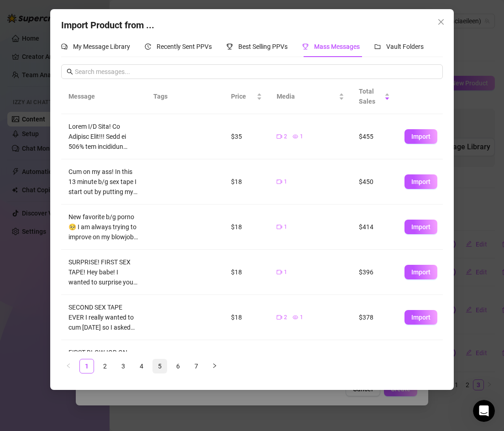
click at [161, 365] on link "5" at bounding box center [160, 366] width 14 height 14
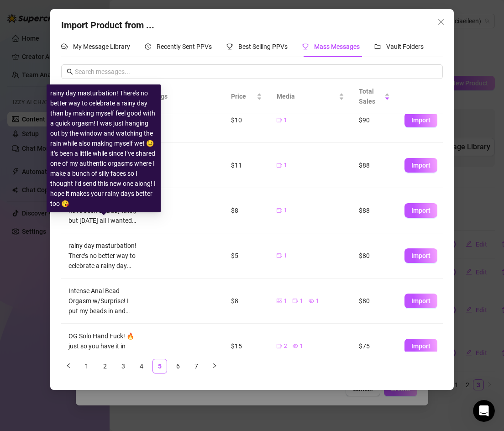
scroll to position [215, 0]
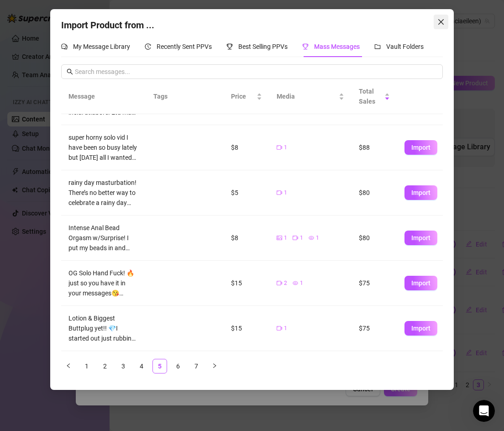
click at [441, 24] on icon "close" at bounding box center [440, 21] width 7 height 7
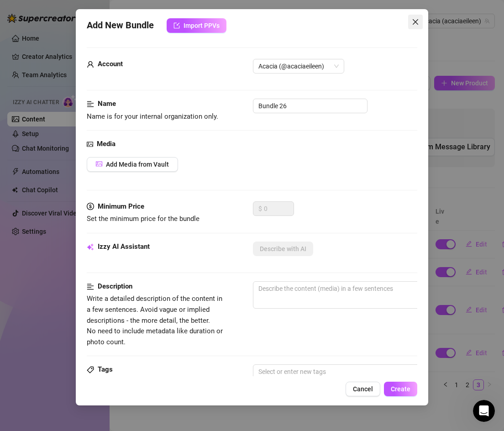
click at [411, 22] on span "Close" at bounding box center [415, 21] width 15 height 7
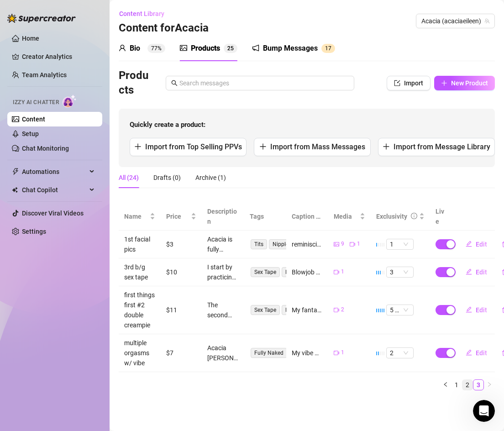
click at [468, 383] on link "2" at bounding box center [467, 385] width 10 height 10
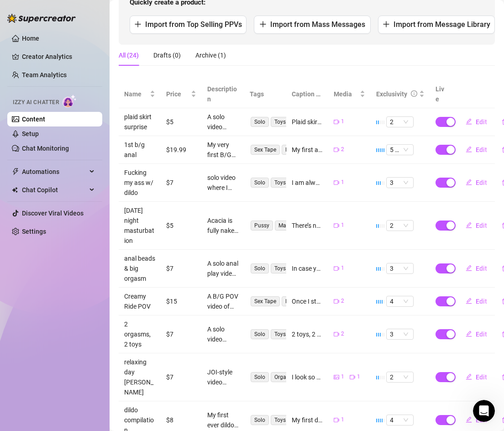
scroll to position [201, 0]
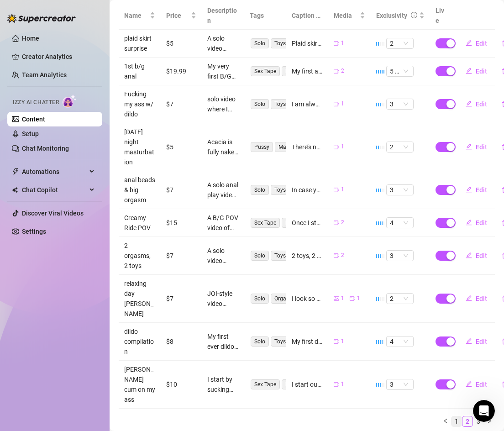
click at [457, 416] on link "1" at bounding box center [456, 421] width 10 height 10
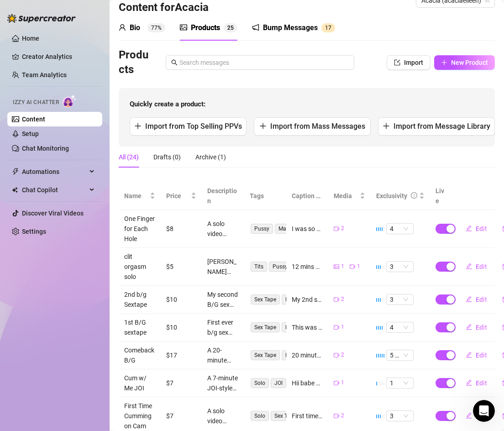
scroll to position [10, 0]
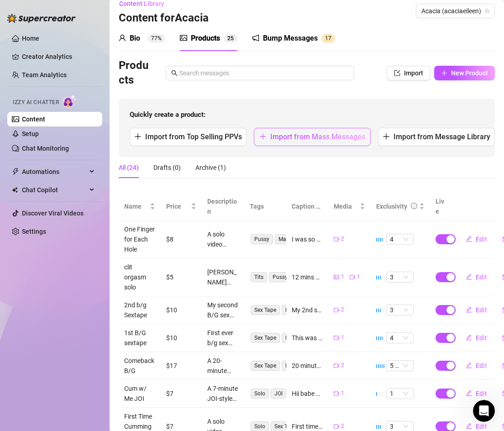
click at [297, 133] on span "Import from Mass Messages" at bounding box center [317, 136] width 95 height 9
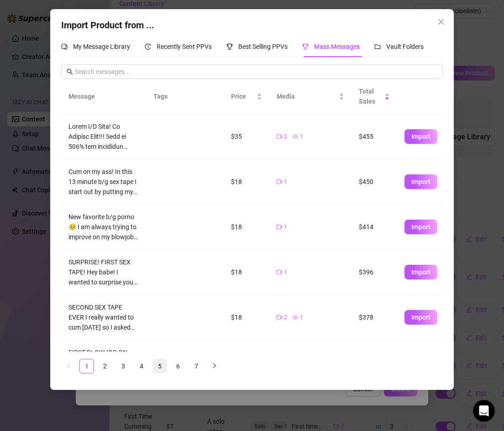
click at [155, 363] on link "5" at bounding box center [160, 366] width 14 height 14
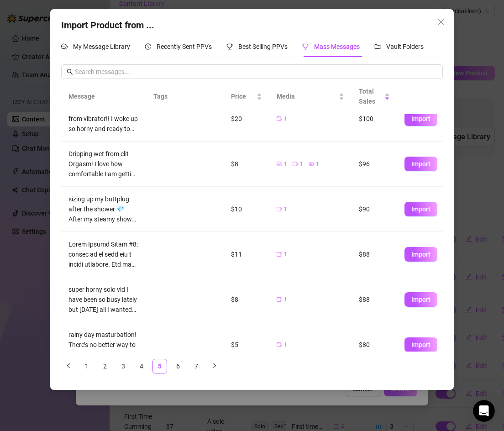
scroll to position [215, 0]
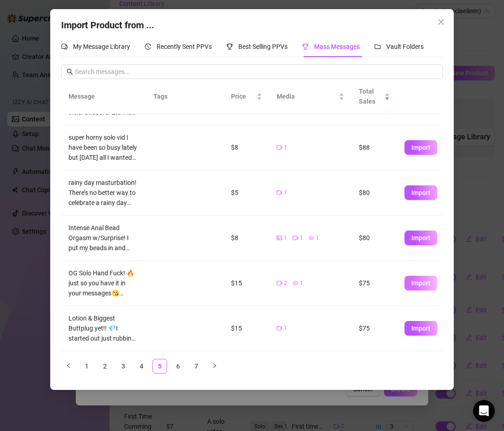
click at [428, 281] on span "Import" at bounding box center [420, 282] width 19 height 7
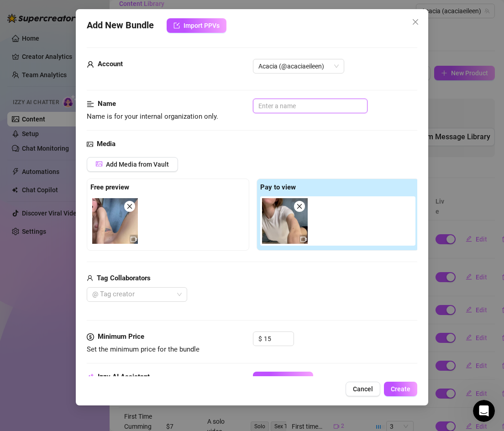
click at [272, 109] on input "text" at bounding box center [310, 106] width 115 height 15
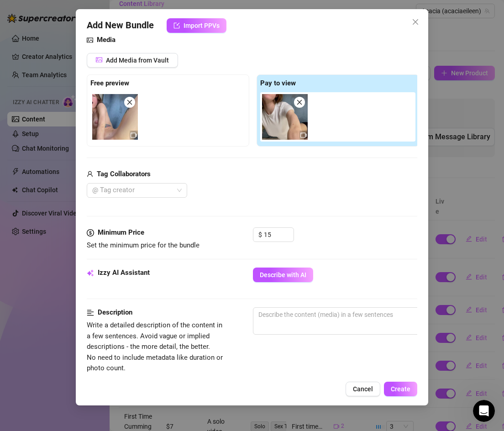
scroll to position [112, 0]
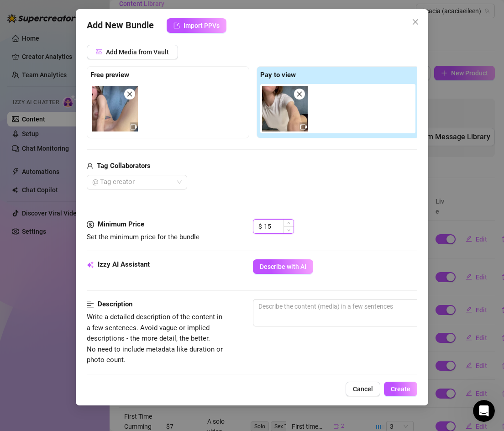
click at [271, 230] on input "15" at bounding box center [279, 226] width 30 height 14
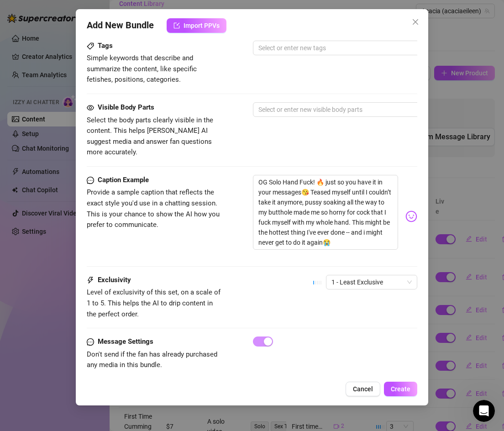
scroll to position [454, 0]
drag, startPoint x: 308, startPoint y: 180, endPoint x: 326, endPoint y: 228, distance: 51.1
click at [326, 228] on textarea "OG Solo Hand Fuck! 🔥 just so you have it in your messages😘 Teased myself until …" at bounding box center [326, 211] width 146 height 75
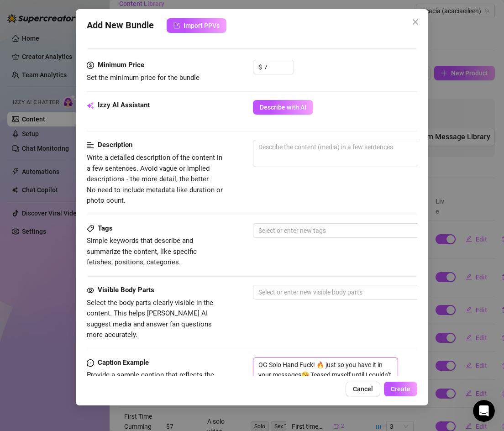
scroll to position [269, 0]
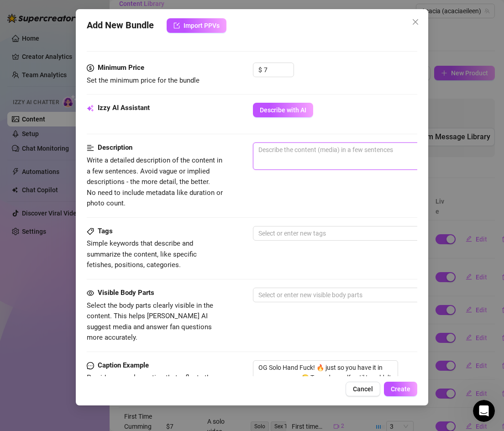
click at [280, 150] on textarea at bounding box center [412, 150] width 318 height 14
paste textarea "Teased myself until I couldn’t take it anymore, pussy soaking all the way to my…"
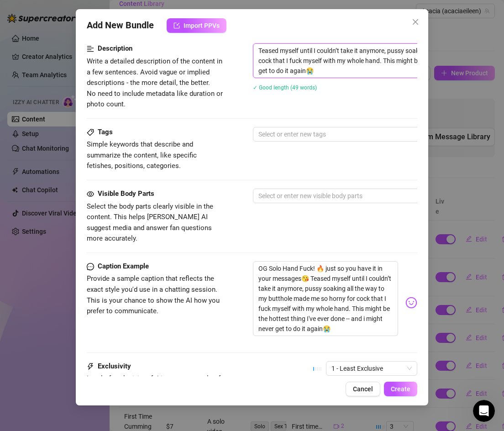
scroll to position [370, 0]
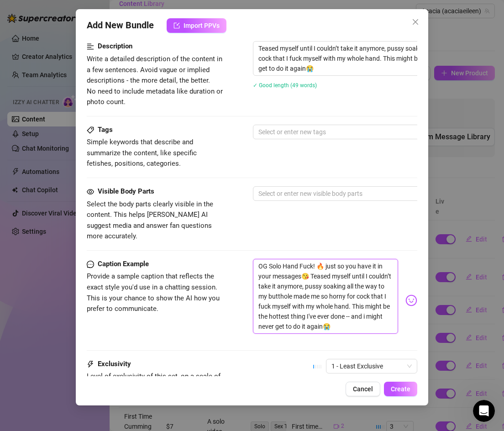
click at [266, 259] on textarea "OG Solo Hand Fuck! 🔥 just so you have it in your messages😘 Teased myself until …" at bounding box center [326, 296] width 146 height 75
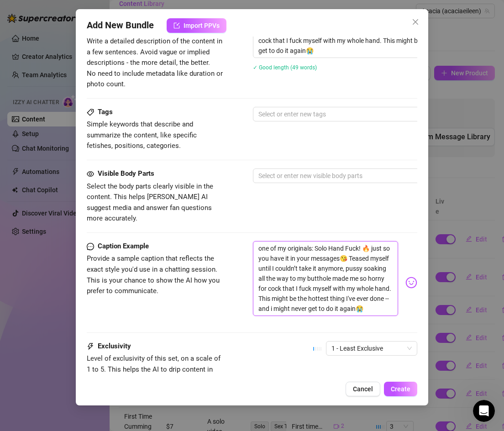
scroll to position [388, 0]
click at [378, 341] on span "1 - Least Exclusive" at bounding box center [371, 348] width 80 height 14
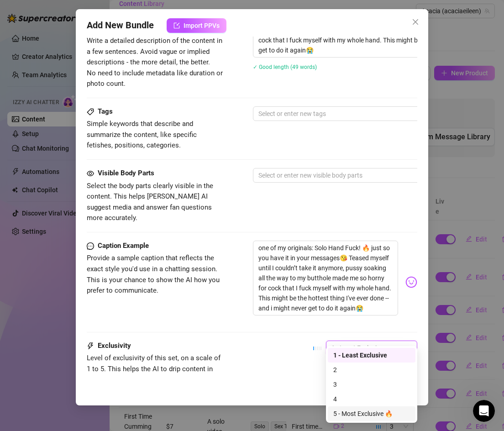
click at [354, 410] on div "5 - Most Exclusive 🔥" at bounding box center [371, 413] width 77 height 10
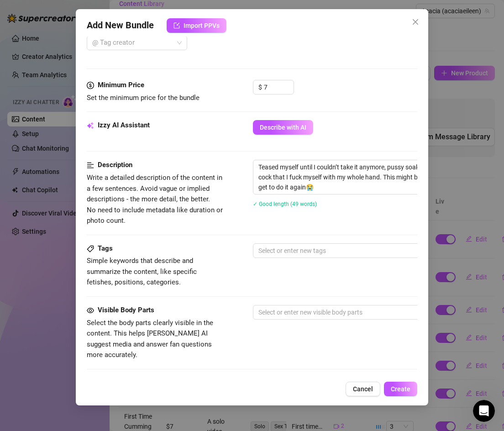
scroll to position [253, 0]
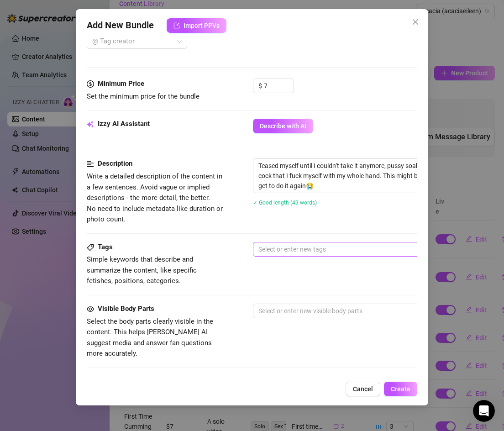
click at [276, 247] on div at bounding box center [408, 249] width 306 height 13
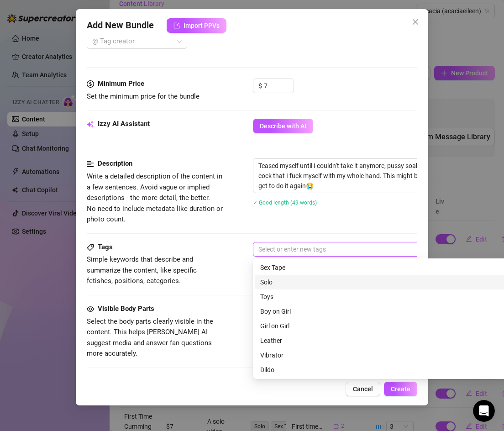
click at [276, 283] on div "Solo" at bounding box center [412, 282] width 305 height 10
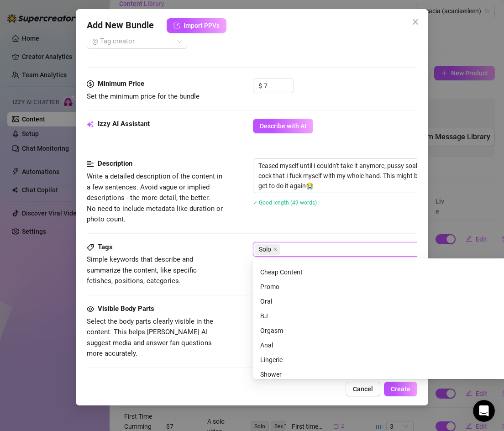
scroll to position [115, 0]
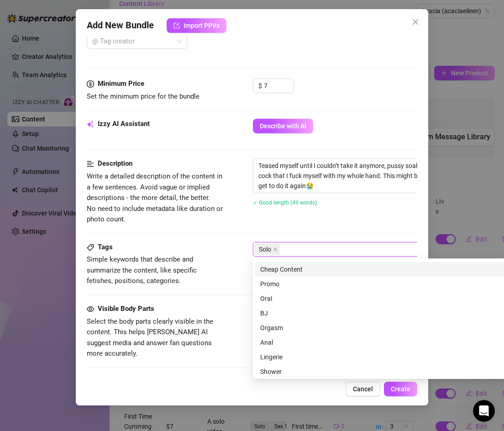
click at [281, 273] on div "Cheap Content" at bounding box center [412, 269] width 305 height 10
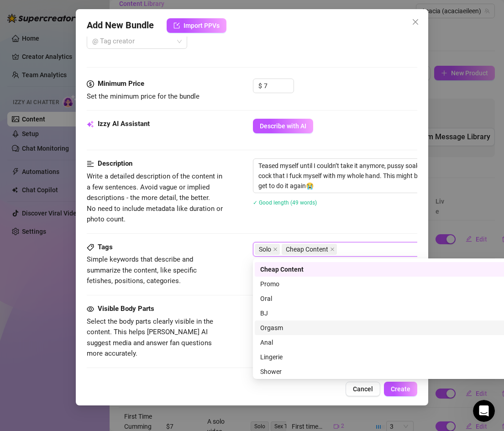
click at [277, 323] on div "Orgasm" at bounding box center [412, 328] width 305 height 10
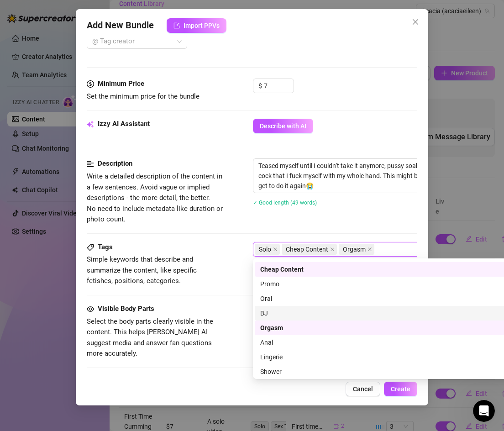
click at [228, 314] on div "Visible Body Parts Select the body parts clearly visible in the content. This h…" at bounding box center [252, 331] width 331 height 56
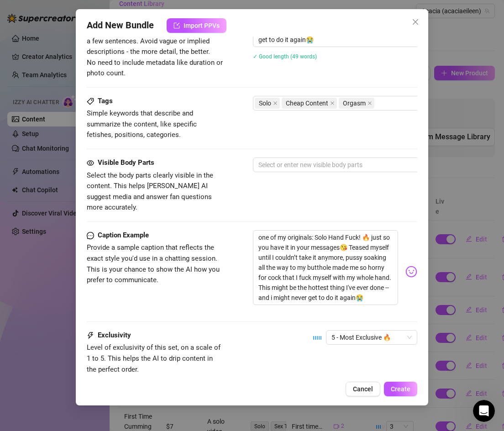
scroll to position [454, 0]
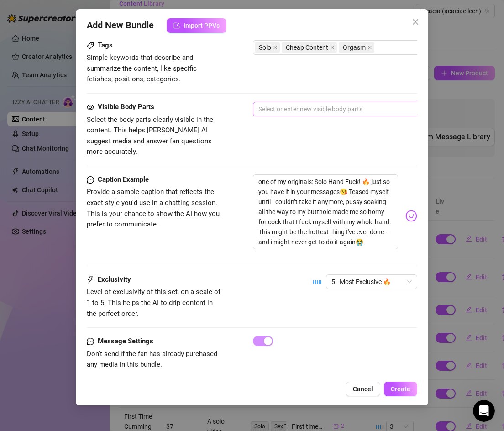
click at [269, 109] on div at bounding box center [408, 109] width 306 height 13
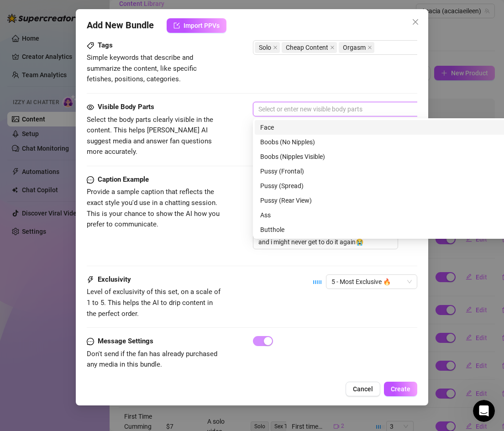
click at [276, 128] on div "Face" at bounding box center [412, 127] width 305 height 10
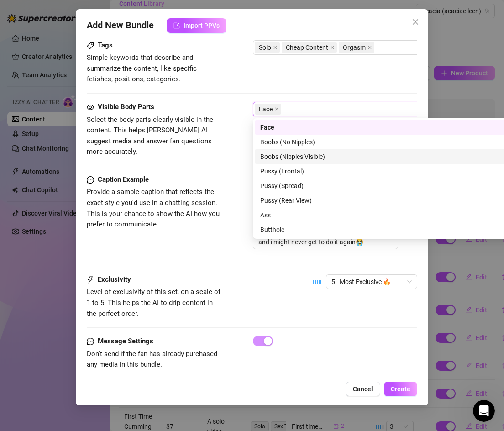
click at [267, 155] on div "Boobs (Nipples Visible)" at bounding box center [412, 156] width 305 height 10
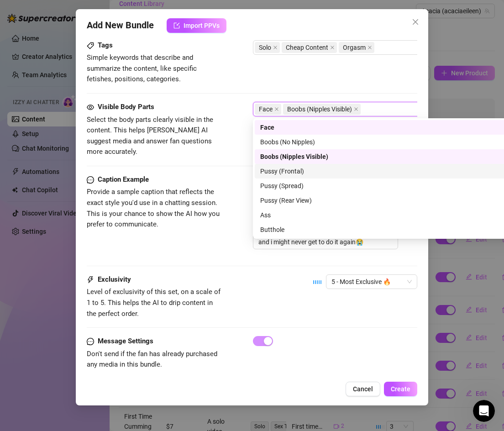
click at [268, 167] on div "Pussy (Frontal)" at bounding box center [412, 171] width 305 height 10
click at [268, 178] on div "Pussy (Spread)" at bounding box center [413, 185] width 316 height 15
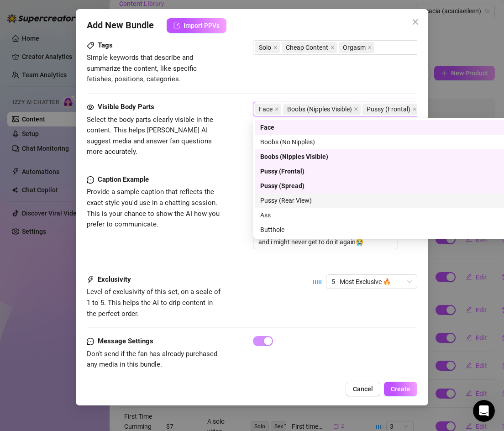
click at [268, 196] on div "Pussy (Rear View)" at bounding box center [412, 200] width 305 height 10
click at [268, 196] on div "Pussy (Rear View)" at bounding box center [409, 200] width 298 height 10
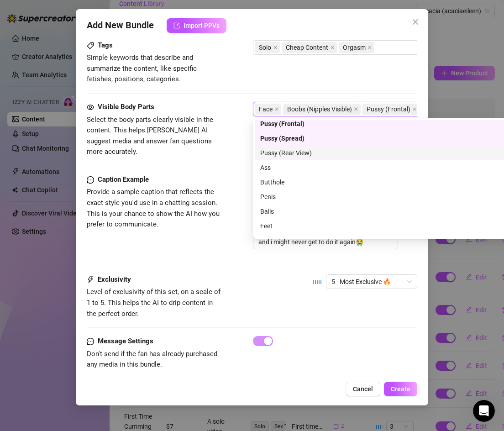
scroll to position [58, 0]
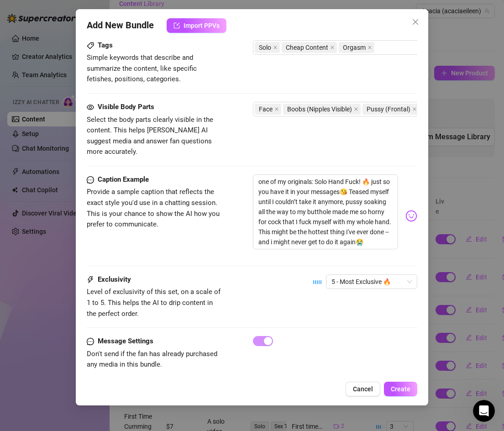
click at [221, 205] on span "Provide a sample caption that reflects the exact style you'd use in a chatting …" at bounding box center [155, 208] width 137 height 43
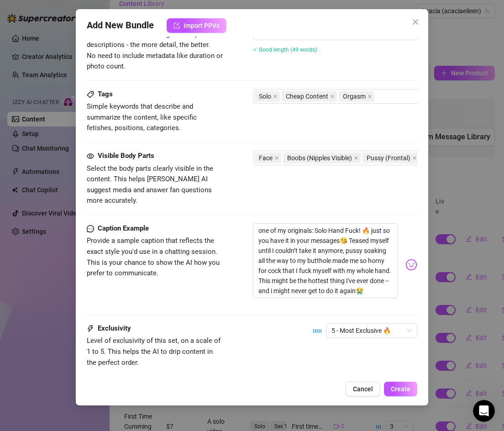
scroll to position [393, 0]
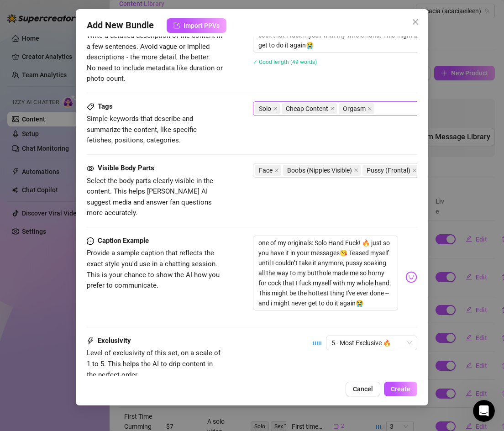
click at [380, 110] on div "Solo Cheap Content Orgasm" at bounding box center [408, 108] width 306 height 13
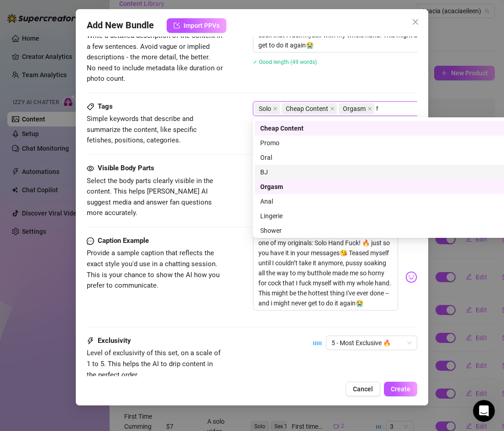
scroll to position [0, 0]
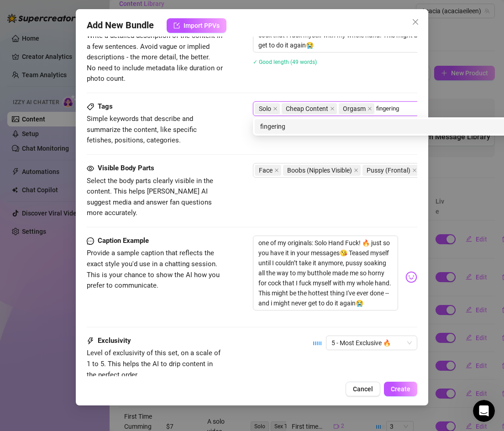
click at [341, 122] on div "fingering" at bounding box center [412, 126] width 305 height 10
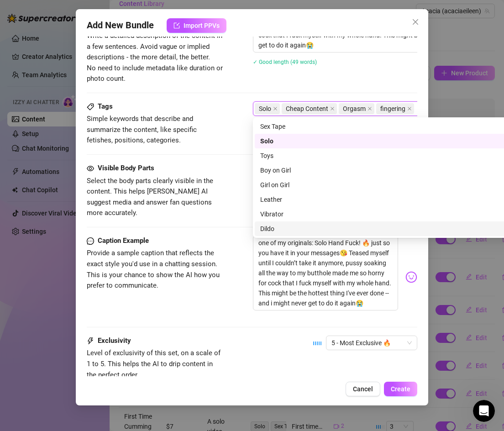
click at [201, 252] on span "Provide a sample caption that reflects the exact style you'd use in a chatting …" at bounding box center [153, 269] width 133 height 41
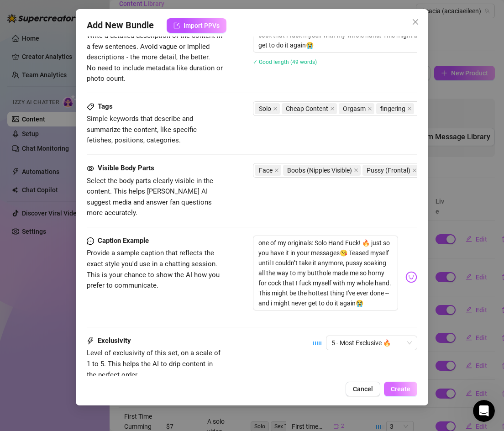
click at [396, 388] on span "Create" at bounding box center [401, 388] width 20 height 7
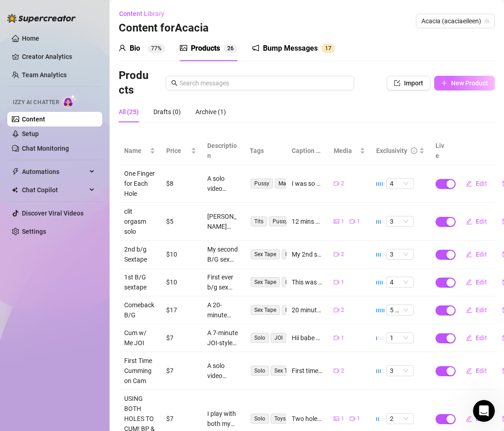
click at [443, 80] on icon "plus" at bounding box center [444, 83] width 6 height 6
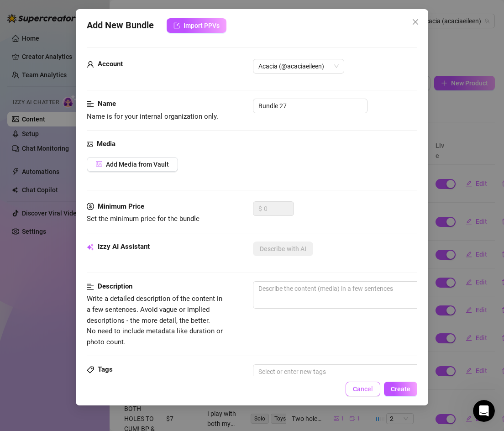
click at [357, 386] on span "Cancel" at bounding box center [363, 388] width 20 height 7
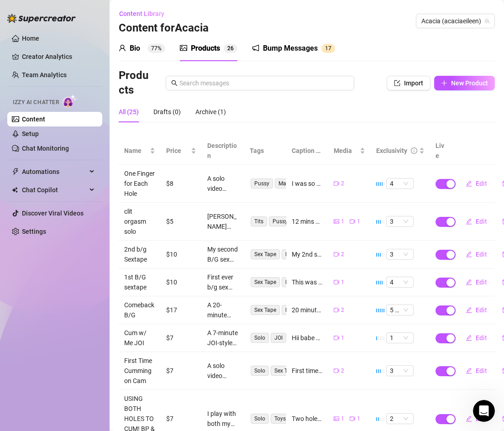
click at [45, 118] on link "Content" at bounding box center [33, 118] width 23 height 7
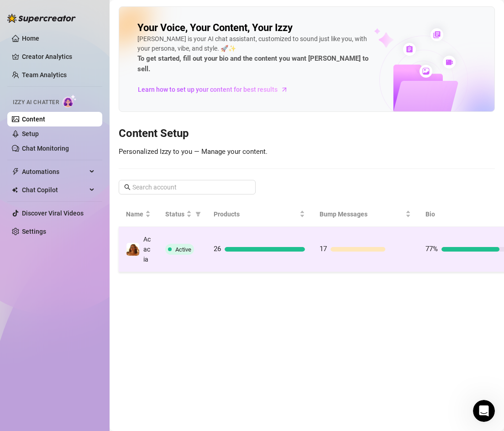
click at [233, 263] on td "26" at bounding box center [259, 249] width 106 height 45
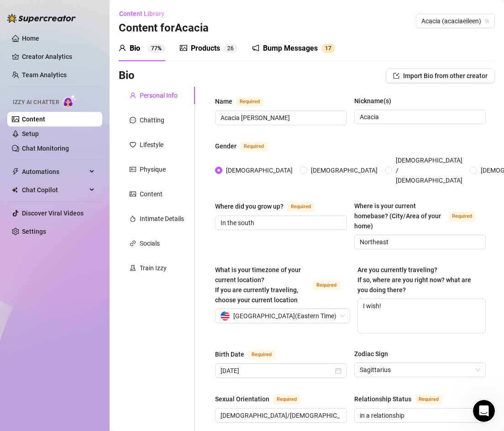
click at [200, 42] on div "Products 2 6" at bounding box center [208, 49] width 57 height 26
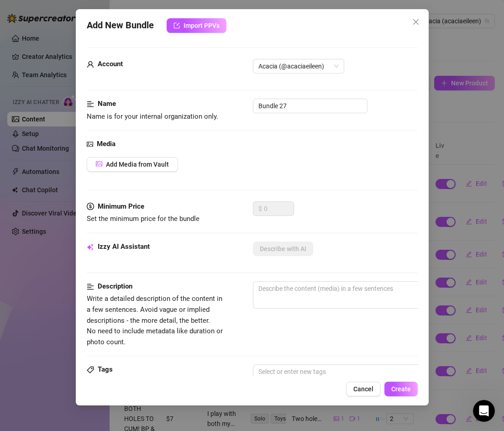
scroll to position [1, 0]
click at [203, 20] on button "Import PPVs" at bounding box center [197, 25] width 60 height 15
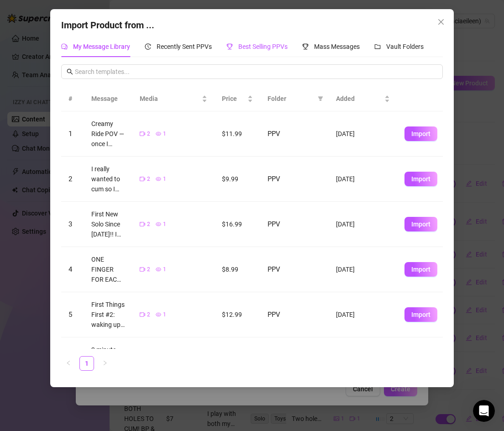
click at [265, 42] on div "Best Selling PPVs" at bounding box center [256, 47] width 61 height 10
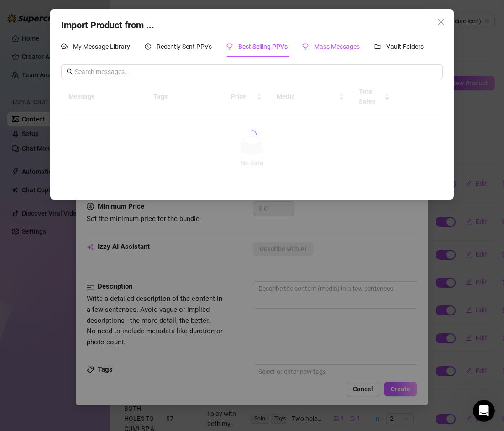
click at [312, 42] on div "Mass Messages" at bounding box center [330, 47] width 57 height 10
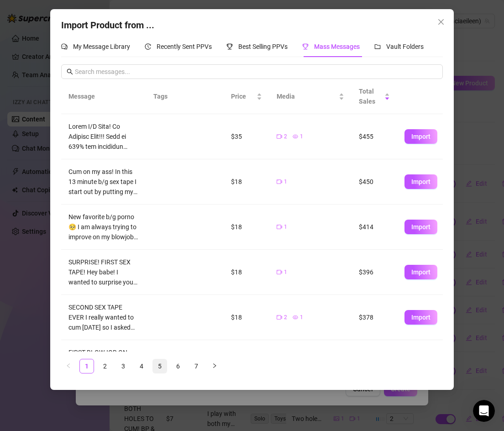
click at [156, 365] on link "5" at bounding box center [160, 366] width 14 height 14
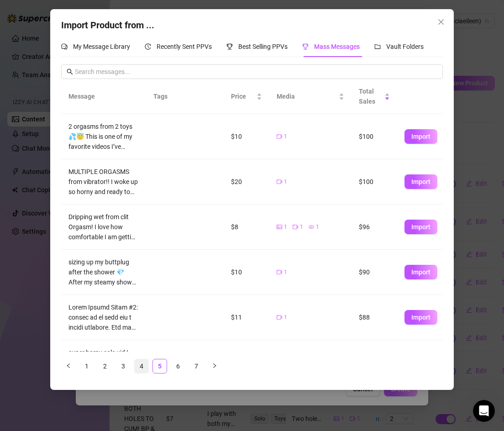
click at [144, 365] on link "4" at bounding box center [142, 366] width 14 height 14
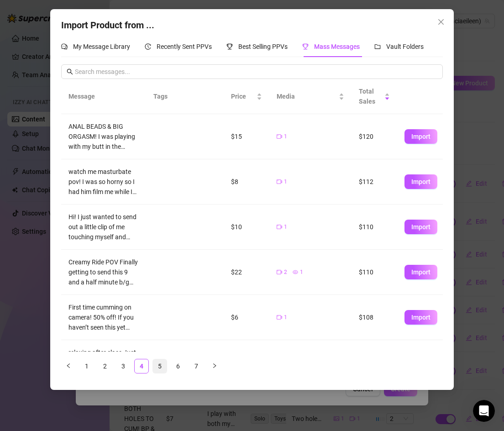
click at [161, 363] on link "5" at bounding box center [160, 366] width 14 height 14
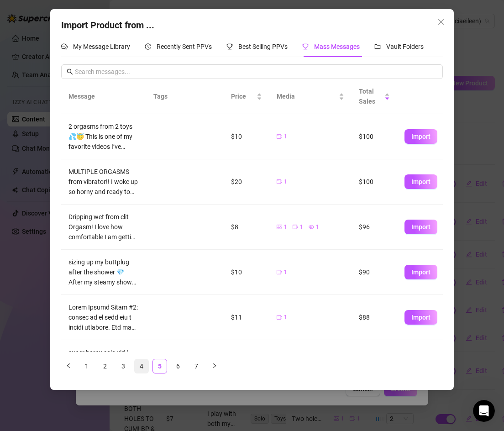
click at [146, 364] on link "4" at bounding box center [142, 366] width 14 height 14
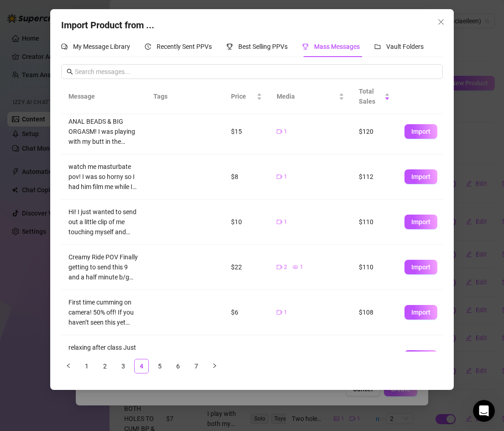
scroll to position [0, 0]
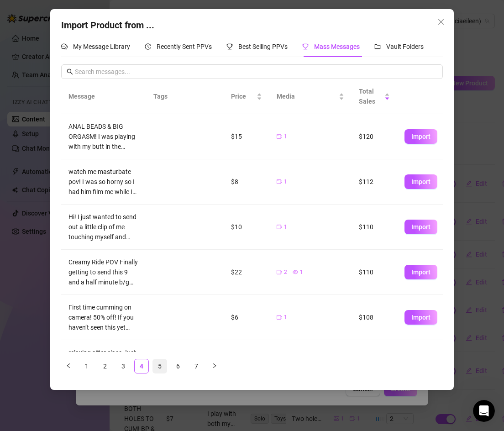
click at [157, 360] on link "5" at bounding box center [160, 366] width 14 height 14
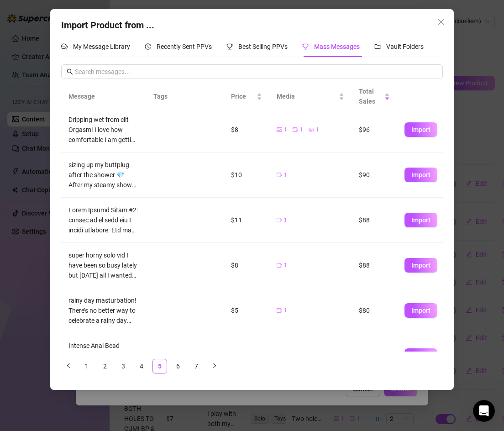
scroll to position [215, 0]
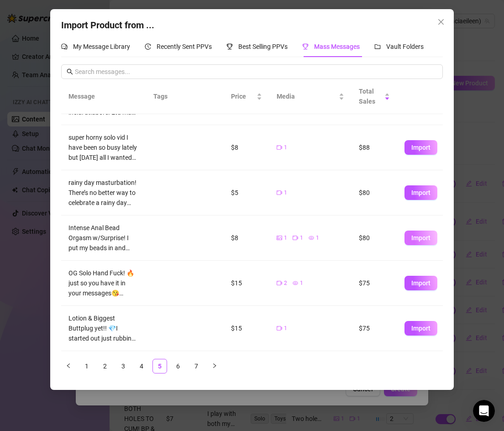
click at [422, 236] on span "Import" at bounding box center [420, 237] width 19 height 7
type textarea "Intense Anal Bead Orgasm w/Surprise! I put my beads in and decided to masturbat…"
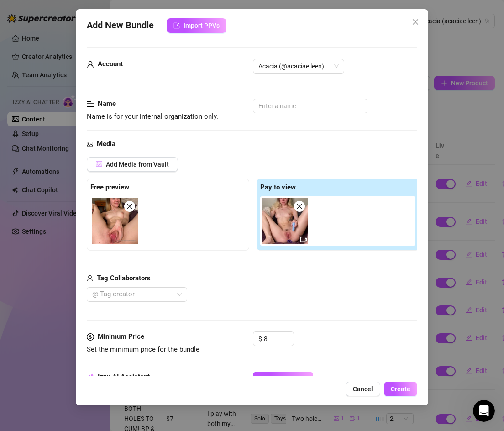
scroll to position [21, 0]
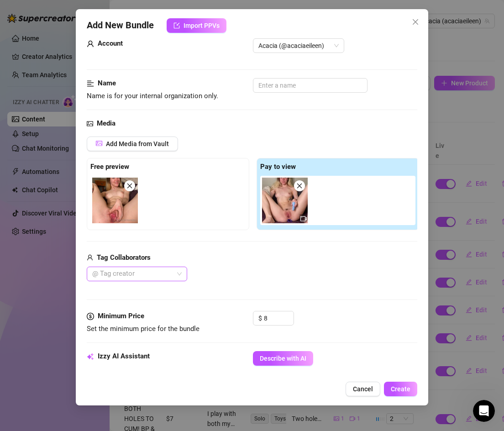
click at [169, 271] on div at bounding box center [132, 273] width 87 height 13
click at [154, 302] on div "Sexyboi" at bounding box center [137, 307] width 86 height 10
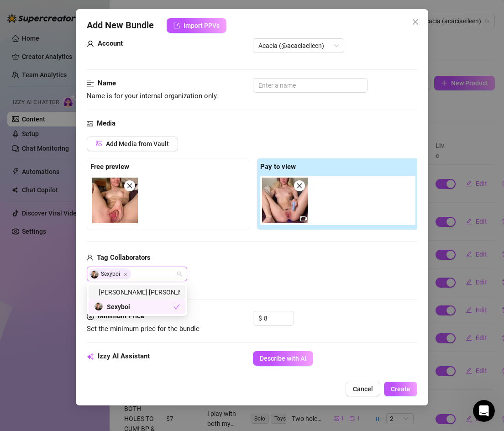
click at [154, 297] on div "Andy Lois" at bounding box center [137, 292] width 86 height 10
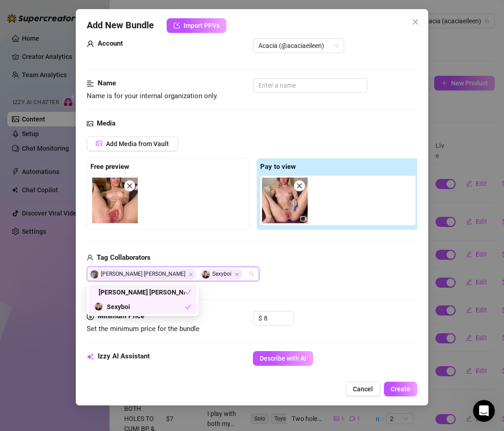
click at [138, 306] on div "Sexyboi" at bounding box center [139, 307] width 91 height 10
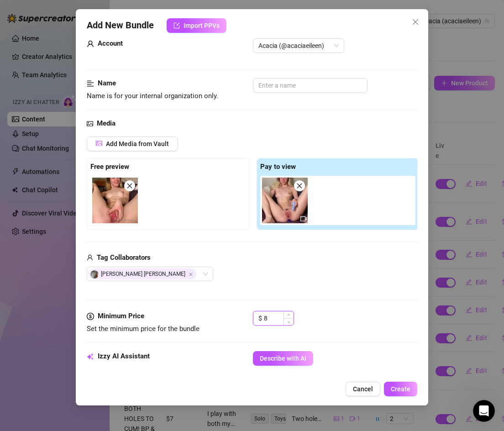
click at [266, 317] on input "8" at bounding box center [279, 318] width 30 height 14
type input "5"
click at [270, 87] on input "text" at bounding box center [310, 85] width 115 height 15
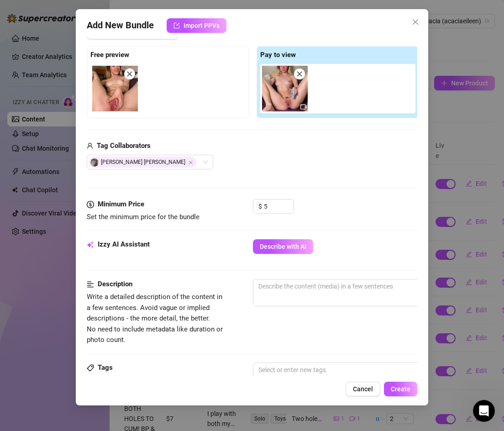
scroll to position [133, 0]
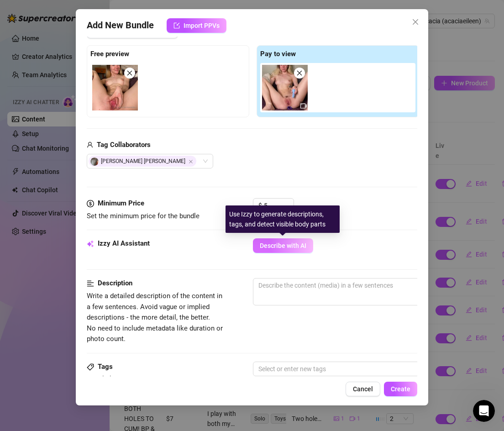
type input "anal bead surprise"
click at [270, 247] on span "Describe with AI" at bounding box center [283, 245] width 47 height 7
type textarea "Acacia"
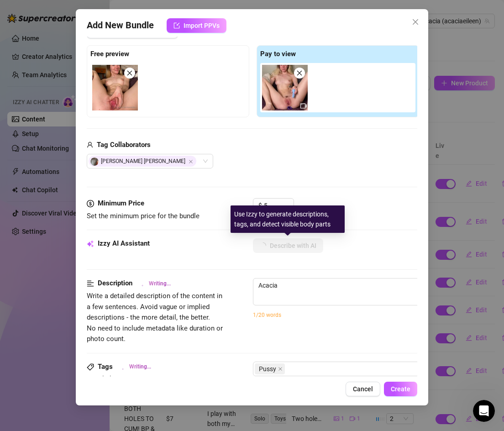
type textarea "Acacia is"
type textarea "Acacia is fully"
type textarea "Acacia is fully naked"
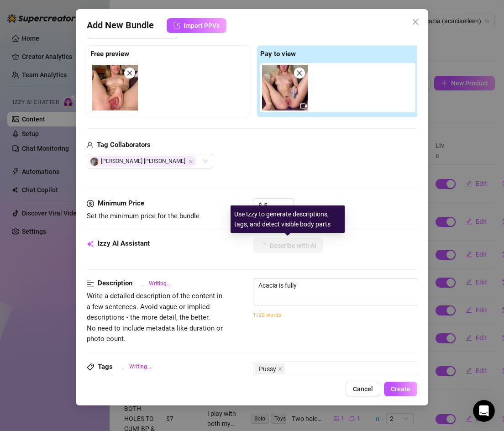
type textarea "Acacia is fully naked"
type textarea "Acacia is fully naked on"
type textarea "Acacia is fully naked on a"
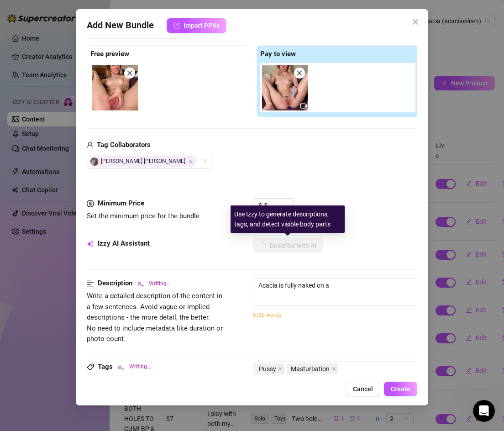
type textarea "Acacia is fully naked on a bed,"
type textarea "Acacia is fully naked on a bed, legs"
type textarea "Acacia is fully naked on a bed, legs spread"
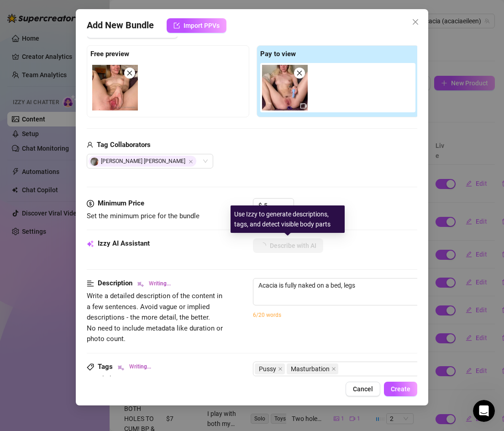
type textarea "Acacia is fully naked on a bed, legs spread"
type textarea "Acacia is fully naked on a bed, legs spread wide"
type textarea "Acacia is fully naked on a bed, legs spread wide with"
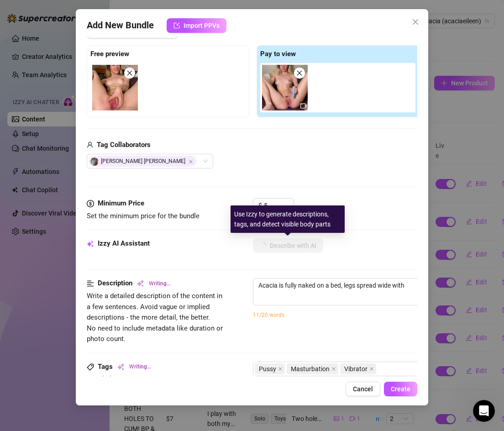
type textarea "Acacia is fully naked on a bed, legs spread wide with her"
type textarea "Acacia is fully naked on a bed, legs spread wide with her bare"
type textarea "Acacia is fully naked on a bed, legs spread wide with her bare tits"
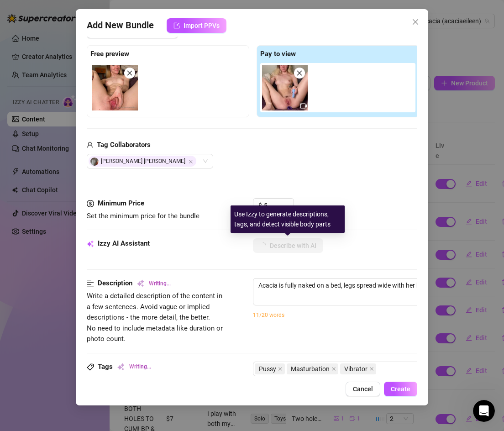
type textarea "Acacia is fully naked on a bed, legs spread wide with her bare tits"
type textarea "Acacia is fully naked on a bed, legs spread wide with her bare tits and"
type textarea "Acacia is fully naked on a bed, legs spread wide with her bare tits and pussy"
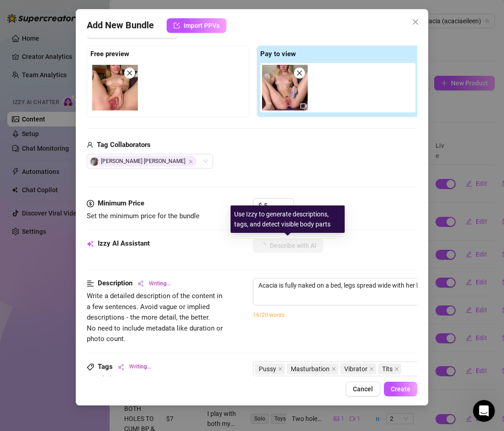
type textarea "Acacia is fully naked on a bed, legs spread wide with her bare tits and pussy on"
type textarea "Acacia is fully naked on a bed, legs spread wide with her bare tits and pussy o…"
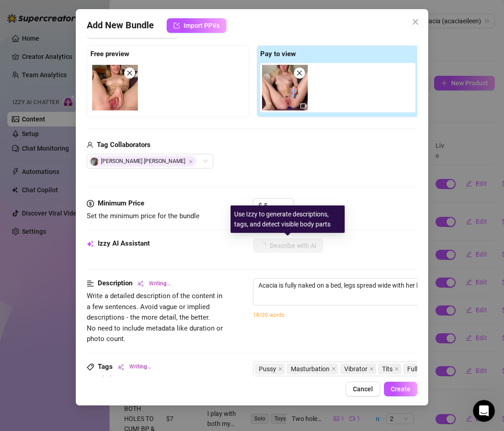
type textarea "Acacia is fully naked on a bed, legs spread wide with her bare tits and pussy o…"
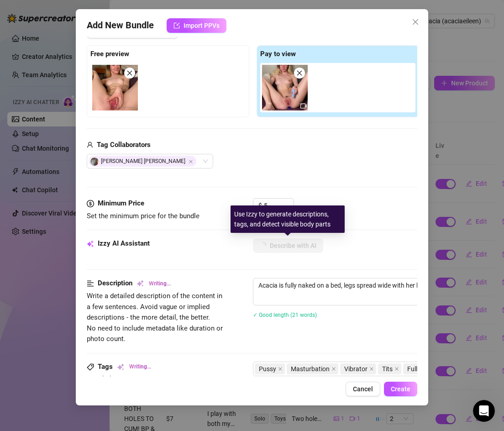
type textarea "Acacia is fully naked on a bed, legs spread wide with her bare tits and pussy o…"
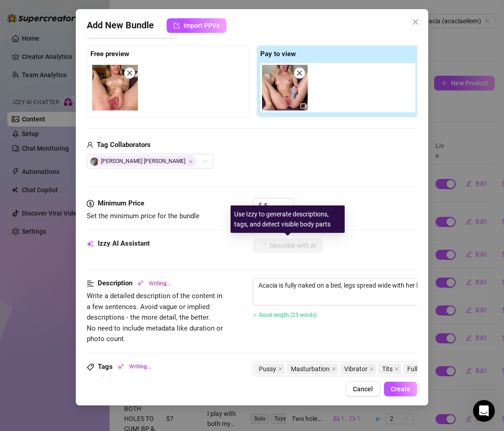
type textarea "Acacia is fully naked on a bed, legs spread wide with her bare tits and pussy o…"
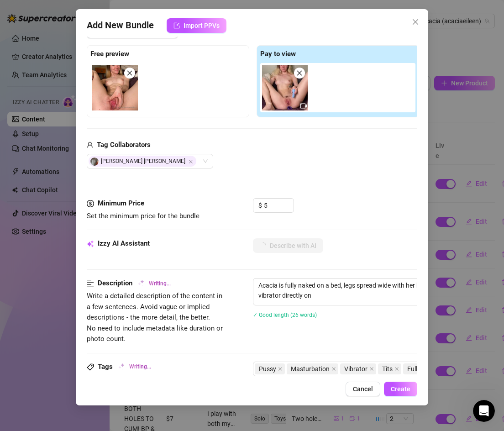
type textarea "Acacia is fully naked on a bed, legs spread wide with her bare tits and pussy o…"
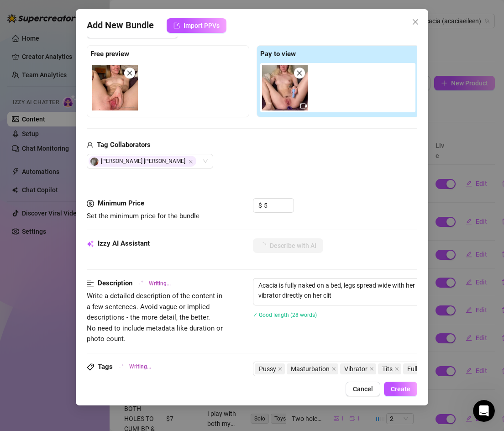
type textarea "Acacia is fully naked on a bed, legs spread wide with her bare tits and pussy o…"
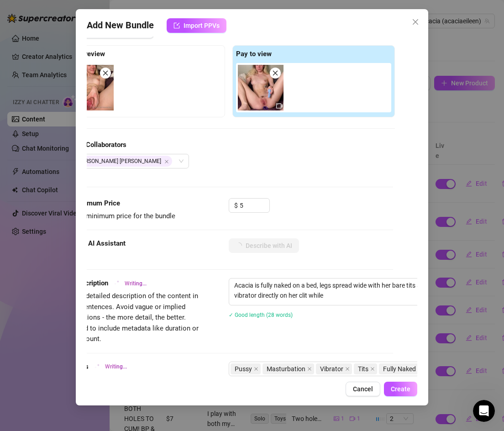
type textarea "Acacia is fully naked on a bed, legs spread wide with her bare tits and pussy o…"
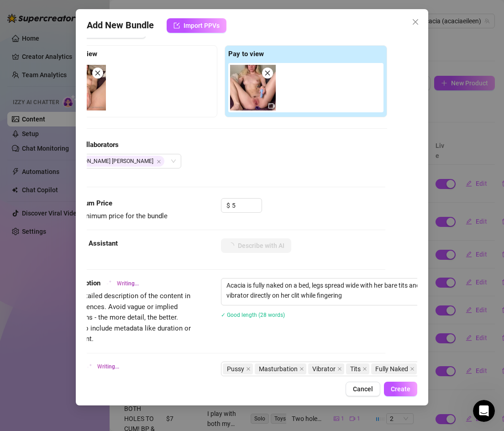
type textarea "Acacia is fully naked on a bed, legs spread wide with her bare tits and pussy o…"
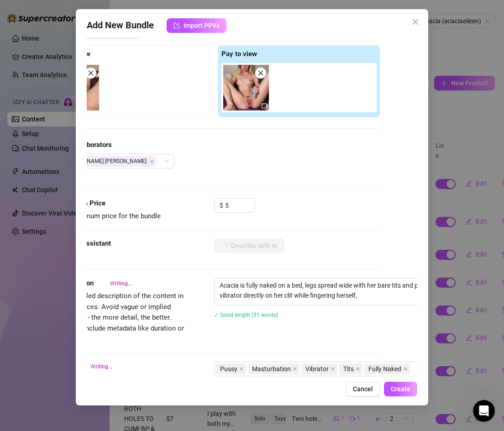
type textarea "Acacia is fully naked on a bed, legs spread wide with her bare tits and pussy o…"
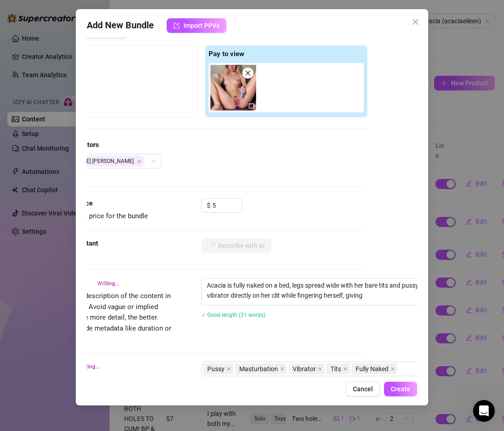
type textarea "Acacia is fully naked on a bed, legs spread wide with her bare tits and pussy o…"
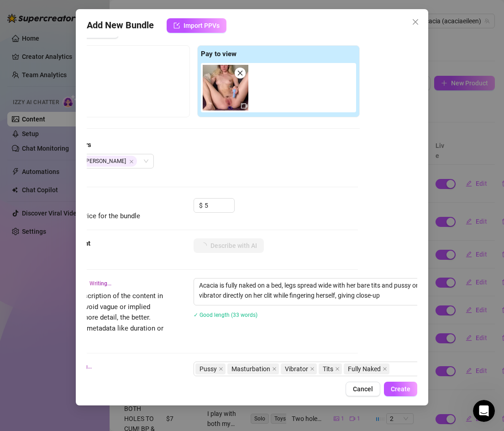
type textarea "Acacia is fully naked on a bed, legs spread wide with her bare tits and pussy o…"
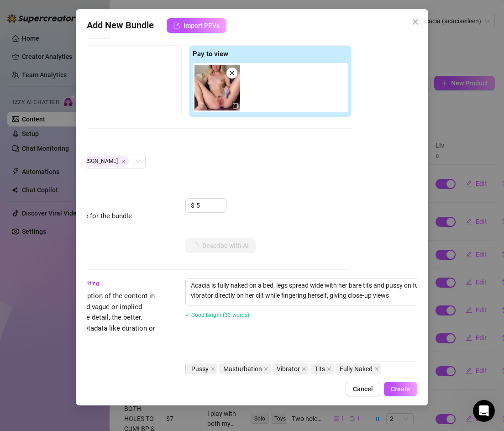
type textarea "Acacia is fully naked on a bed, legs spread wide with her bare tits and pussy o…"
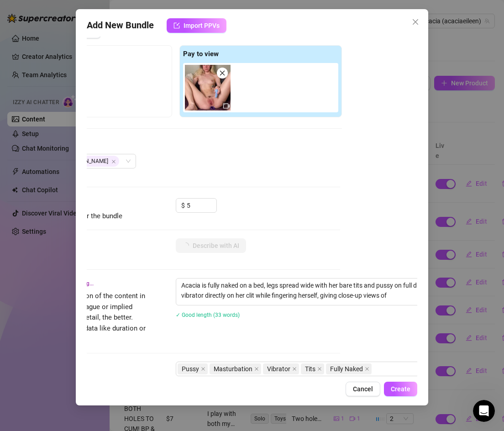
type textarea "Acacia is fully naked on a bed, legs spread wide with her bare tits and pussy o…"
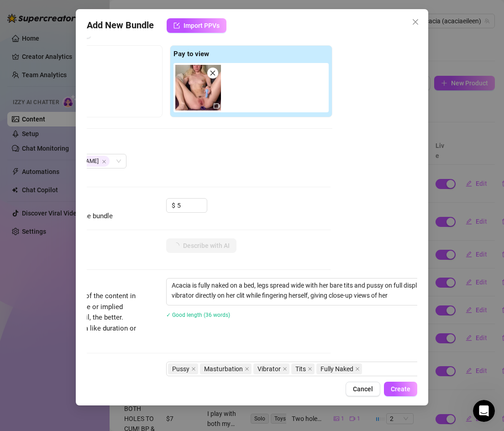
type textarea "Acacia is fully naked on a bed, legs spread wide with her bare tits and pussy o…"
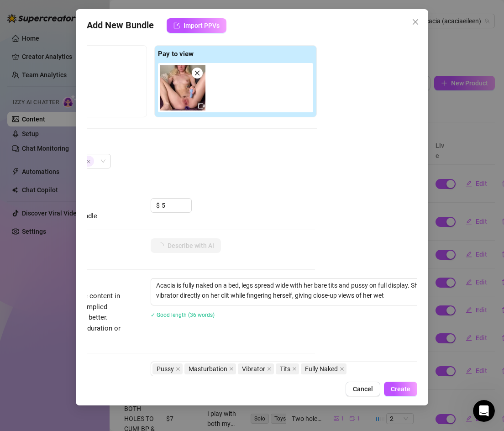
type textarea "Acacia is fully naked on a bed, legs spread wide with her bare tits and pussy o…"
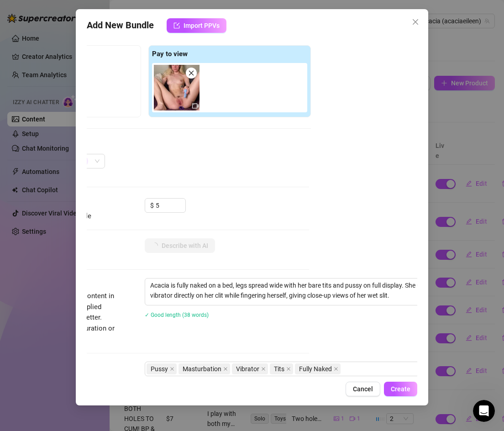
type textarea "Acacia is fully naked on a bed, legs spread wide with her bare tits and pussy o…"
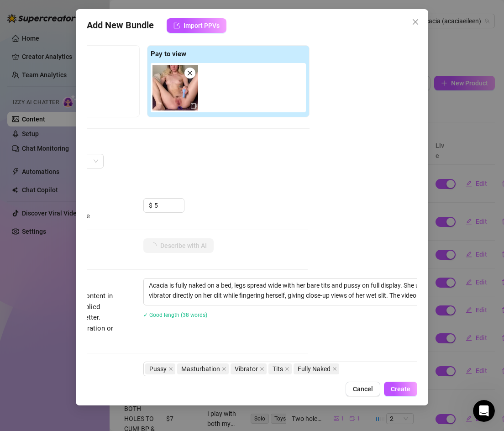
type textarea "Acacia is fully naked on a bed, legs spread wide with her bare tits and pussy o…"
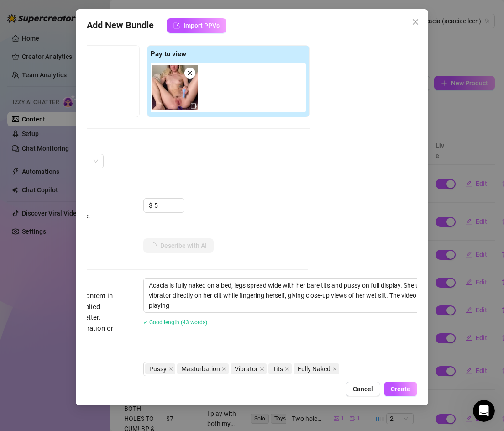
type textarea "Acacia is fully naked on a bed, legs spread wide with her bare tits and pussy o…"
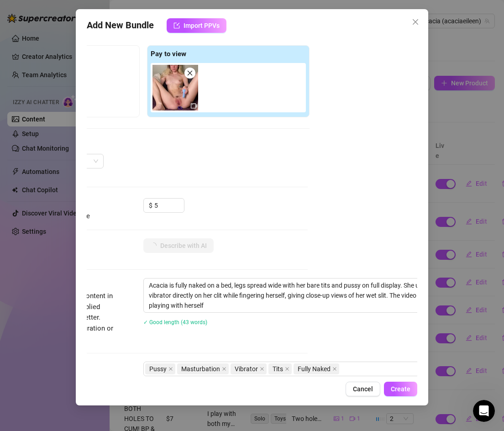
type textarea "Acacia is fully naked on a bed, legs spread wide with her bare tits and pussy o…"
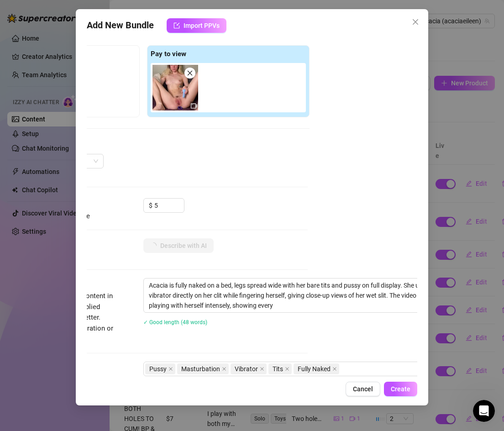
type textarea "Acacia is fully naked on a bed, legs spread wide with her bare tits and pussy o…"
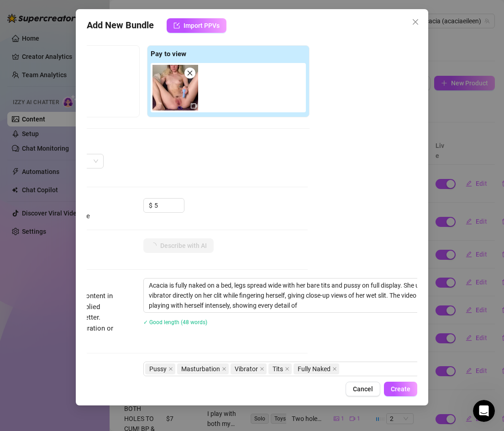
type textarea "Acacia is fully naked on a bed, legs spread wide with her bare tits and pussy o…"
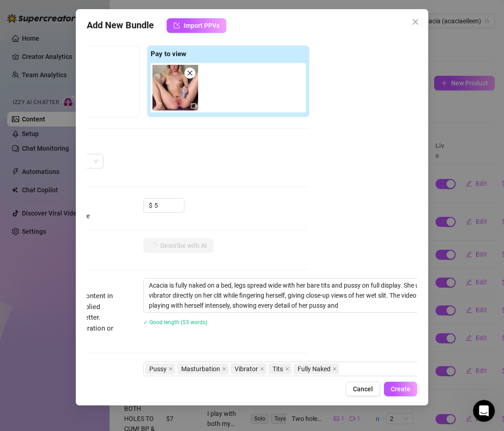
type textarea "Acacia is fully naked on a bed, legs spread wide with her bare tits and pussy o…"
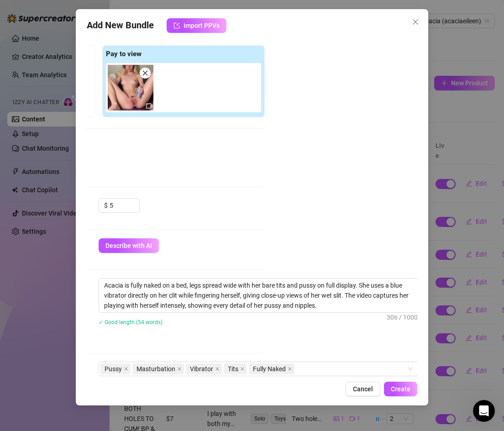
scroll to position [133, 155]
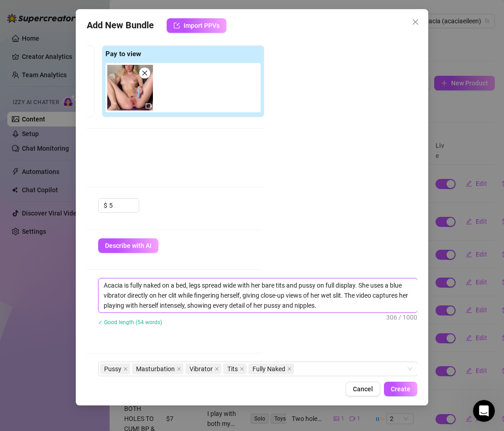
click at [328, 304] on textarea "Acacia is fully naked on a bed, legs spread wide with her bare tits and pussy o…" at bounding box center [258, 295] width 318 height 34
type textarea "Acacia is fully naked on a bed, legs spread wide with her bare tits and pussy o…"
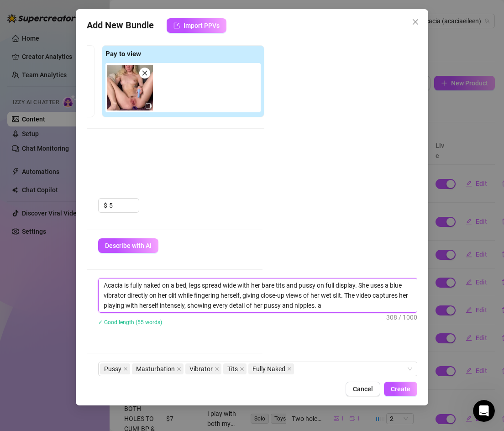
type textarea "Acacia is fully naked on a bed, legs spread wide with her bare tits and pussy o…"
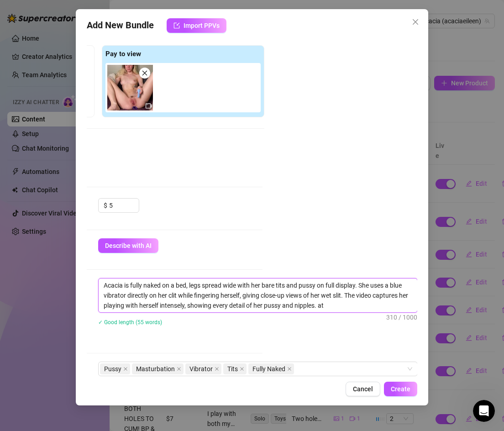
type textarea "Acacia is fully naked on a bed, legs spread wide with her bare tits and pussy o…"
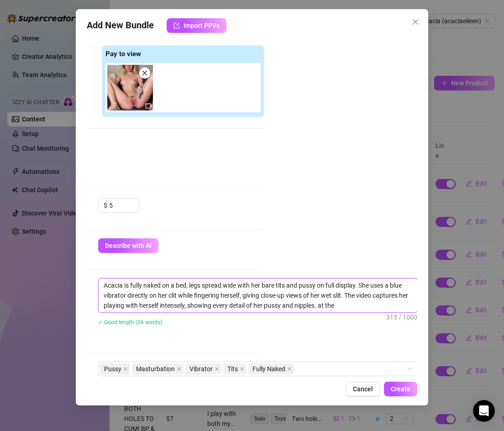
type textarea "Acacia is fully naked on a bed, legs spread wide with her bare tits and pussy o…"
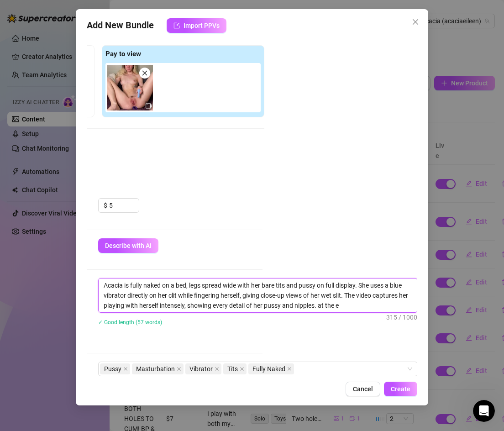
type textarea "Acacia is fully naked on a bed, legs spread wide with her bare tits and pussy o…"
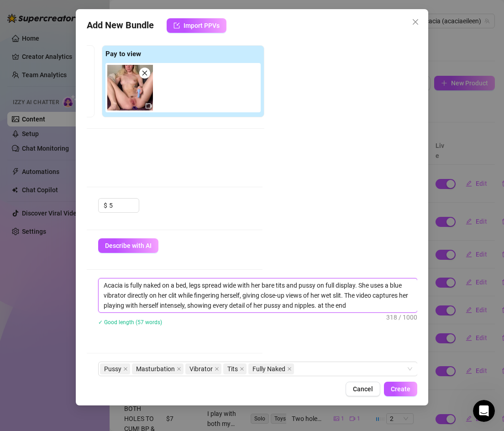
type textarea "Acacia is fully naked on a bed, legs spread wide with her bare tits and pussy o…"
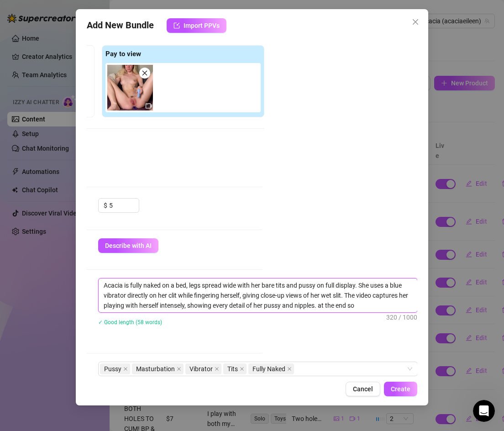
type textarea "Acacia is fully naked on a bed, legs spread wide with her bare tits and pussy o…"
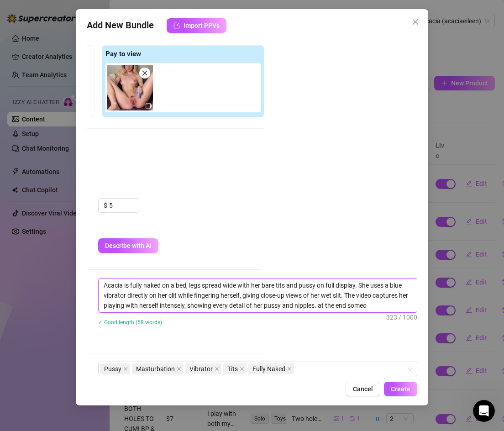
type textarea "Acacia is fully naked on a bed, legs spread wide with her bare tits and pussy o…"
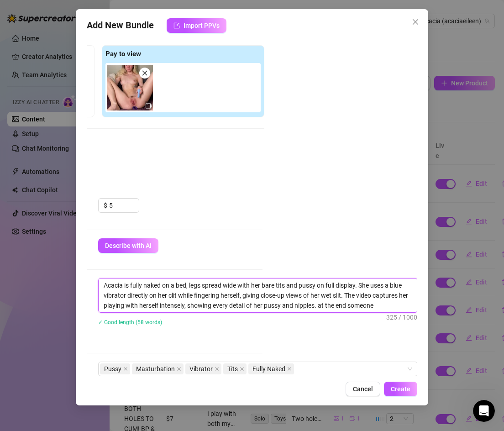
type textarea "Acacia is fully naked on a bed, legs spread wide with her bare tits and pussy o…"
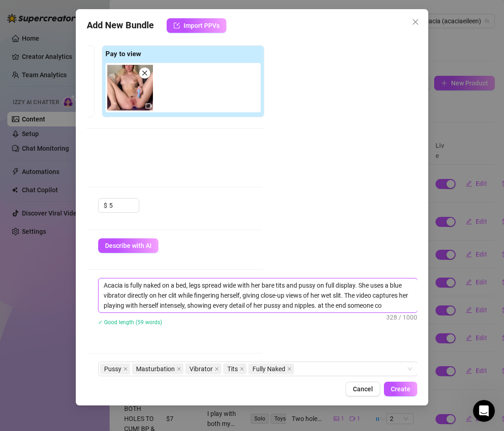
type textarea "Acacia is fully naked on a bed, legs spread wide with her bare tits and pussy o…"
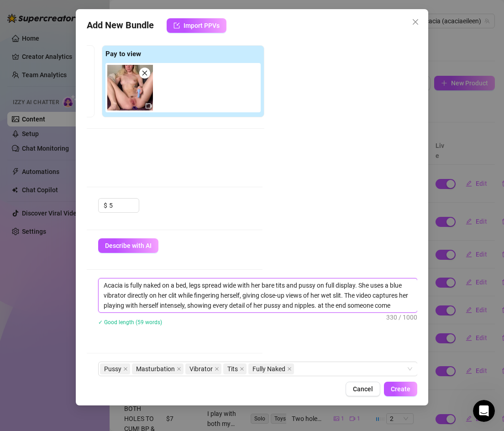
type textarea "Acacia is fully naked on a bed, legs spread wide with her bare tits and pussy o…"
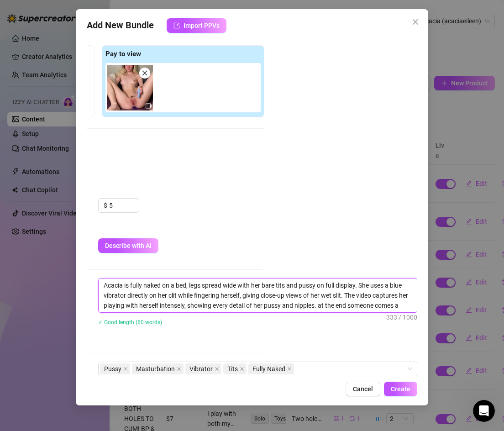
type textarea "Acacia is fully naked on a bed, legs spread wide with her bare tits and pussy o…"
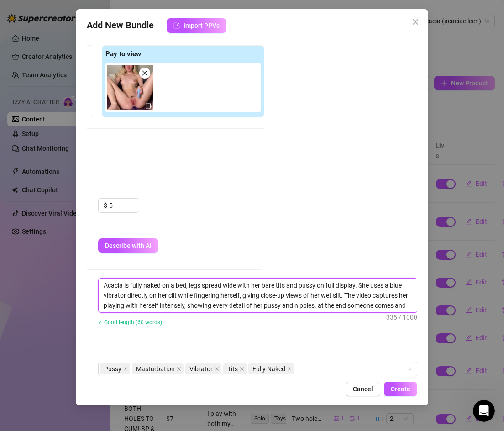
type textarea "Acacia is fully naked on a bed, legs spread wide with her bare tits and pussy o…"
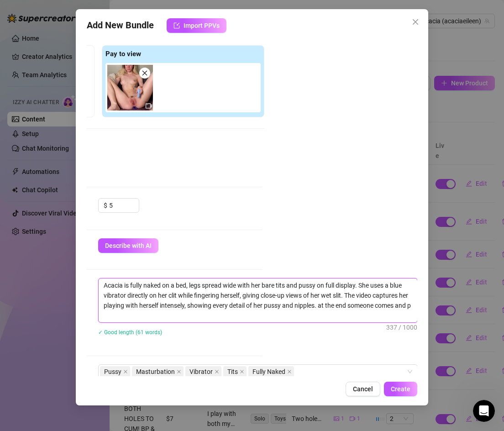
scroll to position [0, 0]
type textarea "Acacia is fully naked on a bed, legs spread wide with her bare tits and pussy o…"
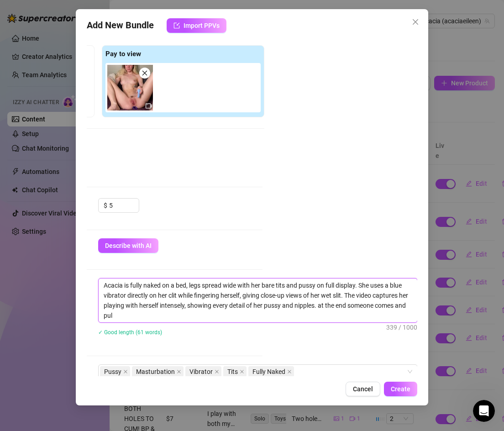
type textarea "Acacia is fully naked on a bed, legs spread wide with her bare tits and pussy o…"
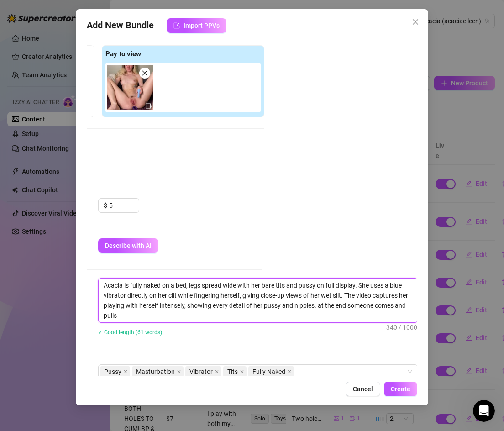
type textarea "Acacia is fully naked on a bed, legs spread wide with her bare tits and pussy o…"
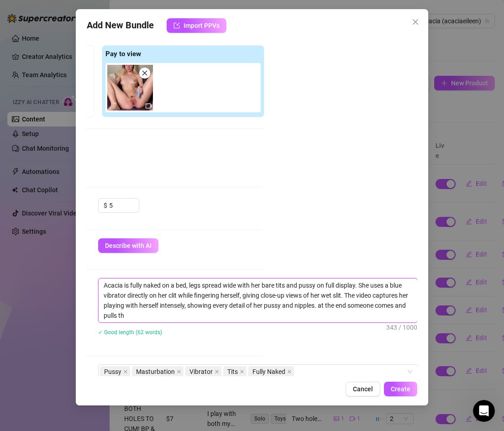
type textarea "Acacia is fully naked on a bed, legs spread wide with her bare tits and pussy o…"
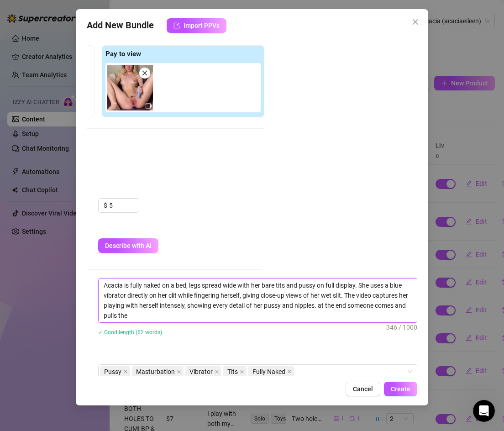
type textarea "Acacia is fully naked on a bed, legs spread wide with her bare tits and pussy o…"
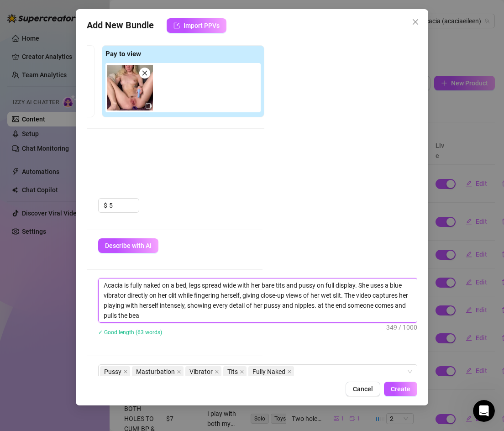
type textarea "Acacia is fully naked on a bed, legs spread wide with her bare tits and pussy o…"
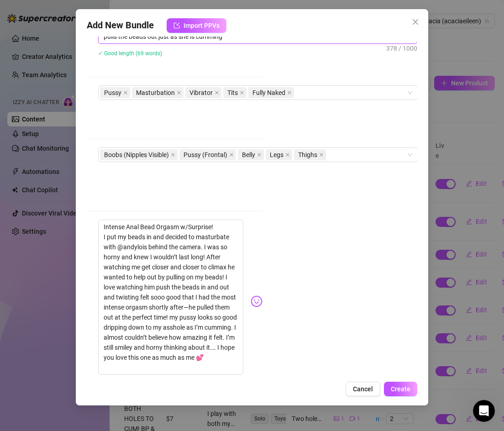
scroll to position [417, 155]
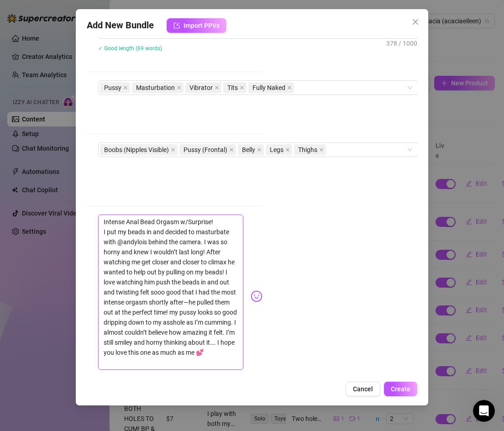
drag, startPoint x: 101, startPoint y: 211, endPoint x: 145, endPoint y: 351, distance: 146.2
click at [145, 351] on textarea "Intense Anal Bead Orgasm w/Surprise! I put my beads in and decided to masturbat…" at bounding box center [171, 291] width 146 height 155
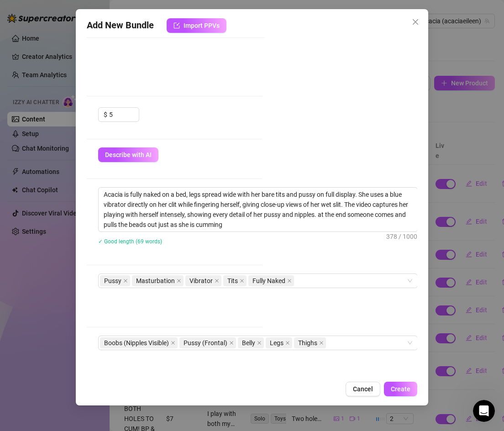
scroll to position [167, 155]
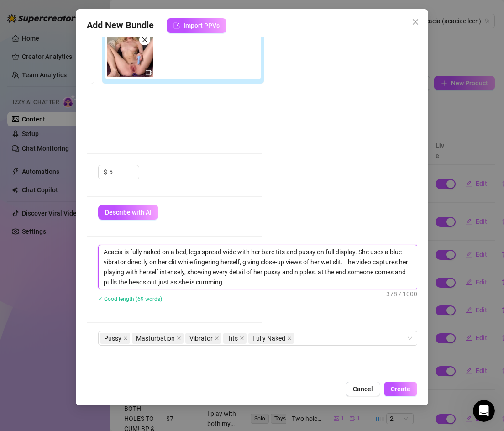
drag, startPoint x: 104, startPoint y: 250, endPoint x: 319, endPoint y: 274, distance: 216.6
click at [319, 274] on textarea "Acacia is fully naked on a bed, legs spread wide with her bare tits and pussy o…" at bounding box center [258, 267] width 318 height 44
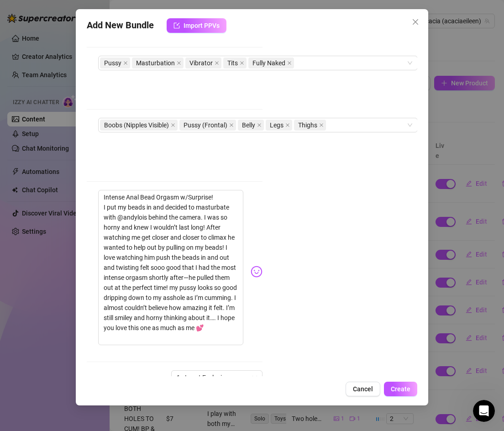
scroll to position [442, 154]
drag, startPoint x: 218, startPoint y: 186, endPoint x: 101, endPoint y: 186, distance: 116.8
click at [101, 190] on textarea "Intense Anal Bead Orgasm w/Surprise! I put my beads in and decided to masturbat…" at bounding box center [172, 267] width 146 height 155
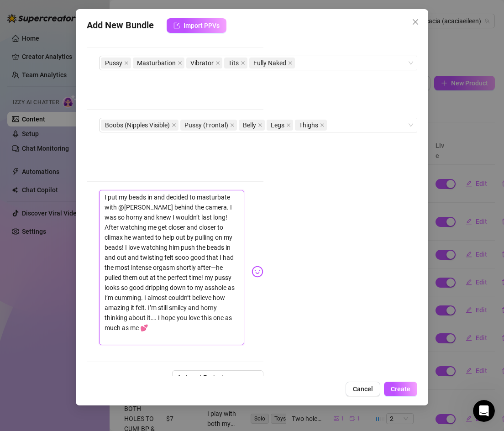
click at [103, 198] on textarea "I put my beads in and decided to masturbate with @andylois behind the camera. I…" at bounding box center [172, 267] width 146 height 155
click at [147, 198] on textarea "I put my beads in and decided to masturbate with @andylois behind the camera. I…" at bounding box center [172, 262] width 146 height 145
drag, startPoint x: 147, startPoint y: 198, endPoint x: 130, endPoint y: 198, distance: 16.9
click at [130, 198] on textarea "I put my beads in and decided to masturbate with @andylois behind the camera. I…" at bounding box center [172, 262] width 146 height 145
click at [208, 198] on textarea "I put my beads in and decided to masturbate with @andylois behind the camera. I…" at bounding box center [172, 262] width 146 height 145
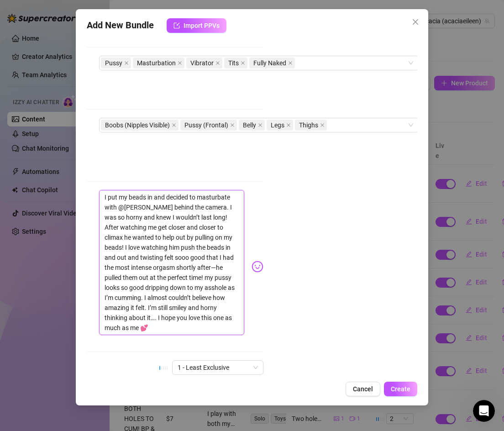
click at [205, 198] on textarea "I put my beads in and decided to masturbate with @andylois behind the camera. I…" at bounding box center [172, 262] width 146 height 145
click at [203, 198] on textarea "I put my beads in and decided to masturbate with @andylois behind the camera. I…" at bounding box center [172, 262] width 146 height 145
drag, startPoint x: 203, startPoint y: 198, endPoint x: 100, endPoint y: 198, distance: 102.7
click at [100, 198] on textarea "I put my beads in and decided to masturbate with @andylois behind the camera. I…" at bounding box center [172, 262] width 146 height 145
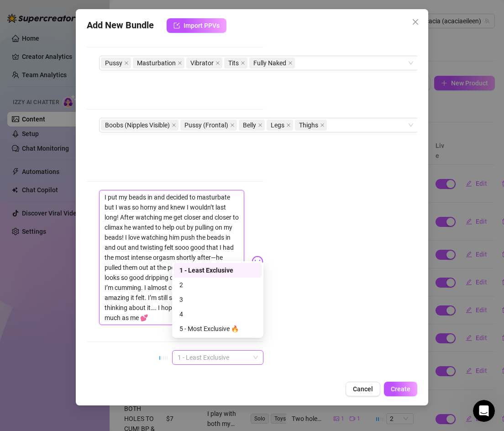
click at [239, 350] on span "1 - Least Exclusive" at bounding box center [217, 357] width 80 height 14
click at [194, 287] on div "2" at bounding box center [217, 285] width 77 height 10
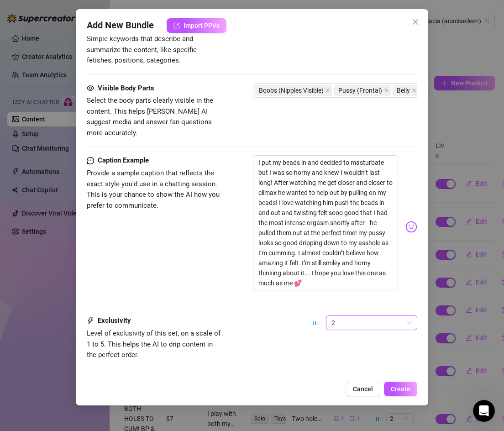
scroll to position [518, 0]
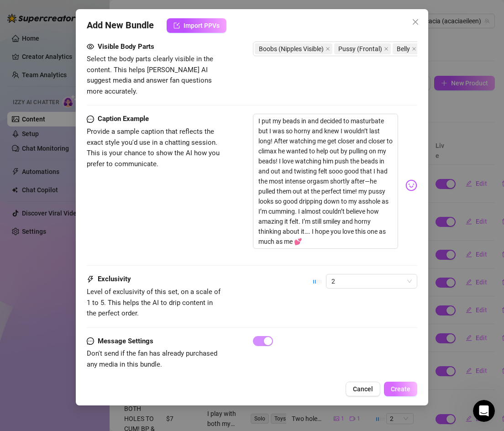
click at [399, 385] on span "Create" at bounding box center [401, 388] width 20 height 7
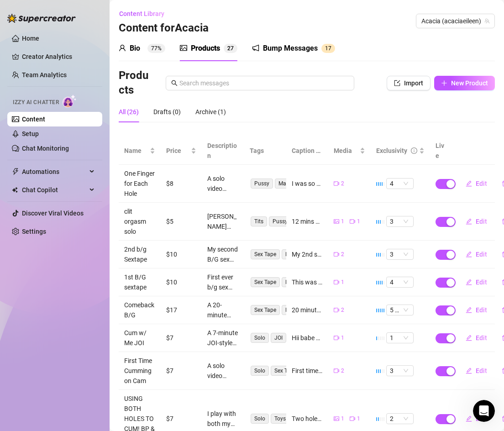
click at [276, 43] on div "Bump Messages" at bounding box center [290, 48] width 55 height 11
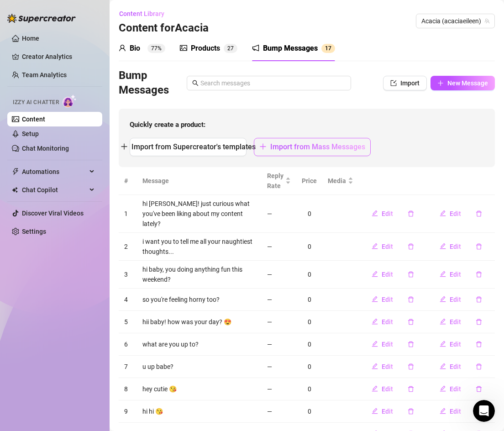
click at [271, 142] on button "Import from Mass Messages" at bounding box center [312, 147] width 117 height 18
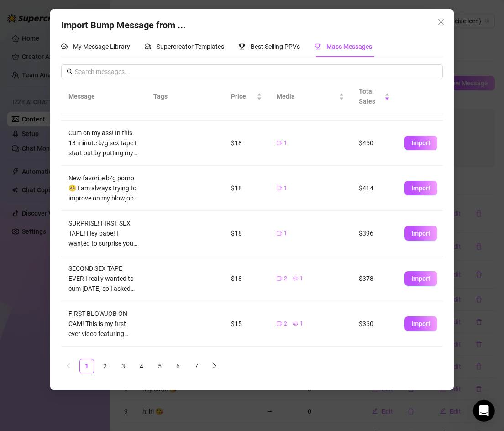
scroll to position [41, 0]
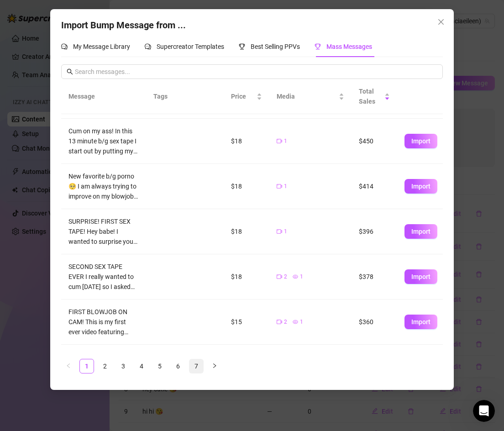
click at [198, 362] on link "7" at bounding box center [196, 366] width 14 height 14
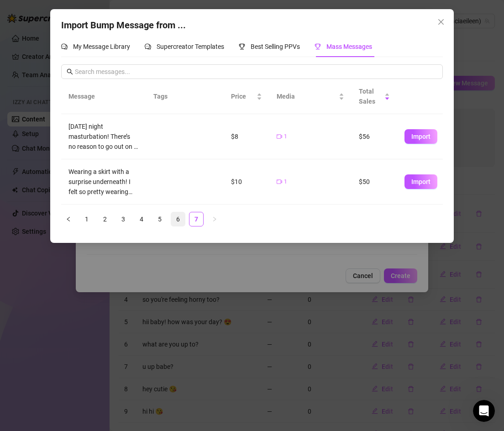
click at [174, 218] on link "6" at bounding box center [178, 219] width 14 height 14
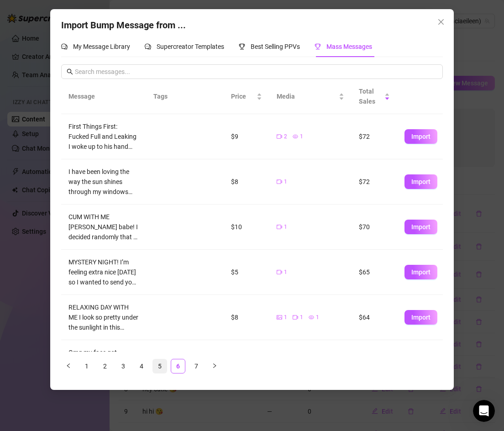
click at [156, 361] on link "5" at bounding box center [160, 366] width 14 height 14
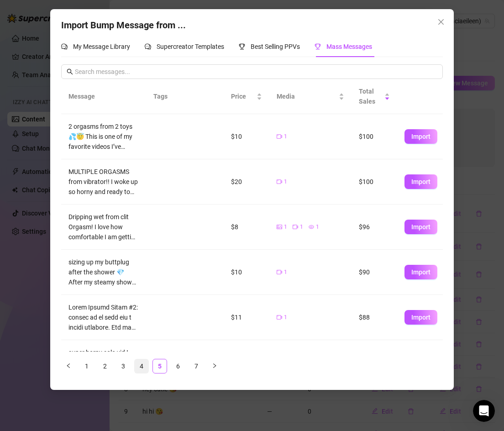
click at [144, 364] on link "4" at bounding box center [142, 366] width 14 height 14
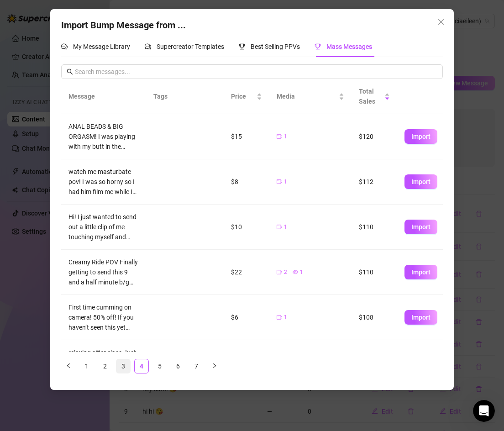
click at [126, 367] on link "3" at bounding box center [123, 366] width 14 height 14
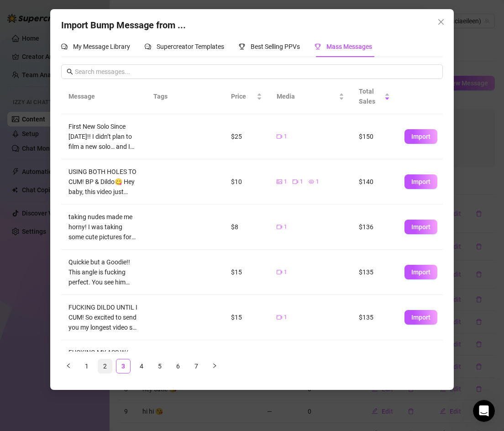
click at [111, 365] on link "2" at bounding box center [105, 366] width 14 height 14
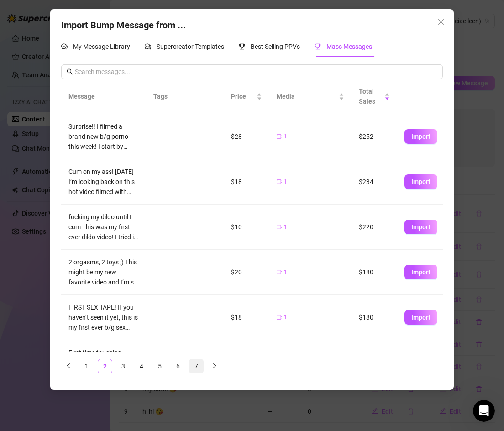
click at [196, 367] on link "7" at bounding box center [196, 366] width 14 height 14
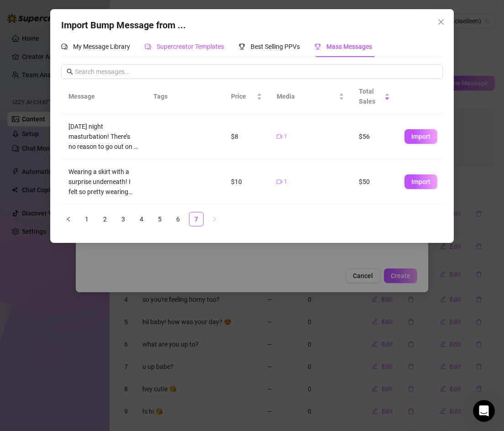
click at [205, 51] on div "Supercreator Templates" at bounding box center [184, 47] width 79 height 10
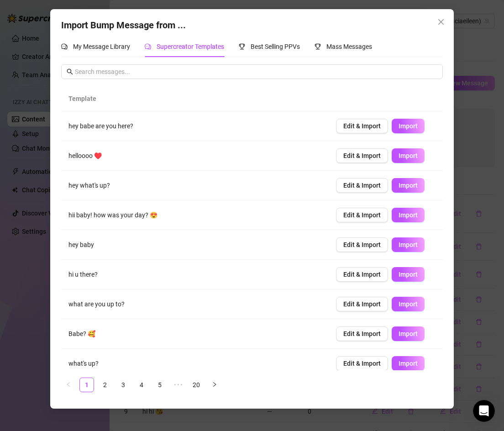
scroll to position [21, 0]
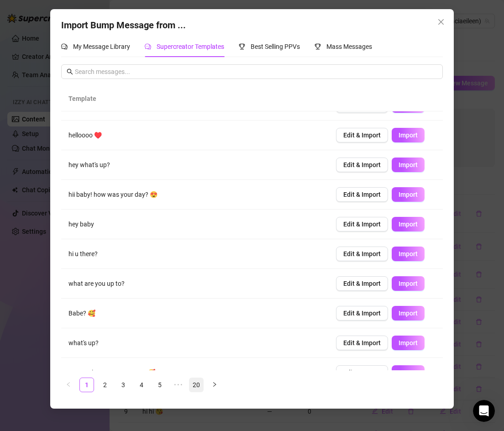
click at [201, 386] on link "20" at bounding box center [196, 385] width 14 height 14
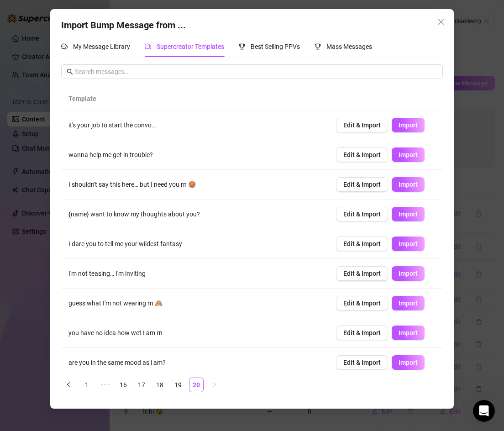
scroll to position [36, 0]
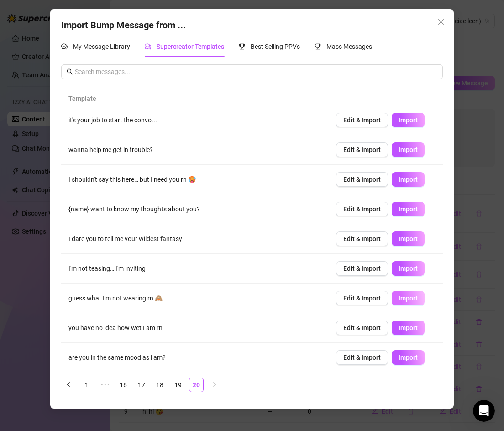
click at [400, 299] on span "Import" at bounding box center [407, 297] width 19 height 7
click at [398, 323] on button "Import" at bounding box center [407, 327] width 33 height 15
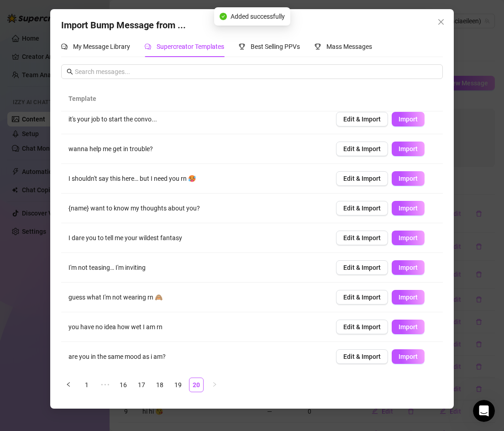
scroll to position [38, 0]
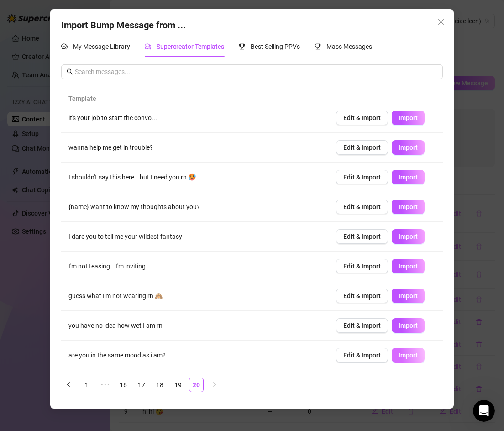
click at [408, 356] on span "Import" at bounding box center [407, 354] width 19 height 7
click at [177, 383] on link "19" at bounding box center [178, 385] width 14 height 14
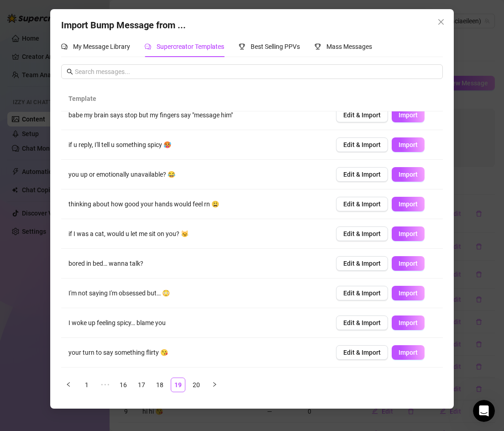
scroll to position [13, 0]
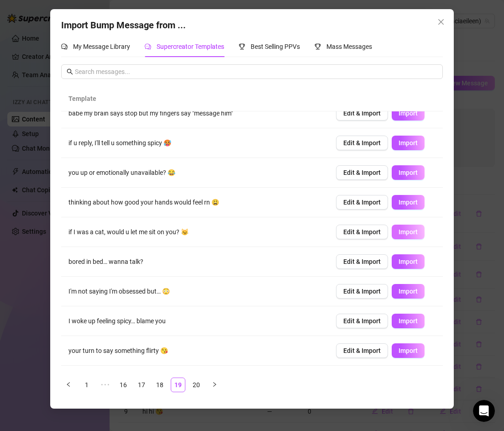
click at [414, 234] on span "Import" at bounding box center [407, 231] width 19 height 7
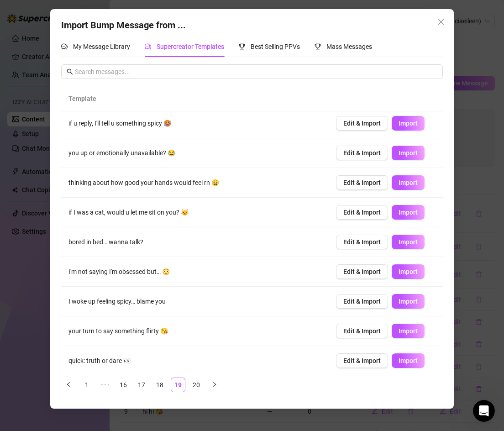
scroll to position [38, 0]
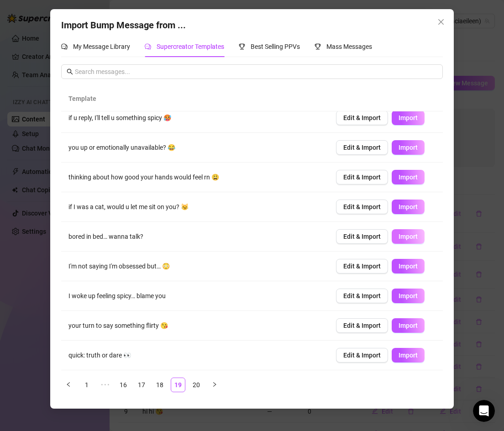
click at [402, 229] on button "Import" at bounding box center [407, 236] width 33 height 15
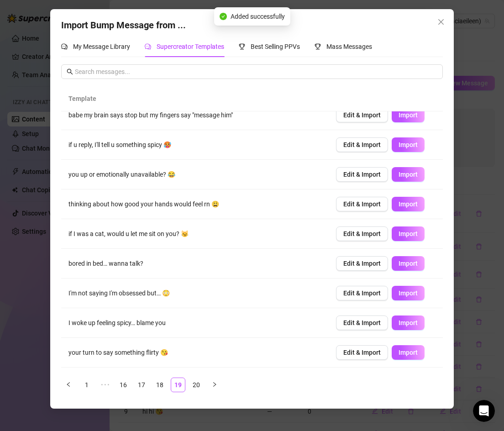
scroll to position [0, 0]
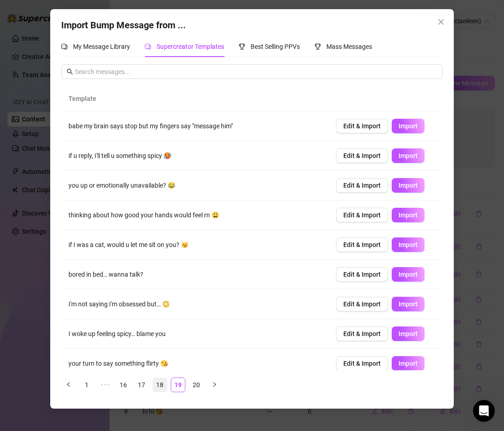
click at [165, 386] on link "18" at bounding box center [160, 385] width 14 height 14
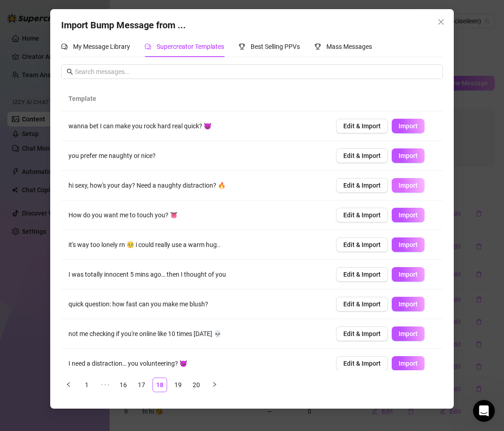
click at [404, 182] on span "Import" at bounding box center [407, 185] width 19 height 7
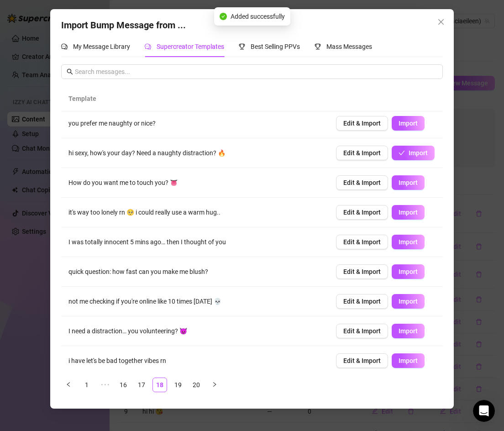
scroll to position [38, 0]
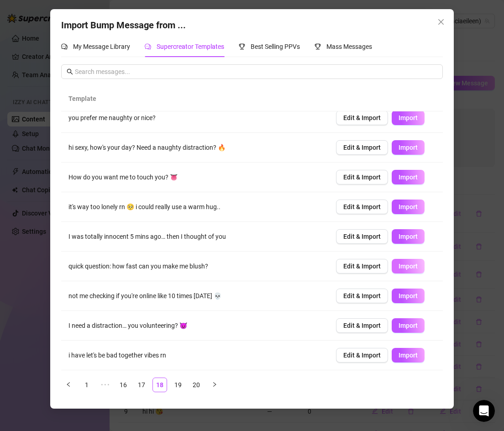
click at [412, 263] on span "Import" at bounding box center [407, 265] width 19 height 7
click at [141, 385] on link "17" at bounding box center [142, 385] width 14 height 14
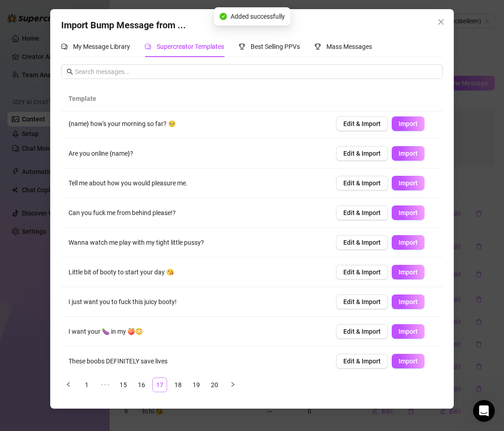
scroll to position [0, 0]
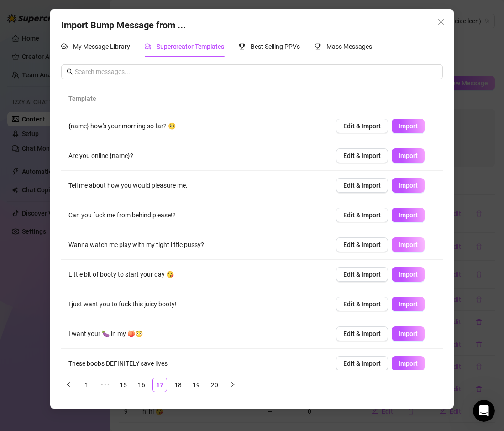
click at [414, 246] on span "Import" at bounding box center [407, 244] width 19 height 7
click at [398, 187] on span "Import" at bounding box center [407, 185] width 19 height 7
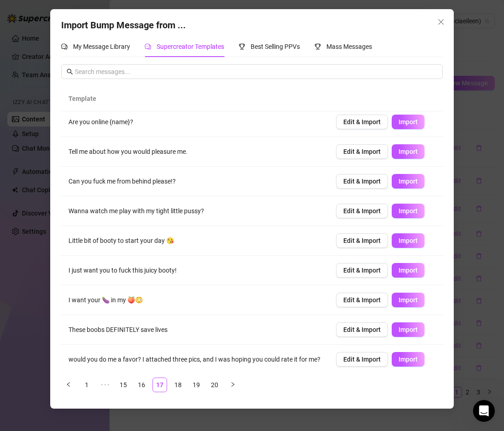
scroll to position [43, 0]
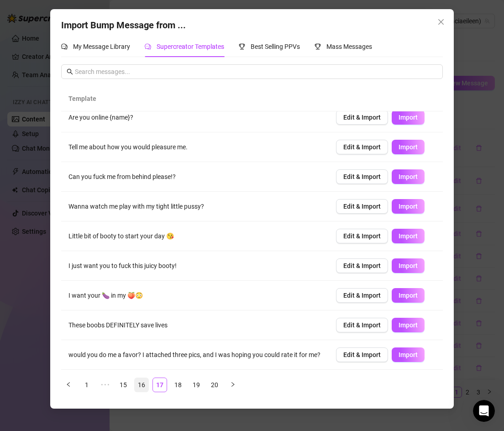
click at [143, 382] on link "16" at bounding box center [142, 385] width 14 height 14
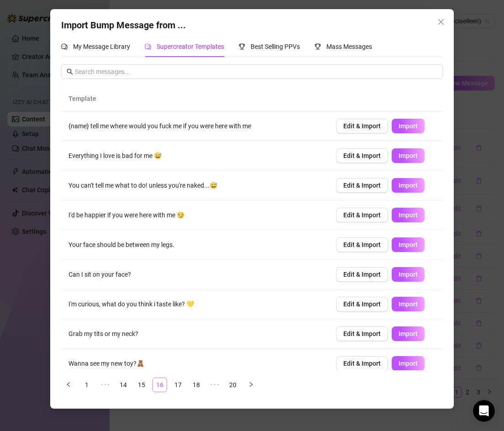
scroll to position [0, 0]
click at [346, 271] on span "Edit & Import" at bounding box center [361, 274] width 37 height 7
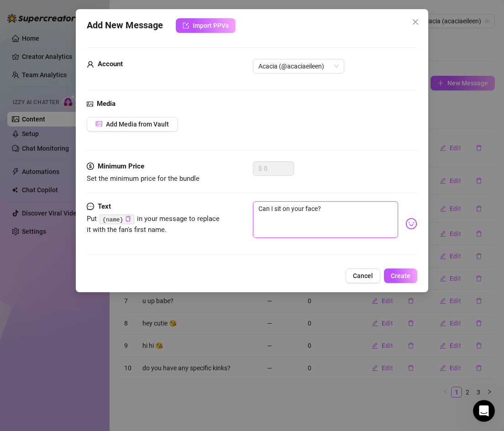
drag, startPoint x: 274, startPoint y: 208, endPoint x: 246, endPoint y: 209, distance: 27.8
click at [246, 209] on div "Text Put {name} in your message to replace it with the fan's first name. Can I …" at bounding box center [252, 223] width 331 height 45
drag, startPoint x: 341, startPoint y: 206, endPoint x: 299, endPoint y: 208, distance: 42.0
click at [299, 208] on textarea "Would you let sit on your face?" at bounding box center [326, 219] width 146 height 36
click at [398, 273] on span "Create" at bounding box center [401, 275] width 20 height 7
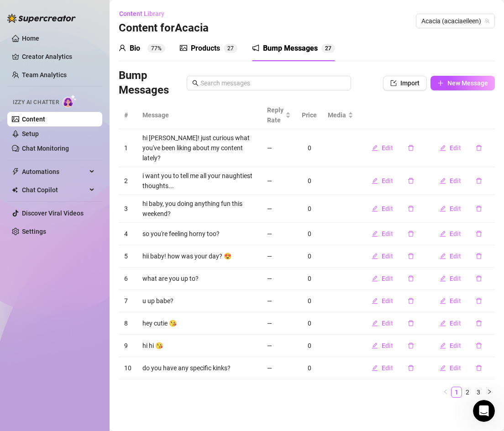
click at [45, 121] on link "Content" at bounding box center [33, 118] width 23 height 7
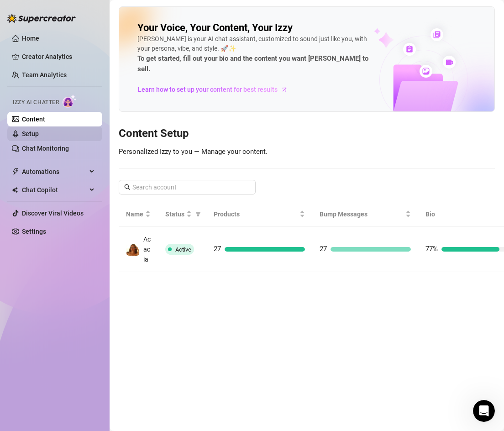
click at [39, 137] on link "Setup" at bounding box center [30, 133] width 17 height 7
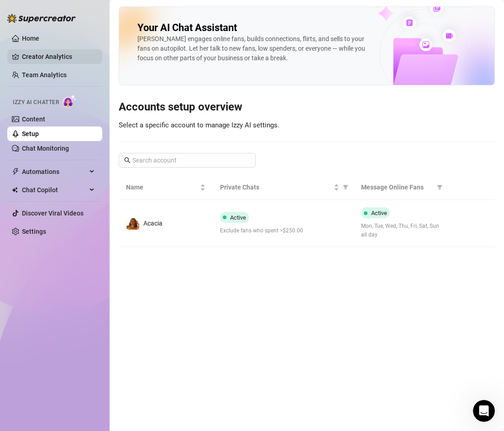
click at [51, 52] on link "Creator Analytics" at bounding box center [58, 56] width 73 height 15
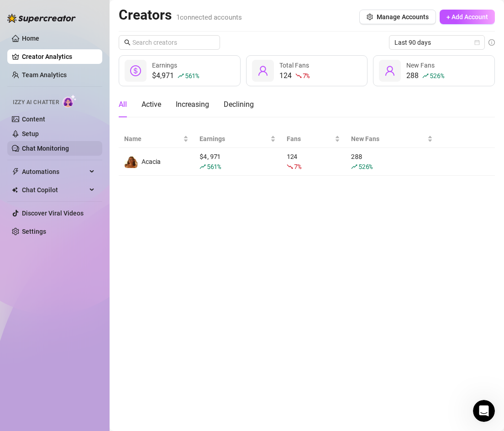
click at [69, 145] on link "Chat Monitoring" at bounding box center [45, 148] width 47 height 7
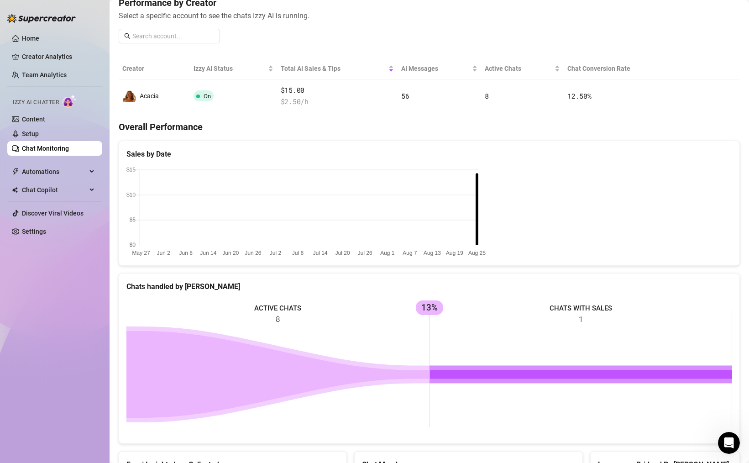
scroll to position [319, 0]
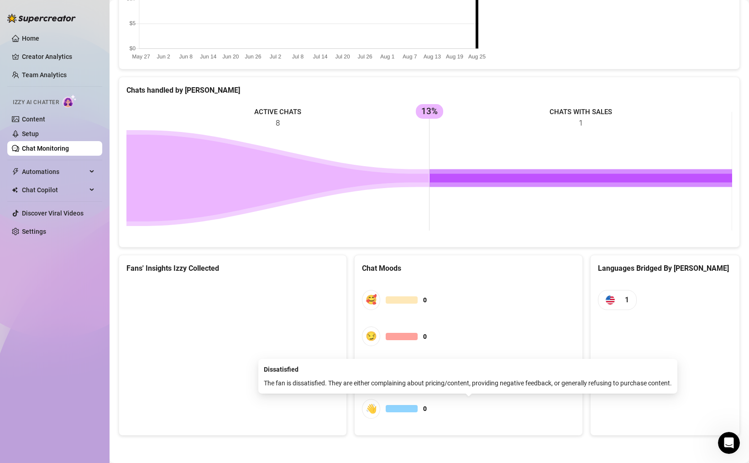
click at [401, 404] on span "👋 0" at bounding box center [468, 409] width 213 height 20
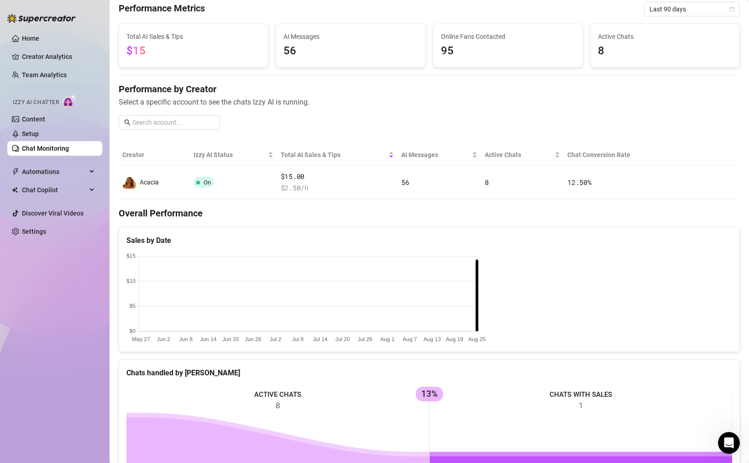
scroll to position [0, 0]
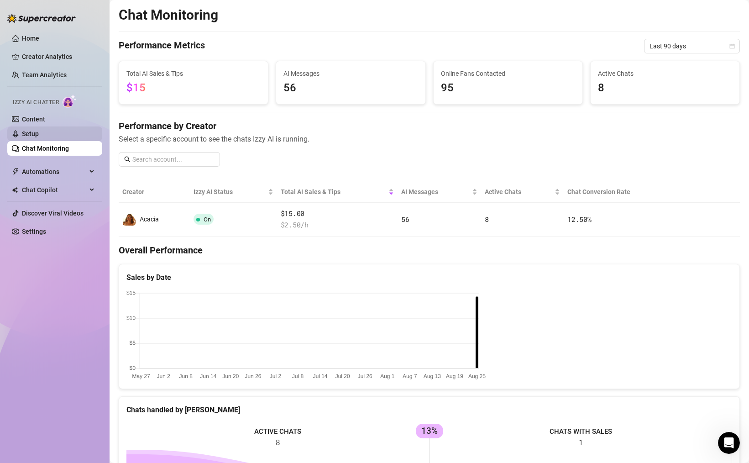
click at [39, 135] on link "Setup" at bounding box center [30, 133] width 17 height 7
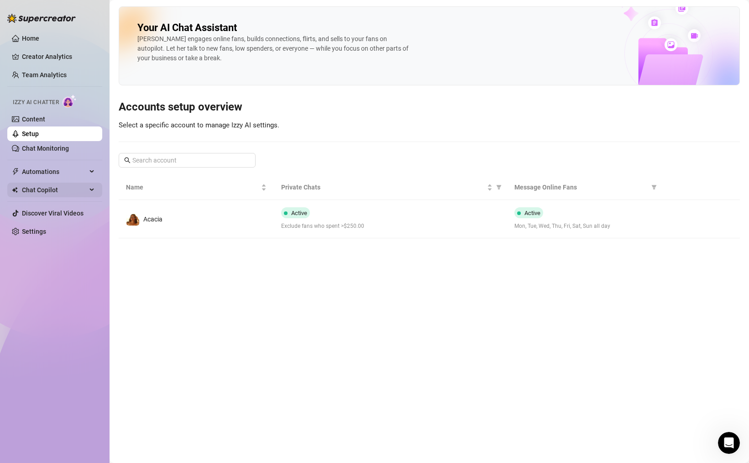
click at [77, 195] on span "Chat Copilot" at bounding box center [54, 189] width 65 height 15
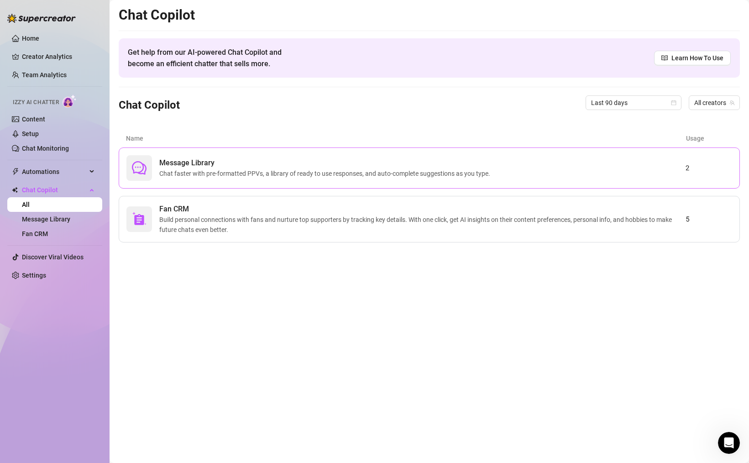
click at [239, 157] on span "Message Library" at bounding box center [326, 162] width 334 height 11
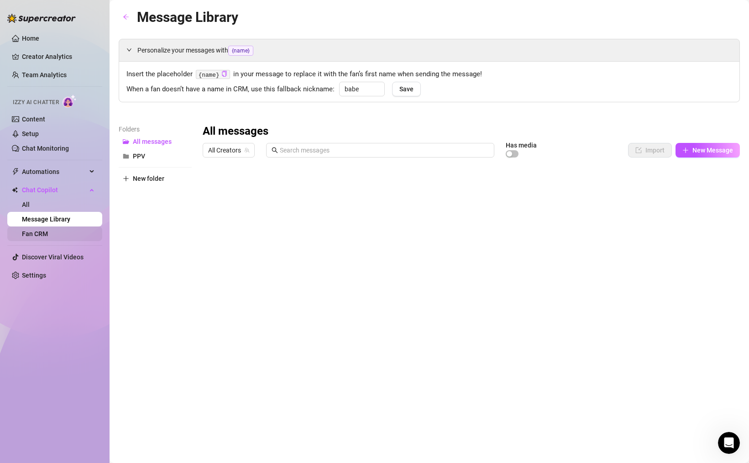
click at [48, 231] on link "Fan CRM" at bounding box center [35, 233] width 26 height 7
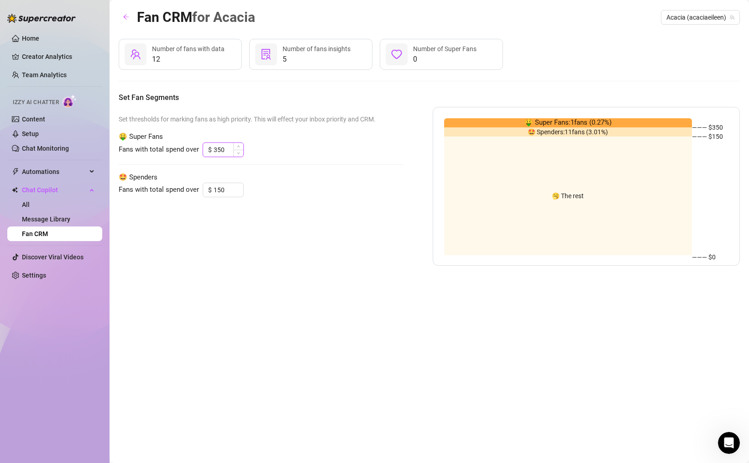
click at [214, 149] on input "350" at bounding box center [229, 150] width 30 height 14
click at [218, 149] on input "350" at bounding box center [229, 150] width 30 height 14
click at [223, 149] on input "350" at bounding box center [229, 150] width 30 height 14
click at [225, 192] on input "150" at bounding box center [229, 190] width 30 height 14
click at [268, 257] on div "Set thresholds for marking fans as high priority. This will effect your inbox p…" at bounding box center [261, 186] width 285 height 159
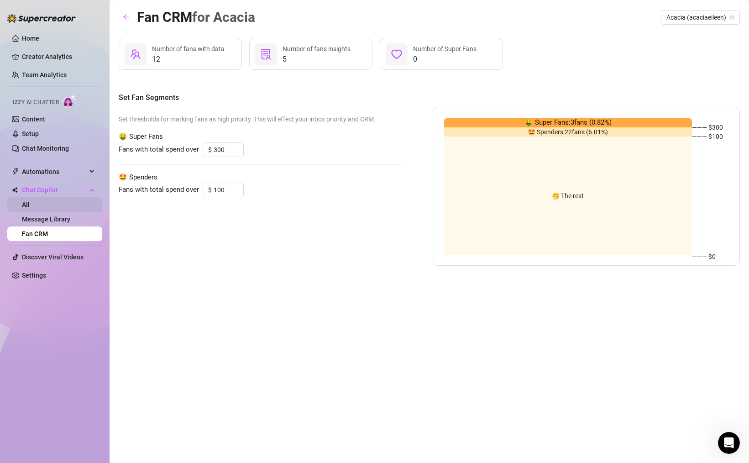
click at [30, 208] on link "All" at bounding box center [26, 204] width 8 height 7
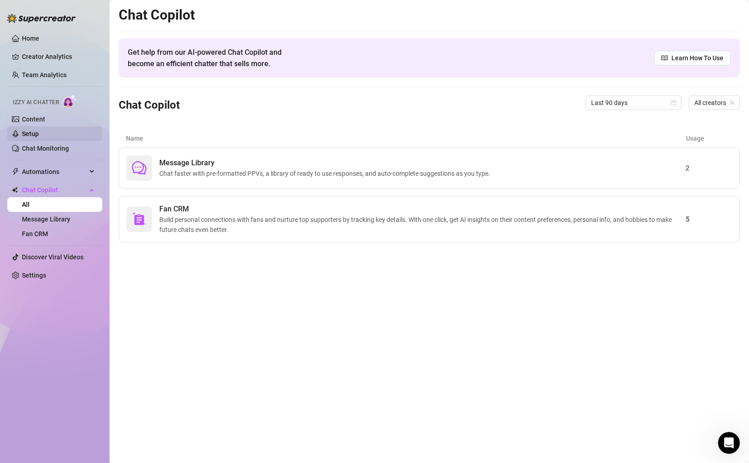
click at [39, 136] on link "Setup" at bounding box center [30, 133] width 17 height 7
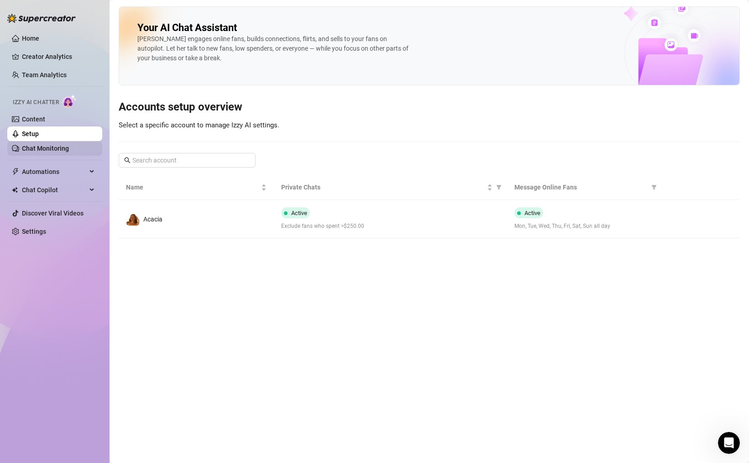
click at [42, 146] on link "Chat Monitoring" at bounding box center [45, 148] width 47 height 7
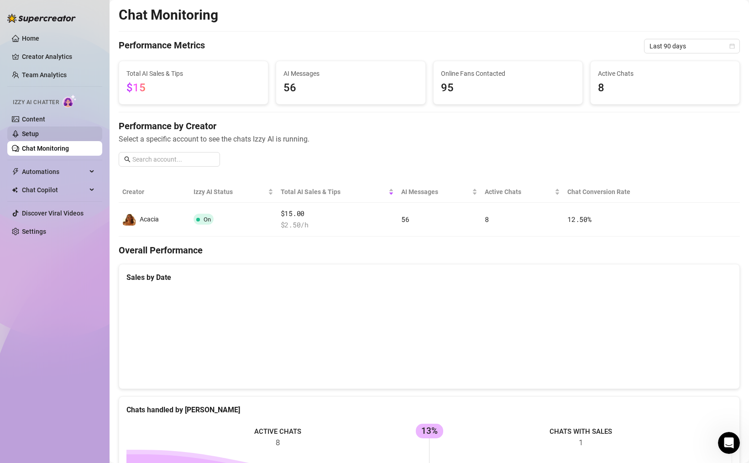
click at [39, 135] on link "Setup" at bounding box center [30, 133] width 17 height 7
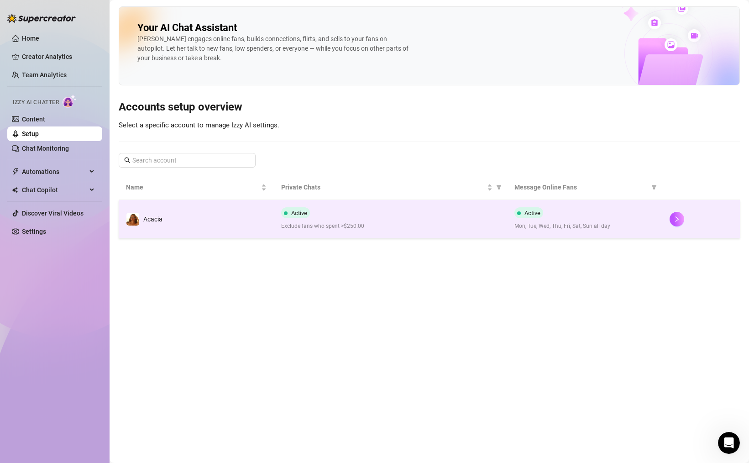
click at [186, 212] on td "Acacia" at bounding box center [196, 219] width 155 height 38
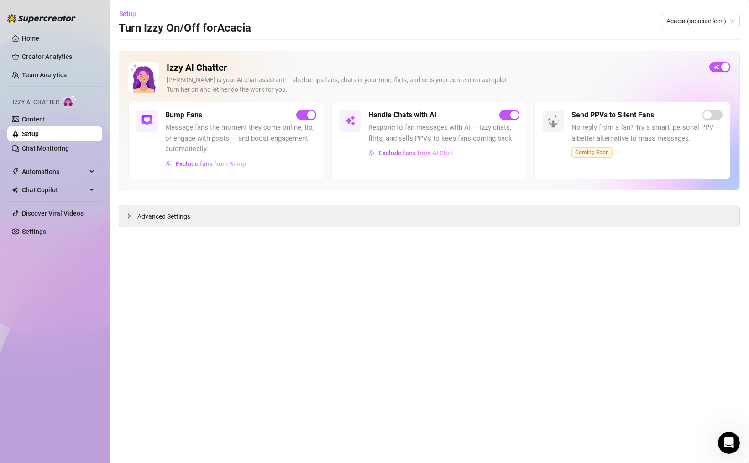
click at [186, 212] on span "Advanced Settings" at bounding box center [163, 216] width 53 height 10
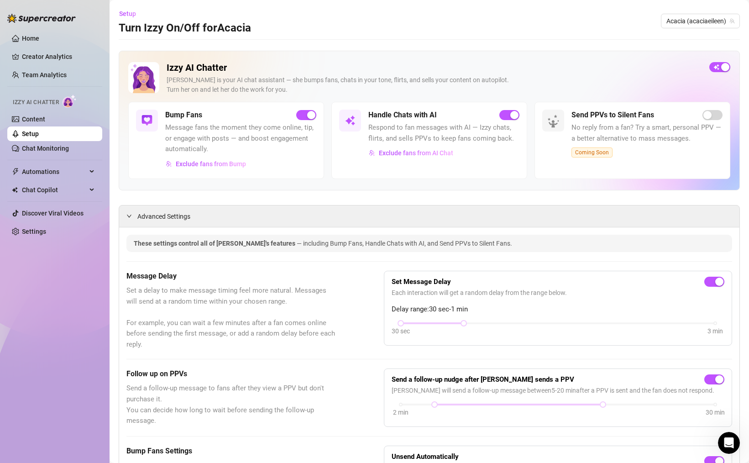
click at [186, 212] on span "Advanced Settings" at bounding box center [163, 216] width 53 height 10
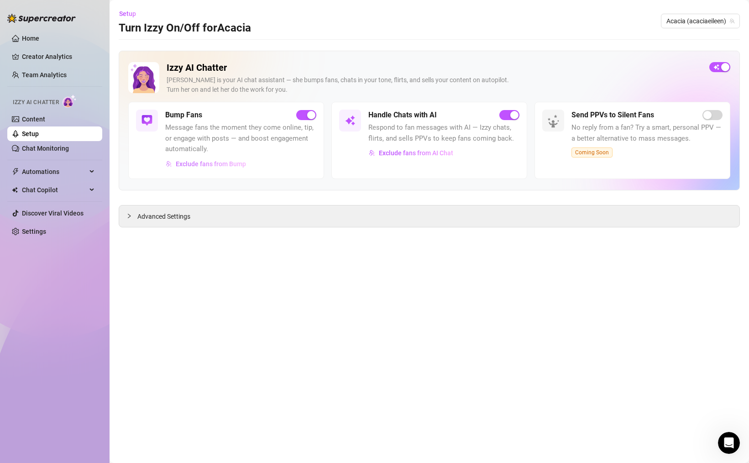
click at [203, 164] on span "Exclude fans from Bump" at bounding box center [211, 163] width 70 height 7
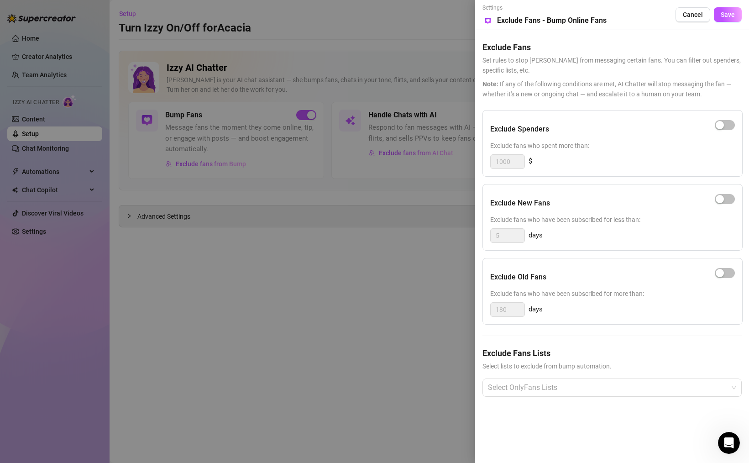
click at [390, 354] on div at bounding box center [374, 231] width 749 height 463
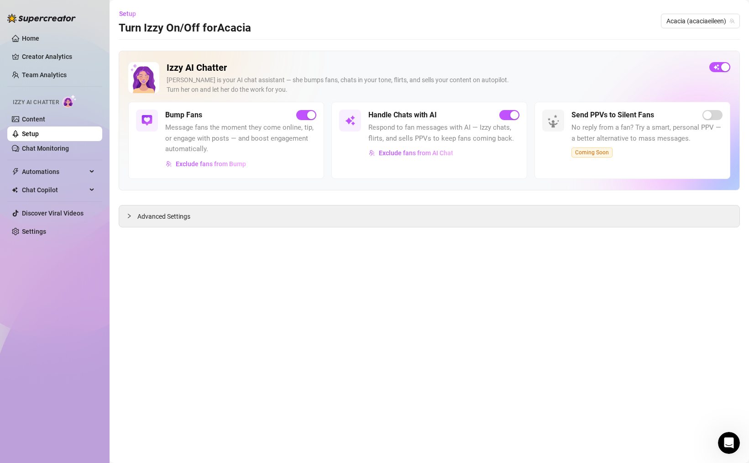
scroll to position [595, 0]
